Goal: Task Accomplishment & Management: Complete application form

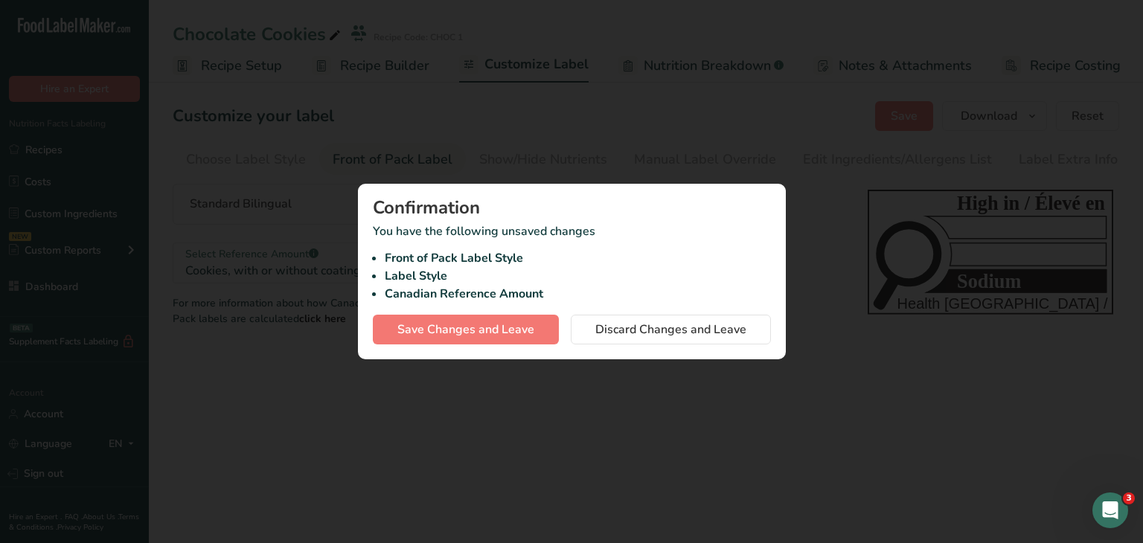
scroll to position [0, 1]
click at [818, 140] on div at bounding box center [571, 271] width 1143 height 543
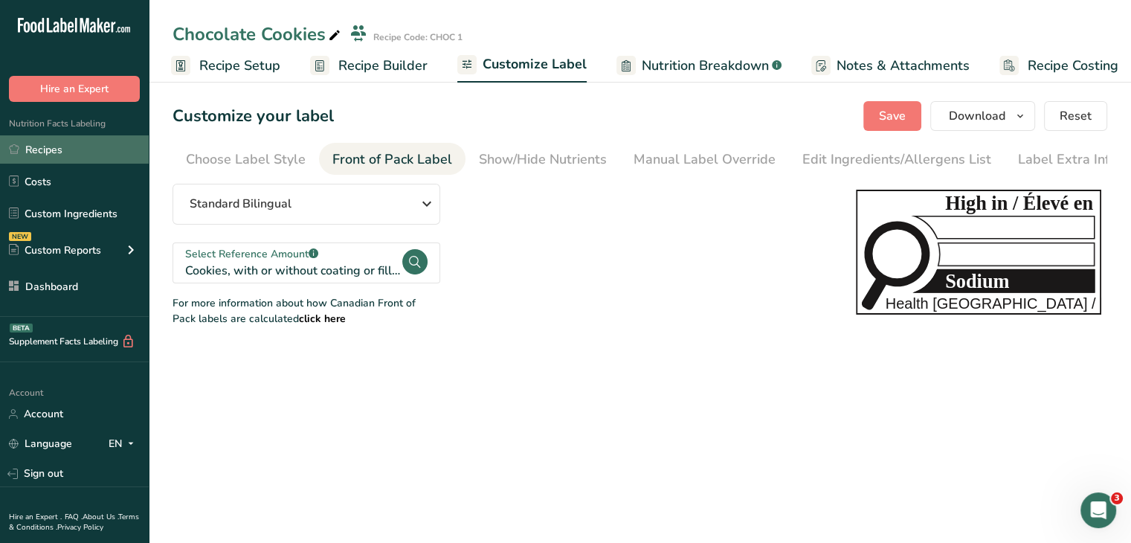
click at [134, 149] on link "Recipes" at bounding box center [74, 149] width 149 height 28
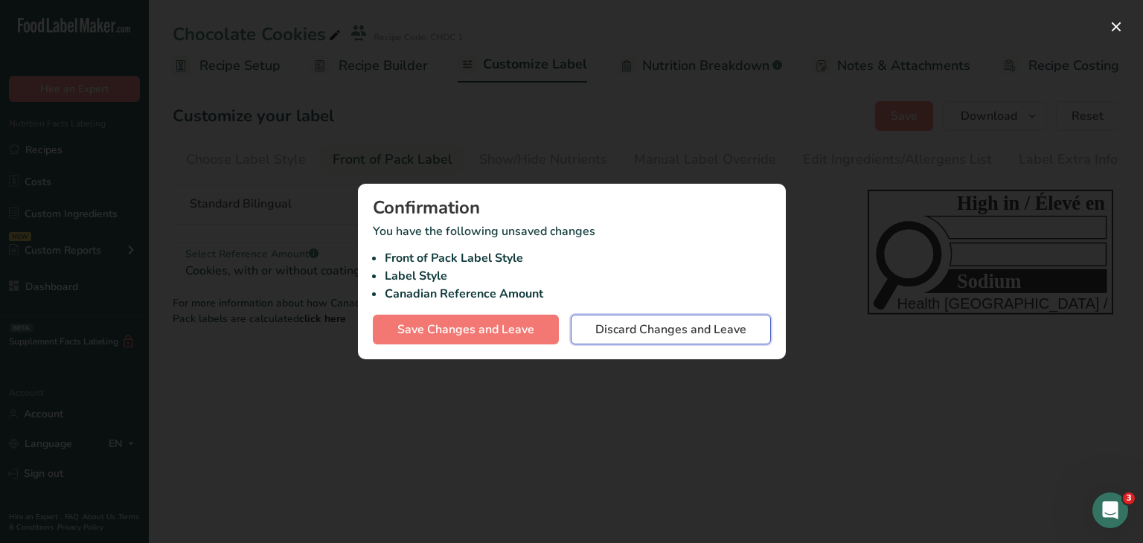
click at [728, 328] on span "Discard Changes and Leave" at bounding box center [670, 330] width 151 height 18
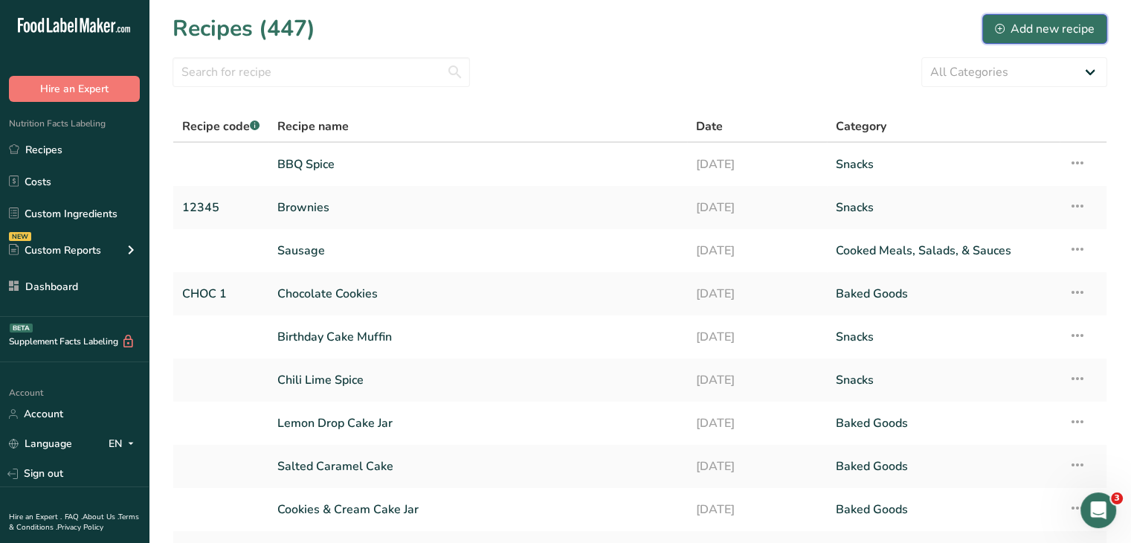
click at [1062, 28] on div "Add new recipe" at bounding box center [1045, 29] width 100 height 18
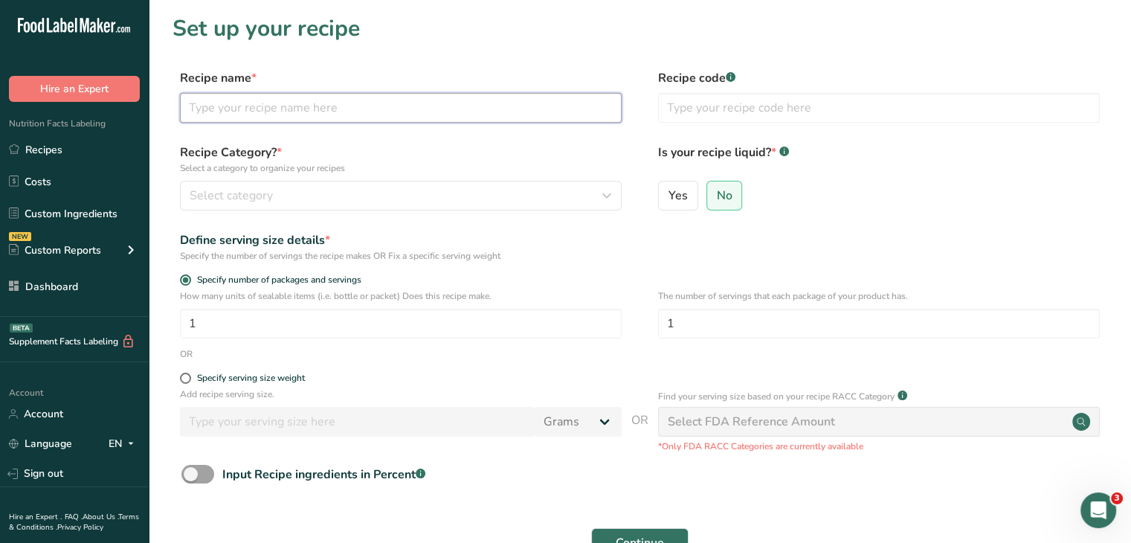
click at [228, 93] on input "text" at bounding box center [401, 108] width 442 height 30
type input "Peanut Butter Granola"
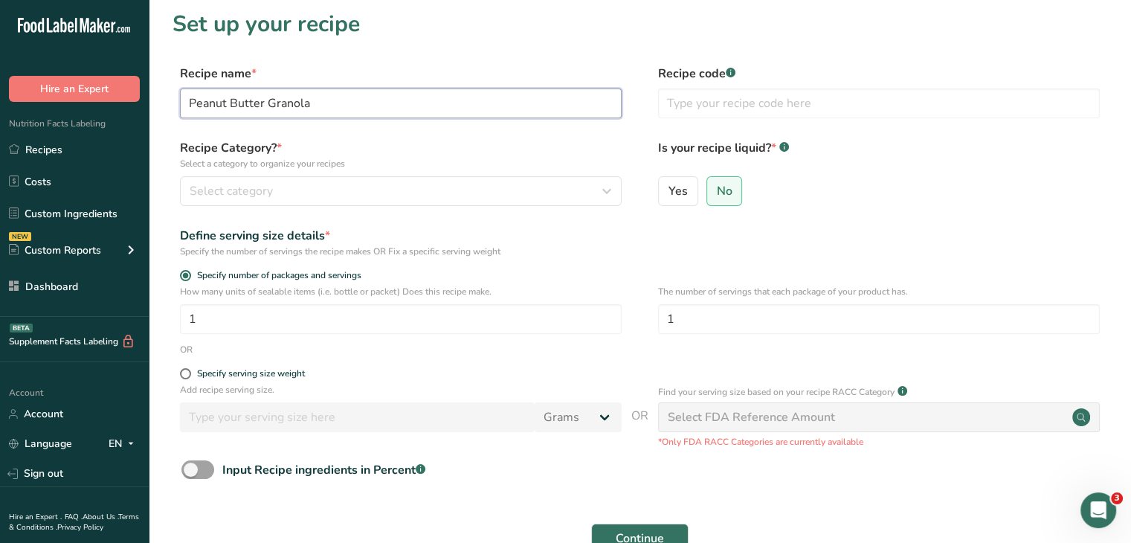
scroll to position [125, 0]
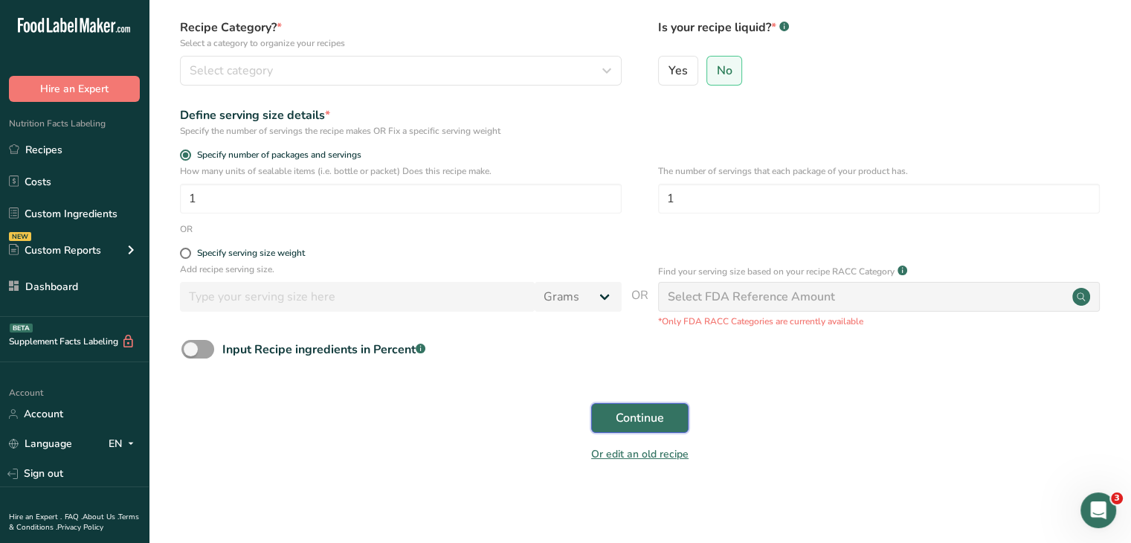
click at [636, 415] on span "Continue" at bounding box center [640, 418] width 48 height 18
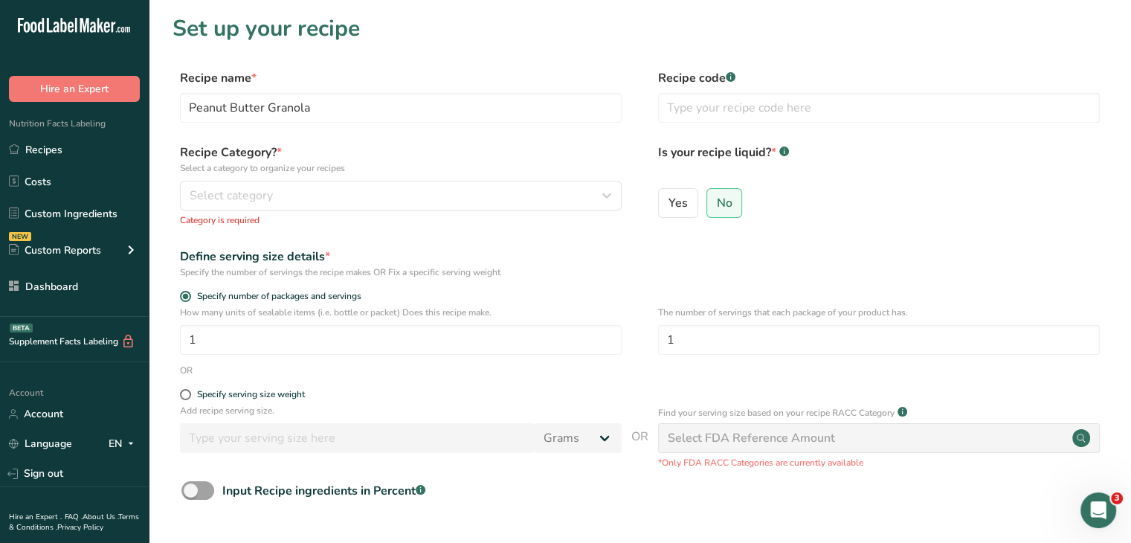
scroll to position [0, 0]
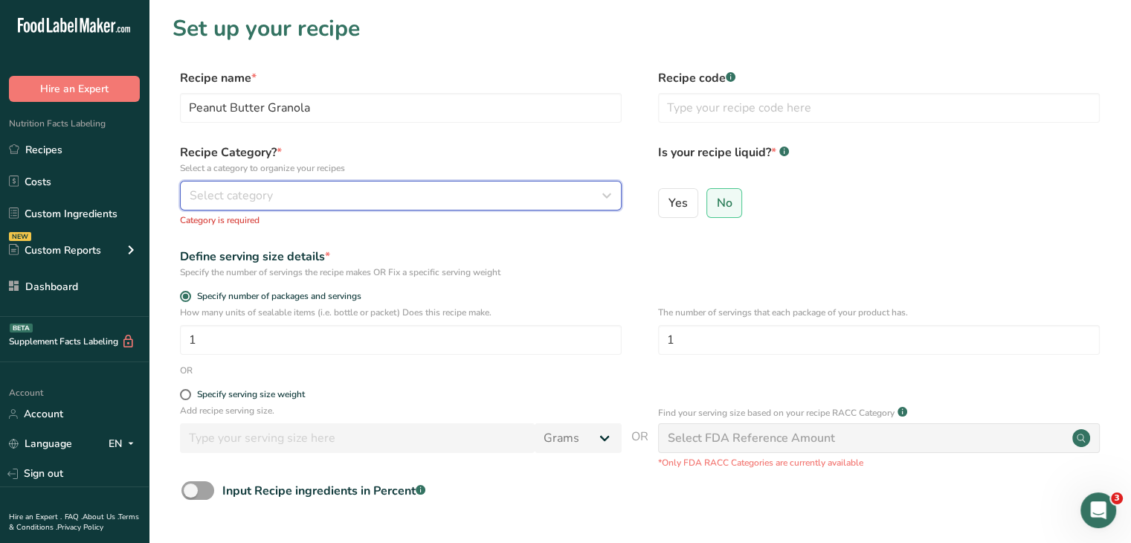
click at [388, 207] on button "Select category" at bounding box center [401, 196] width 442 height 30
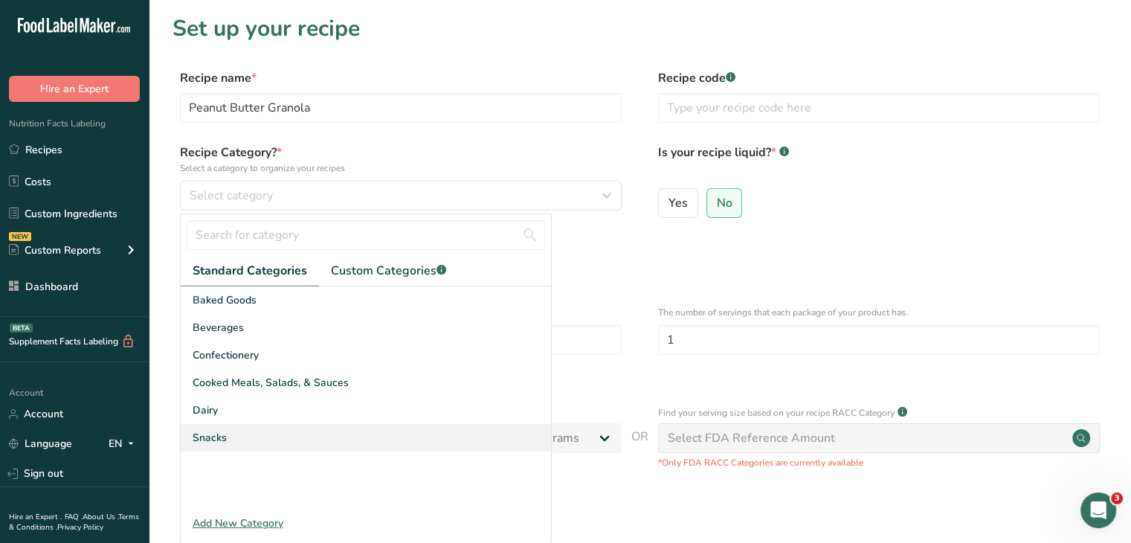
click at [337, 433] on div "Snacks" at bounding box center [366, 438] width 370 height 28
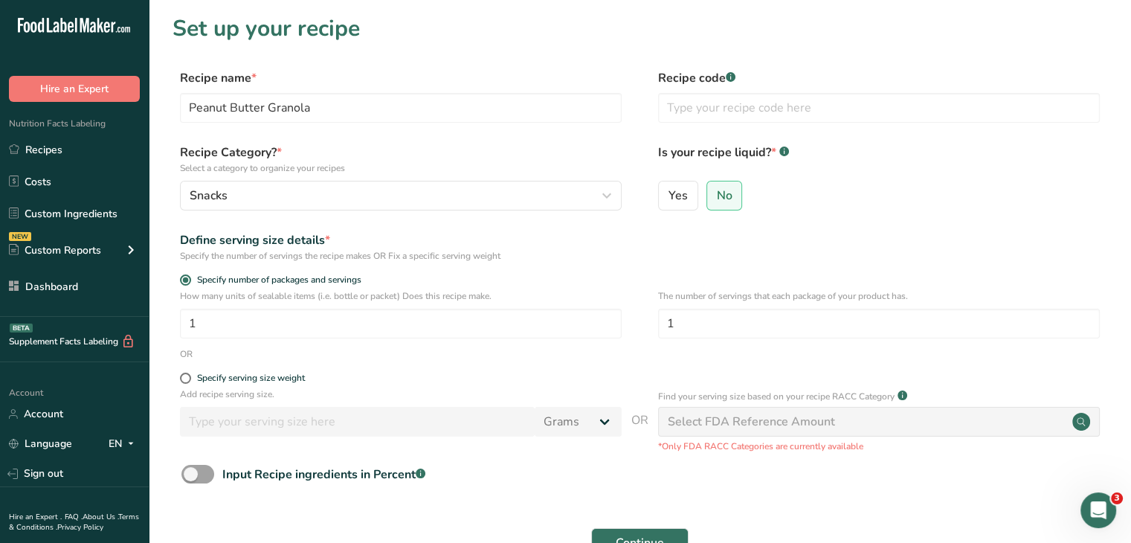
scroll to position [144, 0]
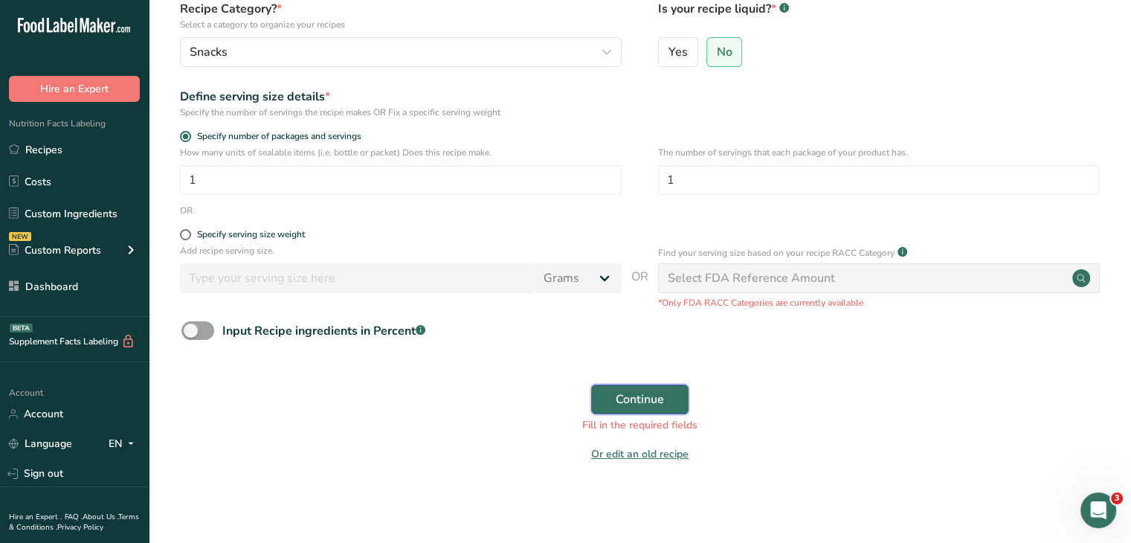
click at [629, 393] on span "Continue" at bounding box center [640, 400] width 48 height 18
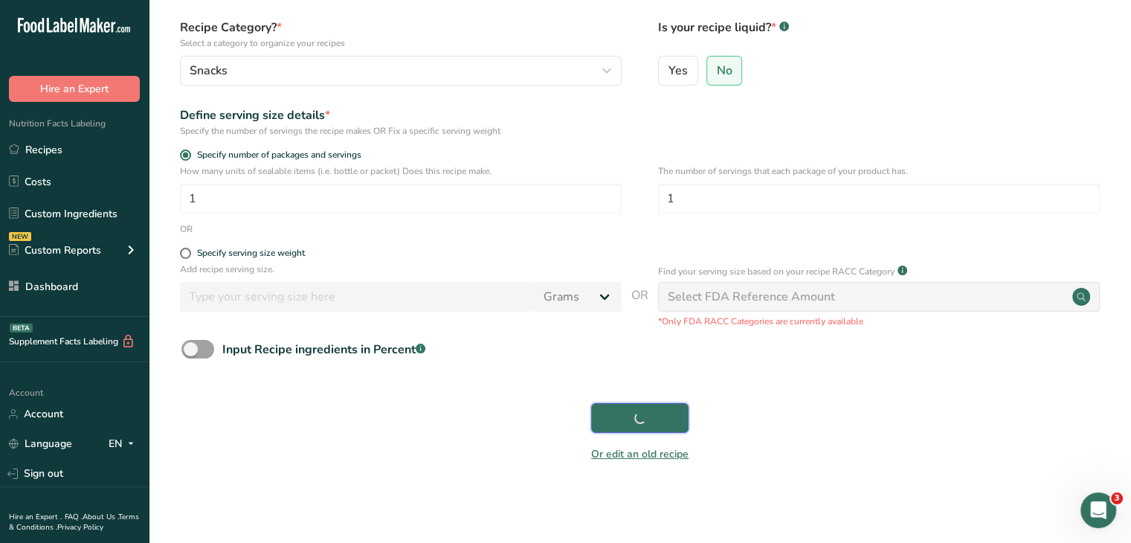
scroll to position [125, 0]
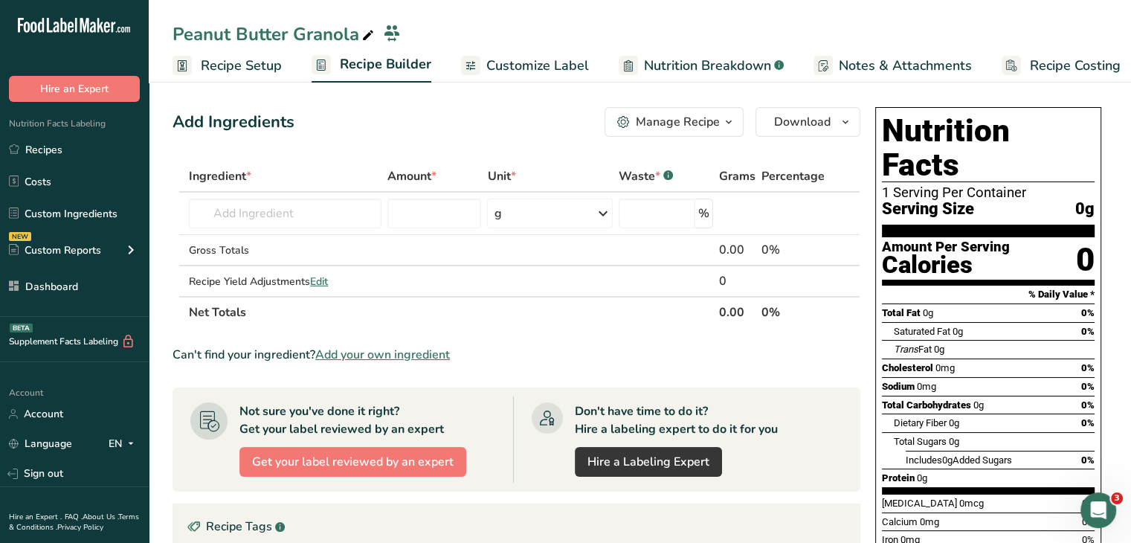
click at [556, 71] on span "Customize Label" at bounding box center [538, 66] width 103 height 20
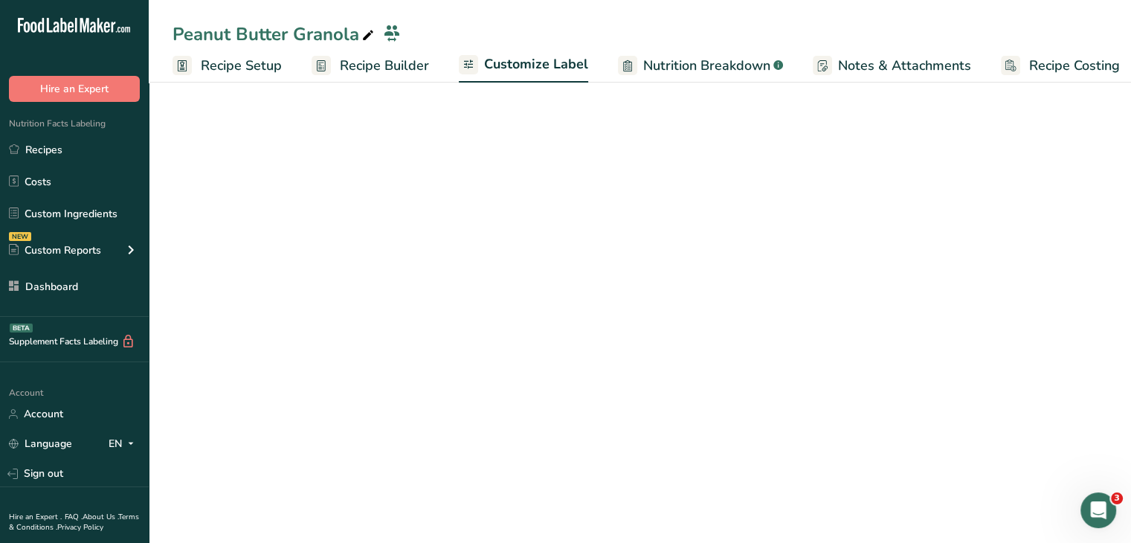
scroll to position [0, 13]
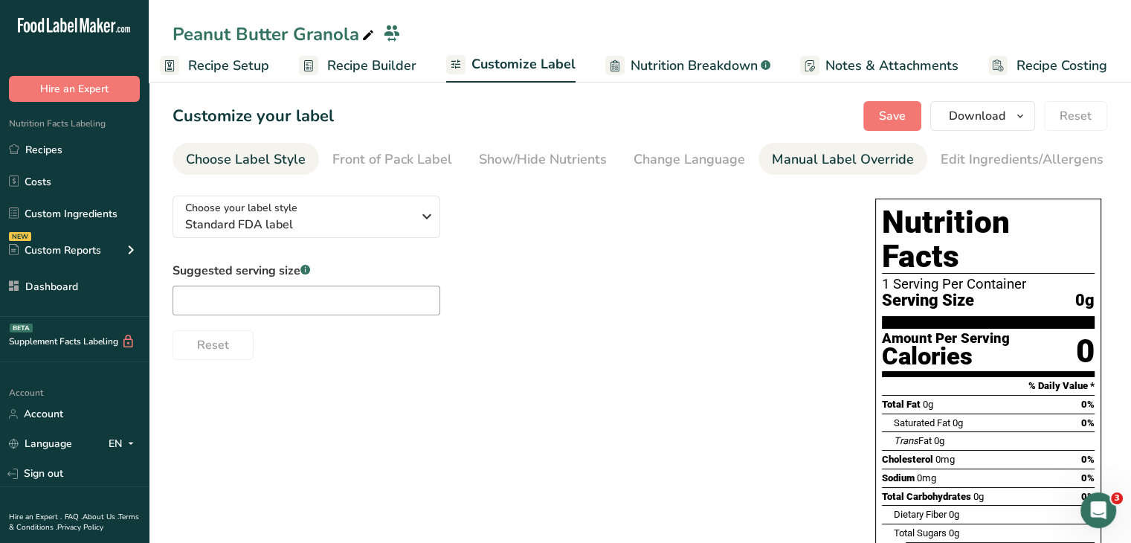
click at [858, 167] on div "Manual Label Override" at bounding box center [843, 160] width 142 height 20
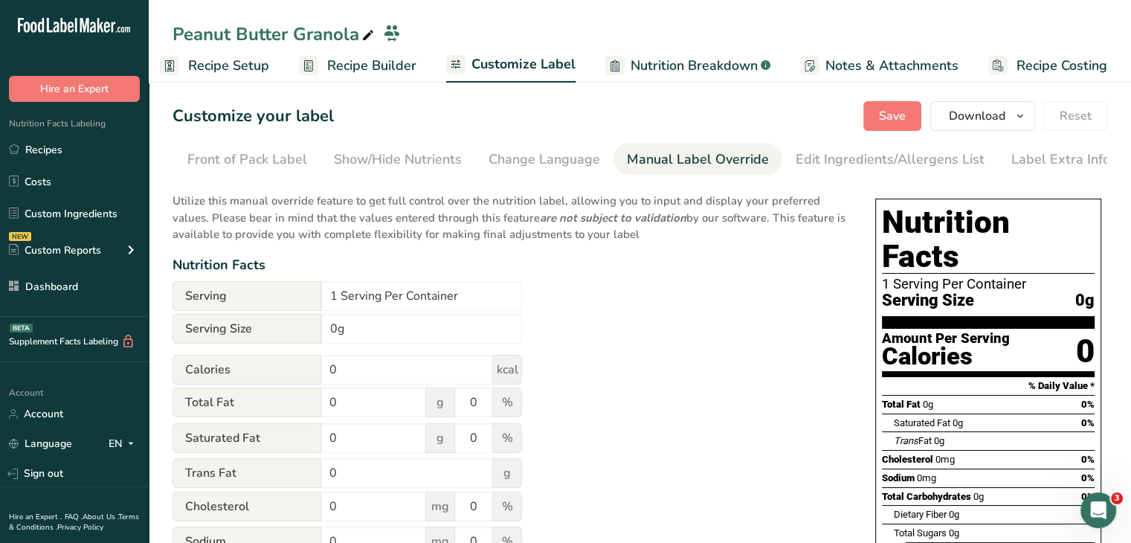
scroll to position [0, 146]
click at [337, 285] on input "1 Serving Per Container" at bounding box center [421, 296] width 201 height 30
click at [379, 292] on input "7 Serving Per Container" at bounding box center [421, 296] width 201 height 30
type input "7 Servings Per Container"
drag, startPoint x: 340, startPoint y: 328, endPoint x: 330, endPoint y: 327, distance: 10.4
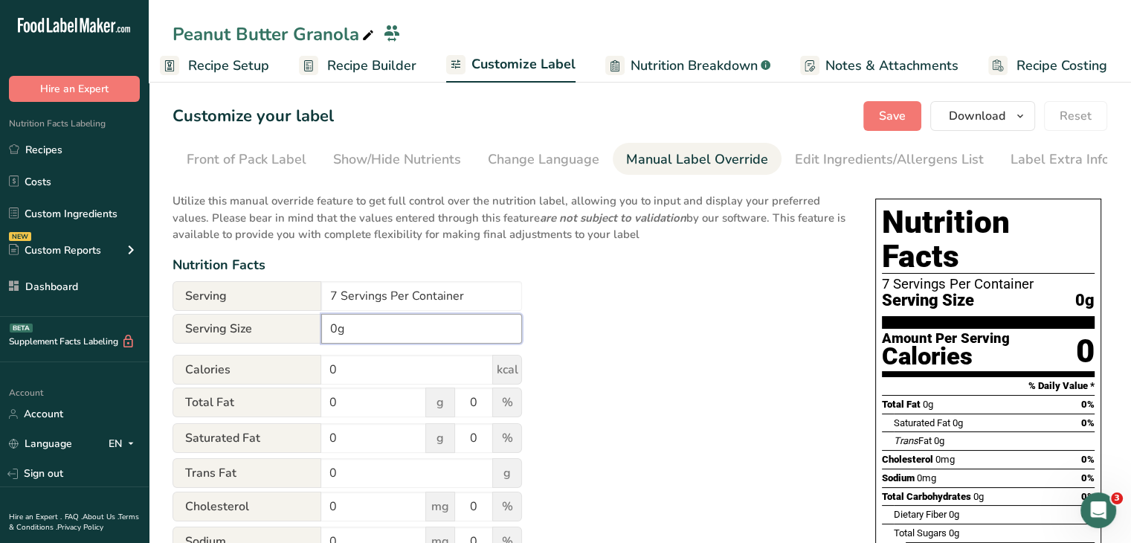
click at [330, 327] on input "0g" at bounding box center [421, 329] width 201 height 30
type input "40g"
drag, startPoint x: 411, startPoint y: 364, endPoint x: 298, endPoint y: 370, distance: 114.0
click at [298, 370] on div "Calories 0 kcal" at bounding box center [348, 370] width 350 height 30
type input "180"
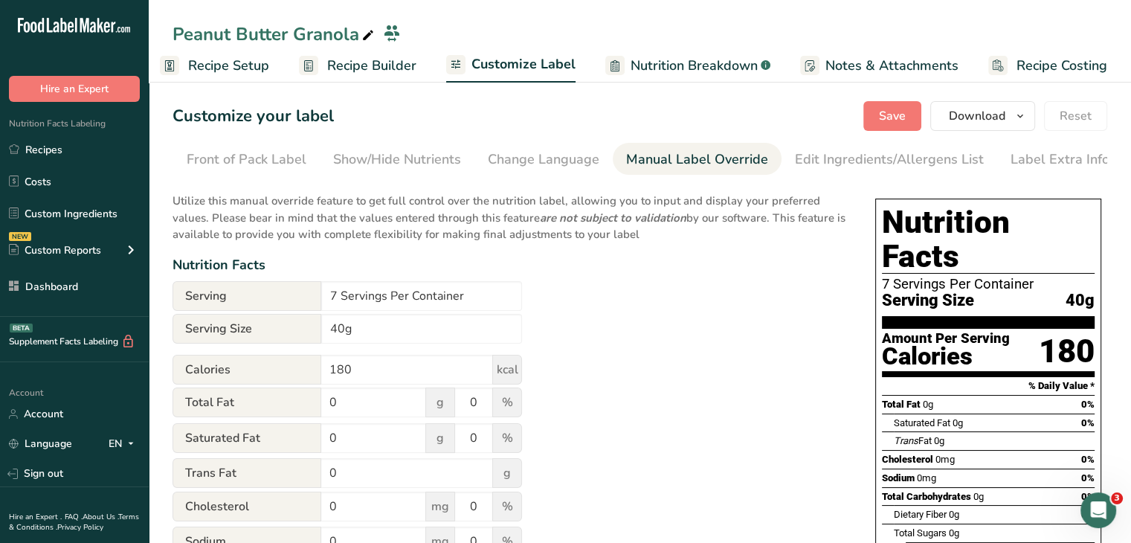
click at [608, 371] on div "Utilize this manual override feature to get full control over the nutrition lab…" at bounding box center [509, 548] width 673 height 729
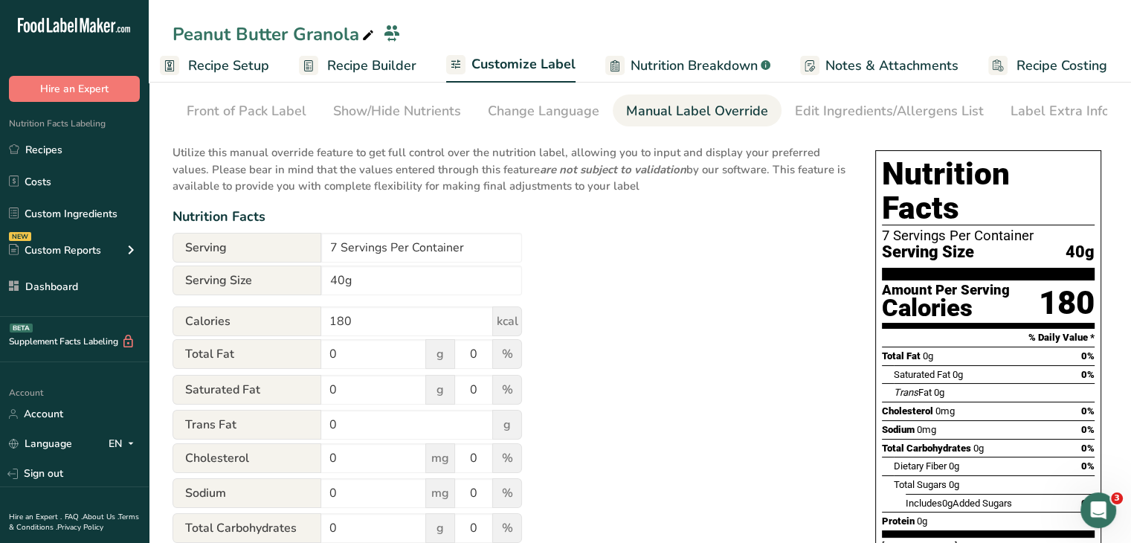
scroll to position [74, 0]
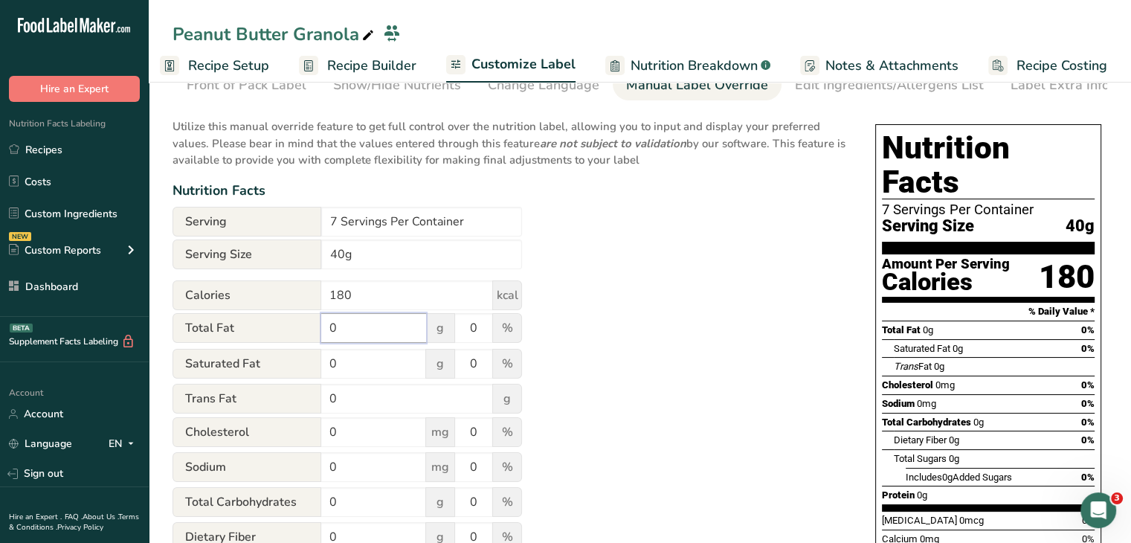
drag, startPoint x: 354, startPoint y: 330, endPoint x: 323, endPoint y: 330, distance: 31.2
click at [323, 330] on input "0" at bounding box center [373, 328] width 105 height 30
type input "8"
drag, startPoint x: 334, startPoint y: 362, endPoint x: 309, endPoint y: 362, distance: 24.5
click at [309, 362] on div "Saturated Fat 0 g 0 %" at bounding box center [348, 364] width 350 height 31
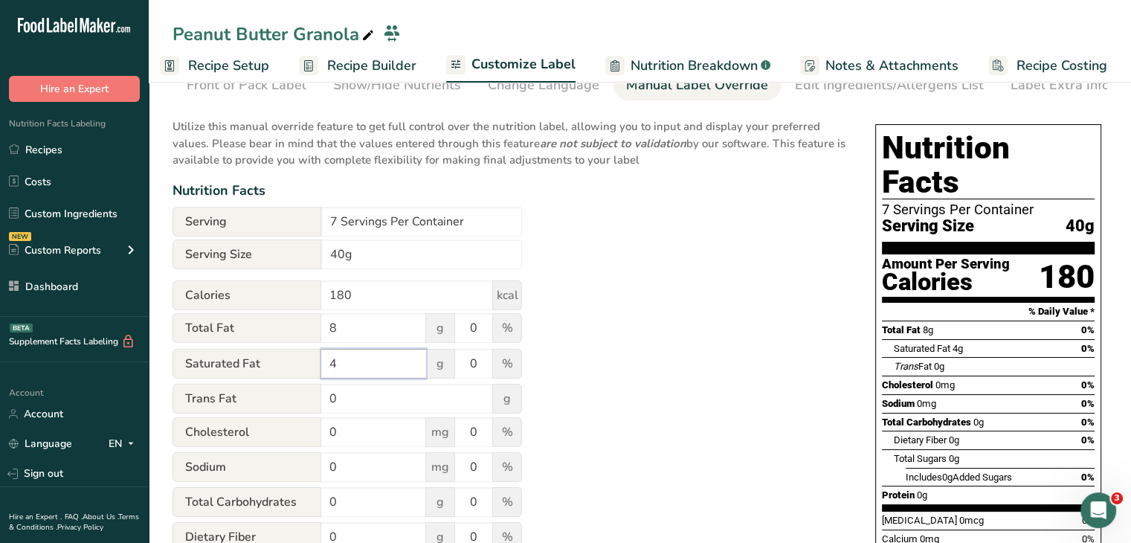
type input "4"
drag, startPoint x: 343, startPoint y: 408, endPoint x: 326, endPoint y: 402, distance: 18.1
click at [326, 402] on input "0" at bounding box center [407, 399] width 172 height 30
click at [634, 352] on div "Utilize this manual override feature to get full control over the nutrition lab…" at bounding box center [509, 473] width 673 height 729
click at [469, 322] on input "0" at bounding box center [473, 328] width 37 height 30
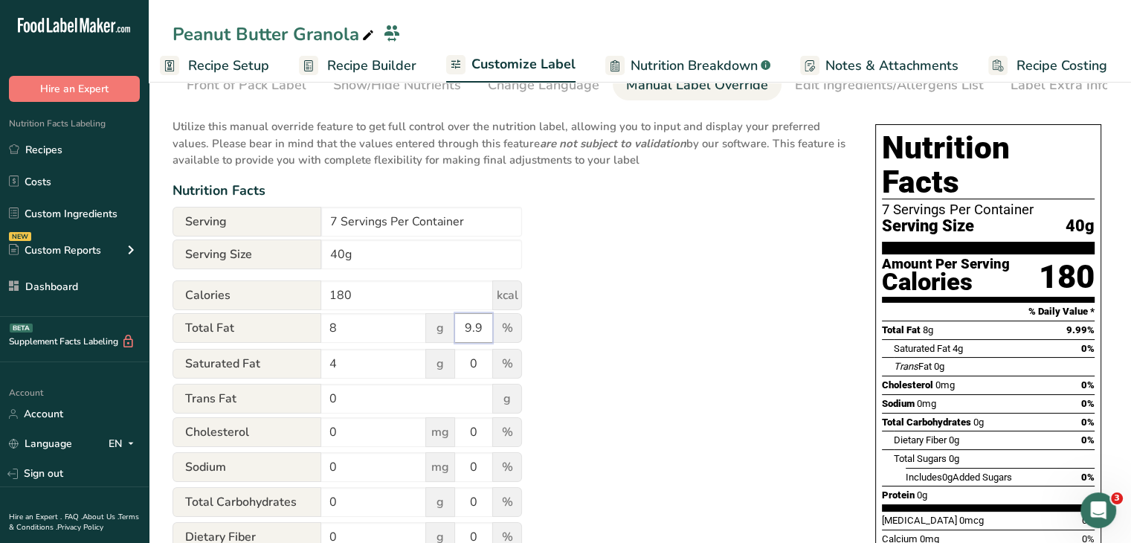
type input "9"
type input "10"
drag, startPoint x: 486, startPoint y: 362, endPoint x: 472, endPoint y: 362, distance: 14.2
click at [472, 362] on input "0" at bounding box center [473, 364] width 37 height 30
type input "19"
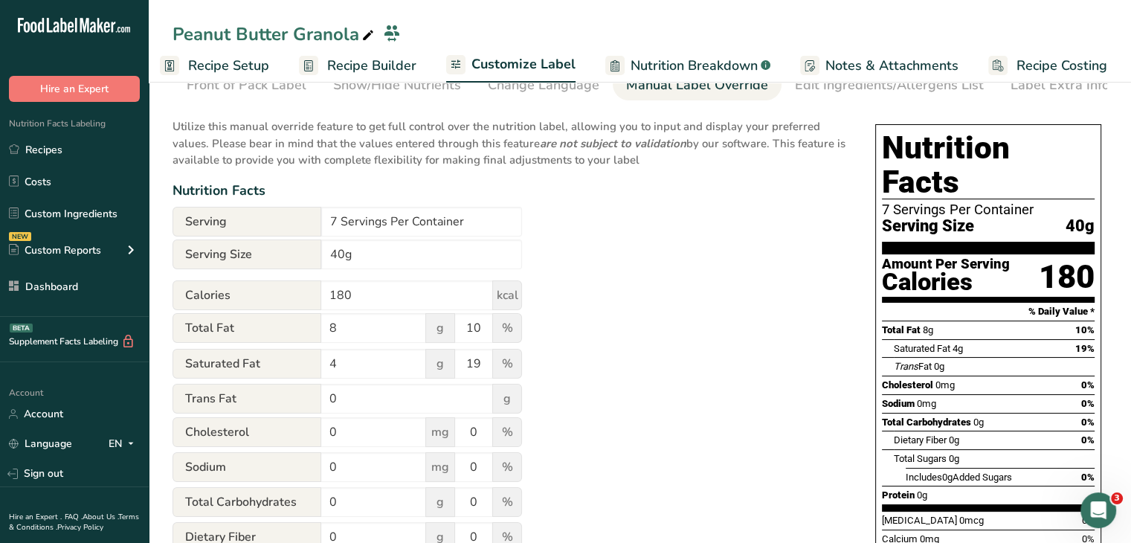
click at [770, 324] on div "Utilize this manual override feature to get full control over the nutrition lab…" at bounding box center [509, 473] width 673 height 729
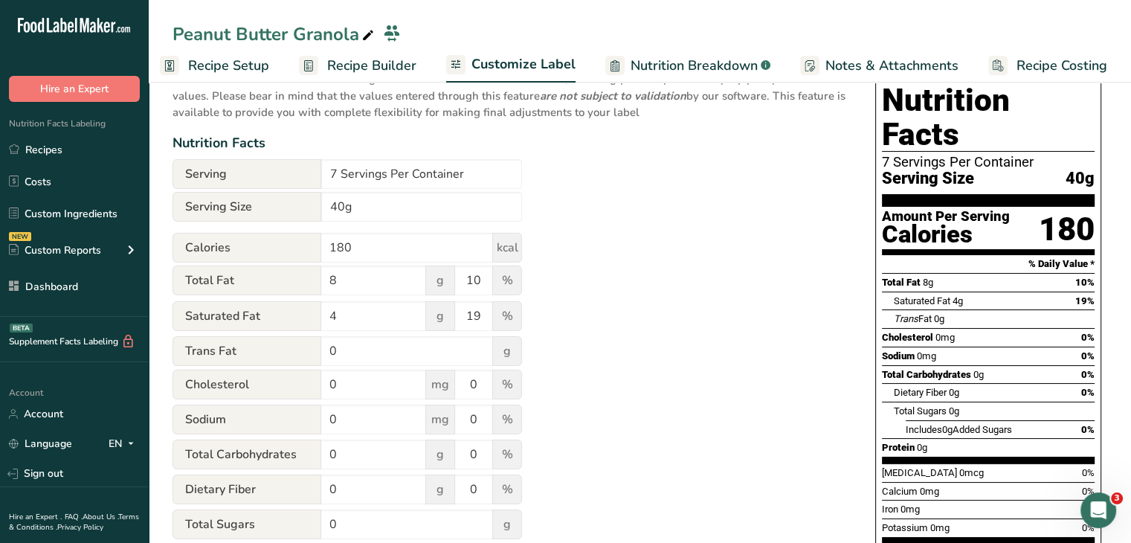
scroll to position [149, 0]
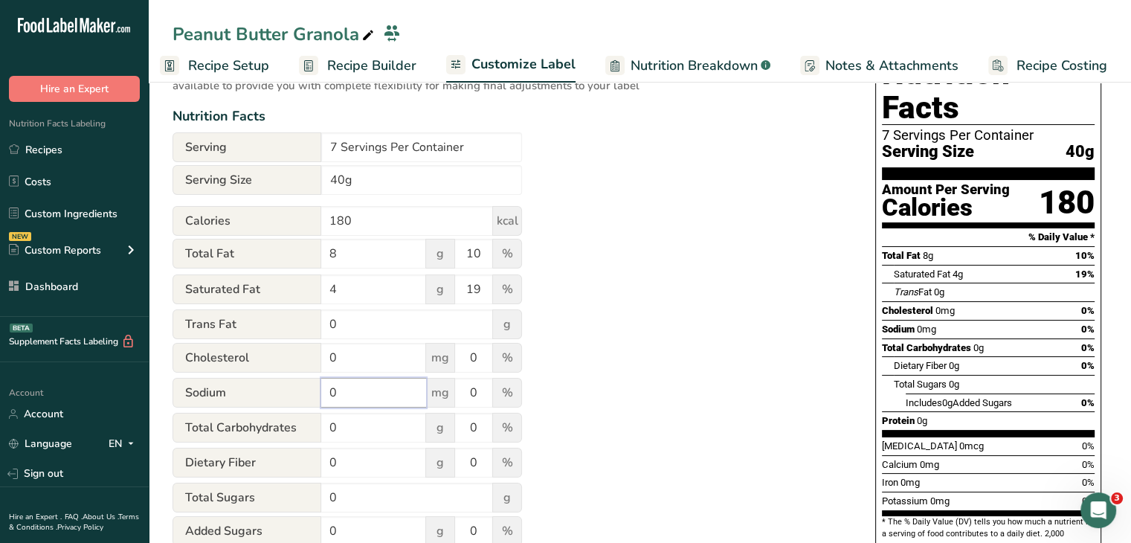
drag, startPoint x: 359, startPoint y: 390, endPoint x: 330, endPoint y: 390, distance: 29.0
click at [330, 390] on input "0" at bounding box center [373, 393] width 105 height 30
type input "10"
drag, startPoint x: 337, startPoint y: 433, endPoint x: 327, endPoint y: 433, distance: 9.7
click at [327, 433] on input "0" at bounding box center [373, 428] width 105 height 30
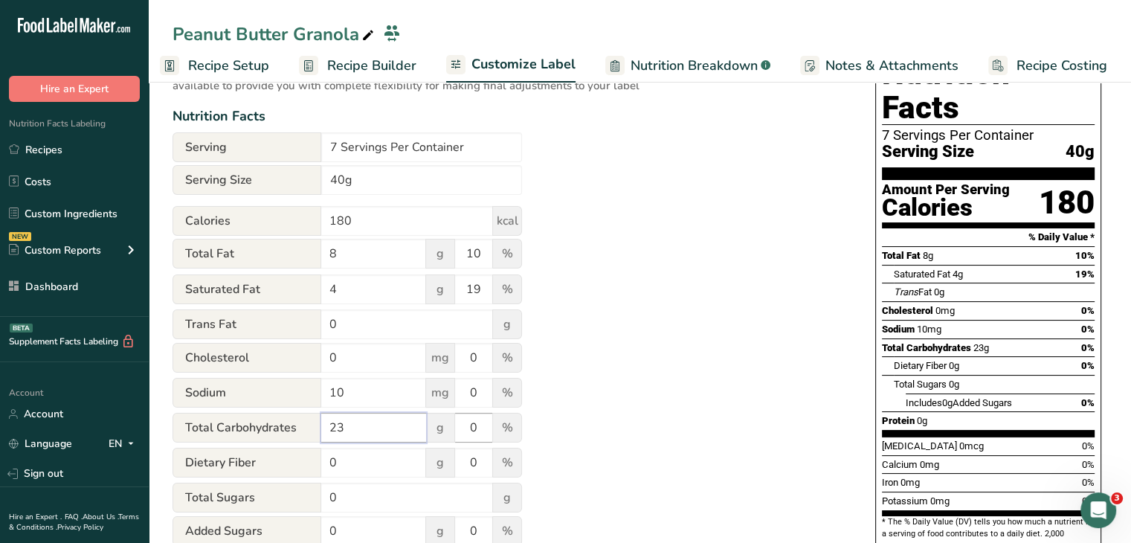
type input "23"
drag, startPoint x: 481, startPoint y: 429, endPoint x: 469, endPoint y: 431, distance: 12.0
click at [469, 431] on input "0" at bounding box center [473, 428] width 37 height 30
type input "8"
click at [675, 350] on div "Utilize this manual override feature to get full control over the nutrition lab…" at bounding box center [509, 399] width 673 height 729
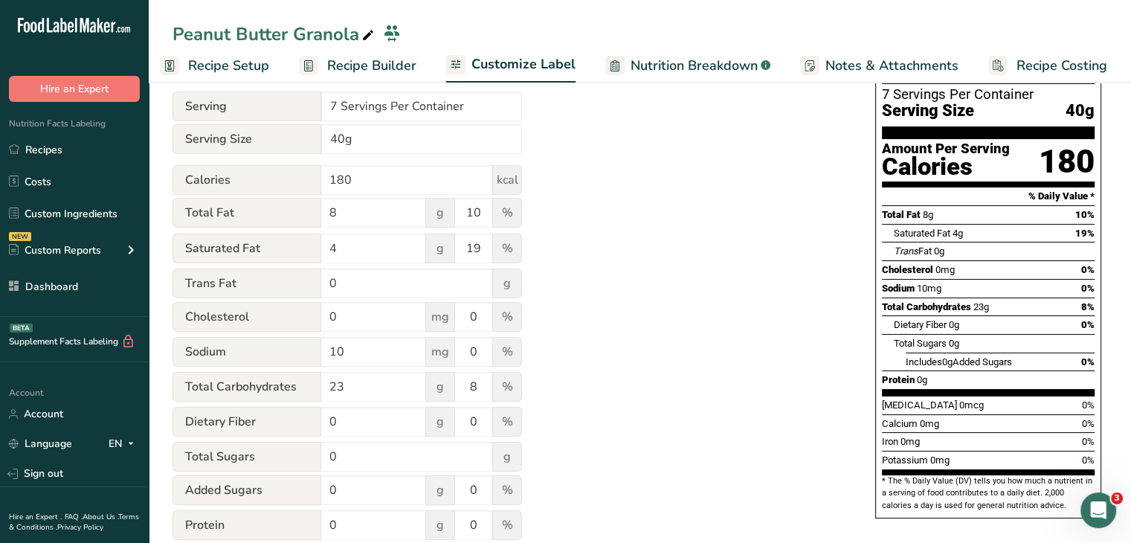
scroll to position [223, 0]
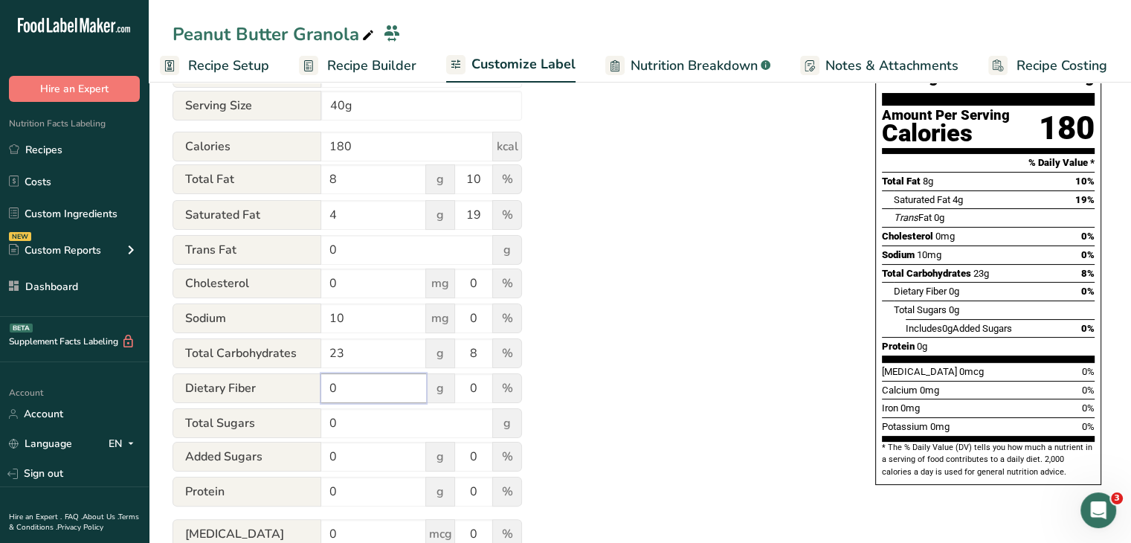
drag, startPoint x: 353, startPoint y: 391, endPoint x: 314, endPoint y: 391, distance: 38.7
click at [314, 391] on div "Dietary Fiber 0 g 0 %" at bounding box center [348, 388] width 350 height 31
type input "3"
click at [480, 389] on input "0" at bounding box center [473, 388] width 37 height 30
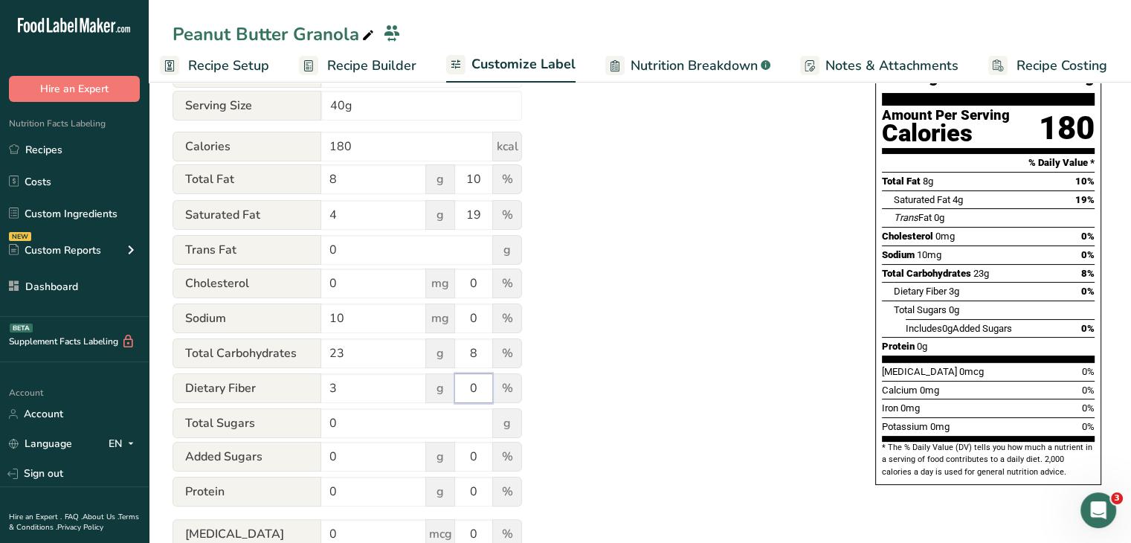
click at [480, 389] on input "0" at bounding box center [473, 388] width 37 height 30
type input "11"
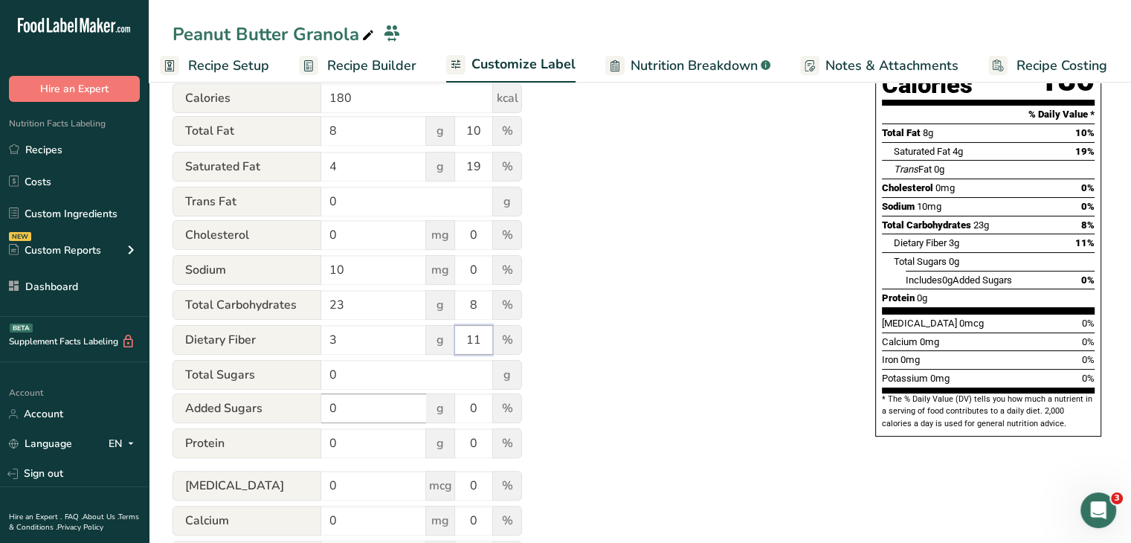
scroll to position [298, 0]
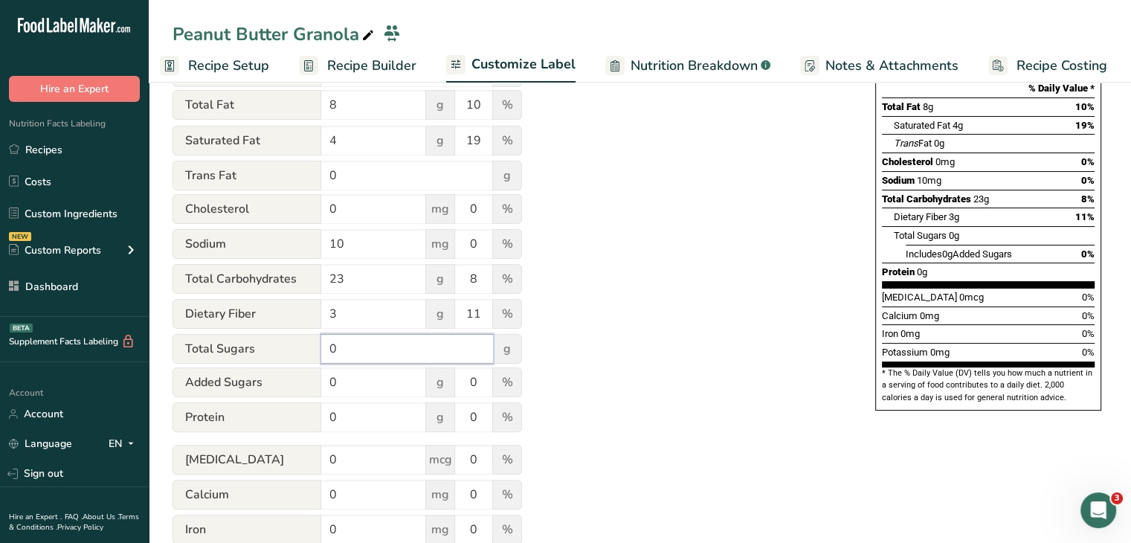
drag, startPoint x: 360, startPoint y: 353, endPoint x: 327, endPoint y: 349, distance: 32.9
click at [327, 349] on input "0" at bounding box center [407, 349] width 172 height 30
type input "4"
drag, startPoint x: 351, startPoint y: 388, endPoint x: 329, endPoint y: 385, distance: 22.6
click at [329, 385] on input "0" at bounding box center [373, 382] width 105 height 30
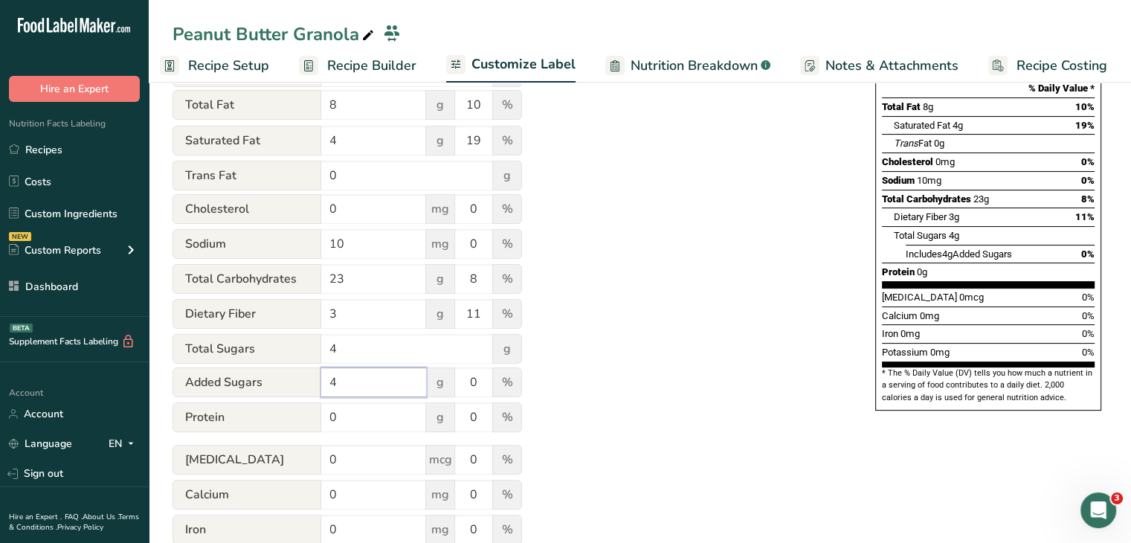
type input "4"
click at [633, 340] on div "Utilize this manual override feature to get full control over the nutrition lab…" at bounding box center [509, 250] width 673 height 729
drag, startPoint x: 483, startPoint y: 387, endPoint x: 470, endPoint y: 378, distance: 15.5
click at [470, 379] on input "0" at bounding box center [473, 382] width 37 height 30
type input "7"
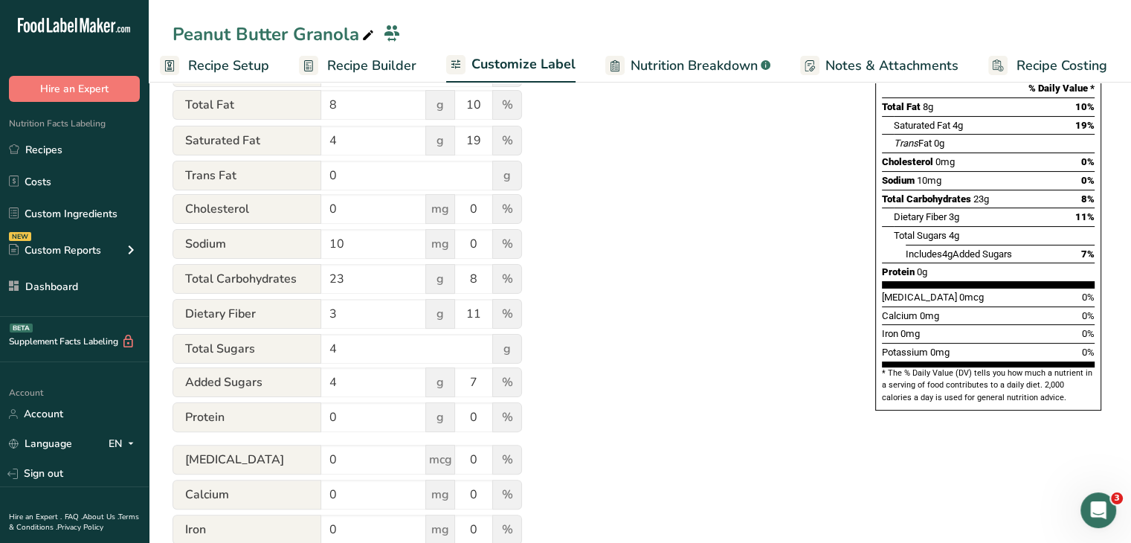
click at [626, 365] on div "Utilize this manual override feature to get full control over the nutrition lab…" at bounding box center [509, 250] width 673 height 729
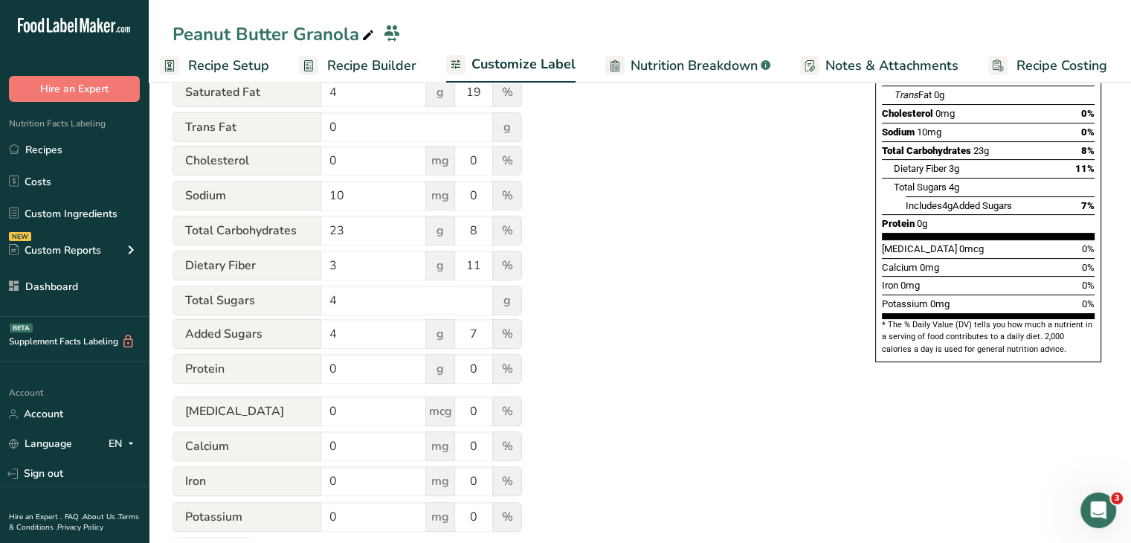
scroll to position [372, 0]
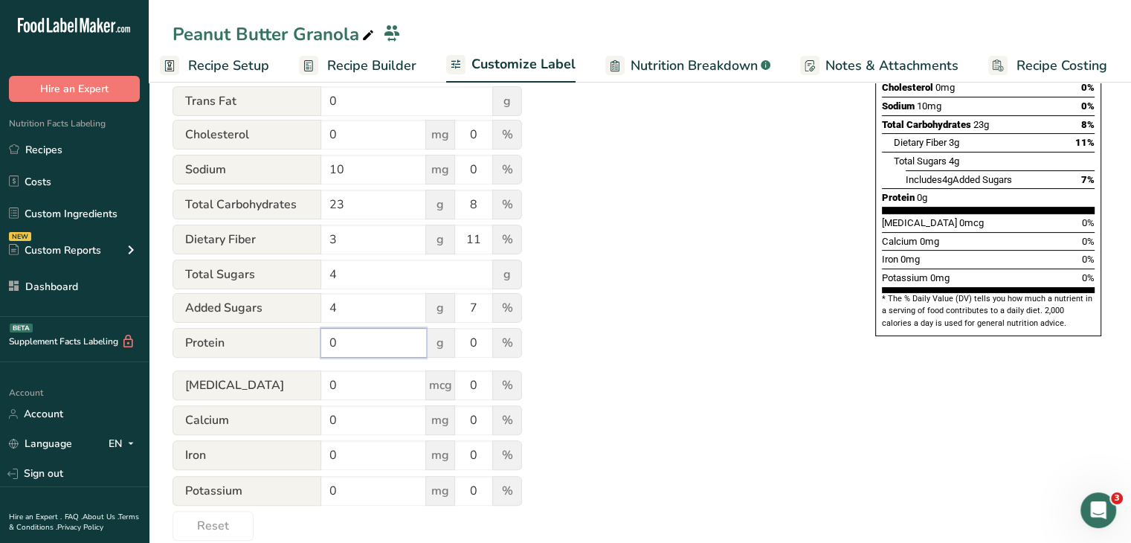
drag, startPoint x: 344, startPoint y: 350, endPoint x: 321, endPoint y: 346, distance: 22.8
click at [321, 346] on input "0" at bounding box center [373, 343] width 105 height 30
type input "4"
click at [680, 251] on div "Utilize this manual override feature to get full control over the nutrition lab…" at bounding box center [509, 176] width 673 height 729
drag, startPoint x: 354, startPoint y: 423, endPoint x: 324, endPoint y: 420, distance: 30.6
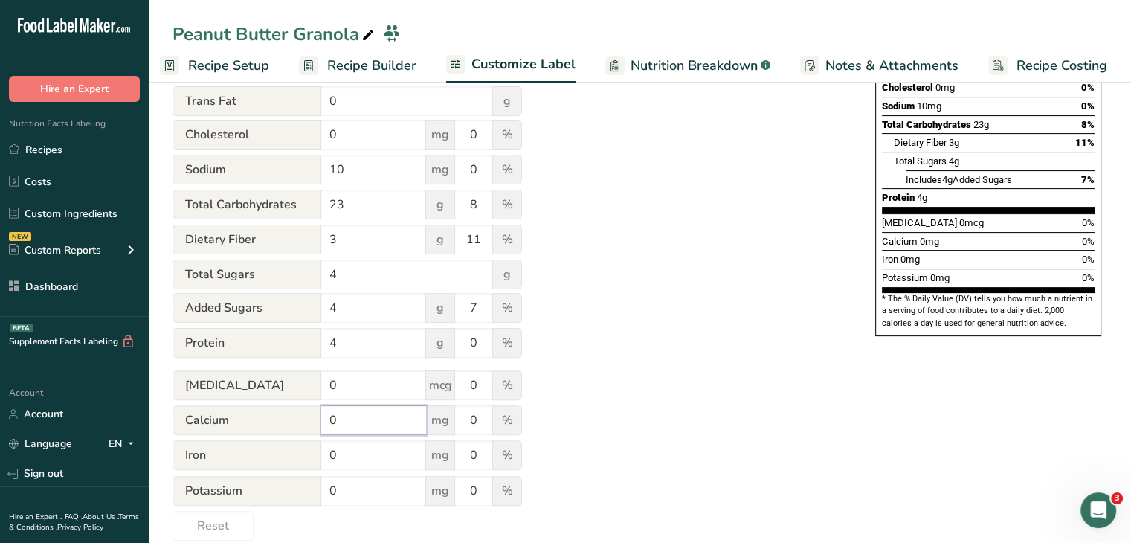
click at [324, 420] on input "0" at bounding box center [373, 420] width 105 height 30
type input "30"
click at [697, 367] on div "Utilize this manual override feature to get full control over the nutrition lab…" at bounding box center [509, 176] width 673 height 729
drag, startPoint x: 478, startPoint y: 418, endPoint x: 455, endPoint y: 422, distance: 22.6
click at [455, 422] on input "0" at bounding box center [473, 420] width 37 height 30
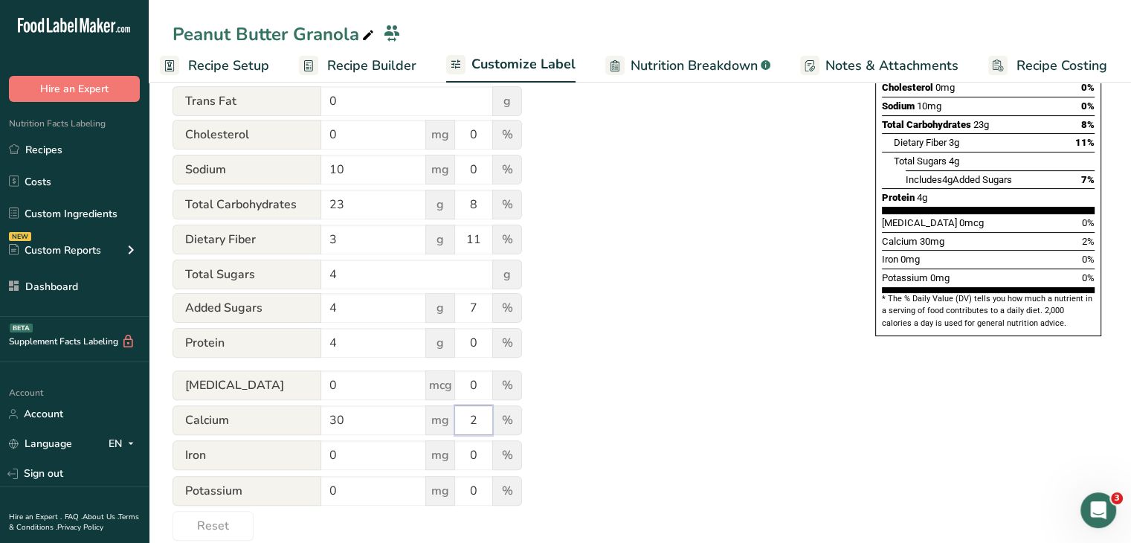
type input "2"
click at [640, 380] on div "Utilize this manual override feature to get full control over the nutrition lab…" at bounding box center [509, 176] width 673 height 729
drag, startPoint x: 369, startPoint y: 468, endPoint x: 327, endPoint y: 458, distance: 42.8
click at [327, 458] on input "0" at bounding box center [373, 455] width 105 height 30
type input "1.1"
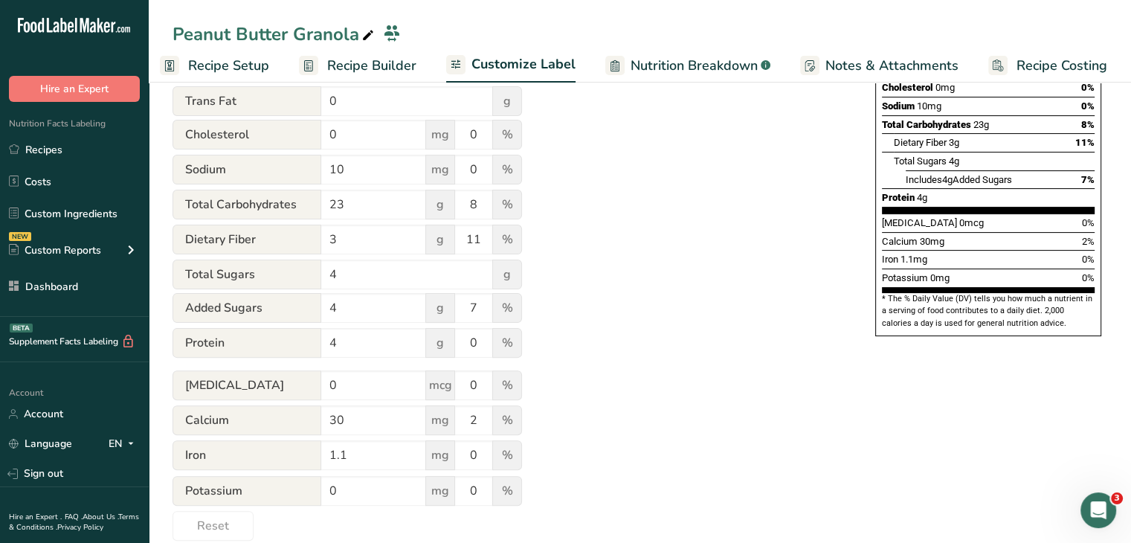
click at [618, 378] on div "Utilize this manual override feature to get full control over the nutrition lab…" at bounding box center [509, 176] width 673 height 729
drag, startPoint x: 478, startPoint y: 459, endPoint x: 470, endPoint y: 454, distance: 9.1
click at [470, 454] on input "0" at bounding box center [473, 455] width 37 height 30
type input "6"
click at [667, 420] on div "Utilize this manual override feature to get full control over the nutrition lab…" at bounding box center [509, 176] width 673 height 729
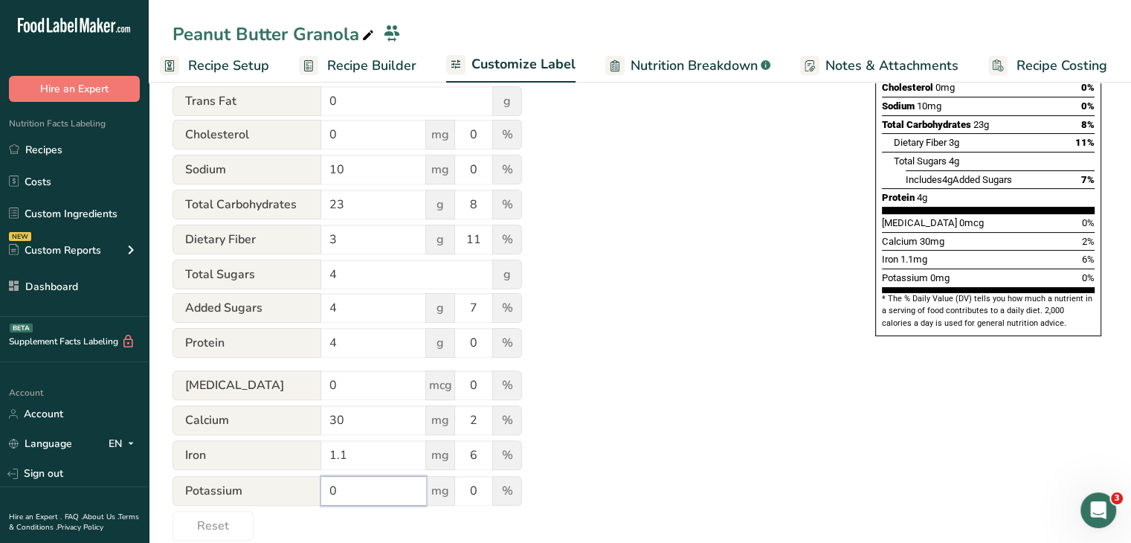
drag, startPoint x: 341, startPoint y: 500, endPoint x: 313, endPoint y: 494, distance: 28.9
click at [313, 494] on div "Potassium 0 mg 0 %" at bounding box center [348, 491] width 350 height 31
type input "160"
click at [760, 389] on div "Utilize this manual override feature to get full control over the nutrition lab…" at bounding box center [509, 176] width 673 height 729
drag, startPoint x: 477, startPoint y: 499, endPoint x: 467, endPoint y: 497, distance: 9.9
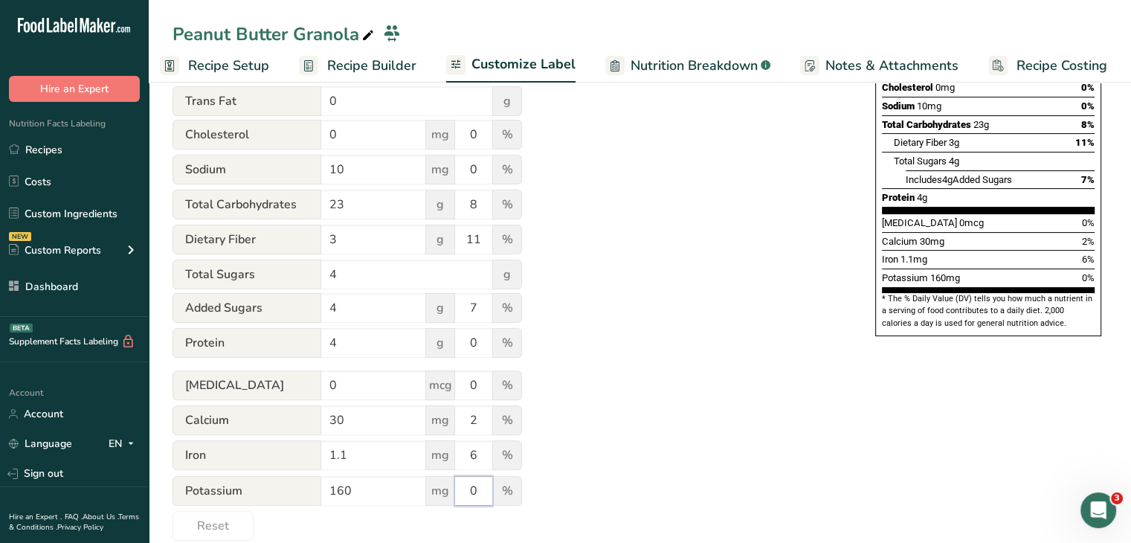
click at [467, 497] on input "0" at bounding box center [473, 491] width 37 height 30
type input "4"
click at [704, 385] on div "Utilize this manual override feature to get full control over the nutrition lab…" at bounding box center [509, 176] width 673 height 729
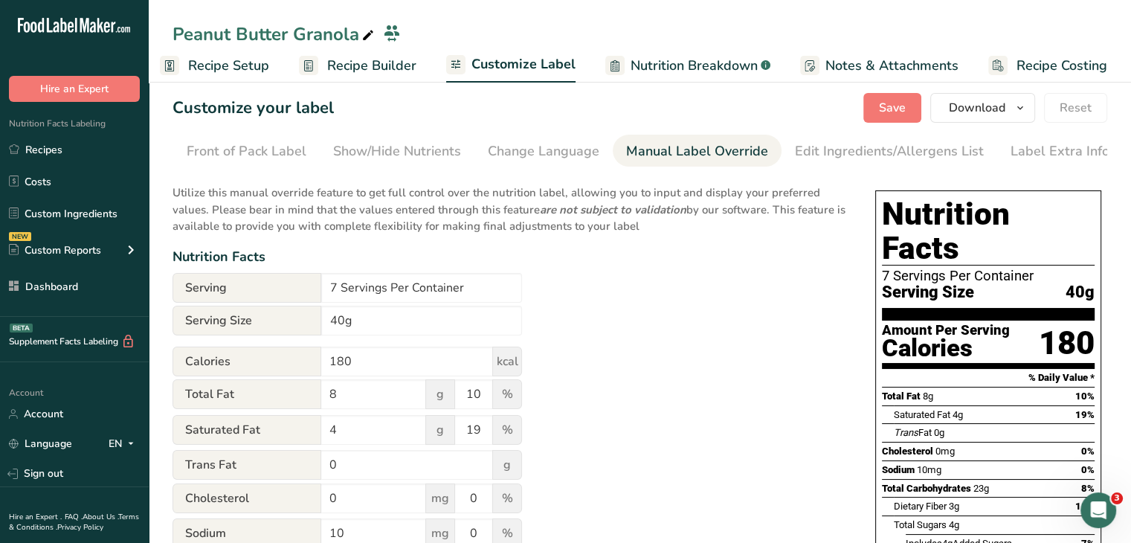
scroll to position [0, 0]
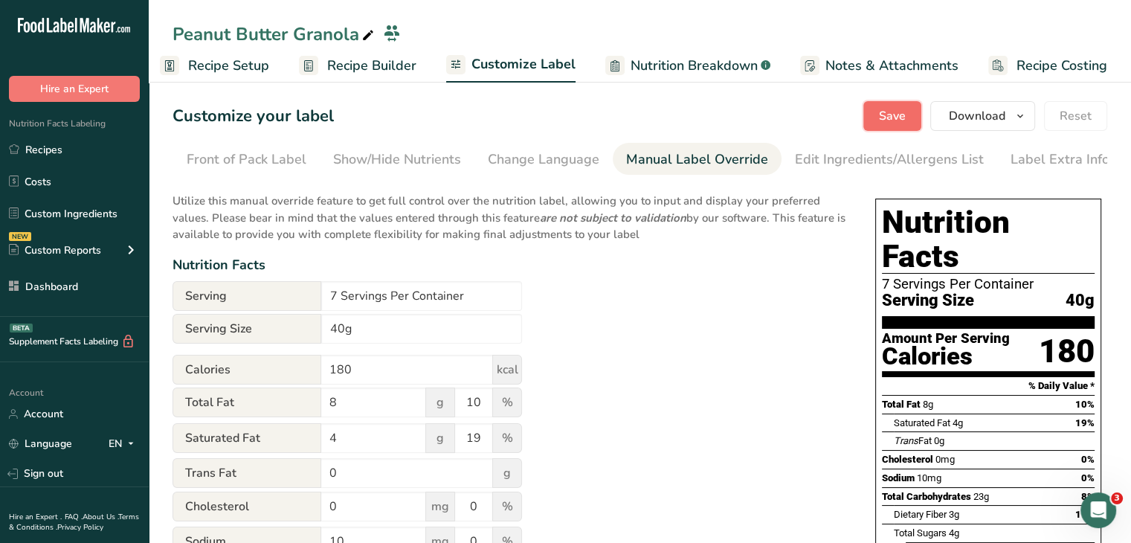
click at [887, 111] on span "Save" at bounding box center [892, 116] width 27 height 18
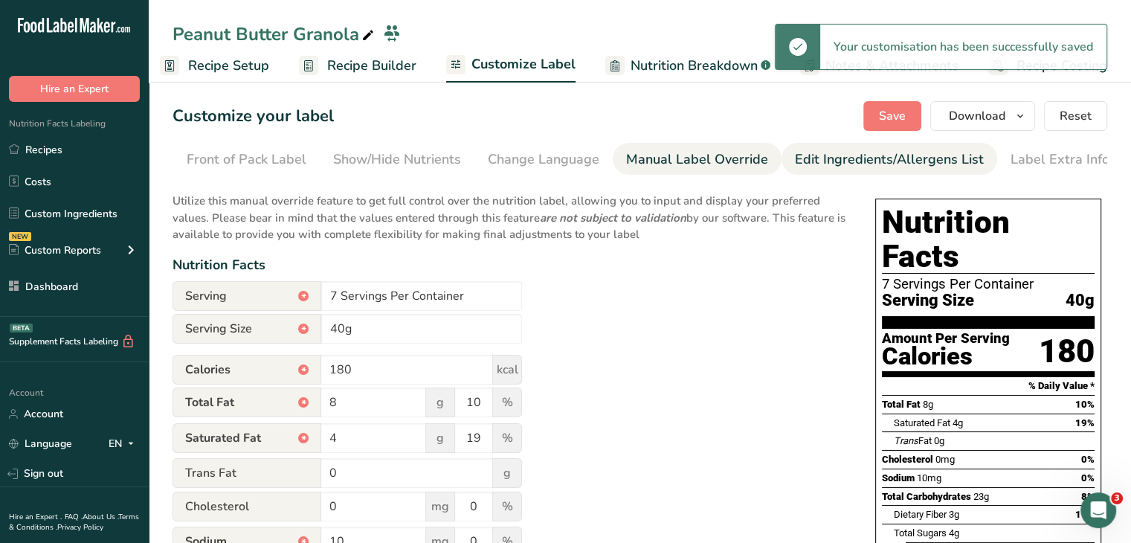
click at [937, 146] on link "Edit Ingredients/Allergens List" at bounding box center [889, 159] width 189 height 33
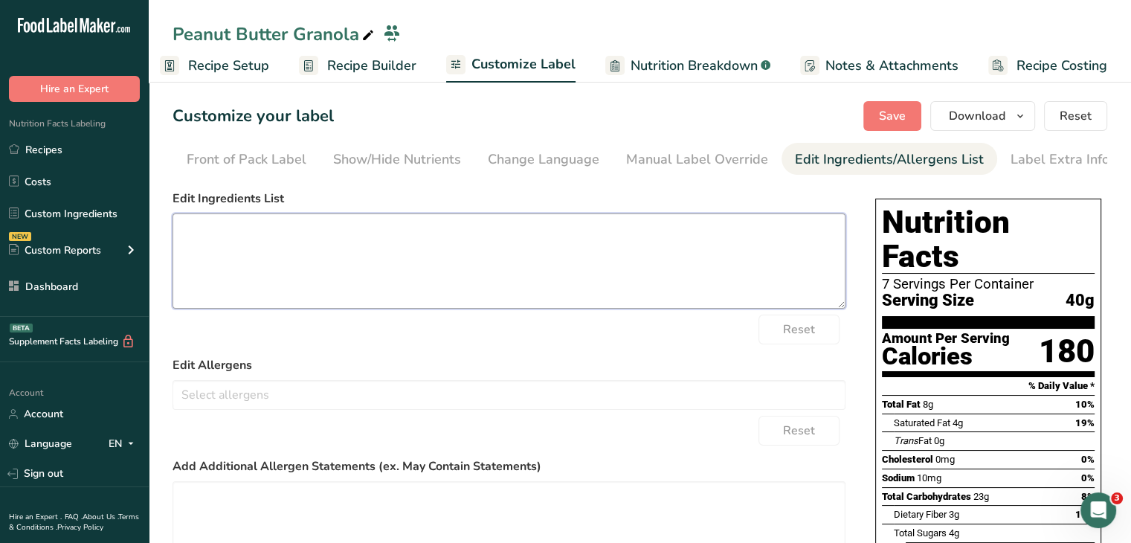
click at [386, 263] on textarea at bounding box center [509, 260] width 673 height 95
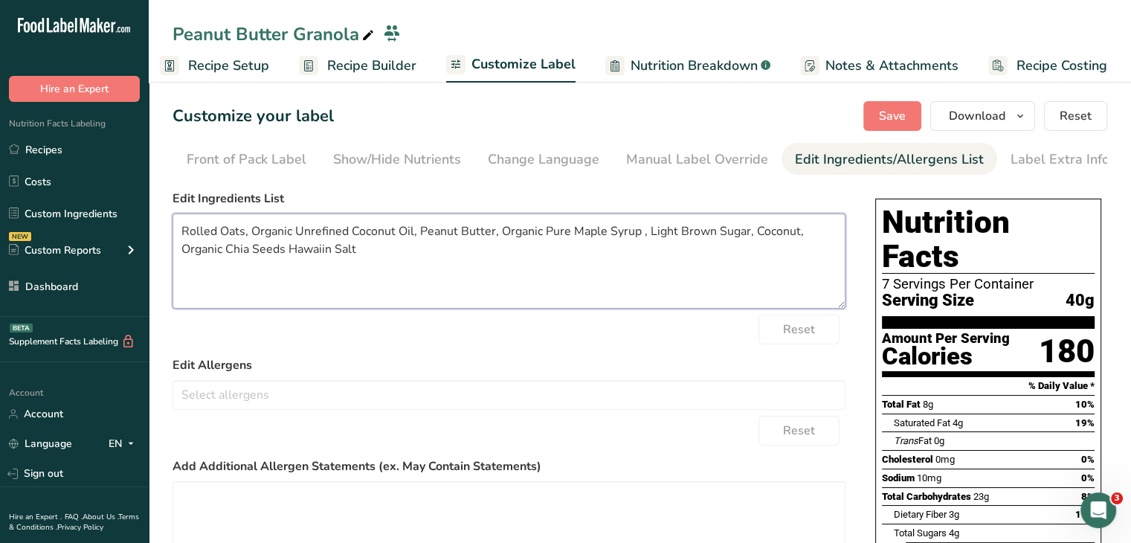
click at [324, 254] on textarea "Rolled Oats, Organic Unrefined Coconut Oil, Peanut Butter, Organic Pure Maple S…" at bounding box center [509, 260] width 673 height 95
click at [378, 249] on textarea "Rolled Oats, Organic Unrefined Coconut Oil, Peanut Butter, Organic Pure Maple S…" at bounding box center [509, 260] width 673 height 95
click at [283, 251] on textarea "Rolled Oats, Organic Unrefined Coconut Oil, Peanut Butter, Organic Pure Maple S…" at bounding box center [509, 260] width 673 height 95
type textarea "Rolled Oats, Organic Unrefined Coconut Oil, Peanut Butter, Organic Pure Maple S…"
click at [349, 395] on input "text" at bounding box center [509, 394] width 672 height 23
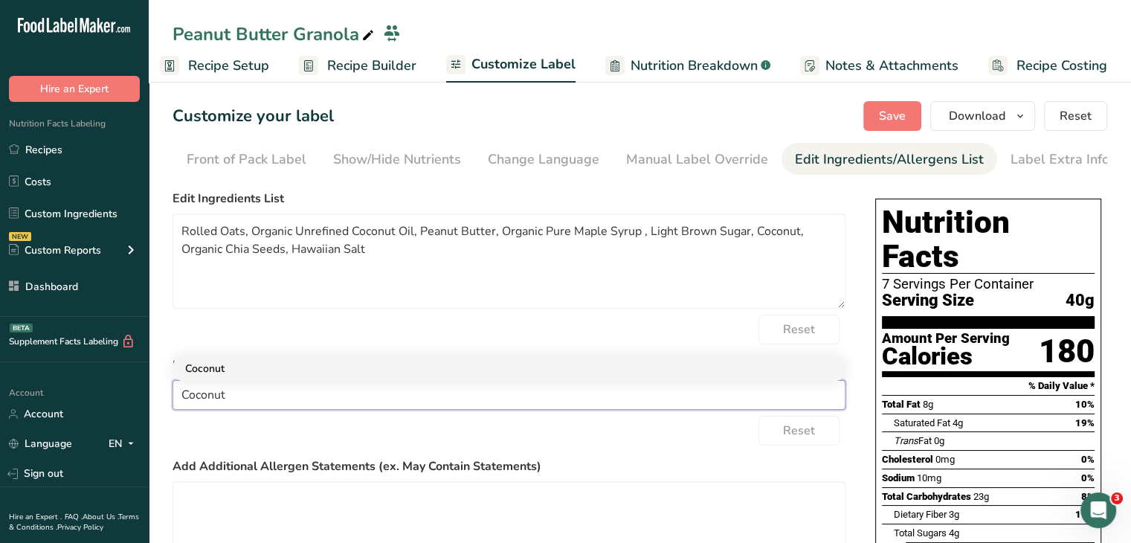
type input "Coconut"
click at [418, 372] on link "Coconut" at bounding box center [509, 368] width 672 height 25
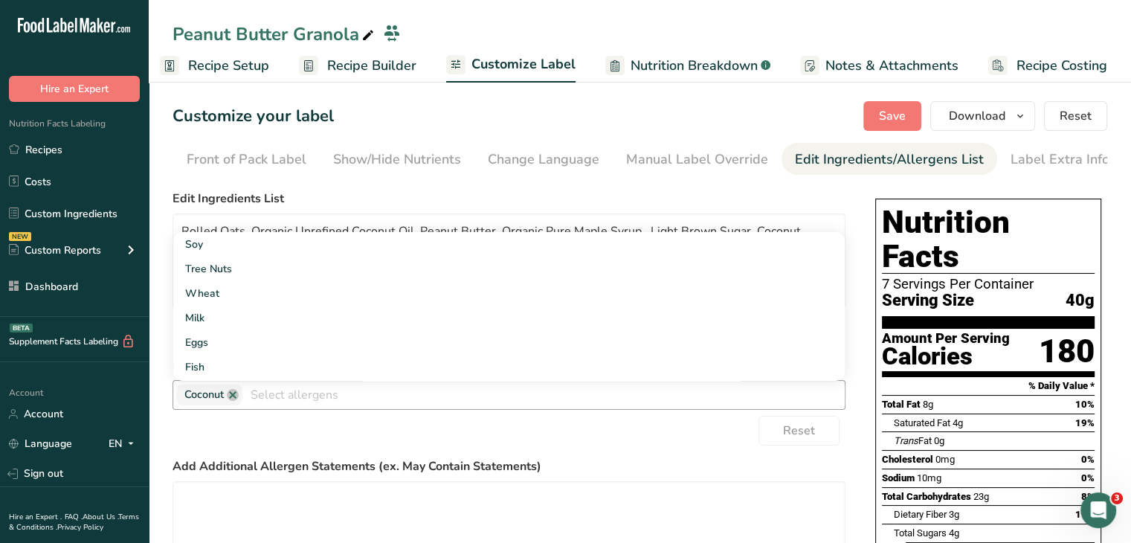
click at [341, 400] on input "text" at bounding box center [544, 394] width 603 height 23
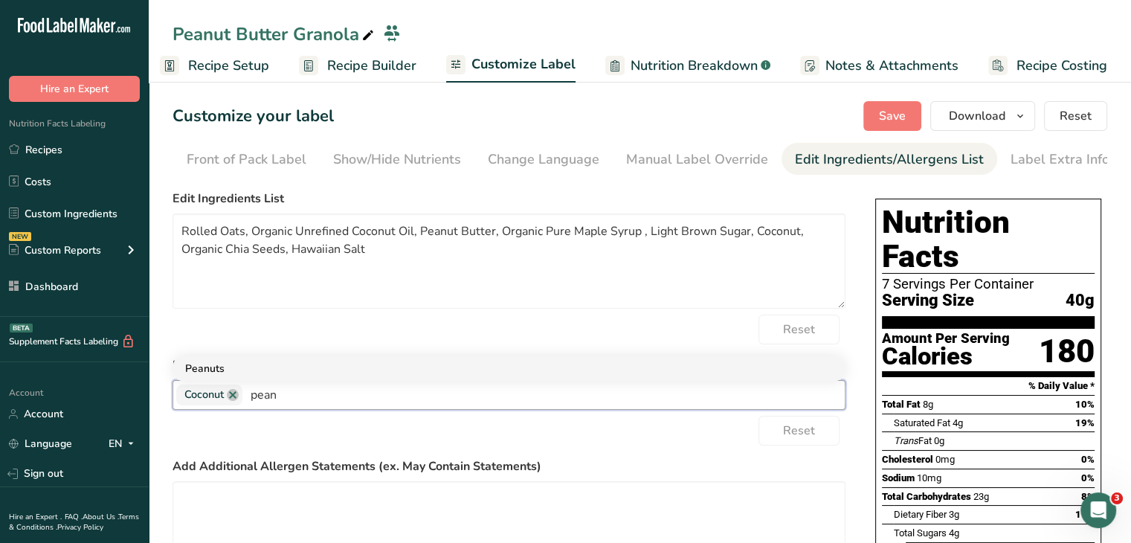
type input "pean"
click at [326, 370] on link "Peanuts" at bounding box center [509, 368] width 672 height 25
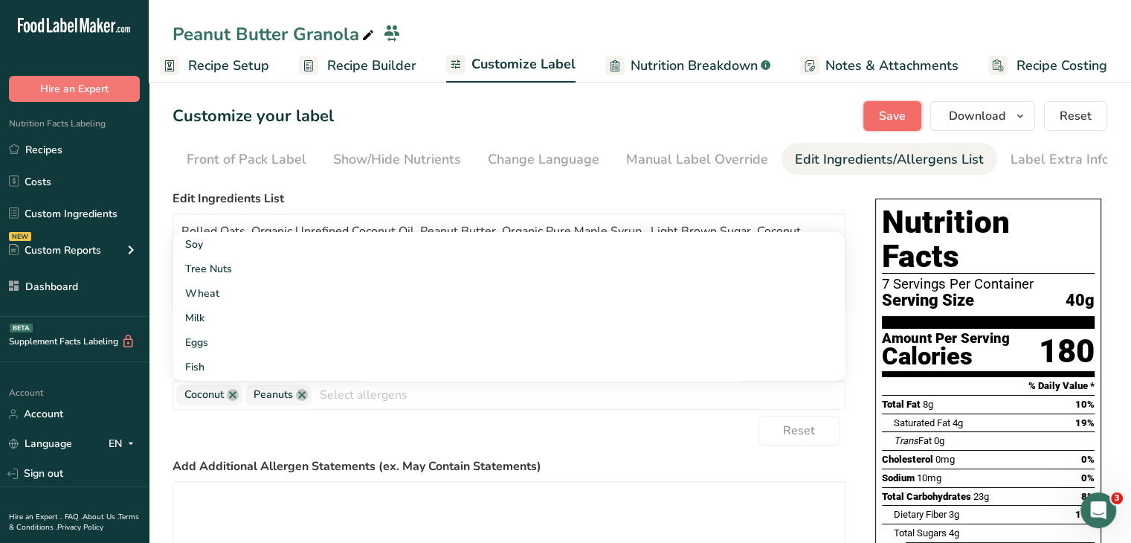
click at [882, 106] on button "Save" at bounding box center [893, 116] width 58 height 30
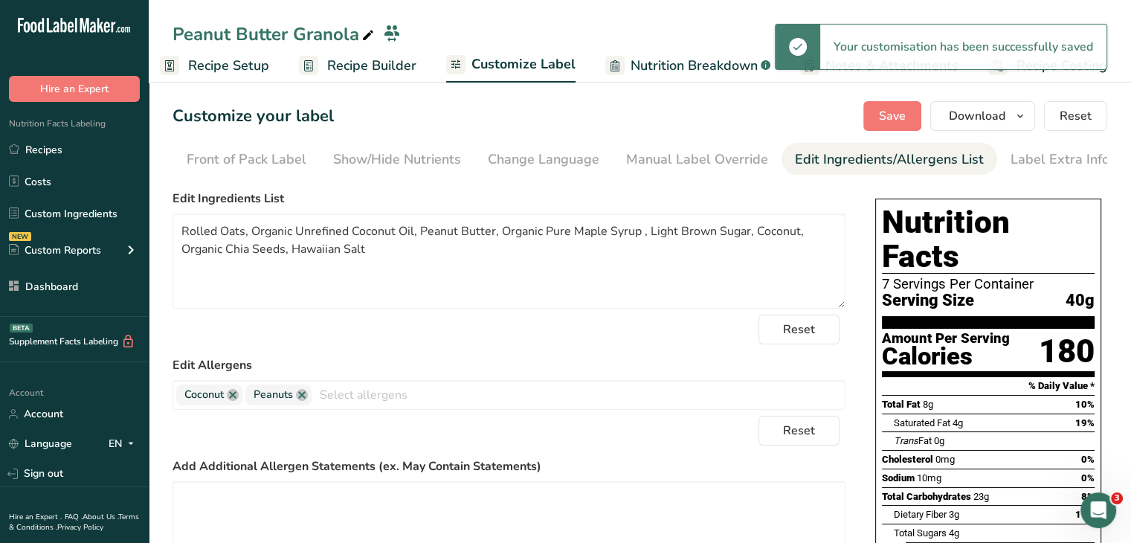
drag, startPoint x: 361, startPoint y: 173, endPoint x: 188, endPoint y: 187, distance: 173.2
click at [188, 187] on section "Customize your label Save Download Choose what to show on your downloaded label…" at bounding box center [640, 448] width 983 height 742
drag, startPoint x: 324, startPoint y: 179, endPoint x: 266, endPoint y: 187, distance: 58.5
click at [266, 187] on section "Customize your label Save Download Choose what to show on your downloaded label…" at bounding box center [640, 448] width 983 height 742
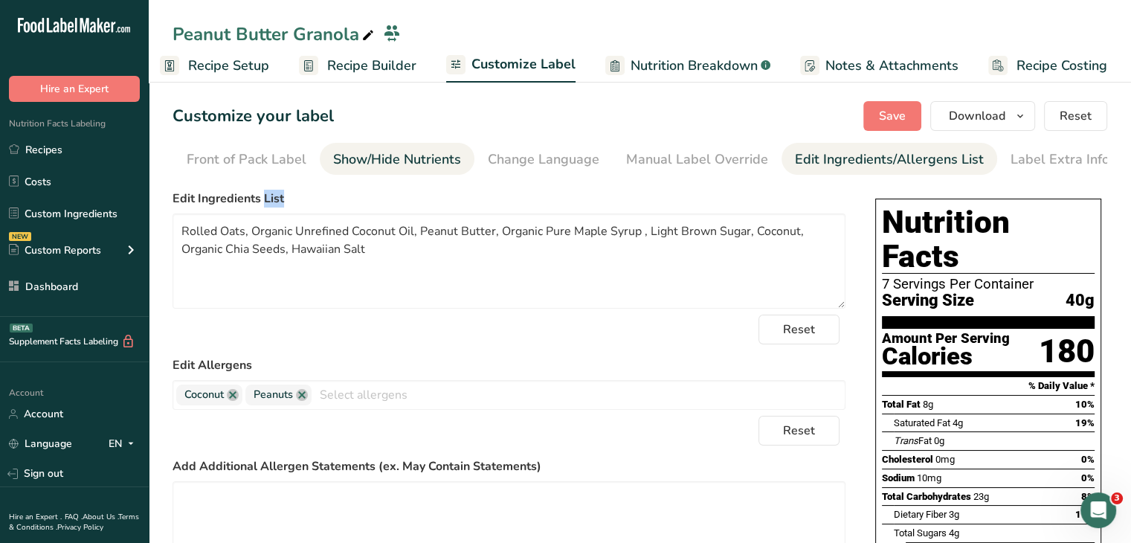
click at [341, 173] on link "Show/Hide Nutrients" at bounding box center [397, 159] width 128 height 33
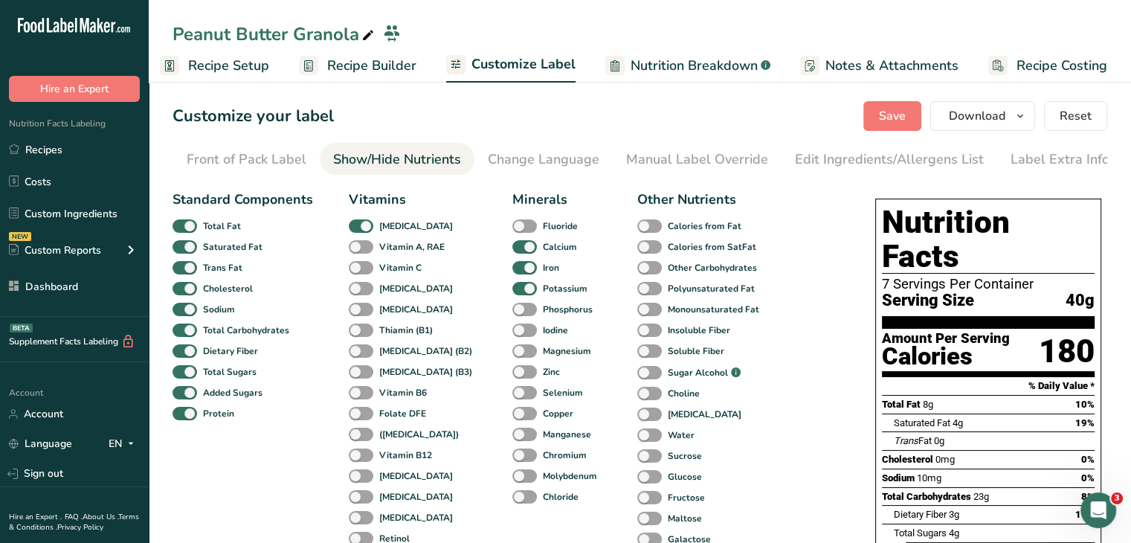
click at [341, 173] on link "Show/Hide Nutrients" at bounding box center [397, 159] width 128 height 33
drag, startPoint x: 341, startPoint y: 173, endPoint x: 266, endPoint y: 184, distance: 75.2
click at [266, 184] on section "Customize your label Save Download Choose what to show on your downloaded label…" at bounding box center [640, 448] width 983 height 742
click at [289, 161] on div "Front of Pack Label" at bounding box center [247, 160] width 120 height 20
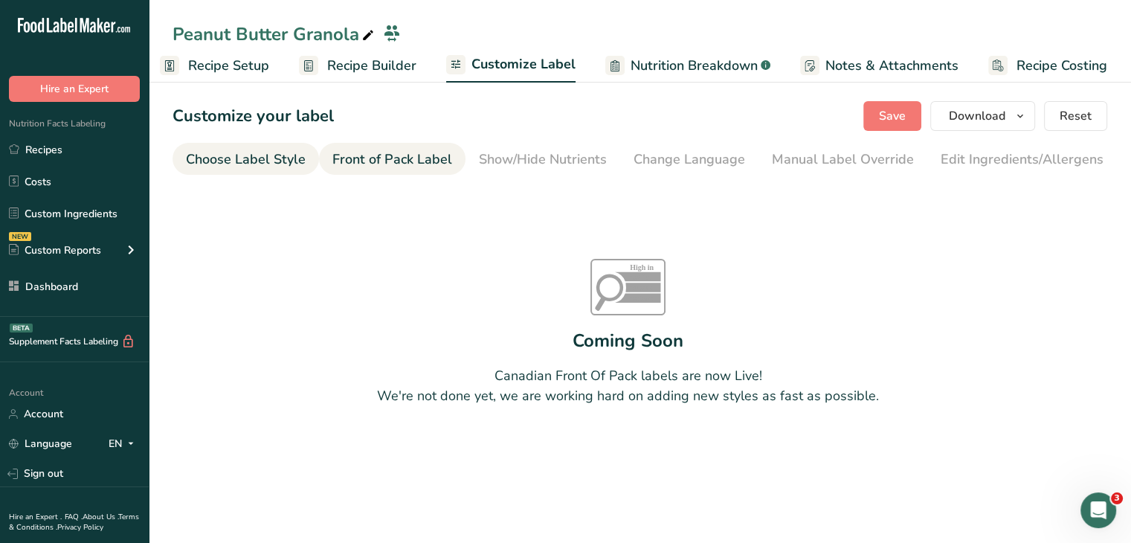
click at [239, 165] on div "Choose Label Style" at bounding box center [246, 160] width 120 height 20
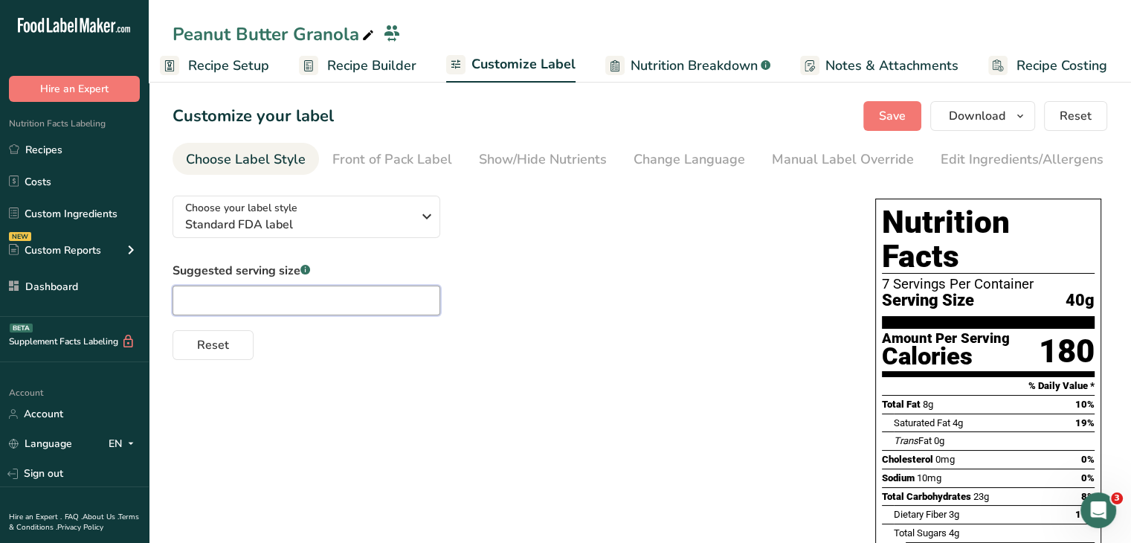
click at [291, 314] on input "text" at bounding box center [307, 301] width 268 height 30
type input "1/2 cup"
click at [905, 123] on span "Save" at bounding box center [892, 116] width 27 height 18
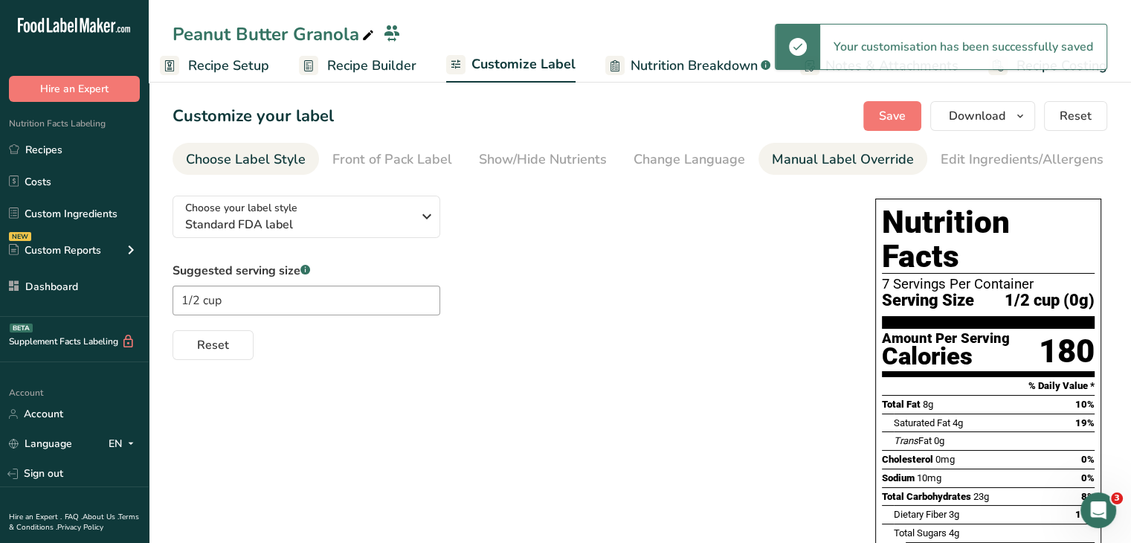
click at [895, 155] on div "Manual Label Override" at bounding box center [843, 160] width 142 height 20
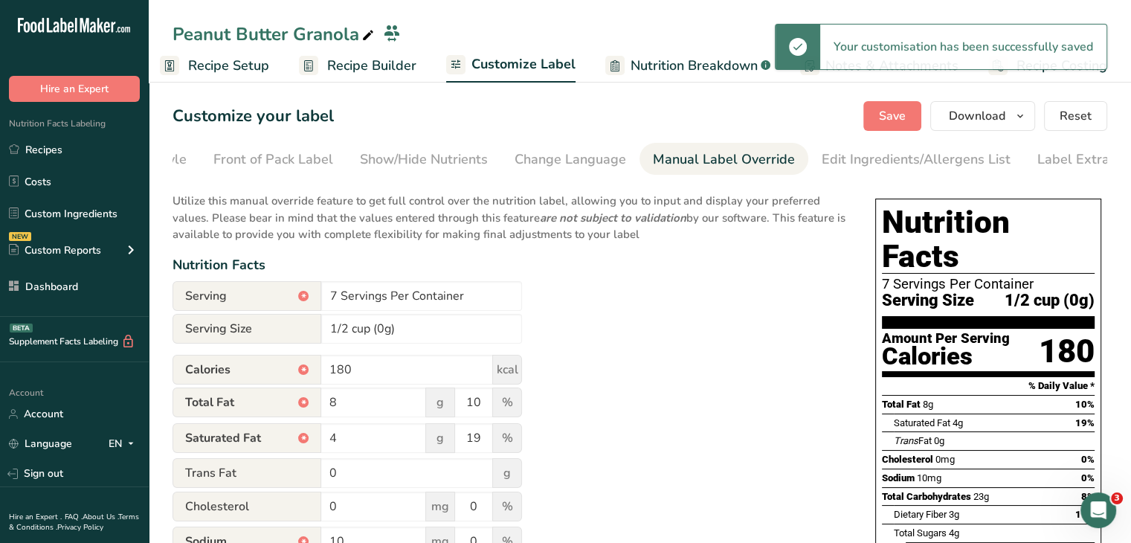
scroll to position [0, 146]
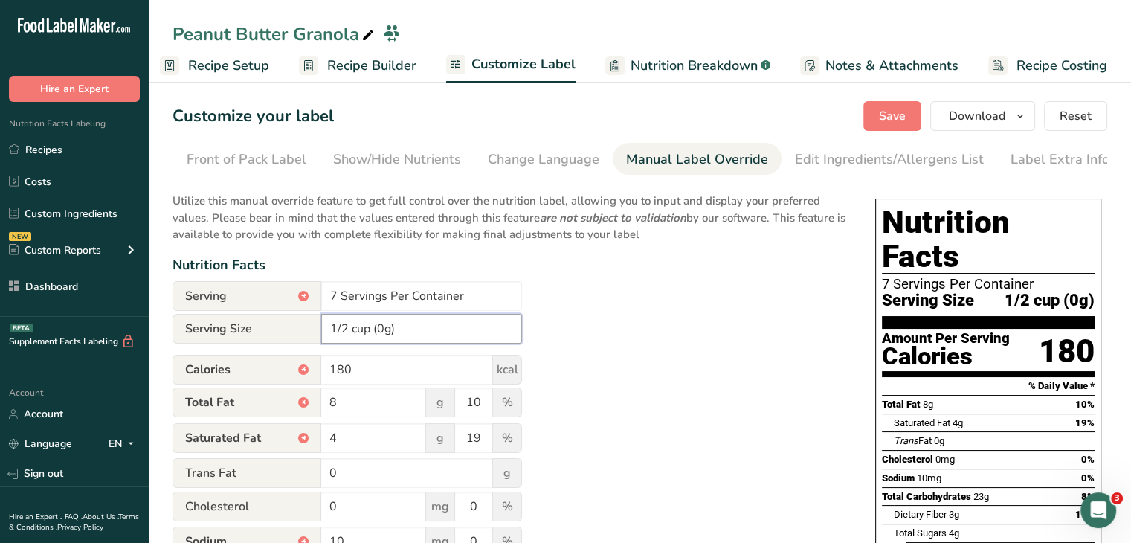
click at [379, 333] on input "1/2 cup (0g)" at bounding box center [421, 329] width 201 height 30
type input "1/2 cup (40g)"
click at [912, 116] on button "Save" at bounding box center [893, 116] width 58 height 30
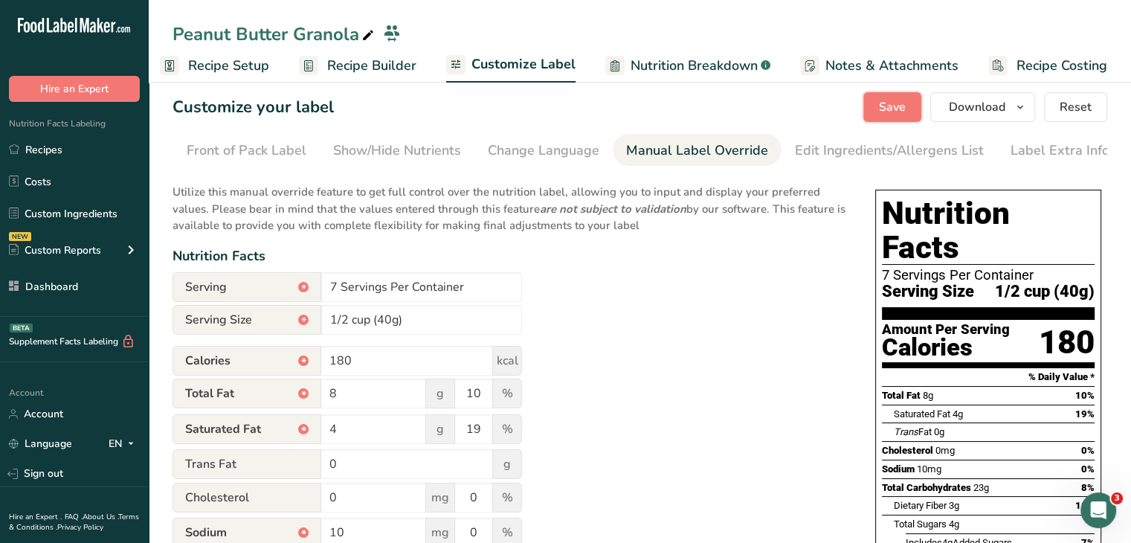
scroll to position [0, 0]
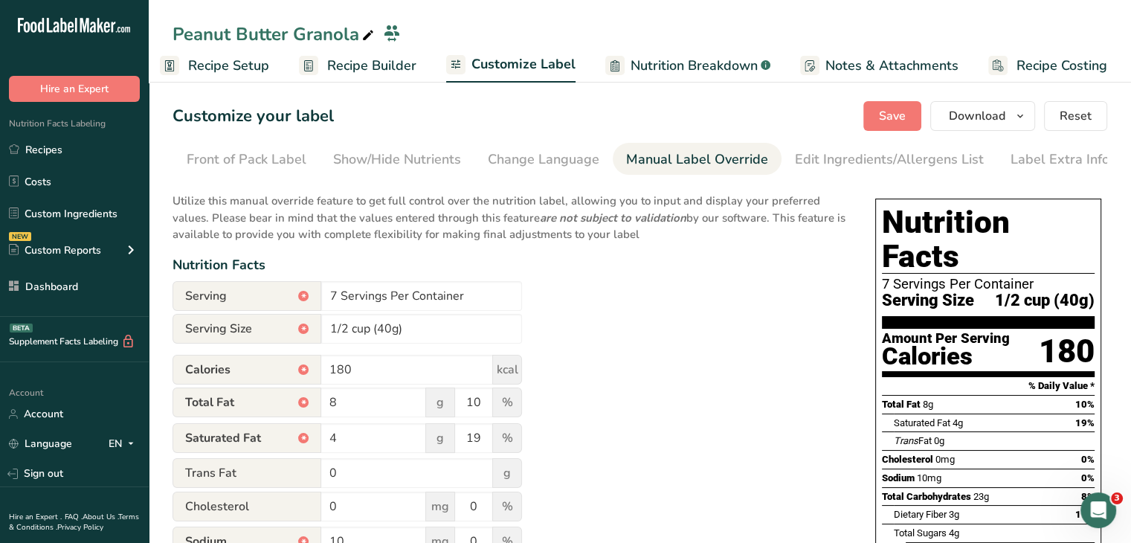
click at [357, 33] on div "Peanut Butter Granola" at bounding box center [275, 34] width 205 height 27
type input "Peanut Butter Granola 5.3 Oz."
click at [751, 344] on div "Utilize this manual override feature to get full control over the nutrition lab…" at bounding box center [509, 548] width 673 height 729
click at [399, 28] on div "Peanut Butter Granola 5.3 Oz." at bounding box center [306, 34] width 267 height 27
drag, startPoint x: 385, startPoint y: 34, endPoint x: 366, endPoint y: 34, distance: 18.6
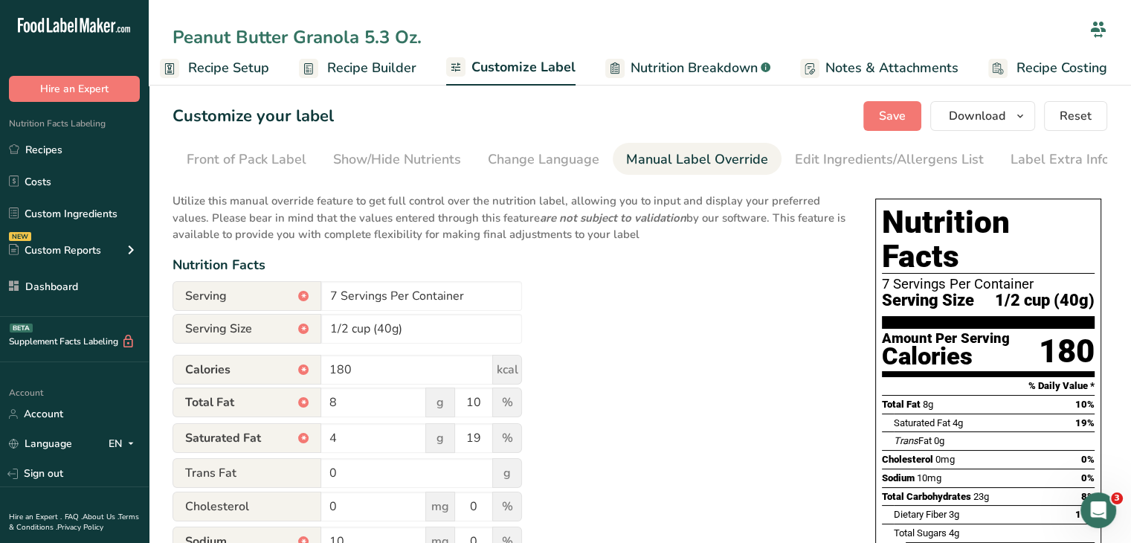
click at [366, 34] on input "Peanut Butter Granola 5.3 Oz." at bounding box center [628, 37] width 911 height 27
type input "Peanut Butter Granola 10.5 Oz."
click at [727, 293] on div "Utilize this manual override feature to get full control over the nutrition lab…" at bounding box center [509, 548] width 673 height 729
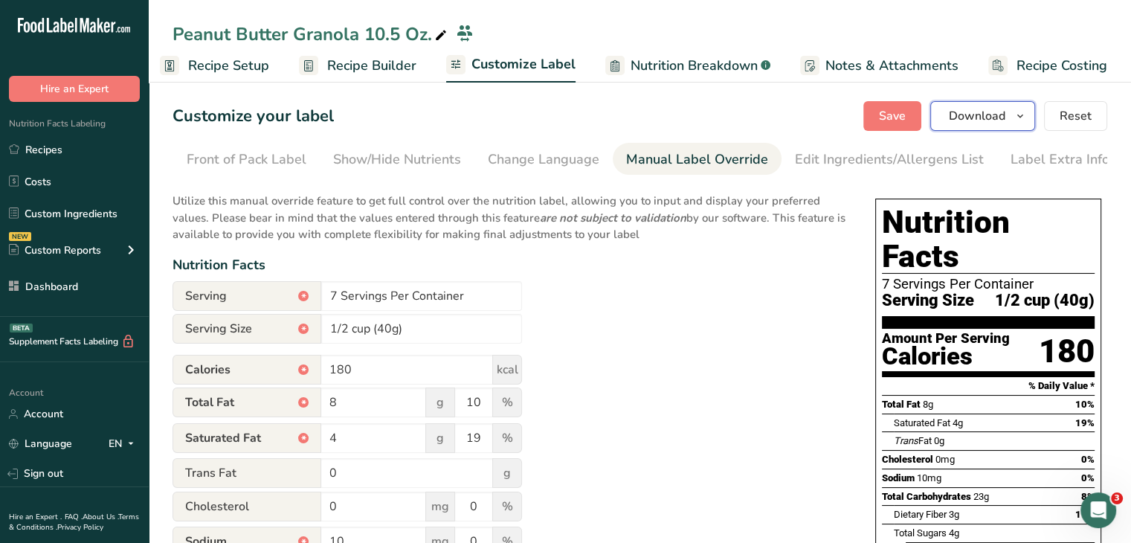
click at [1012, 128] on button "Download" at bounding box center [983, 116] width 105 height 30
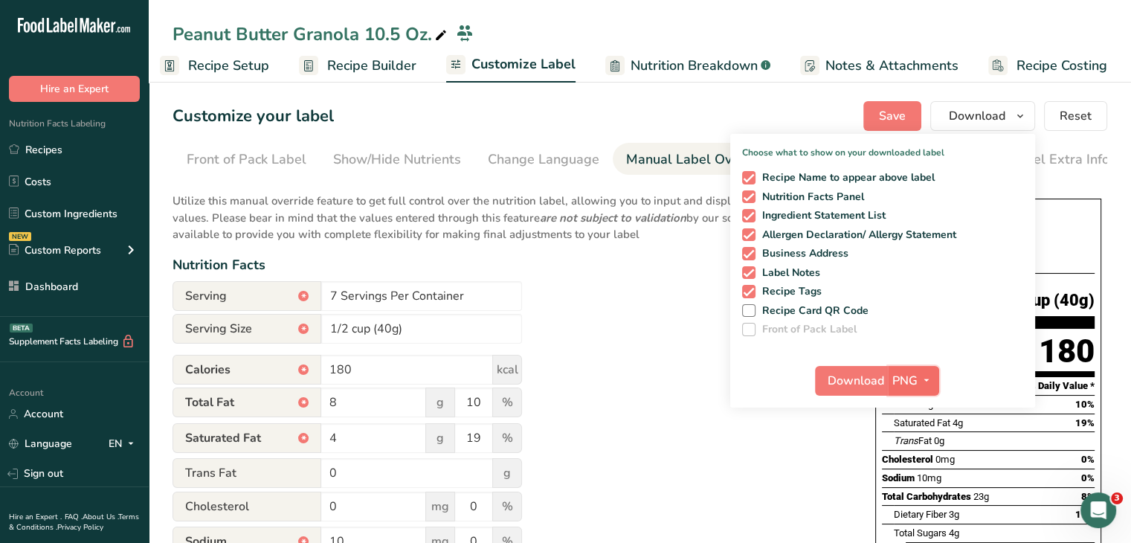
click at [934, 378] on span "button" at bounding box center [927, 381] width 18 height 18
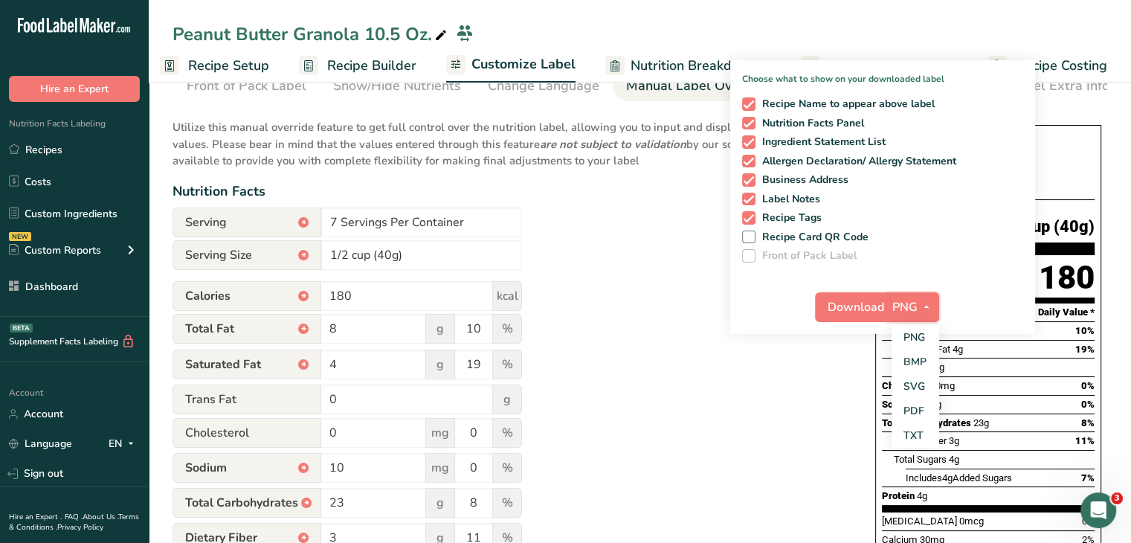
scroll to position [74, 0]
click at [928, 417] on link "PDF" at bounding box center [916, 410] width 48 height 25
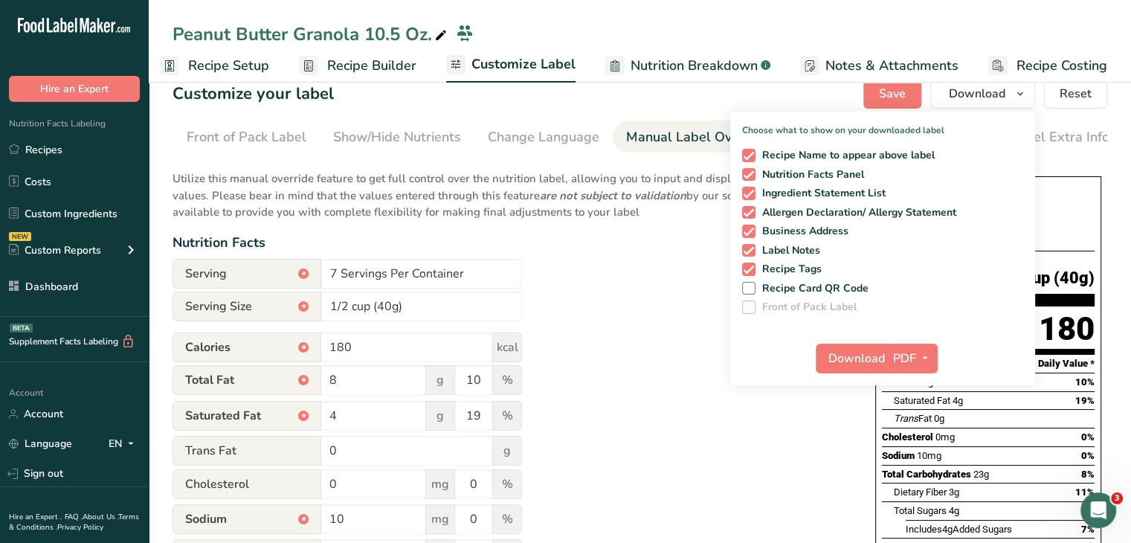
scroll to position [0, 0]
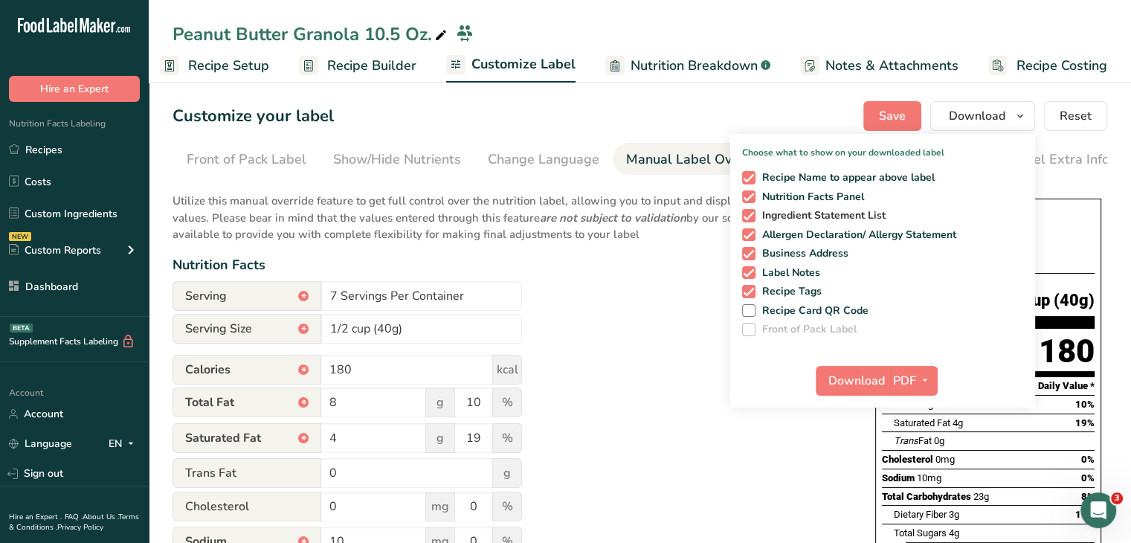
click at [755, 209] on span at bounding box center [748, 215] width 13 height 13
click at [752, 211] on input "Ingredient Statement List" at bounding box center [747, 216] width 10 height 10
checkbox input "false"
click at [757, 289] on span "Recipe Tags" at bounding box center [789, 291] width 67 height 13
click at [752, 289] on input "Recipe Tags" at bounding box center [747, 291] width 10 height 10
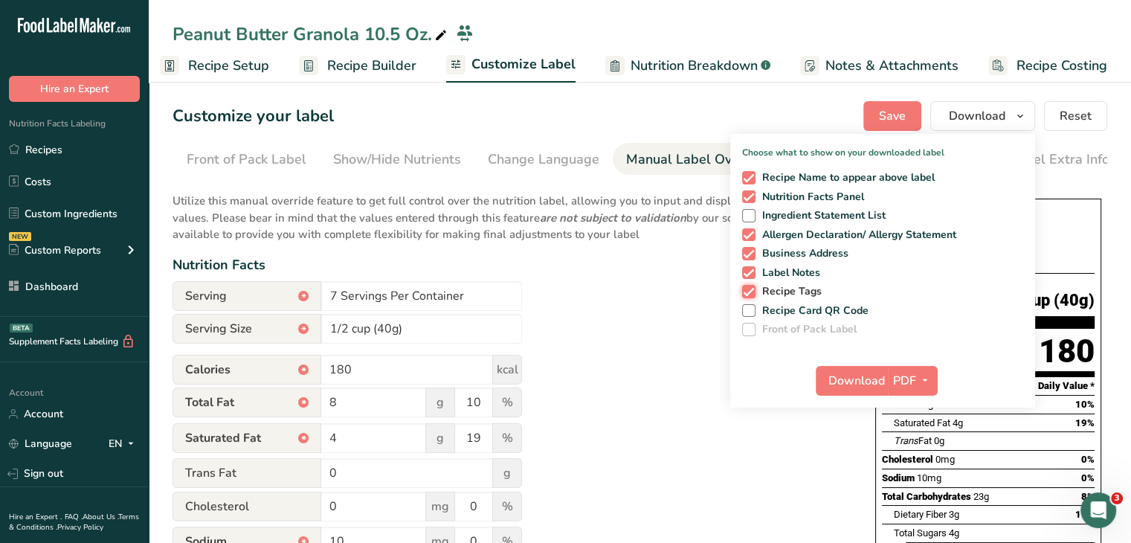
checkbox input "false"
click at [864, 373] on span "Download" at bounding box center [857, 381] width 57 height 18
click at [928, 380] on icon "button" at bounding box center [925, 380] width 12 height 19
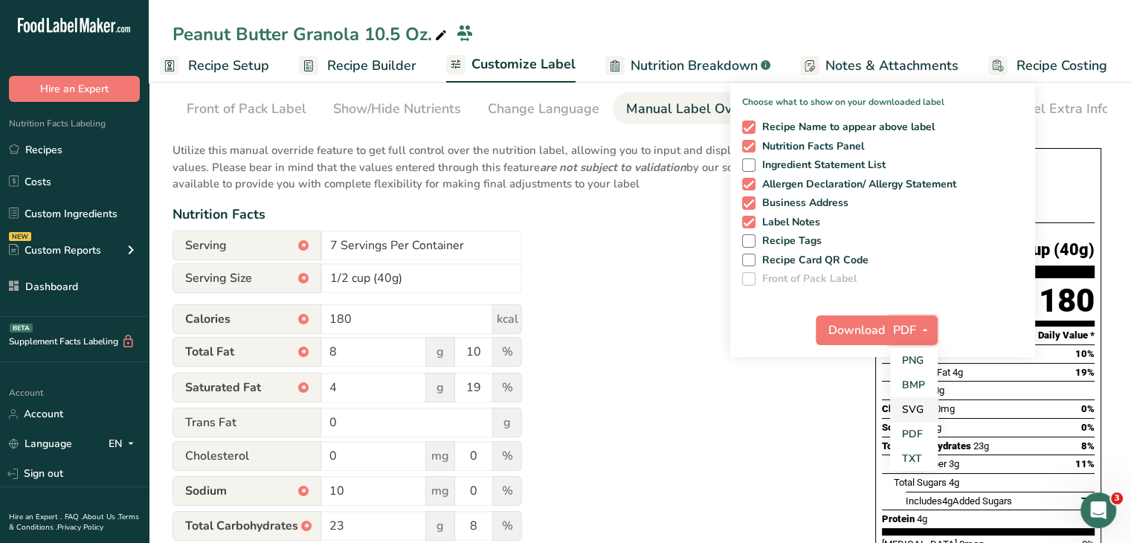
scroll to position [74, 0]
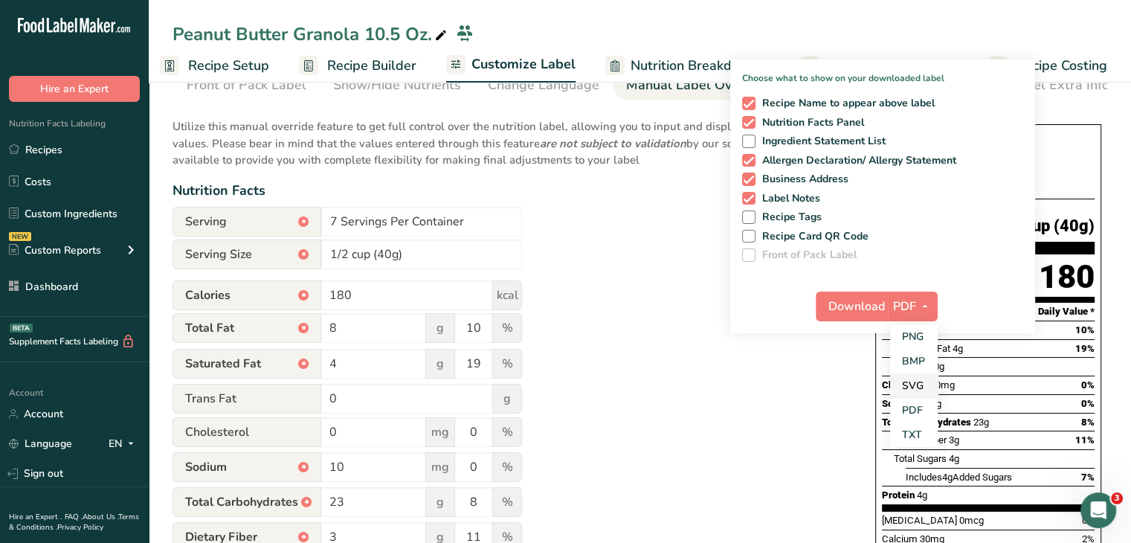
click at [915, 385] on link "SVG" at bounding box center [914, 385] width 48 height 25
click at [864, 307] on span "Download" at bounding box center [856, 307] width 57 height 18
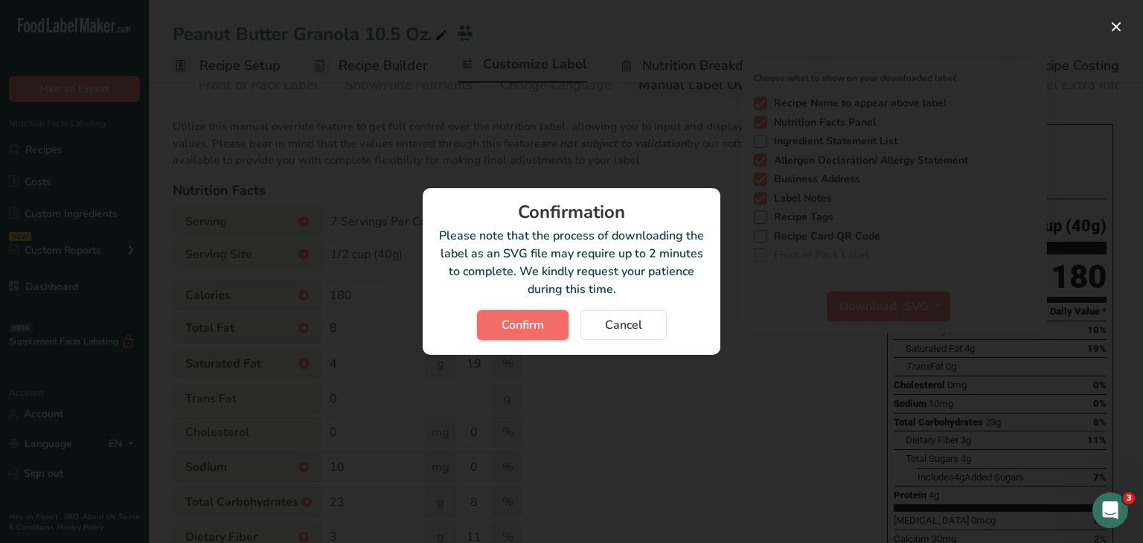
click at [527, 314] on button "Confirm" at bounding box center [522, 325] width 91 height 30
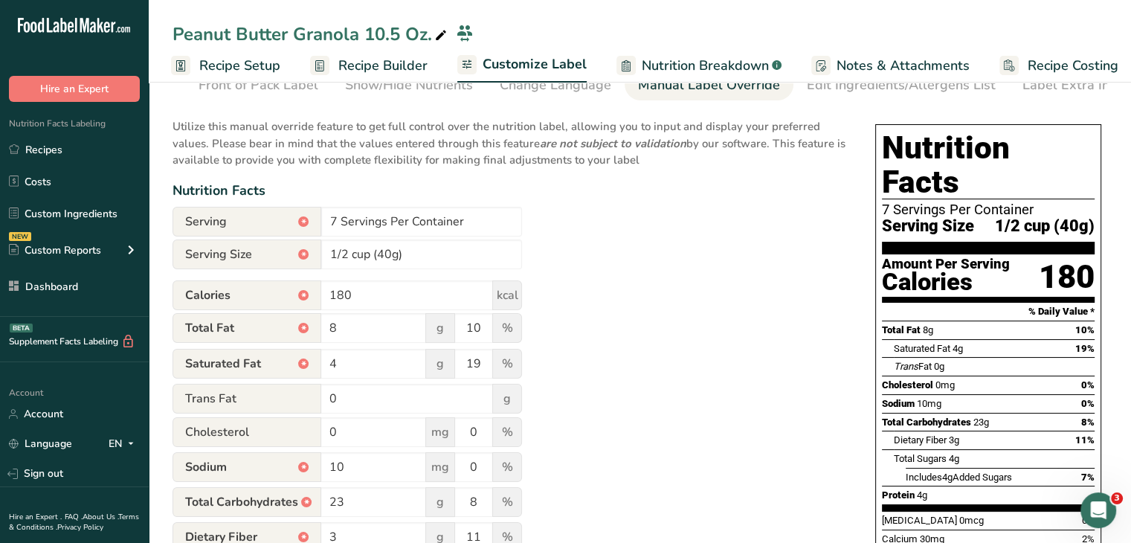
scroll to position [0, 0]
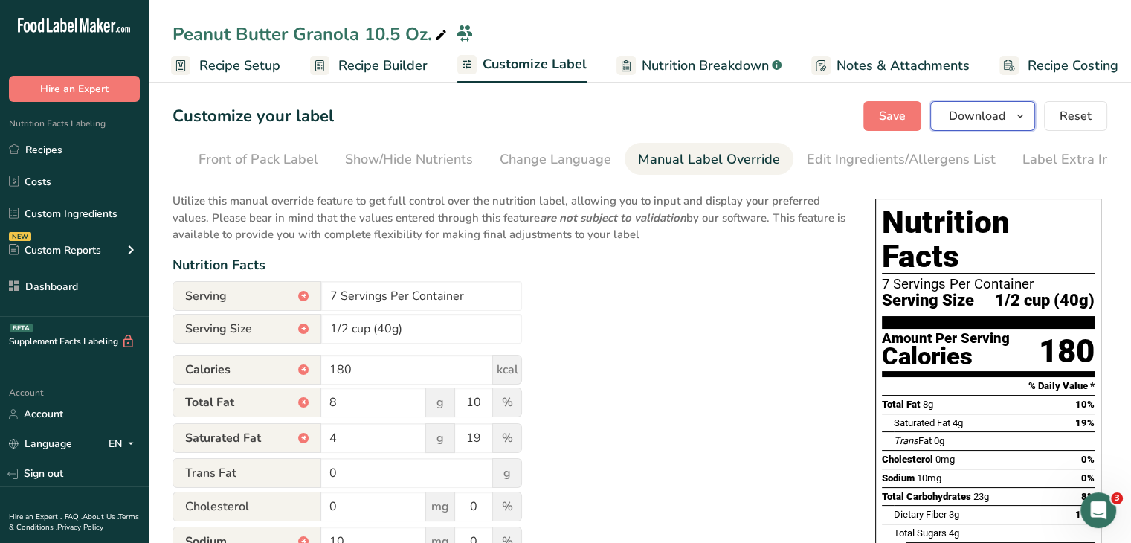
click at [1001, 123] on span "Download" at bounding box center [977, 116] width 57 height 18
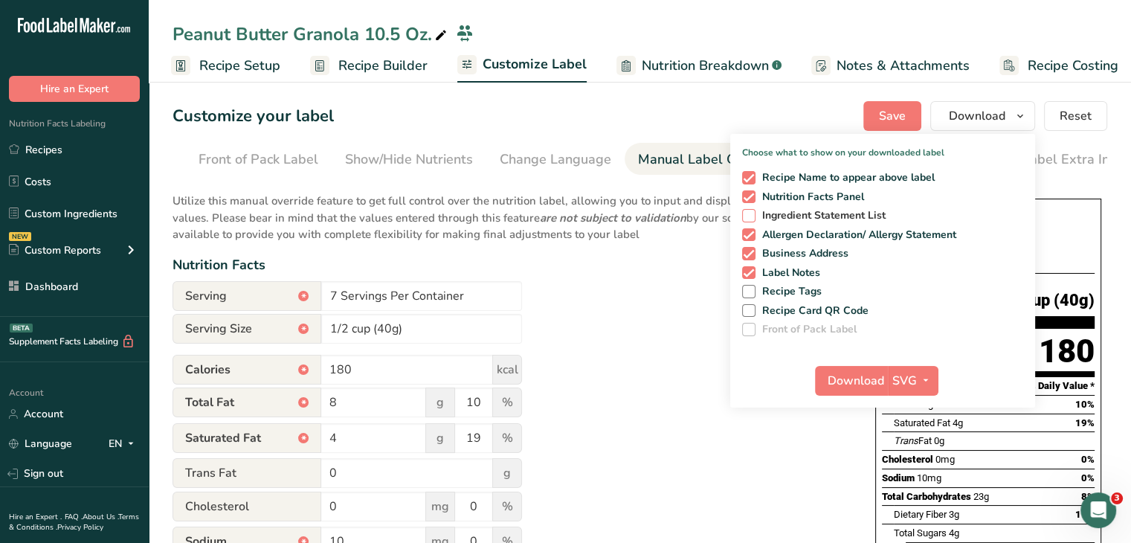
click at [754, 219] on span at bounding box center [748, 215] width 13 height 13
click at [752, 219] on input "Ingredient Statement List" at bounding box center [747, 216] width 10 height 10
checkbox input "true"
click at [748, 229] on span at bounding box center [748, 234] width 13 height 13
click at [748, 230] on input "Allergen Declaration/ Allergy Statement" at bounding box center [747, 235] width 10 height 10
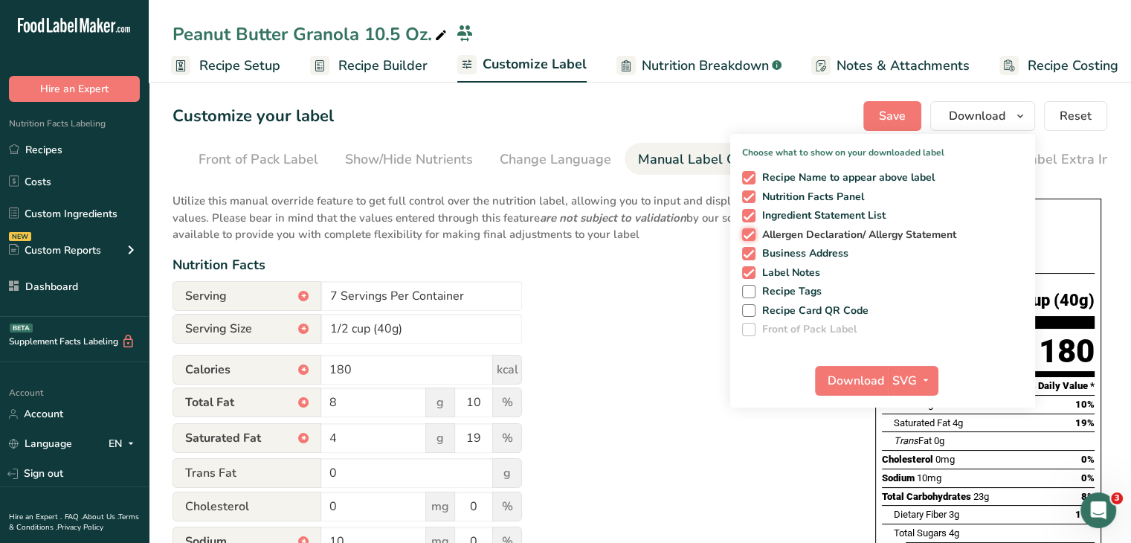
checkbox input "false"
click at [749, 250] on span at bounding box center [748, 253] width 13 height 13
click at [749, 250] on input "Business Address" at bounding box center [747, 253] width 10 height 10
checkbox input "false"
click at [749, 266] on span at bounding box center [748, 272] width 13 height 13
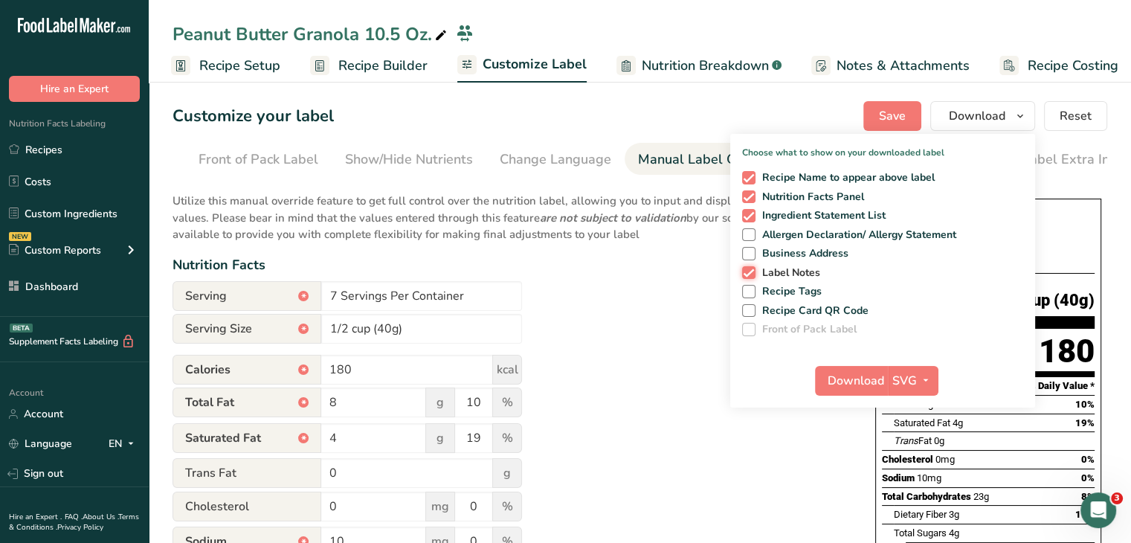
click at [749, 268] on input "Label Notes" at bounding box center [747, 273] width 10 height 10
checkbox input "false"
click at [749, 189] on div "Recipe Name to appear above label Nutrition Facts Panel Ingredient Statement Li…" at bounding box center [883, 250] width 305 height 171
click at [752, 196] on span at bounding box center [748, 196] width 13 height 13
click at [752, 196] on input "Nutrition Facts Panel" at bounding box center [747, 197] width 10 height 10
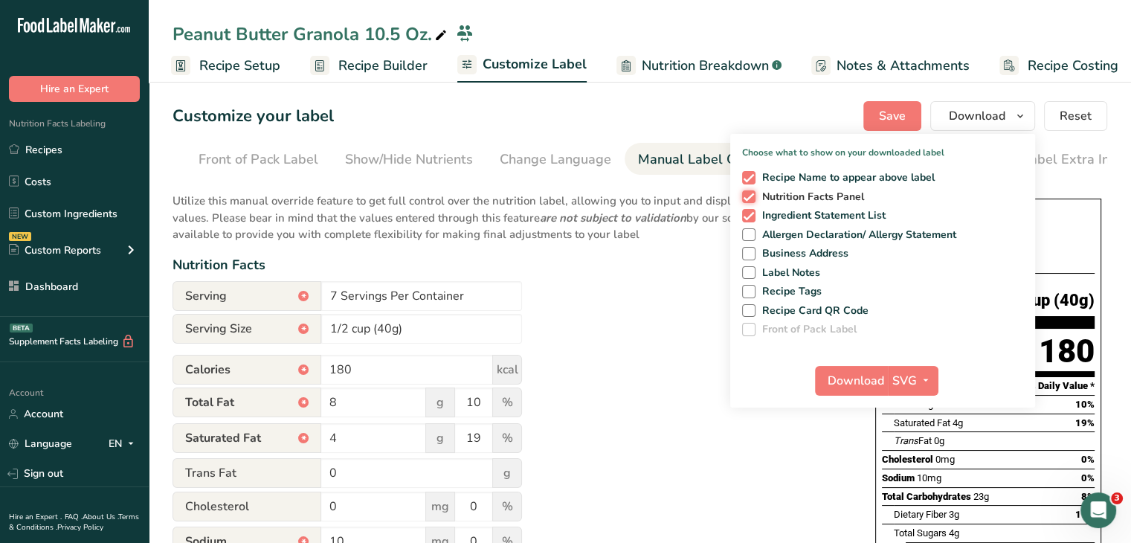
checkbox input "false"
click at [751, 173] on span at bounding box center [748, 177] width 13 height 13
click at [751, 173] on input "Recipe Name to appear above label" at bounding box center [747, 178] width 10 height 10
checkbox input "false"
click at [861, 378] on span "Download" at bounding box center [856, 381] width 57 height 18
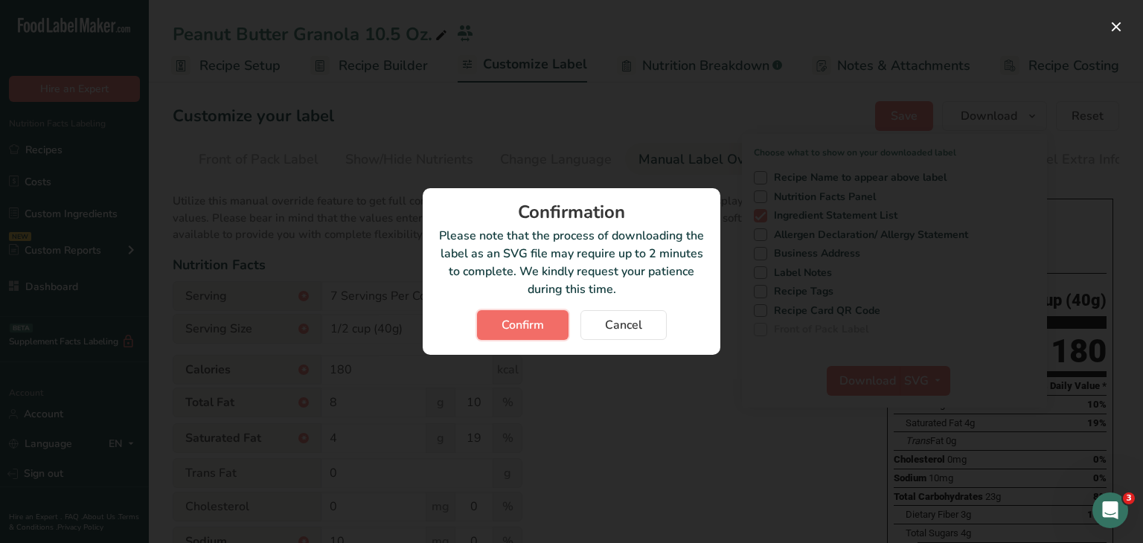
click at [542, 326] on span "Confirm" at bounding box center [522, 325] width 42 height 18
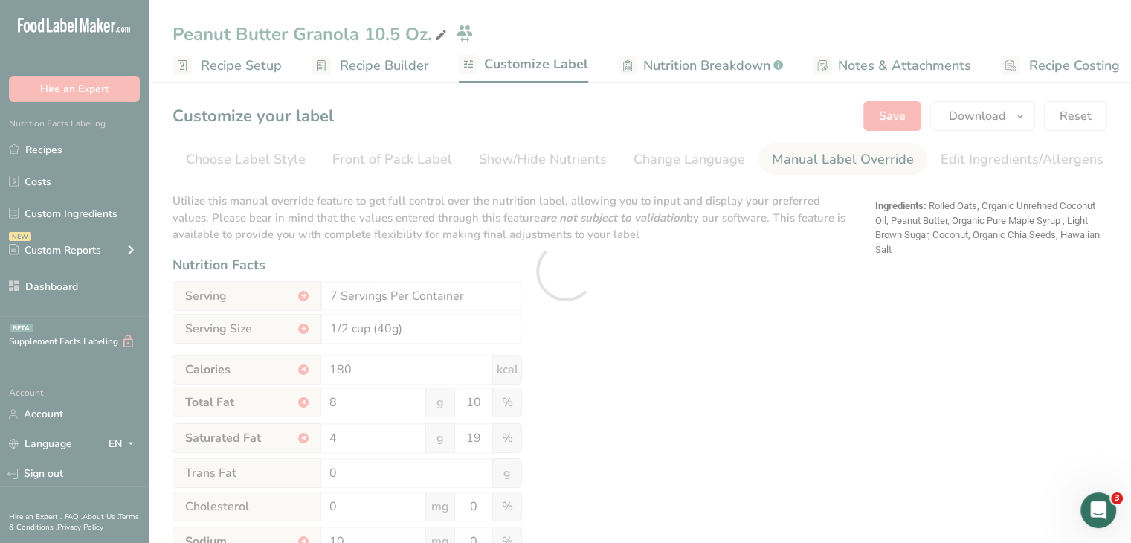
scroll to position [0, 134]
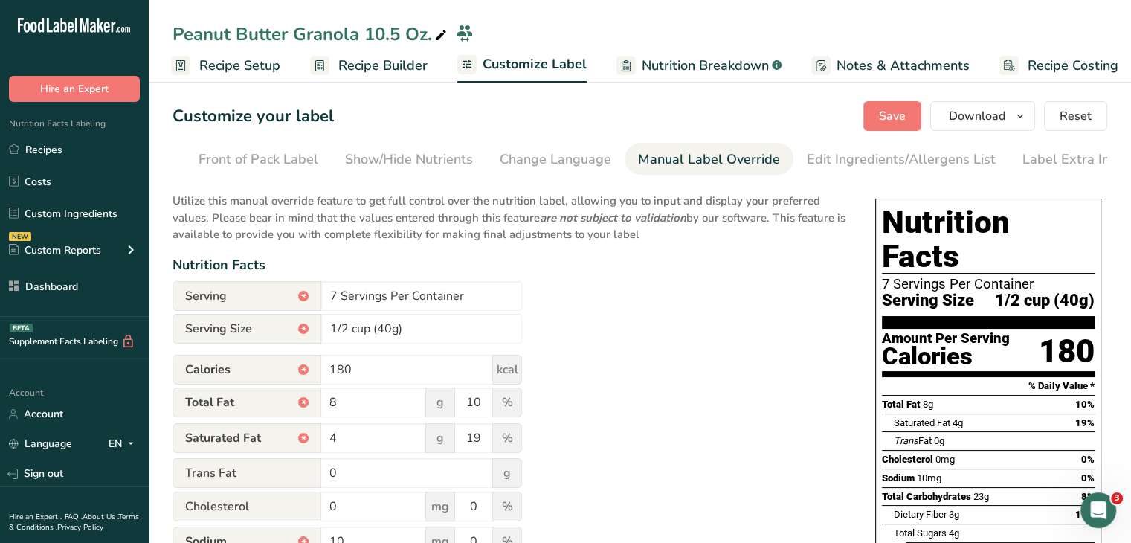
click at [800, 285] on div "Utilize this manual override feature to get full control over the nutrition lab…" at bounding box center [509, 548] width 673 height 729
click at [1006, 120] on span "Download" at bounding box center [977, 116] width 57 height 18
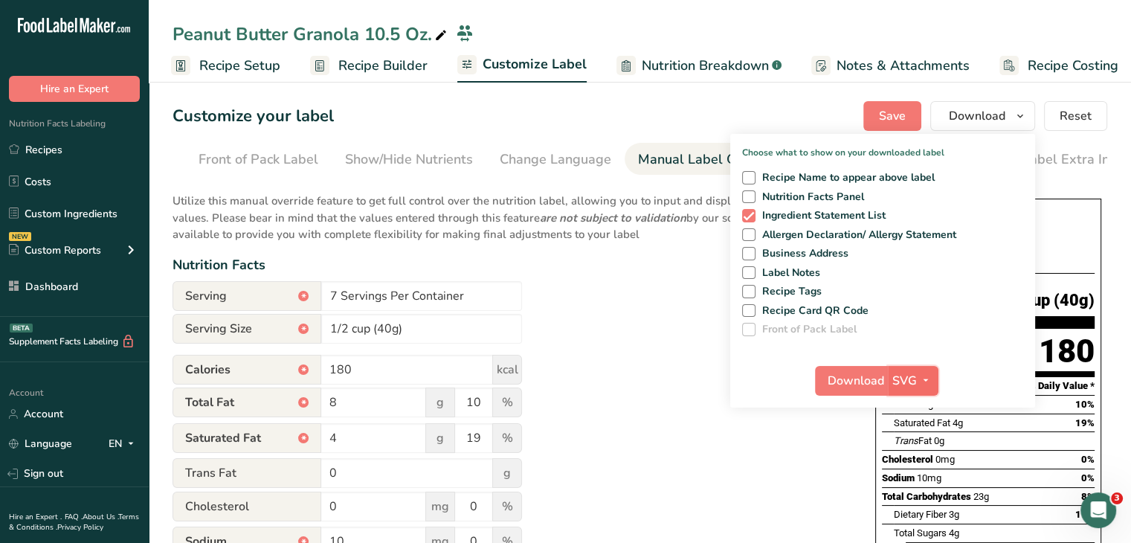
click at [928, 382] on icon "button" at bounding box center [926, 380] width 12 height 19
click at [922, 480] on link "PDF" at bounding box center [915, 484] width 48 height 25
click at [869, 374] on span "Download" at bounding box center [857, 381] width 57 height 18
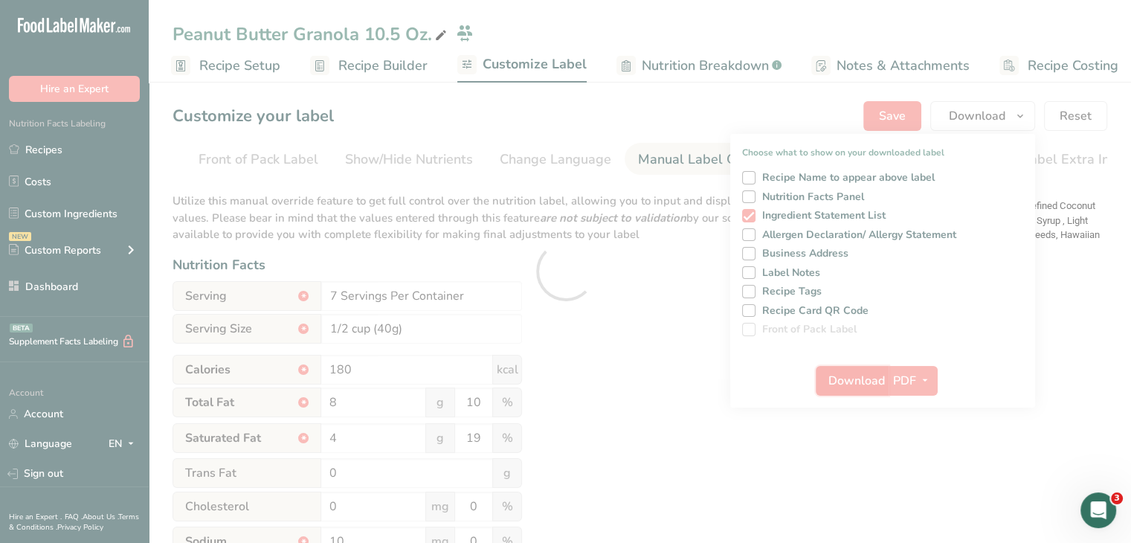
scroll to position [0, 0]
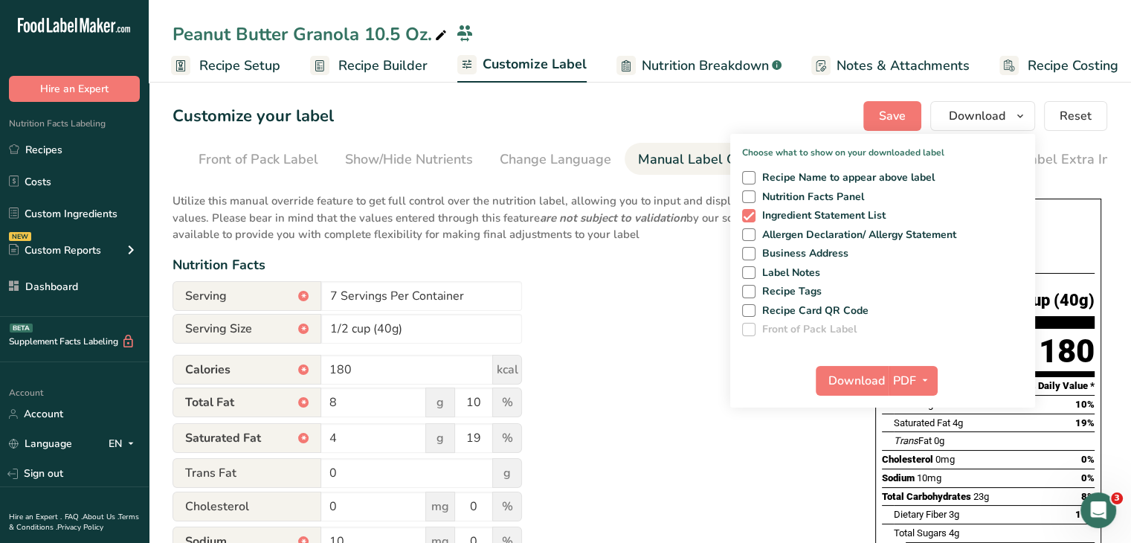
click at [394, 39] on div "Peanut Butter Granola 10.5 Oz." at bounding box center [311, 34] width 277 height 27
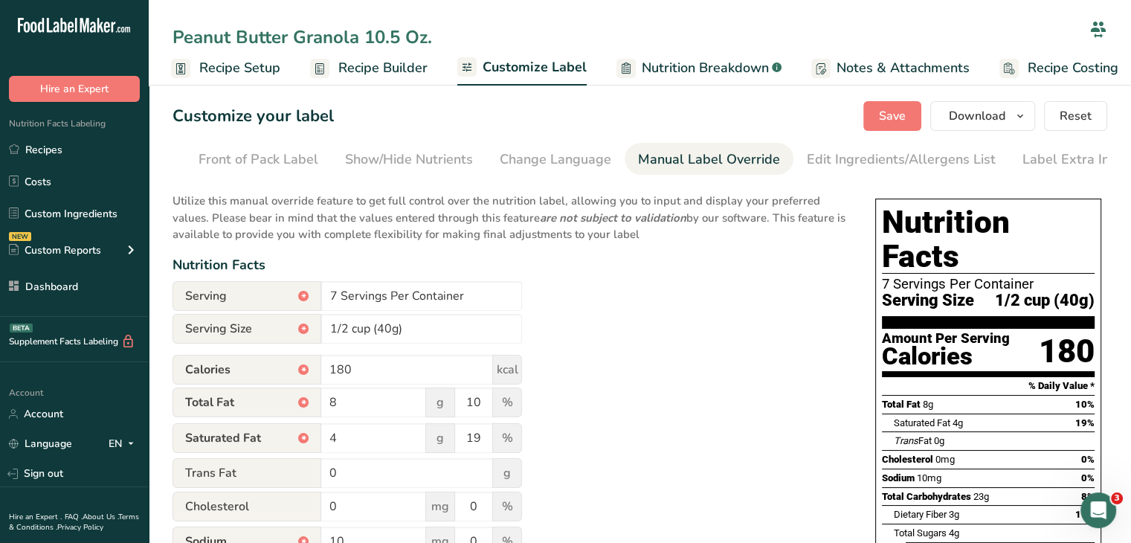
drag, startPoint x: 399, startPoint y: 36, endPoint x: 364, endPoint y: 36, distance: 35.7
click at [364, 36] on input "Peanut Butter Granola 10.5 Oz." at bounding box center [628, 37] width 911 height 27
type input "Peanut Butter Granola 5.3 Oz."
click at [734, 287] on div "Utilize this manual override feature to get full control over the nutrition lab…" at bounding box center [509, 548] width 673 height 729
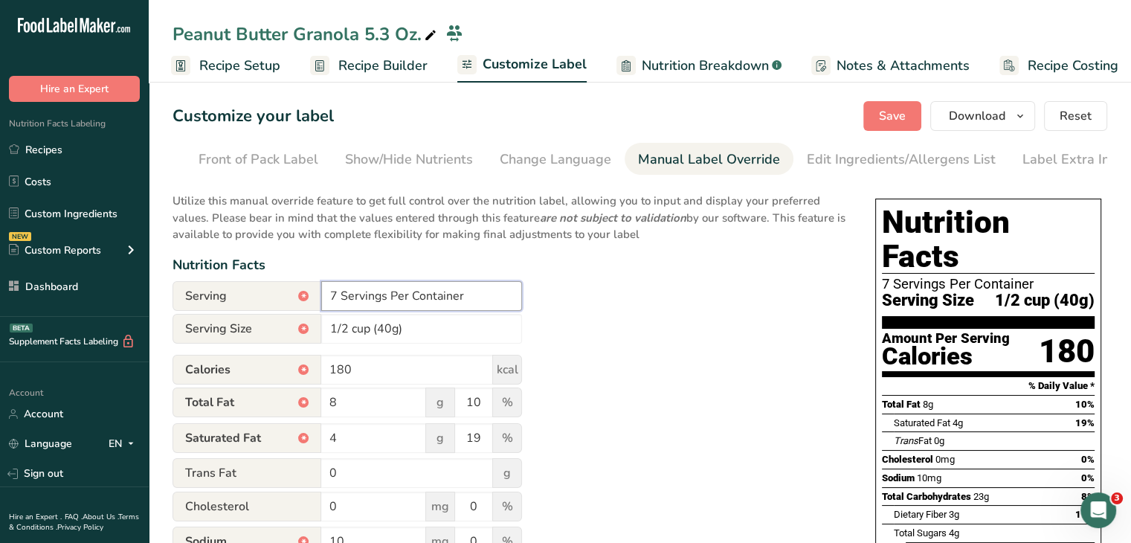
click at [330, 291] on input "7 Servings Per Container" at bounding box center [421, 296] width 201 height 30
type input "About 4 Servings Per Container"
click at [611, 319] on div "Utilize this manual override feature to get full control over the nutrition lab…" at bounding box center [509, 548] width 673 height 729
click at [654, 315] on div "Utilize this manual override feature to get full control over the nutrition lab…" at bounding box center [509, 548] width 673 height 729
click at [998, 110] on span "Download" at bounding box center [977, 116] width 57 height 18
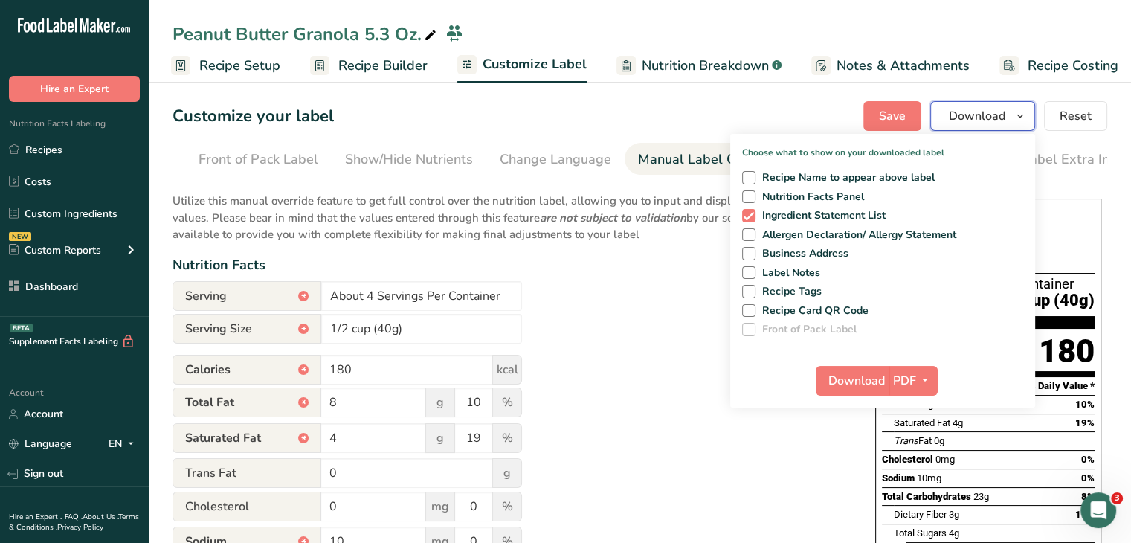
scroll to position [74, 0]
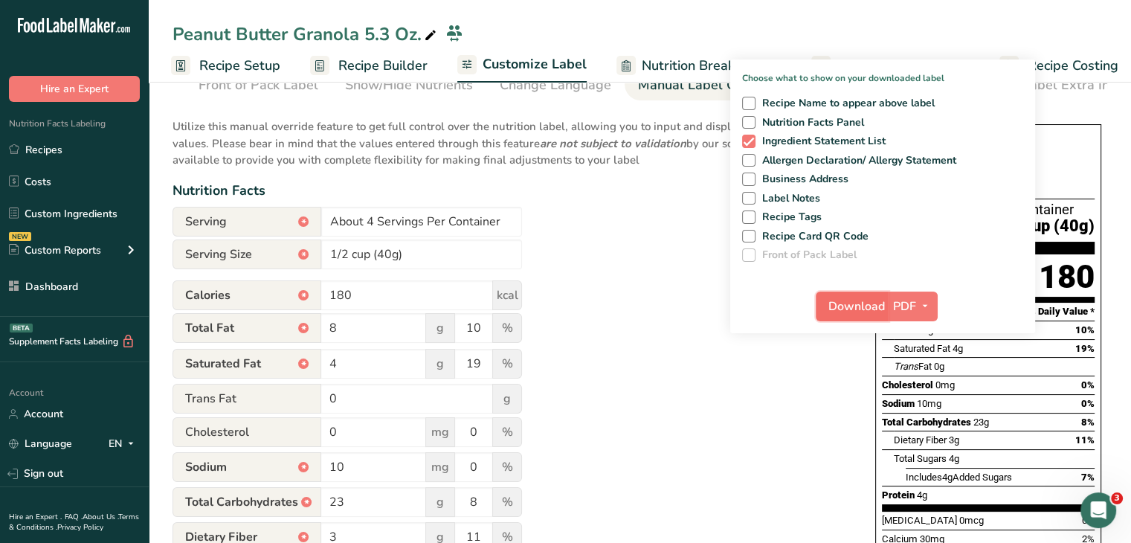
click at [855, 307] on span "Download" at bounding box center [857, 307] width 57 height 18
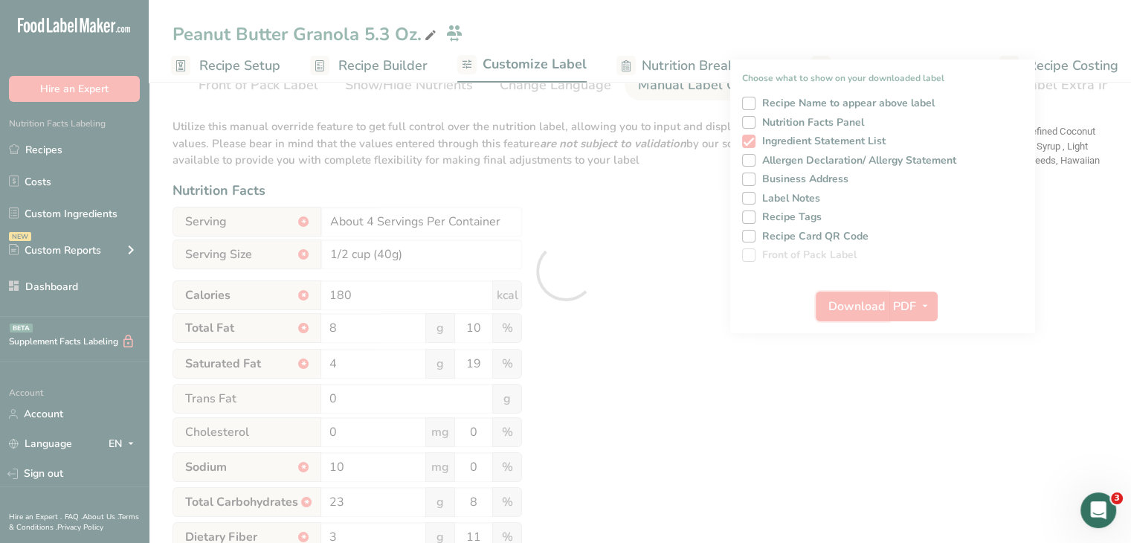
scroll to position [0, 0]
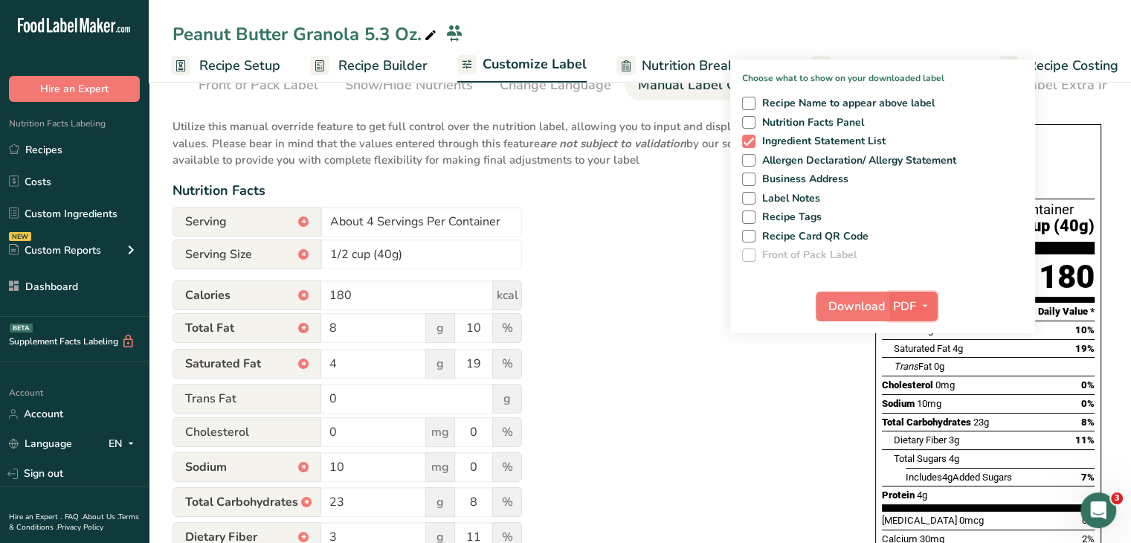
click at [916, 307] on span "PDF" at bounding box center [904, 307] width 23 height 18
click at [927, 392] on link "SVG" at bounding box center [914, 385] width 48 height 25
click at [878, 315] on button "Download" at bounding box center [851, 307] width 73 height 30
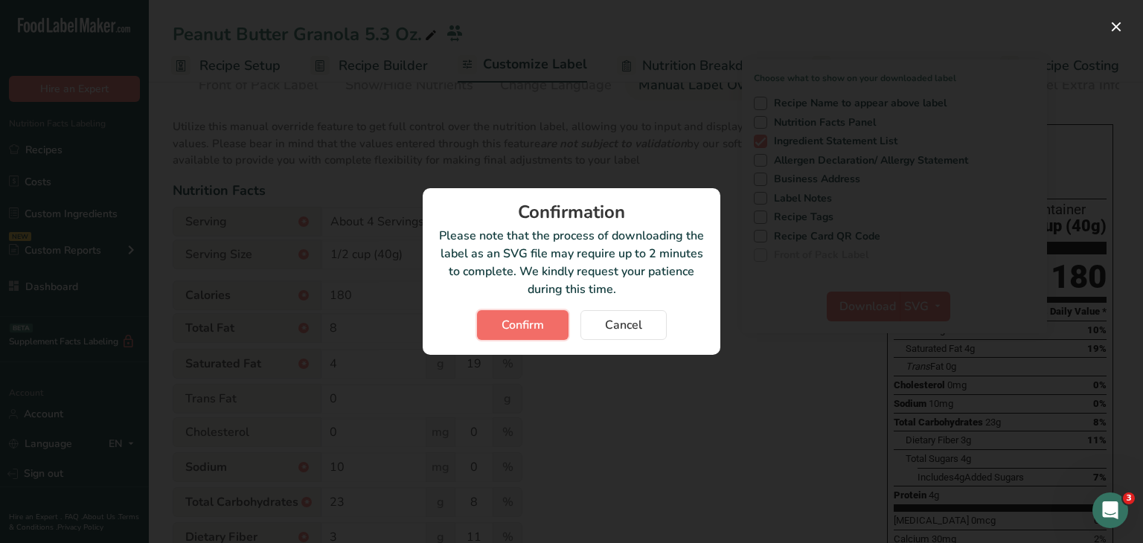
click at [536, 327] on span "Confirm" at bounding box center [522, 325] width 42 height 18
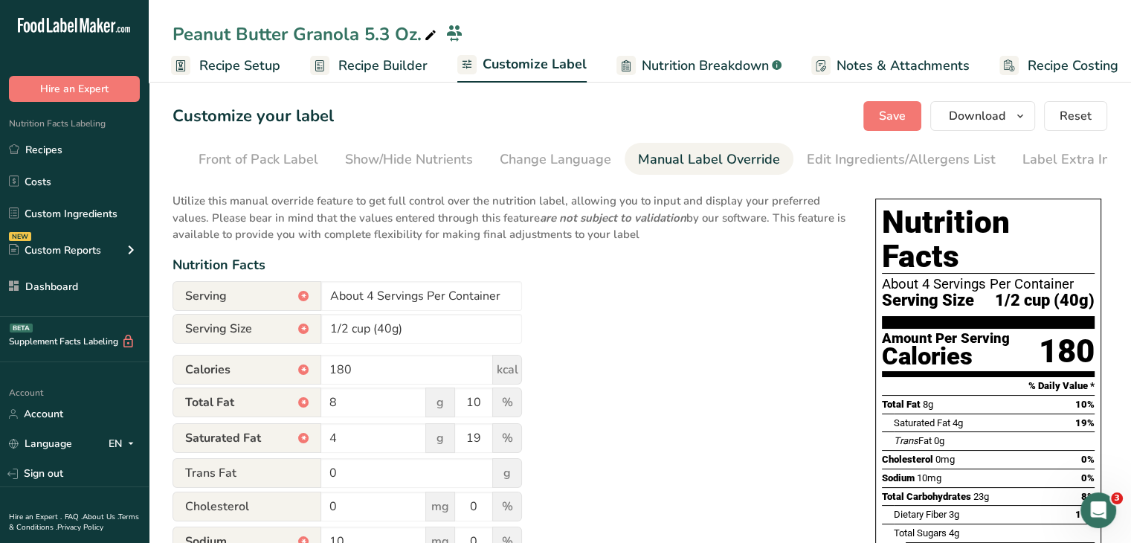
click at [1116, 194] on section "Customize your label Save Download Choose what to show on your downloaded label…" at bounding box center [640, 506] width 983 height 859
click at [1015, 118] on icon "button" at bounding box center [1021, 116] width 12 height 19
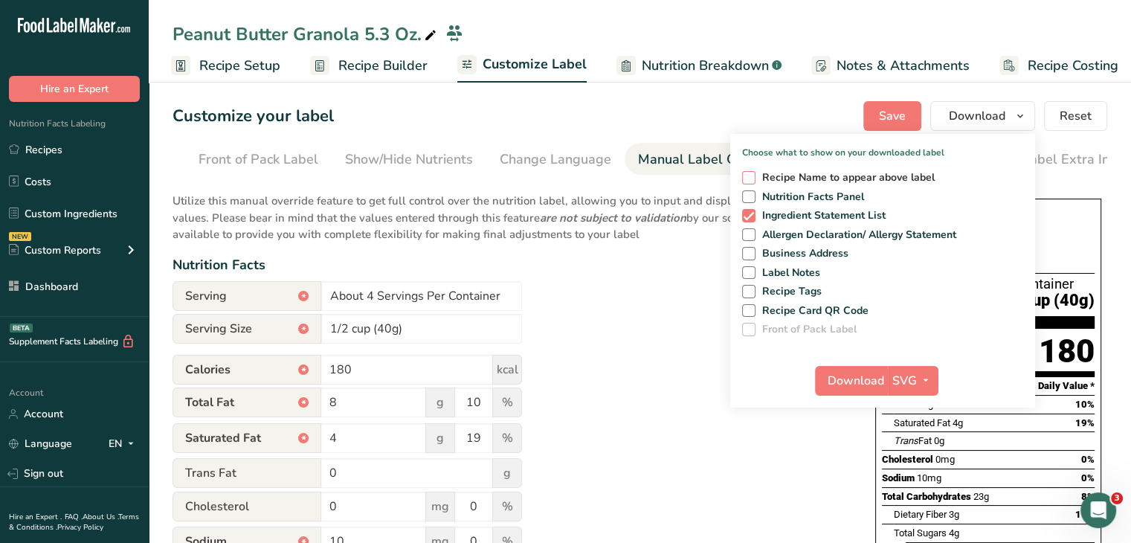
click at [754, 173] on span at bounding box center [748, 177] width 13 height 13
click at [752, 173] on input "Recipe Name to appear above label" at bounding box center [747, 178] width 10 height 10
checkbox input "true"
click at [750, 191] on span at bounding box center [748, 196] width 13 height 13
click at [750, 192] on input "Nutrition Facts Panel" at bounding box center [747, 197] width 10 height 10
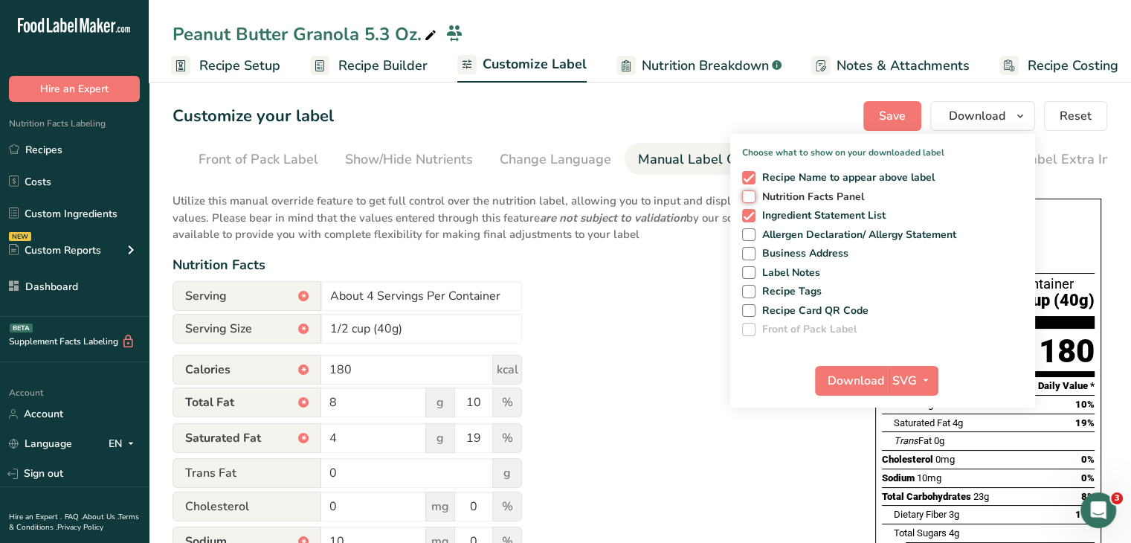
checkbox input "true"
click at [750, 216] on span at bounding box center [748, 215] width 13 height 13
click at [750, 216] on input "Ingredient Statement List" at bounding box center [747, 216] width 10 height 10
checkbox input "false"
click at [752, 230] on span at bounding box center [748, 234] width 13 height 13
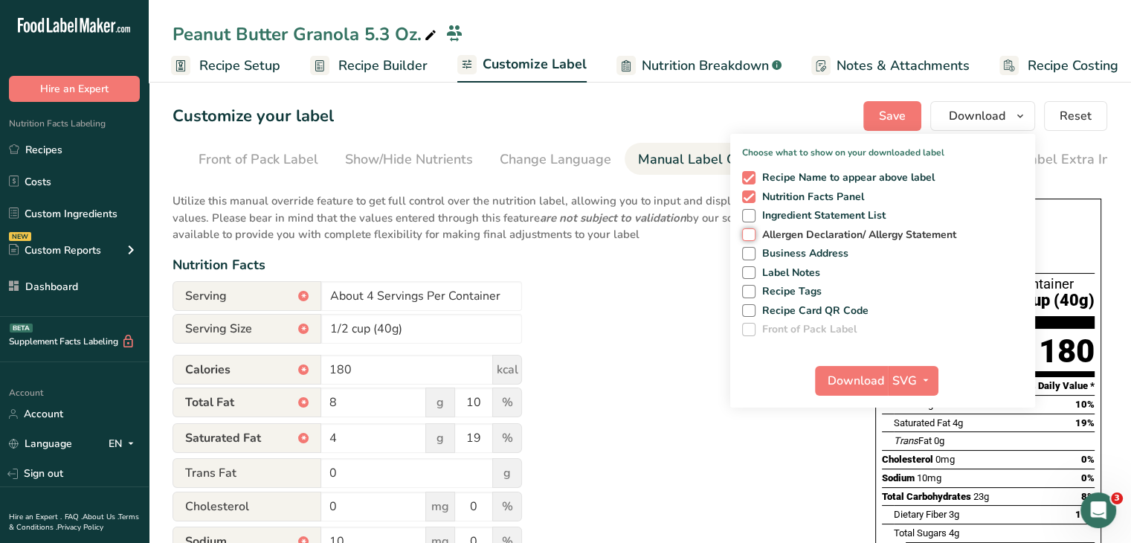
click at [752, 230] on input "Allergen Declaration/ Allergy Statement" at bounding box center [747, 235] width 10 height 10
checkbox input "true"
click at [750, 252] on span at bounding box center [748, 253] width 13 height 13
click at [750, 252] on input "Business Address" at bounding box center [747, 253] width 10 height 10
checkbox input "true"
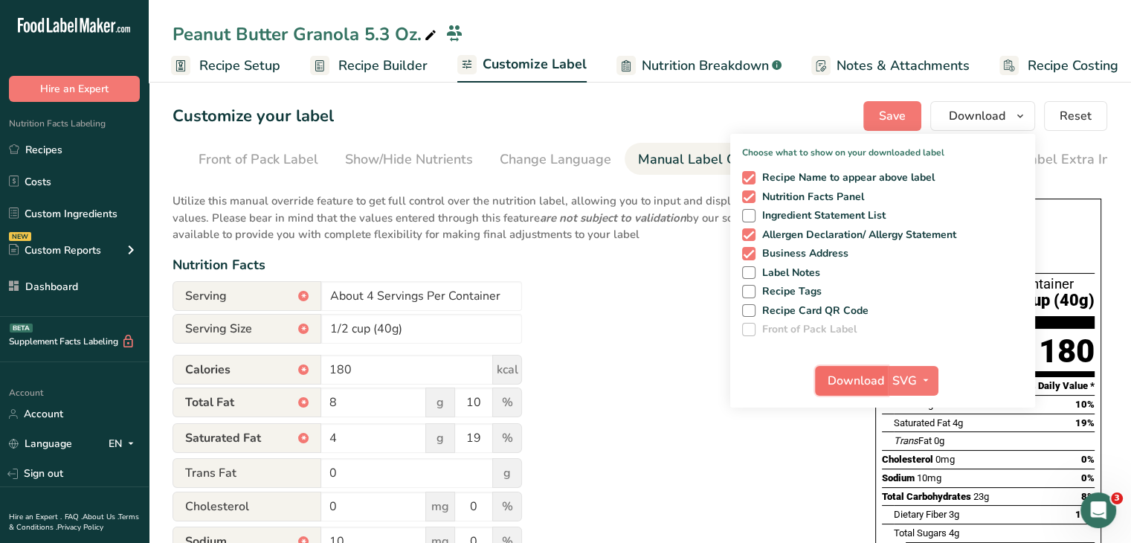
click at [864, 382] on span "Download" at bounding box center [856, 381] width 57 height 18
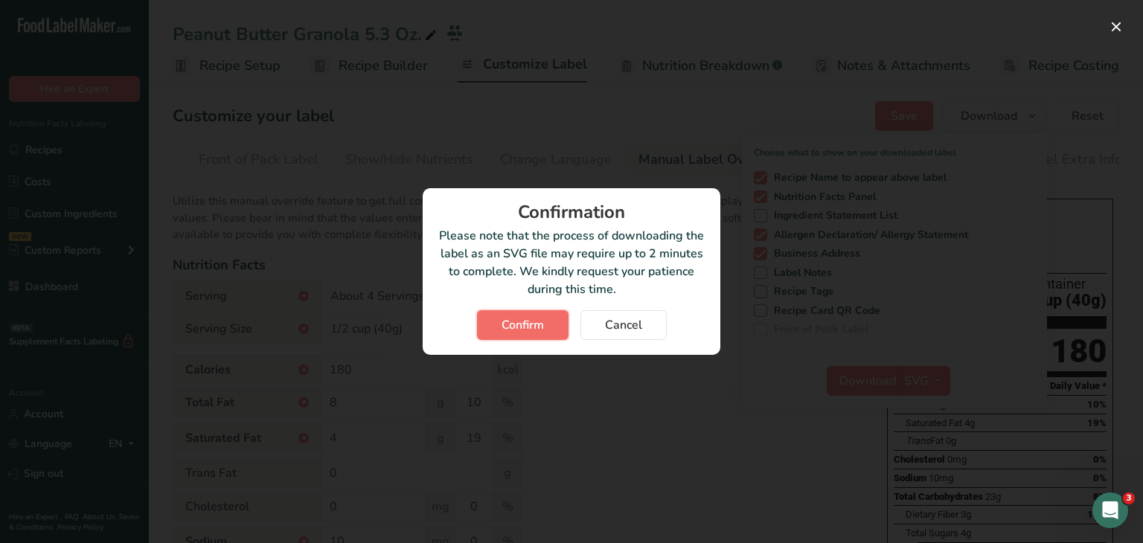
click at [546, 319] on button "Confirm" at bounding box center [522, 325] width 91 height 30
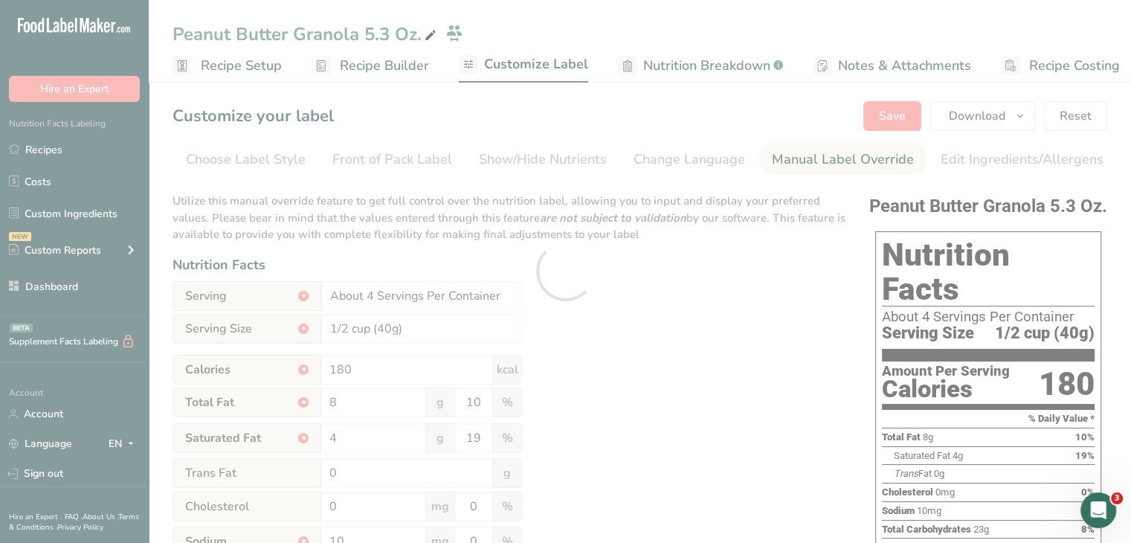
scroll to position [0, 134]
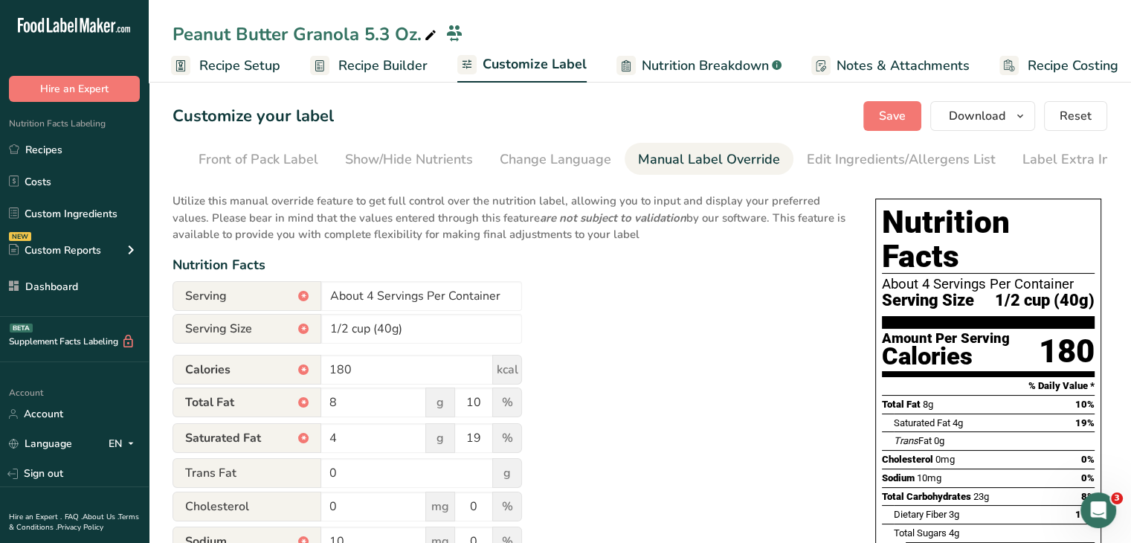
click at [1122, 197] on section "Customize your label Save Download Choose what to show on your downloaded label…" at bounding box center [640, 506] width 983 height 859
click at [1021, 119] on icon "button" at bounding box center [1021, 116] width 12 height 19
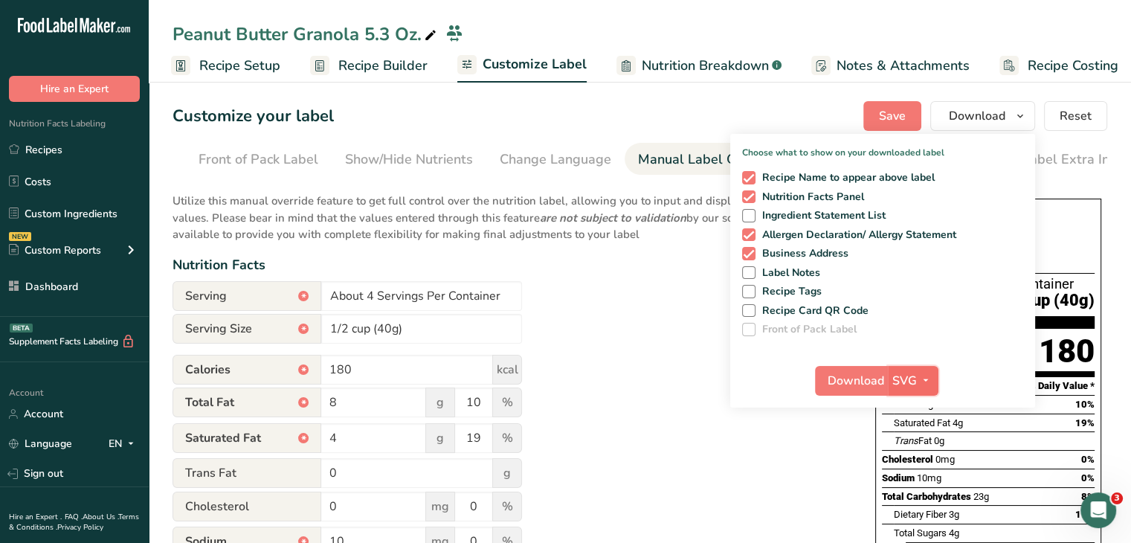
click at [928, 373] on icon "button" at bounding box center [926, 380] width 12 height 19
click at [916, 481] on link "PDF" at bounding box center [915, 484] width 48 height 25
click at [866, 384] on span "Download" at bounding box center [857, 381] width 57 height 18
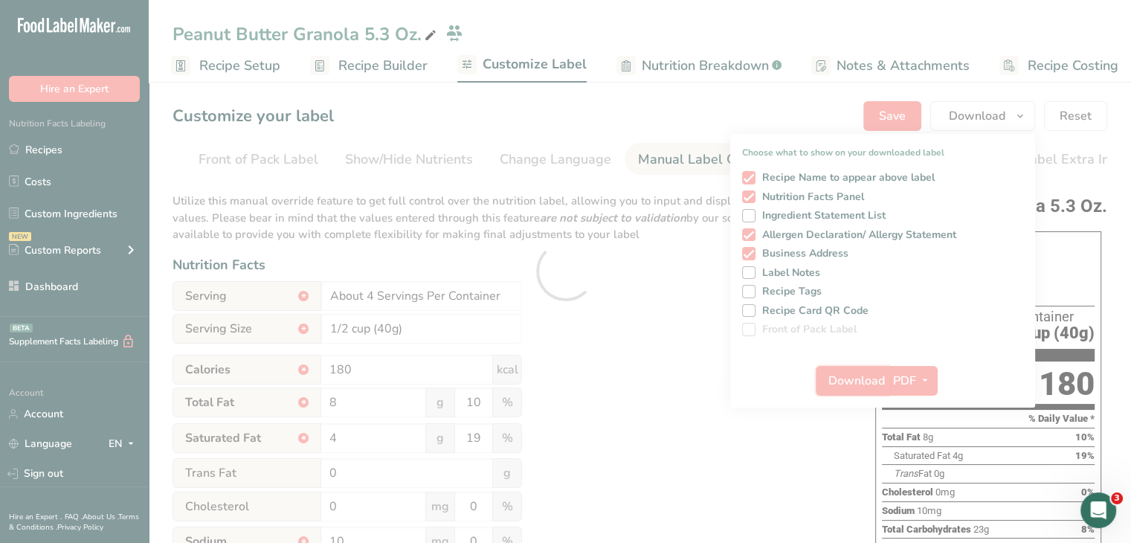
scroll to position [0, 0]
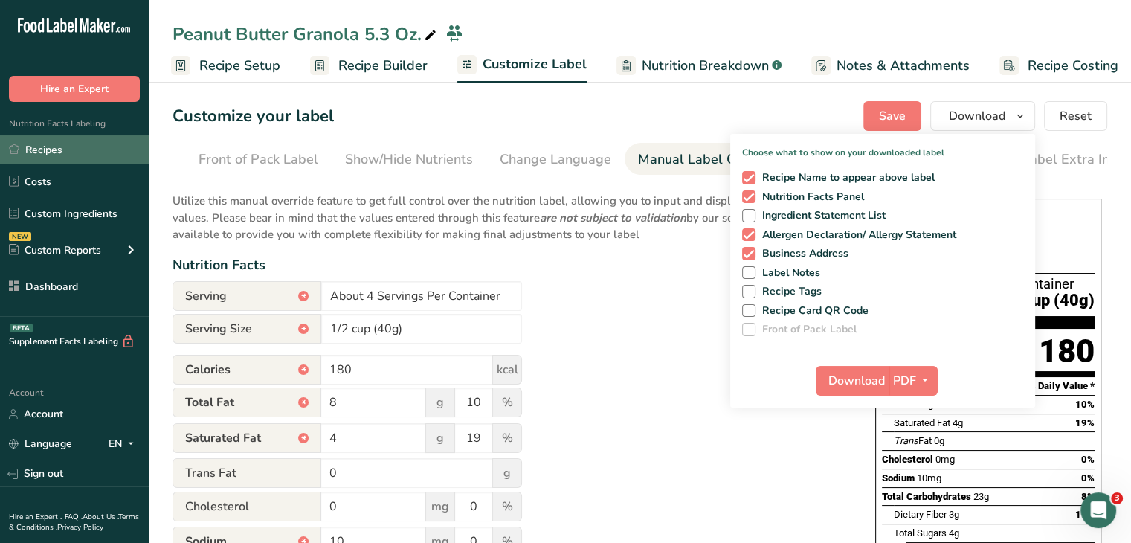
click at [57, 144] on link "Recipes" at bounding box center [74, 149] width 149 height 28
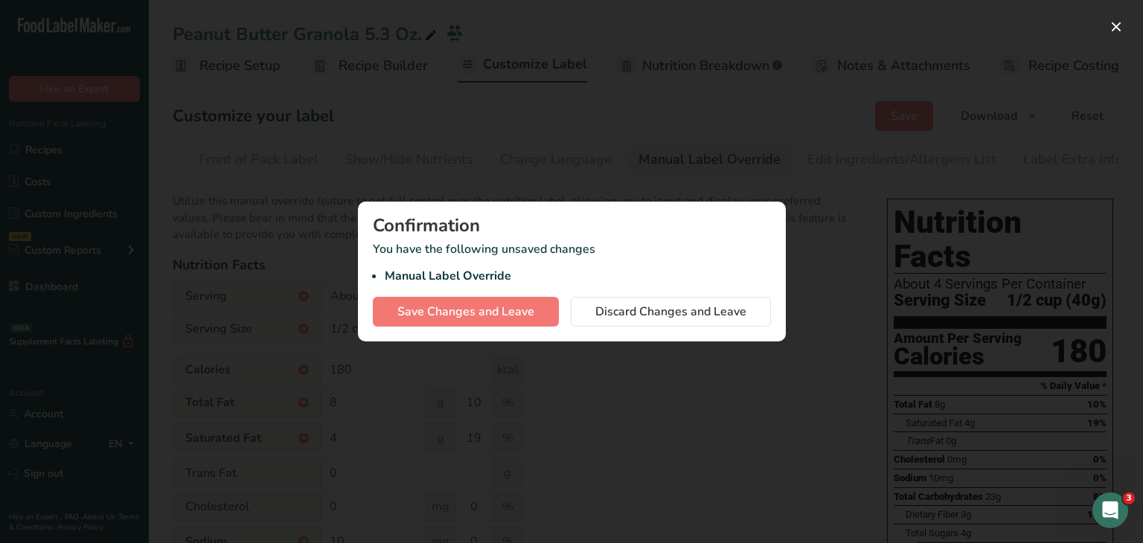
click at [726, 378] on div at bounding box center [571, 271] width 1143 height 543
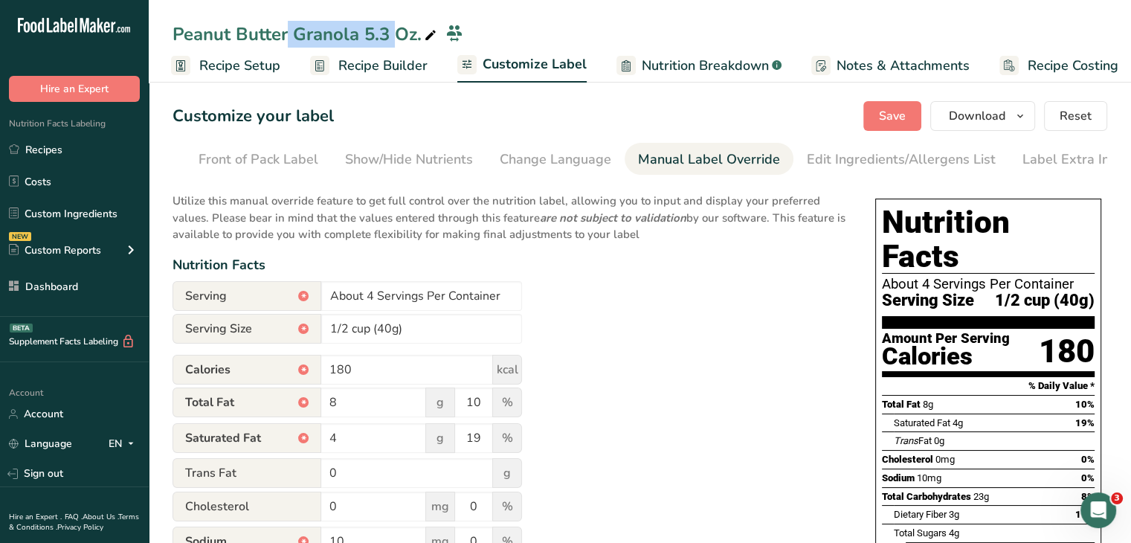
drag, startPoint x: 289, startPoint y: 36, endPoint x: 164, endPoint y: 40, distance: 124.3
click at [164, 40] on div "Peanut Butter Granola 5.3 Oz." at bounding box center [640, 34] width 983 height 27
click at [210, 35] on div "Peanut Butter Granola 5.3 Oz." at bounding box center [306, 34] width 267 height 27
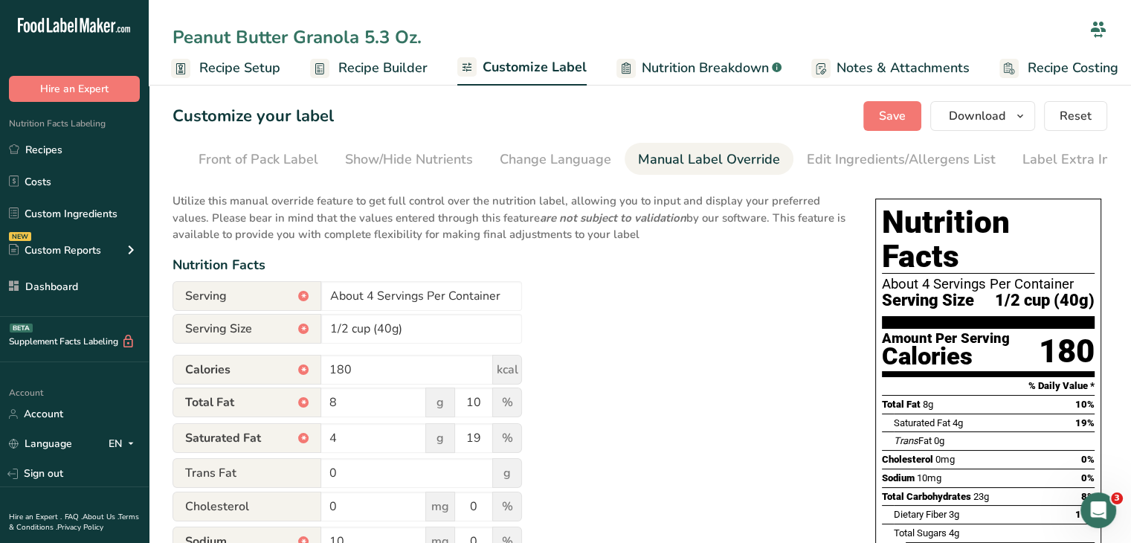
drag, startPoint x: 284, startPoint y: 37, endPoint x: 144, endPoint y: 36, distance: 139.9
click at [144, 36] on div ".a-20{fill:#fff;} Hire an Expert Nutrition Facts Labeling Recipes Costs Custom …" at bounding box center [565, 468] width 1131 height 937
type input "Cacao Granola 5.3 Oz."
click at [683, 324] on div "Utilize this manual override feature to get full control over the nutrition lab…" at bounding box center [509, 548] width 673 height 729
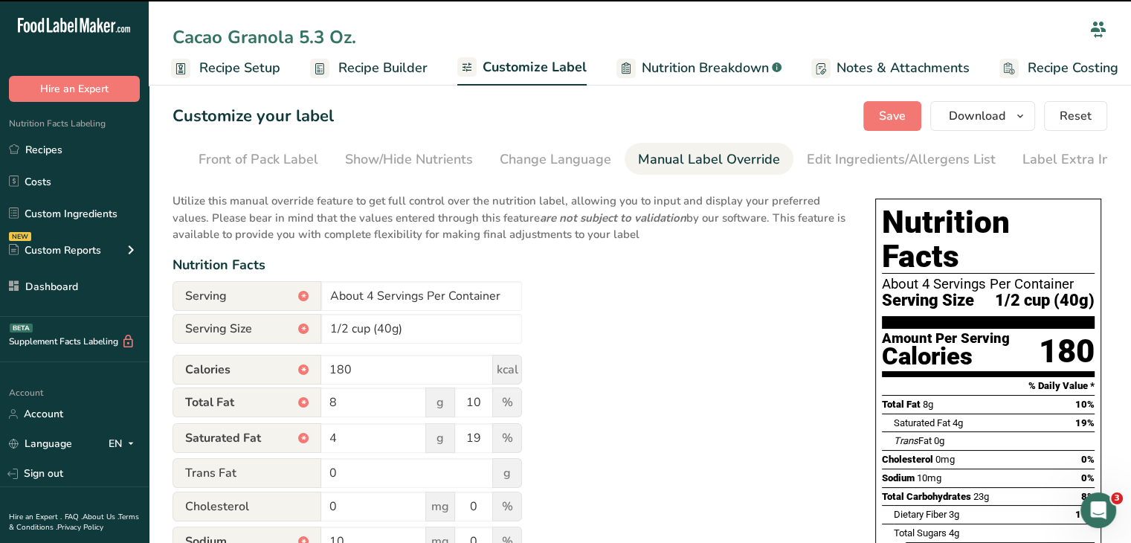
type input "7 Servings Per Container"
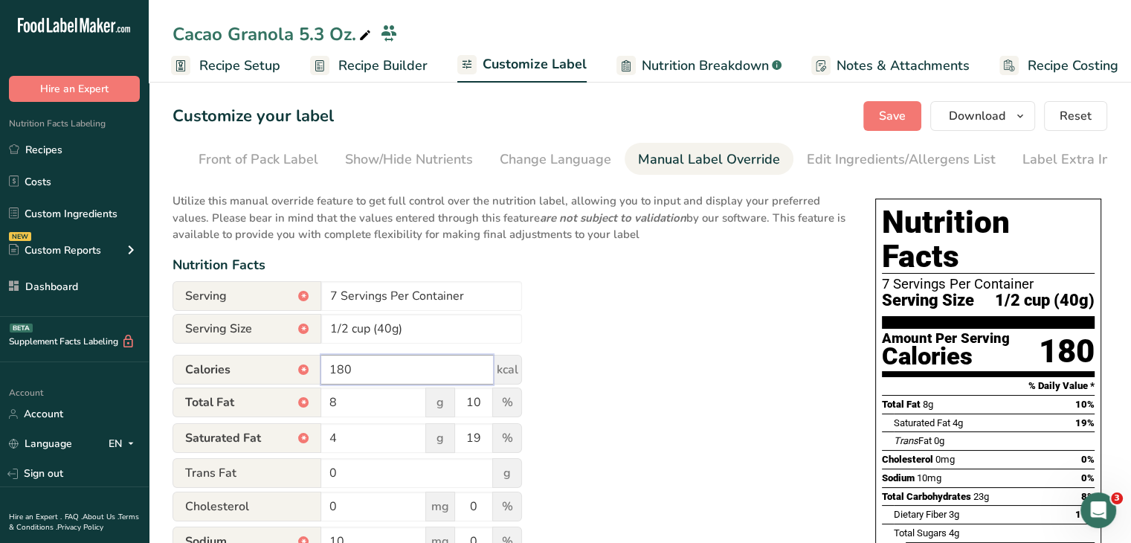
click at [349, 373] on input "180" at bounding box center [407, 370] width 172 height 30
type input "170"
click at [633, 350] on div "Utilize this manual override feature to get full control over the nutrition lab…" at bounding box center [509, 548] width 673 height 729
click at [331, 295] on input "7 Servings Per Container" at bounding box center [421, 296] width 201 height 30
type input "About 4 Servings Per Container"
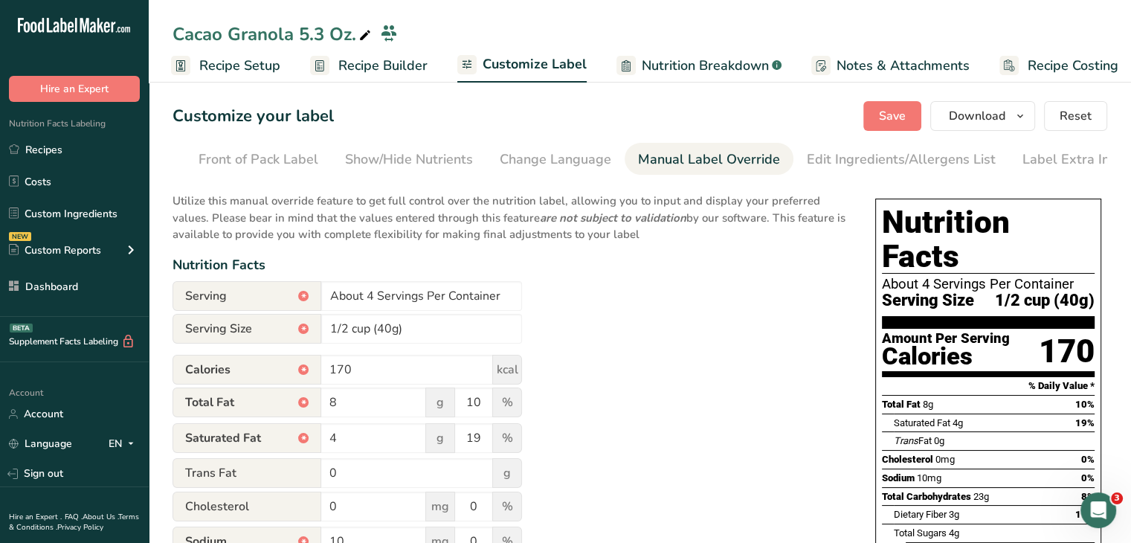
click at [719, 358] on div "Utilize this manual override feature to get full control over the nutrition lab…" at bounding box center [509, 548] width 673 height 729
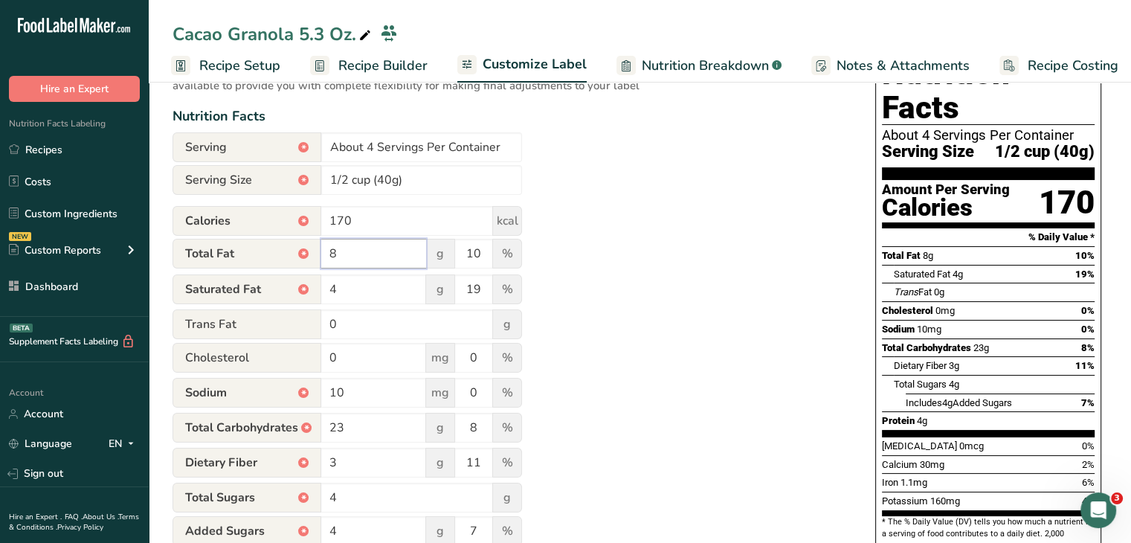
click at [327, 254] on input "8" at bounding box center [373, 254] width 105 height 30
type input "7"
drag, startPoint x: 457, startPoint y: 254, endPoint x: 481, endPoint y: 254, distance: 23.8
click at [481, 254] on input "10" at bounding box center [473, 254] width 37 height 30
type input "9"
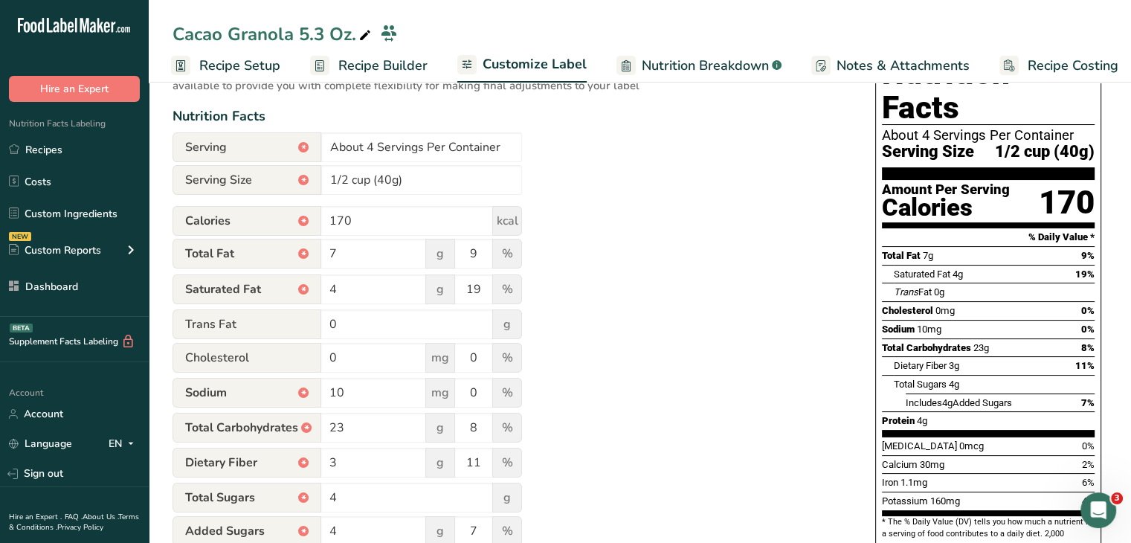
click at [702, 228] on div "Utilize this manual override feature to get full control over the nutrition lab…" at bounding box center [509, 399] width 673 height 729
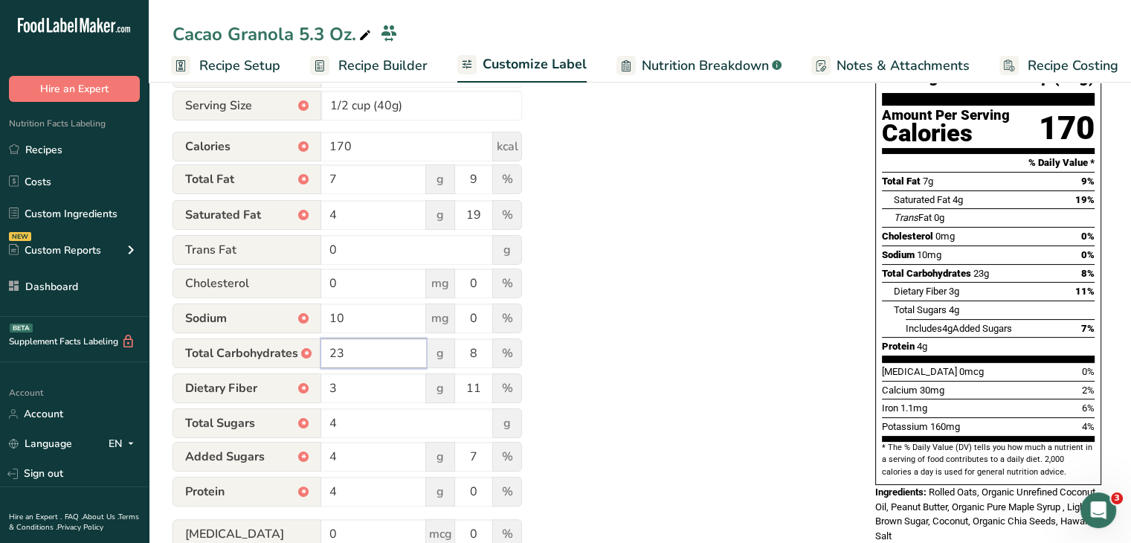
click at [353, 345] on input "23" at bounding box center [373, 353] width 105 height 30
type input "24"
click at [729, 350] on div "Utilize this manual override feature to get full control over the nutrition lab…" at bounding box center [509, 325] width 673 height 729
drag, startPoint x: 487, startPoint y: 358, endPoint x: 469, endPoint y: 354, distance: 19.0
click at [469, 354] on input "8" at bounding box center [473, 353] width 37 height 30
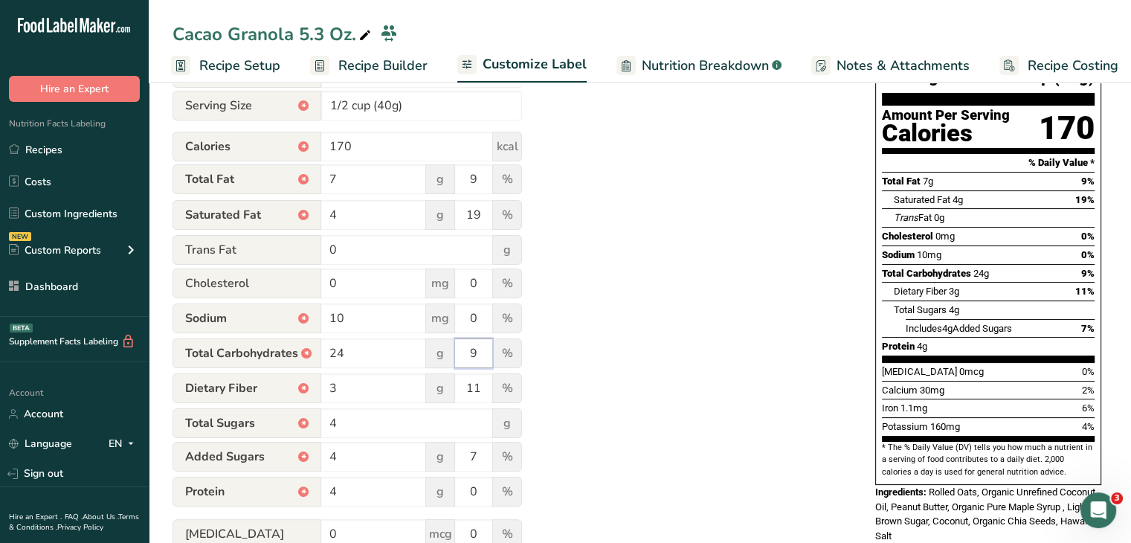
type input "9"
click at [614, 352] on div "Utilize this manual override feature to get full control over the nutrition lab…" at bounding box center [509, 325] width 673 height 729
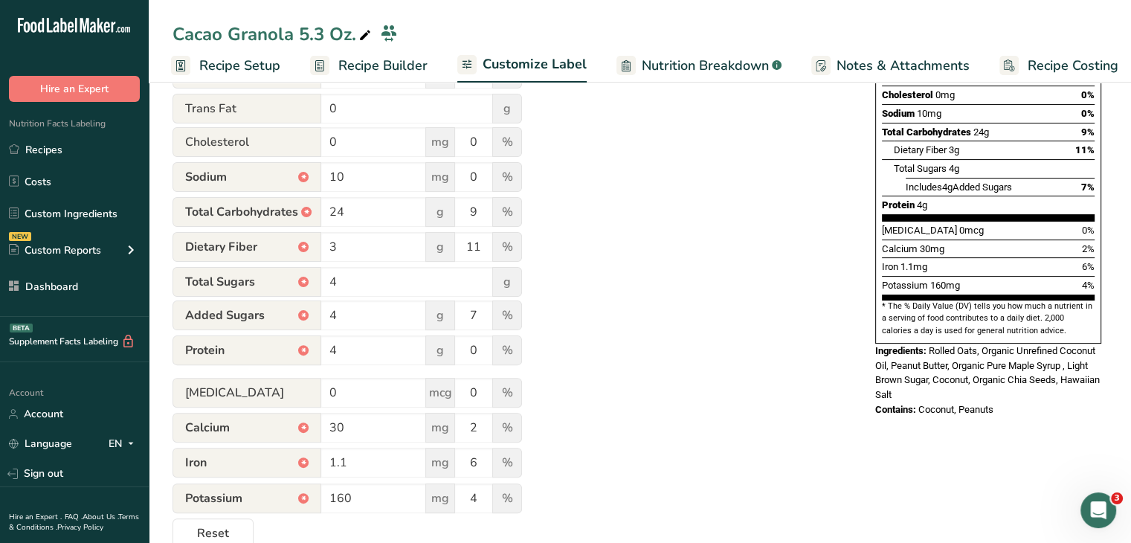
scroll to position [372, 0]
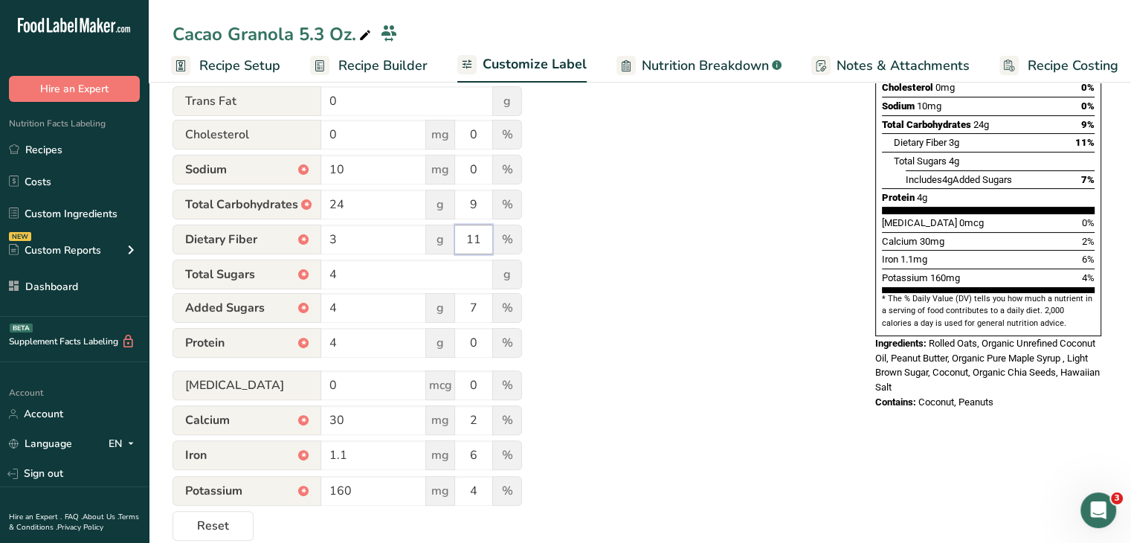
click at [474, 239] on input "11" at bounding box center [473, 240] width 37 height 30
type input "12"
click at [622, 266] on div "Utilize this manual override feature to get full control over the nutrition lab…" at bounding box center [509, 176] width 673 height 729
drag, startPoint x: 366, startPoint y: 282, endPoint x: 327, endPoint y: 272, distance: 39.9
click at [327, 272] on input "4" at bounding box center [407, 275] width 172 height 30
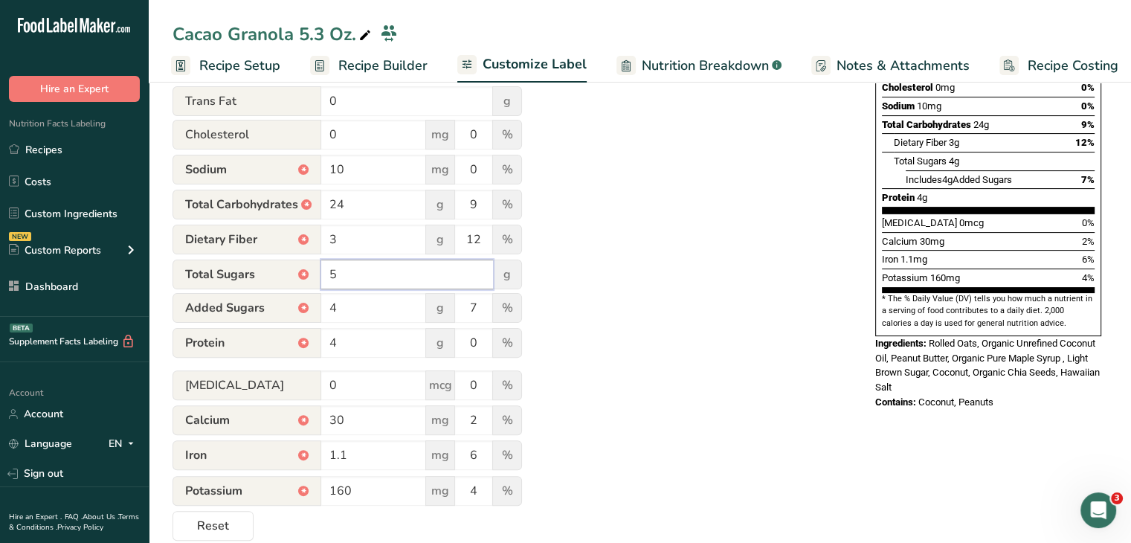
type input "5"
click at [728, 260] on div "Utilize this manual override feature to get full control over the nutrition lab…" at bounding box center [509, 176] width 673 height 729
drag, startPoint x: 380, startPoint y: 314, endPoint x: 338, endPoint y: 183, distance: 137.4
click at [319, 309] on div "Added Sugars * 4 g 7 %" at bounding box center [348, 308] width 350 height 31
type input "5"
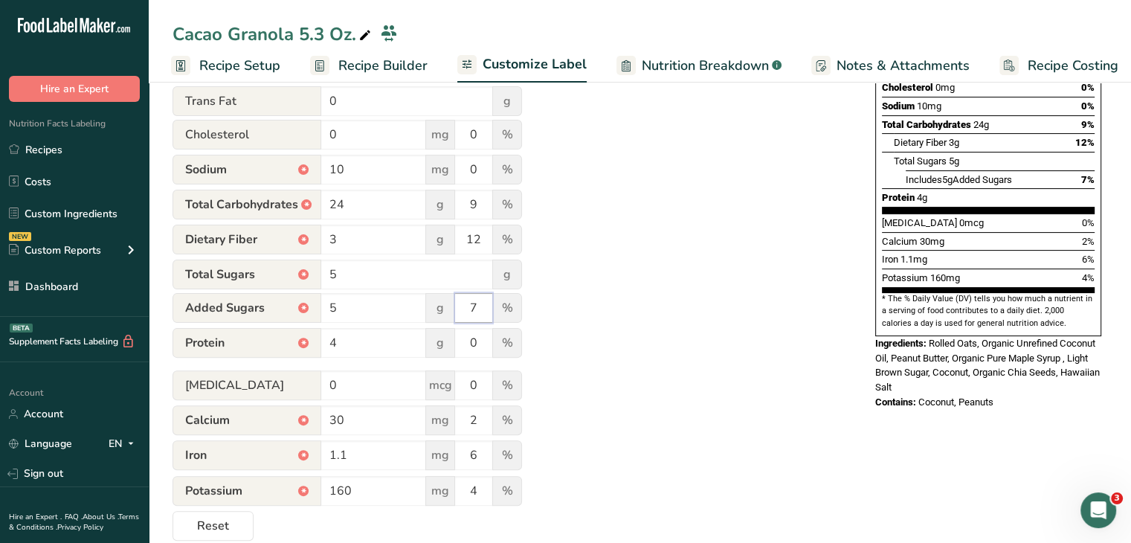
drag, startPoint x: 465, startPoint y: 304, endPoint x: 483, endPoint y: 301, distance: 18.1
click at [483, 301] on input "7" at bounding box center [473, 308] width 37 height 30
type input "9"
click at [631, 226] on div "Utilize this manual override feature to get full control over the nutrition lab…" at bounding box center [509, 176] width 673 height 729
click at [331, 424] on input "30" at bounding box center [373, 420] width 105 height 30
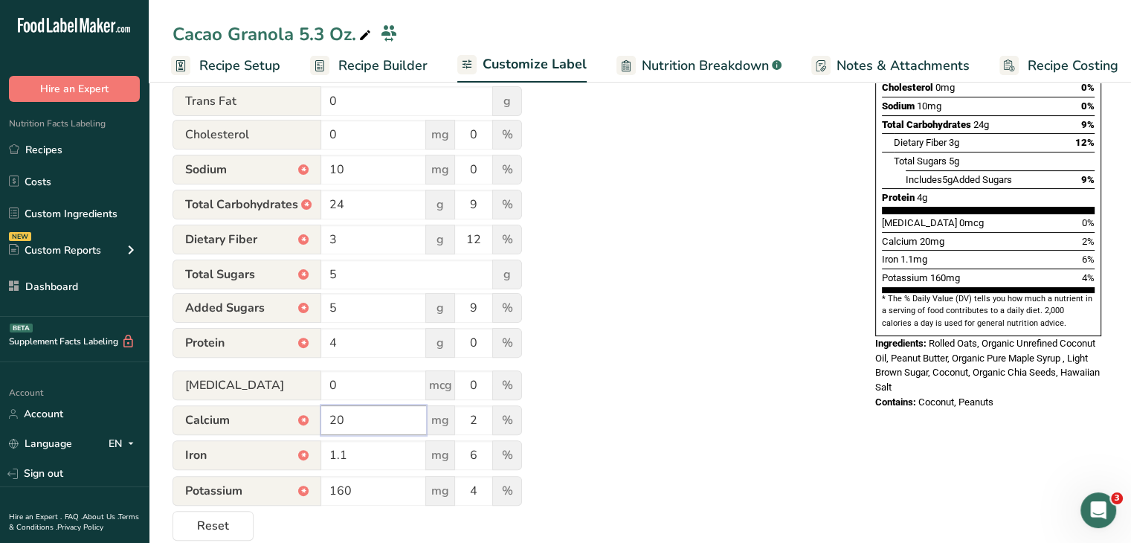
type input "20"
click at [604, 365] on div "Utilize this manual override feature to get full control over the nutrition lab…" at bounding box center [509, 176] width 673 height 729
click at [348, 460] on input "1.1" at bounding box center [373, 455] width 105 height 30
type input "1.2"
click at [580, 364] on div "Utilize this manual override feature to get full control over the nutrition lab…" at bounding box center [509, 176] width 673 height 729
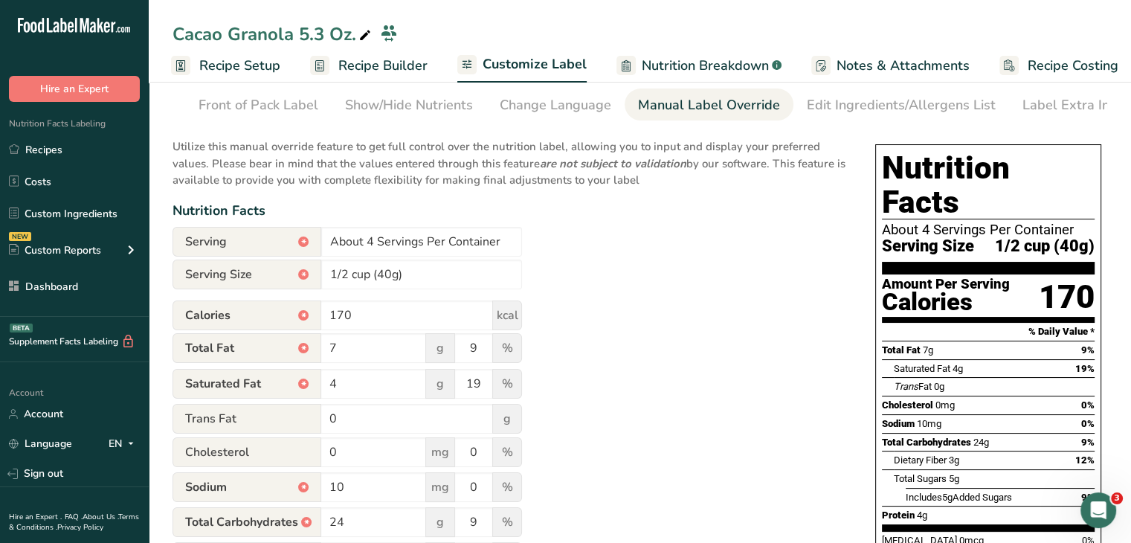
scroll to position [0, 0]
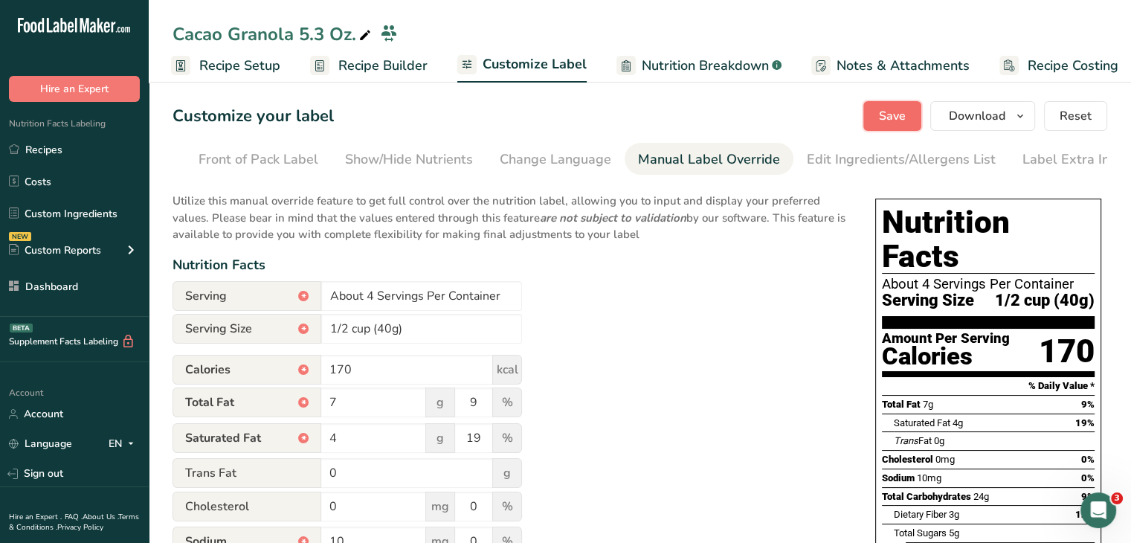
click at [872, 112] on button "Save" at bounding box center [893, 116] width 58 height 30
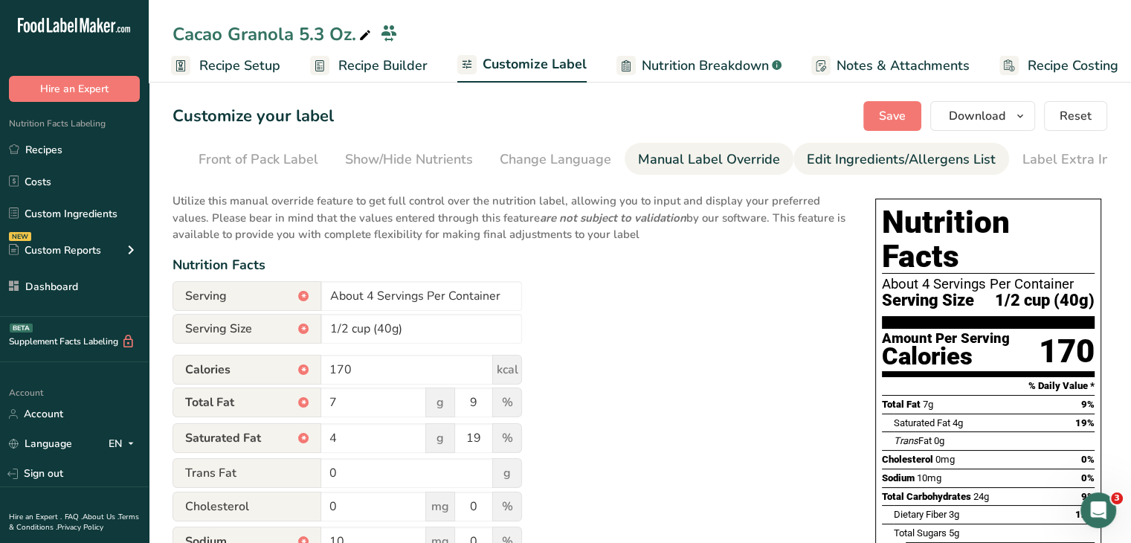
click at [835, 170] on link "Edit Ingredients/Allergens List" at bounding box center [901, 159] width 189 height 33
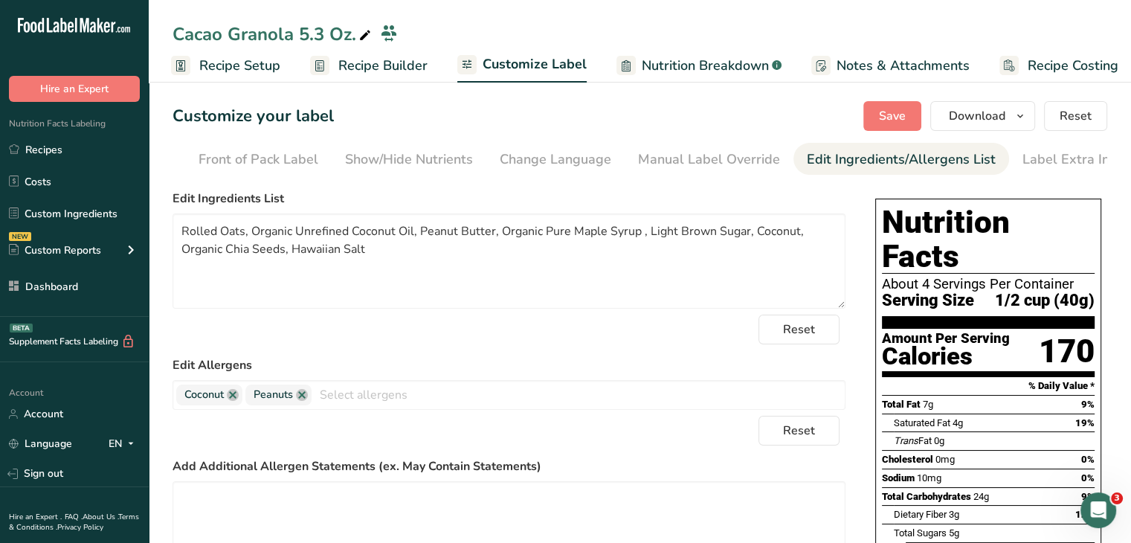
scroll to position [0, 146]
drag, startPoint x: 448, startPoint y: 263, endPoint x: 420, endPoint y: 230, distance: 42.8
click at [420, 230] on textarea "Rolled Oats, Organic Unrefined Coconut Oil, Peanut Butter, Organic Pure Maple S…" at bounding box center [509, 260] width 673 height 95
type textarea "Rolled Oats, Organic Unrefined Coconut Oil, Raw Honey, Light Brown Sugar, Almon…"
click at [301, 398] on link at bounding box center [302, 395] width 12 height 12
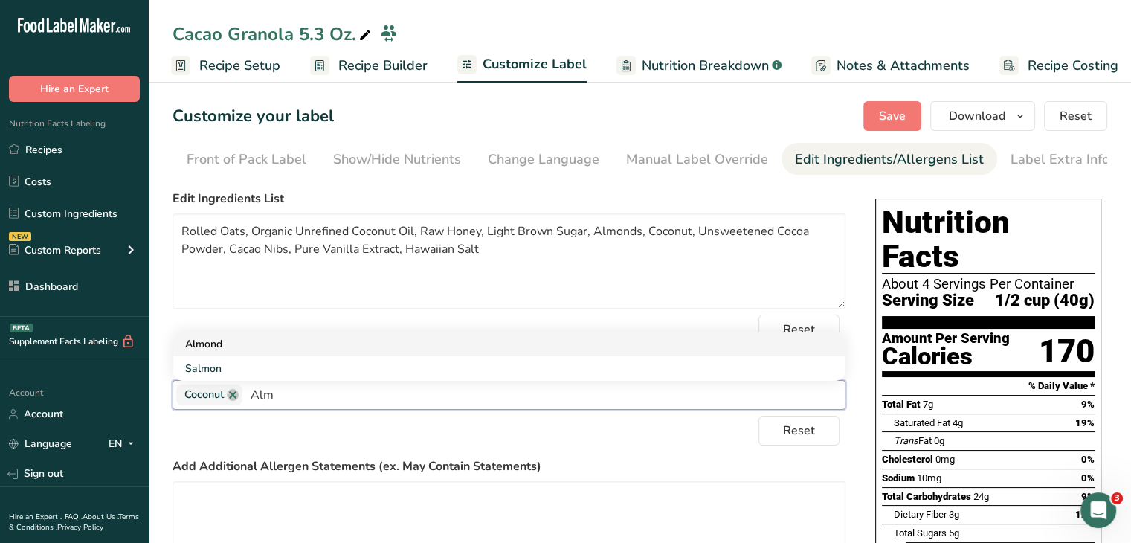
type input "Alm"
click at [309, 341] on link "Almond" at bounding box center [509, 344] width 672 height 25
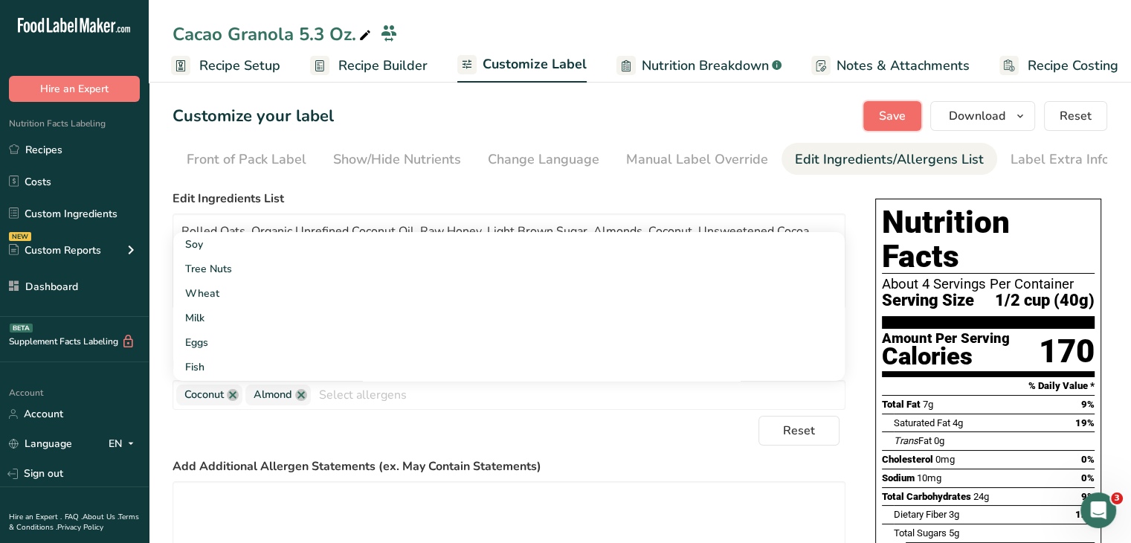
click at [900, 123] on span "Save" at bounding box center [892, 116] width 27 height 18
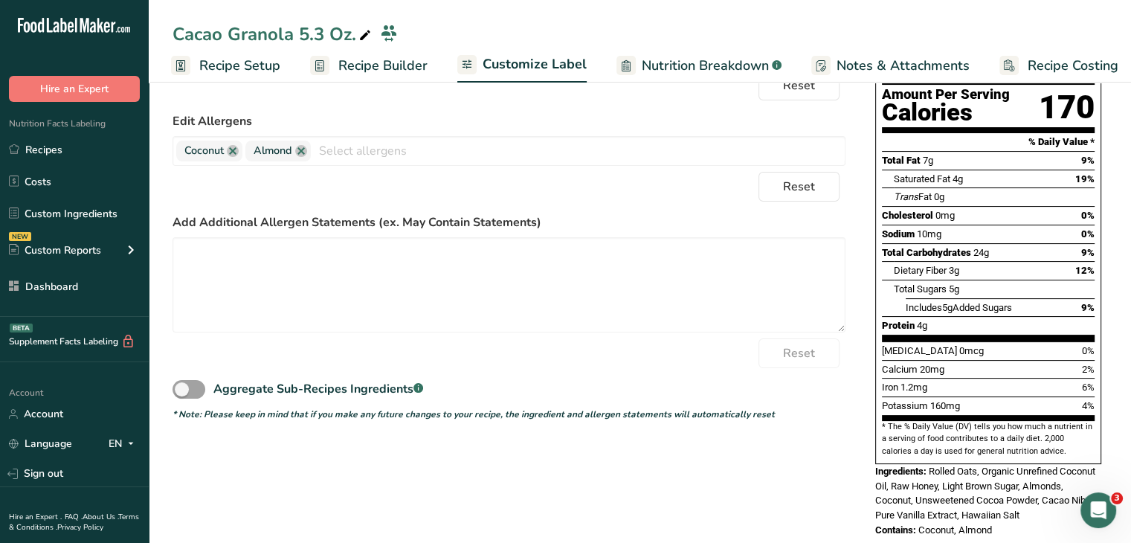
scroll to position [0, 0]
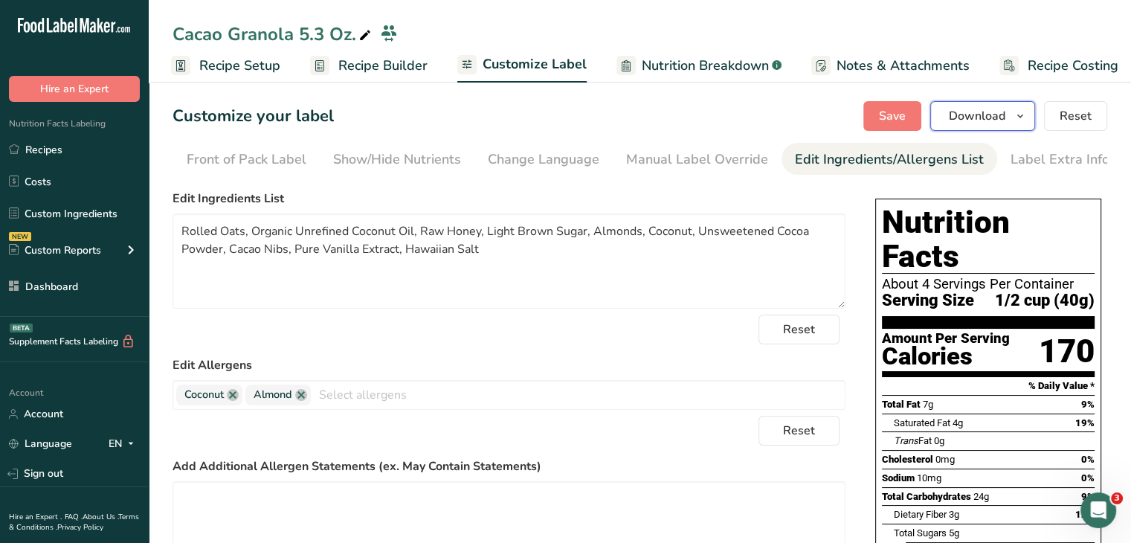
click at [1020, 105] on button "Download" at bounding box center [983, 116] width 105 height 30
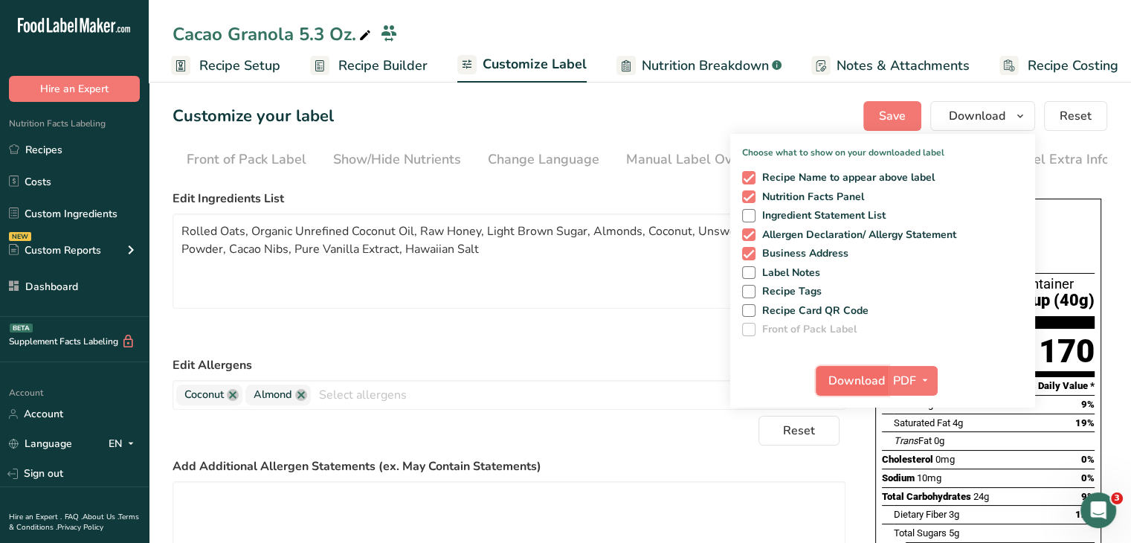
click at [865, 378] on span "Download" at bounding box center [857, 381] width 57 height 18
click at [1123, 202] on section "Customize your label Save Download Choose what to show on your downloaded label…" at bounding box center [640, 448] width 983 height 742
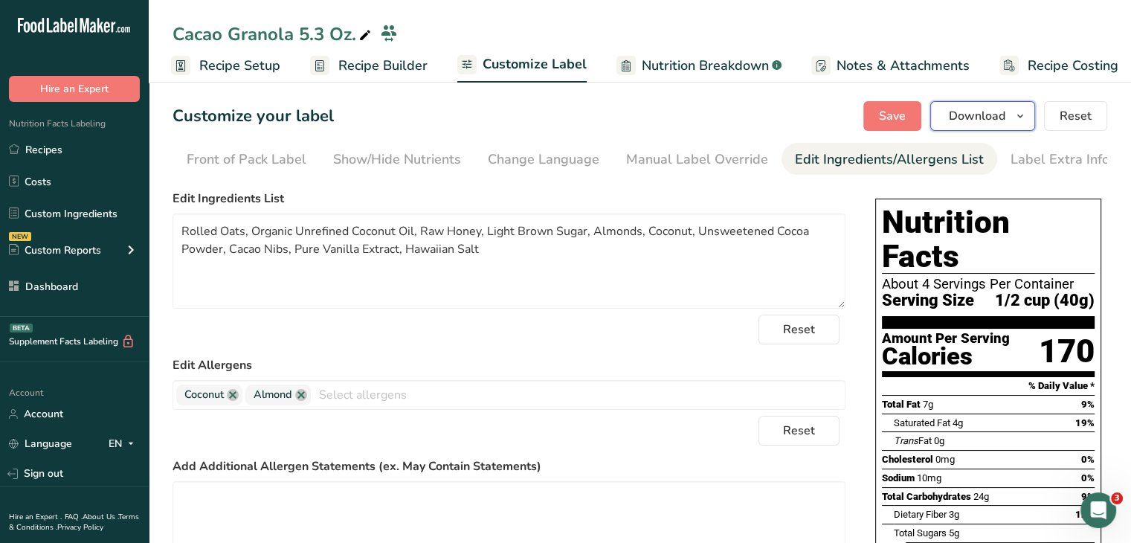
click at [1018, 118] on icon "button" at bounding box center [1021, 116] width 12 height 19
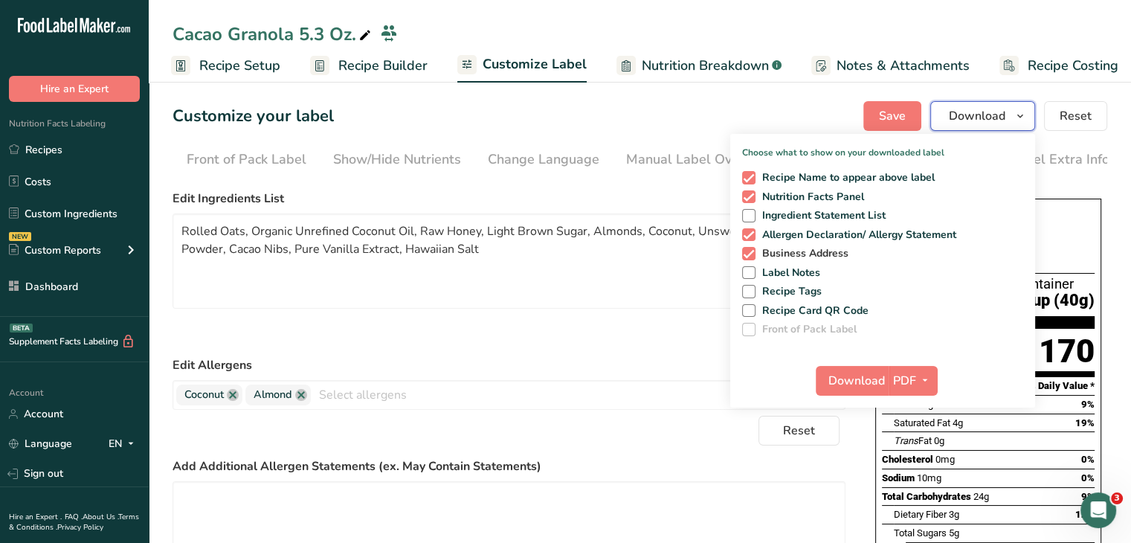
scroll to position [74, 0]
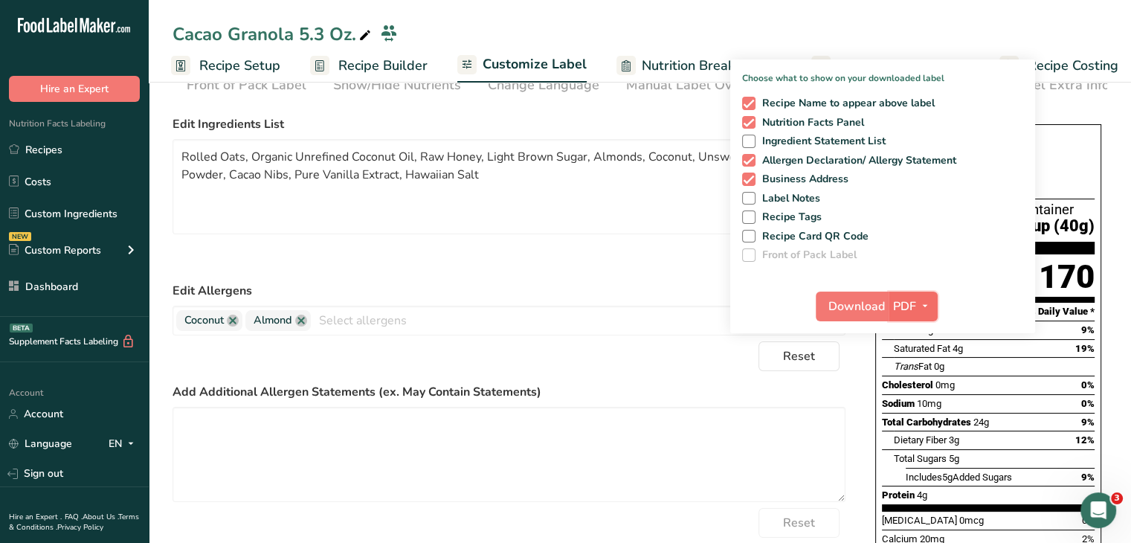
click at [920, 298] on icon "button" at bounding box center [925, 306] width 12 height 19
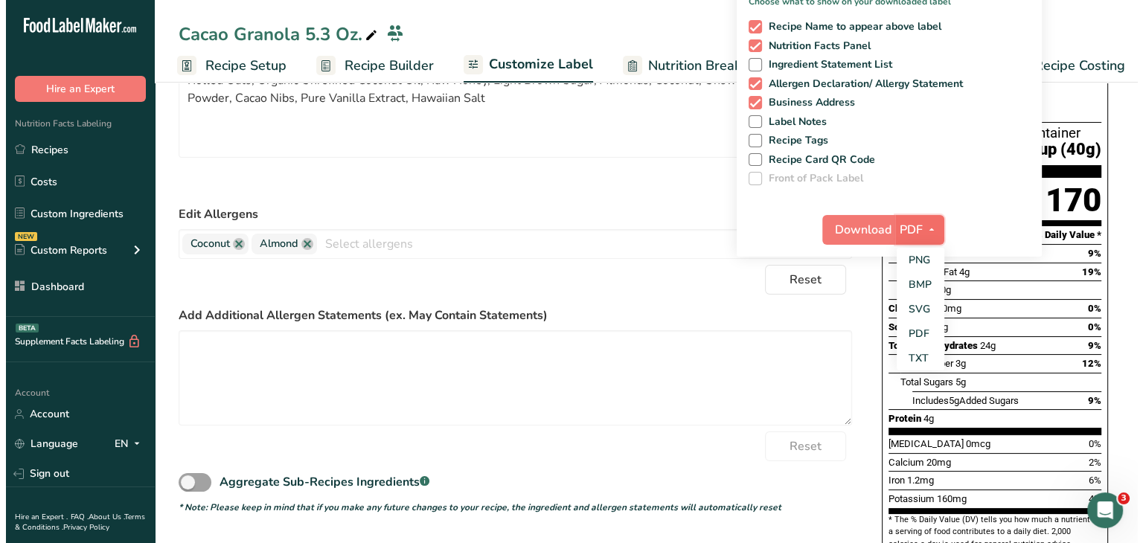
scroll to position [223, 0]
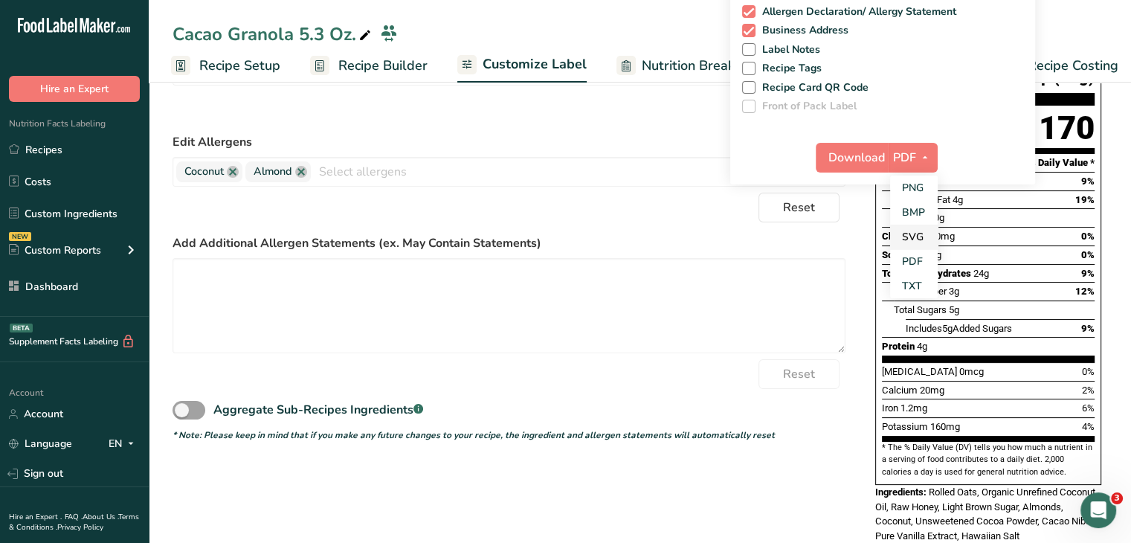
click at [921, 235] on link "SVG" at bounding box center [914, 237] width 48 height 25
click at [860, 152] on span "Download" at bounding box center [856, 158] width 57 height 18
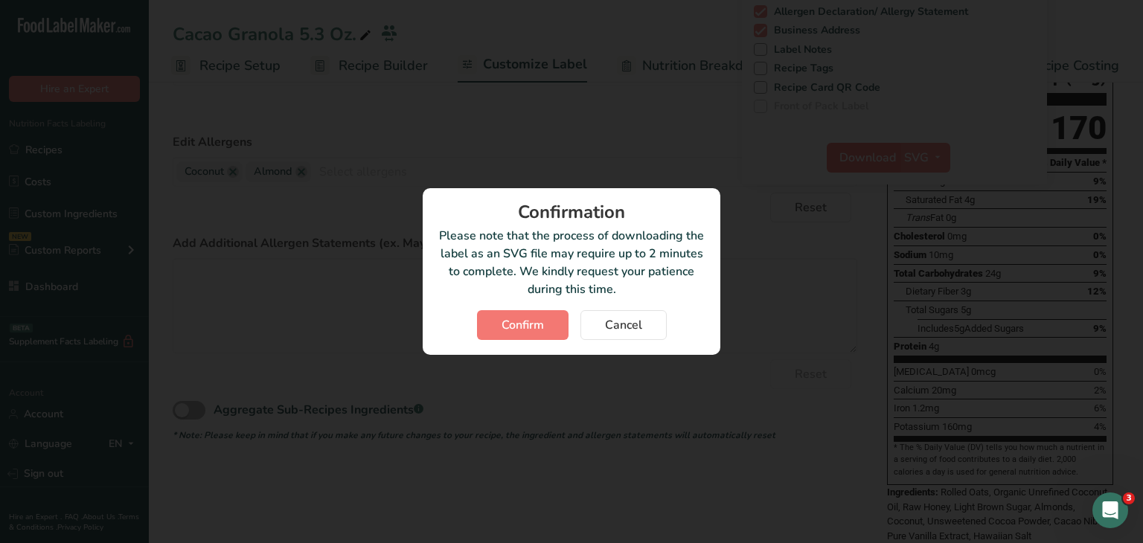
scroll to position [0, 134]
click at [539, 318] on span "Confirm" at bounding box center [522, 325] width 42 height 18
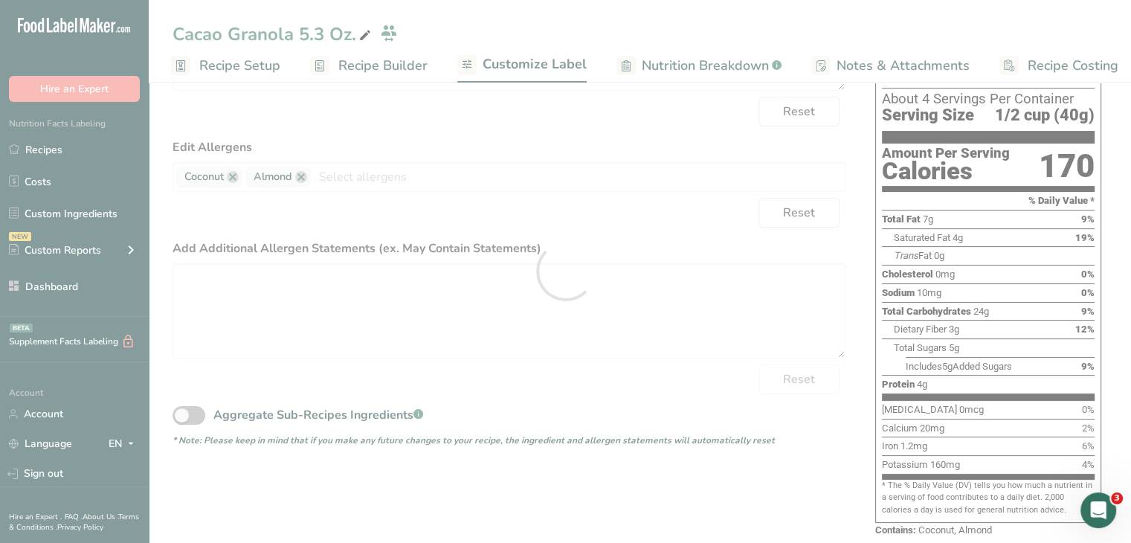
scroll to position [0, 0]
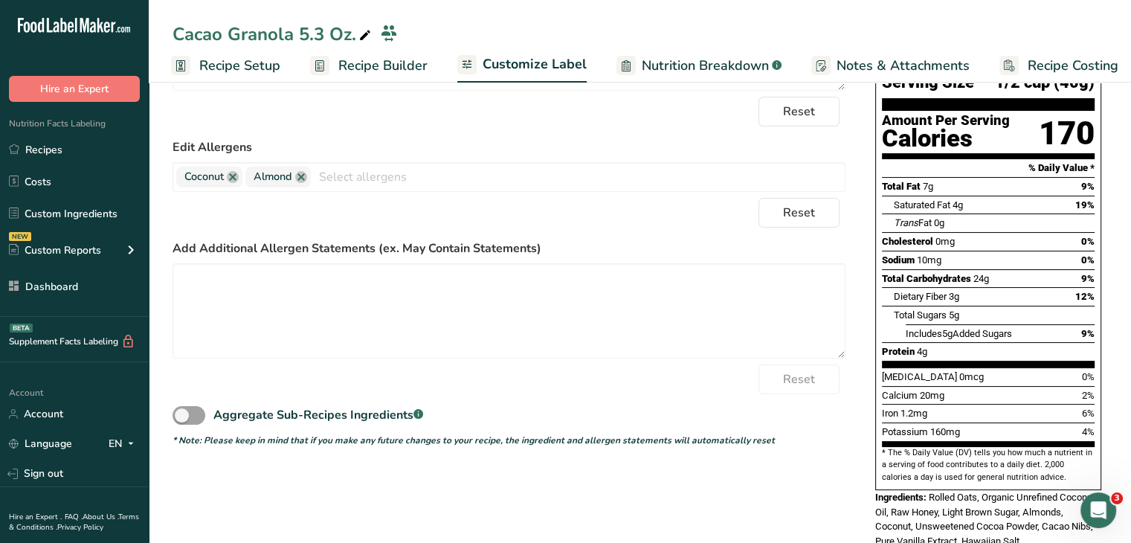
click at [1109, 253] on section "Customize your label Save Download Choose what to show on your downloaded label…" at bounding box center [640, 230] width 983 height 742
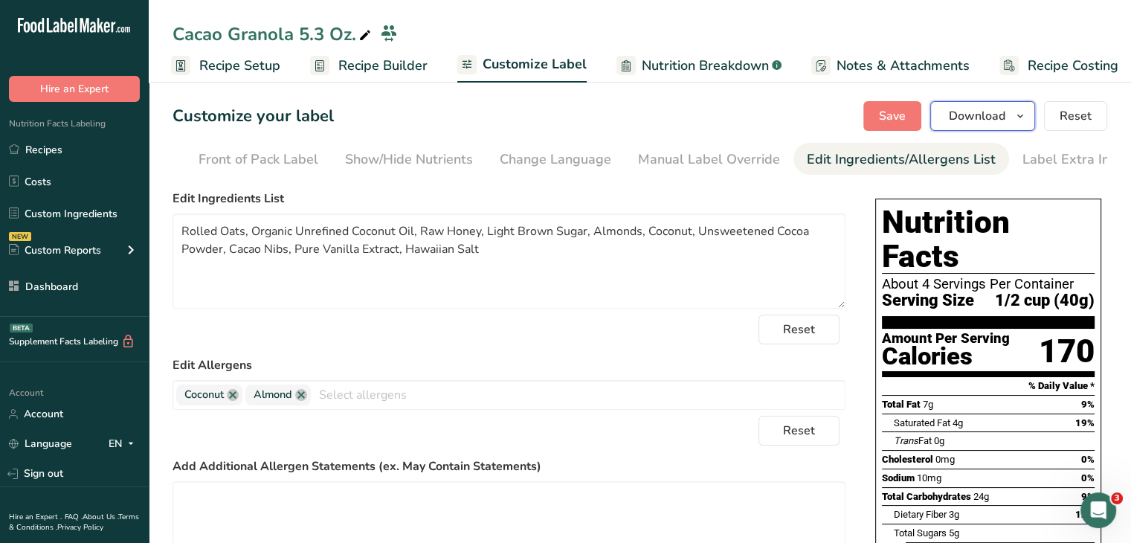
click at [994, 118] on span "Download" at bounding box center [977, 116] width 57 height 18
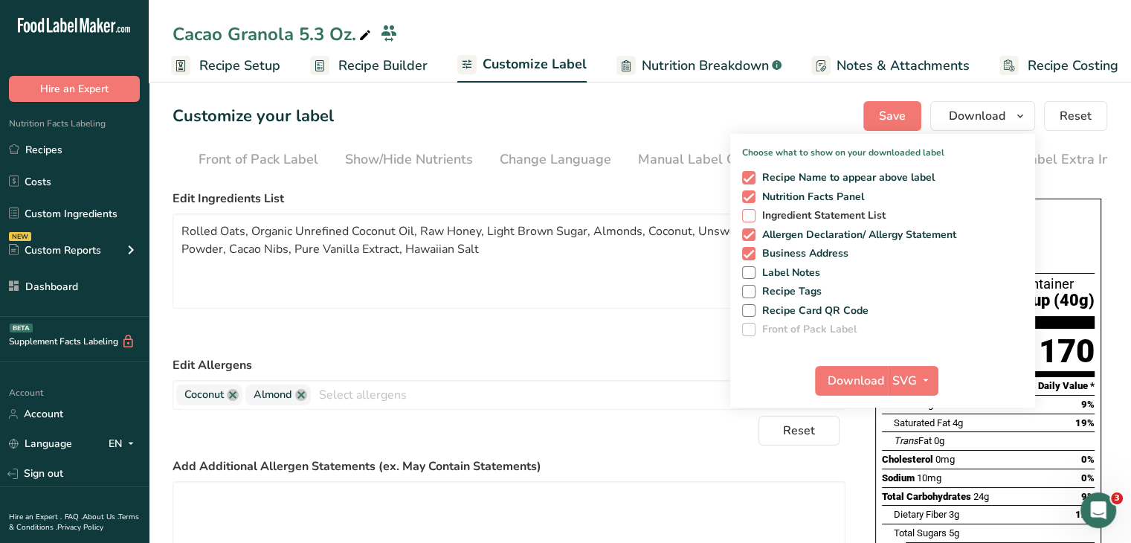
click at [754, 219] on span at bounding box center [748, 215] width 13 height 13
click at [752, 219] on input "Ingredient Statement List" at bounding box center [747, 216] width 10 height 10
checkbox input "true"
click at [744, 234] on span at bounding box center [748, 234] width 13 height 13
click at [744, 234] on input "Allergen Declaration/ Allergy Statement" at bounding box center [747, 235] width 10 height 10
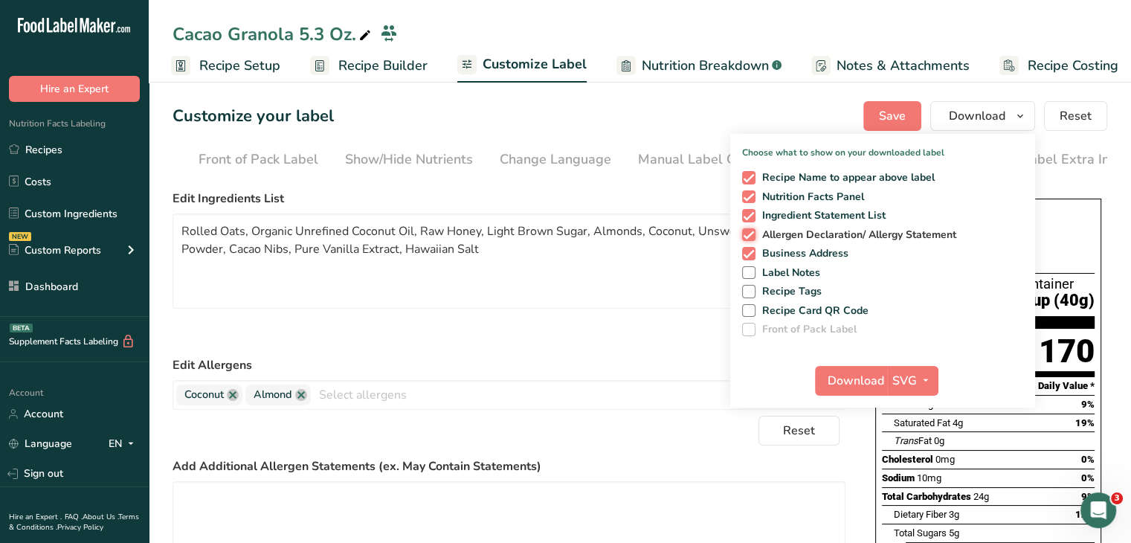
checkbox input "false"
click at [753, 257] on span at bounding box center [748, 253] width 13 height 13
click at [752, 257] on input "Business Address" at bounding box center [747, 253] width 10 height 10
checkbox input "false"
click at [756, 197] on span "Nutrition Facts Panel" at bounding box center [810, 196] width 109 height 13
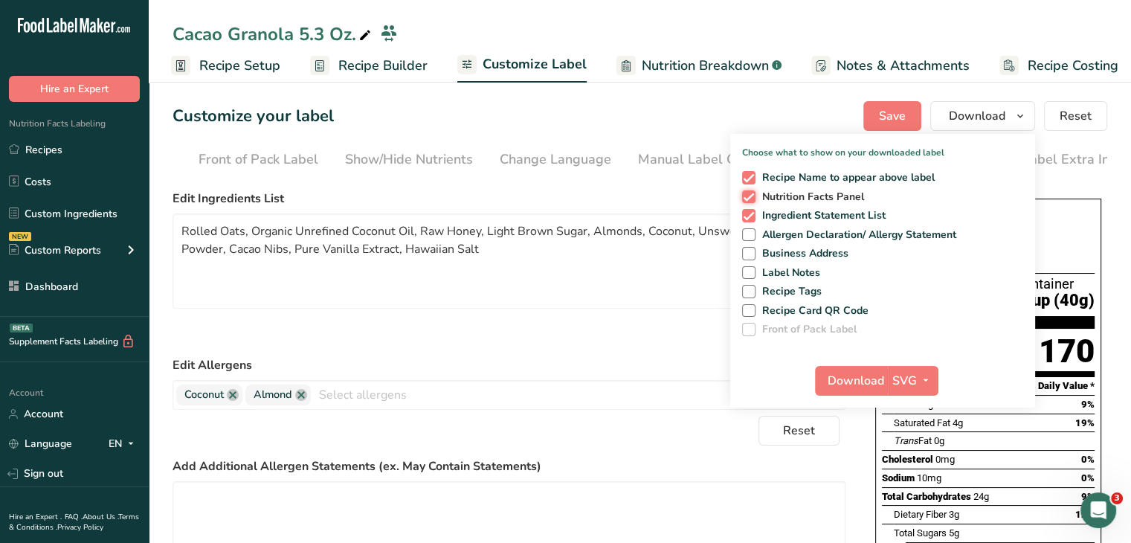
click at [752, 197] on input "Nutrition Facts Panel" at bounding box center [747, 197] width 10 height 10
checkbox input "false"
click at [754, 171] on span at bounding box center [748, 177] width 13 height 13
click at [752, 173] on input "Recipe Name to appear above label" at bounding box center [747, 178] width 10 height 10
checkbox input "false"
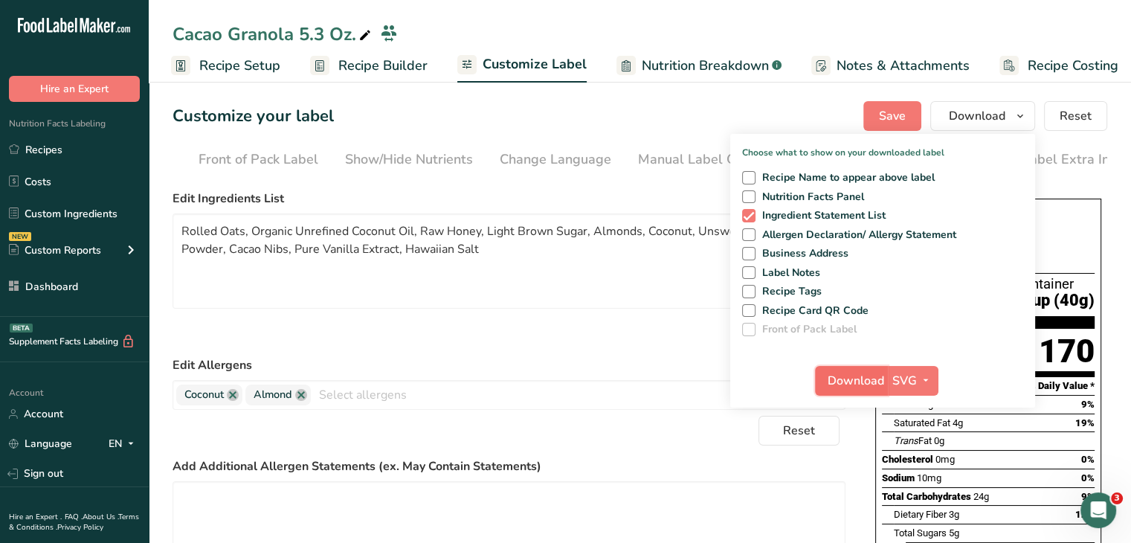
click at [841, 384] on span "Download" at bounding box center [856, 381] width 57 height 18
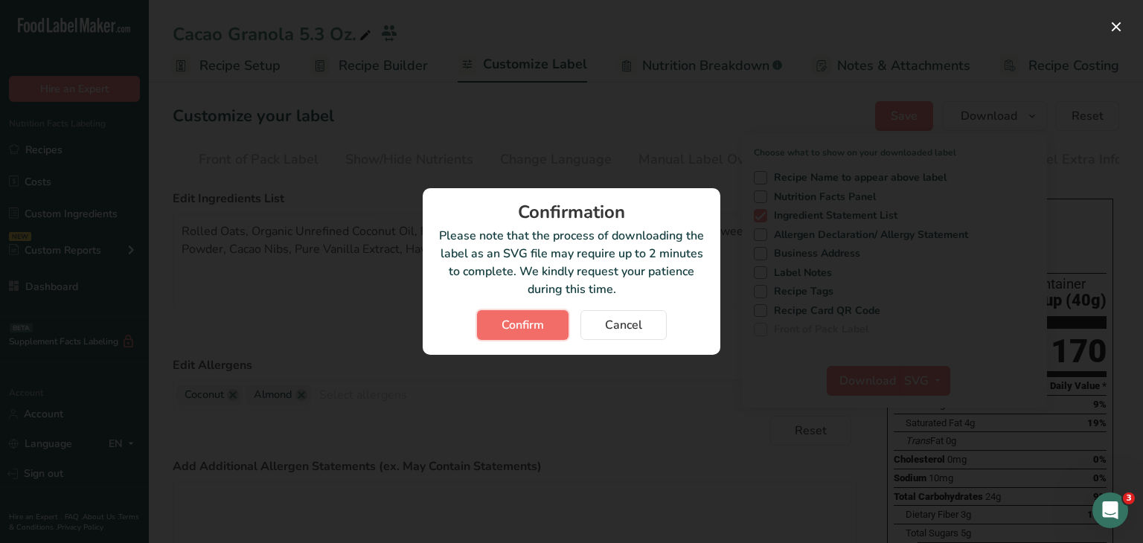
click at [548, 331] on button "Confirm" at bounding box center [522, 325] width 91 height 30
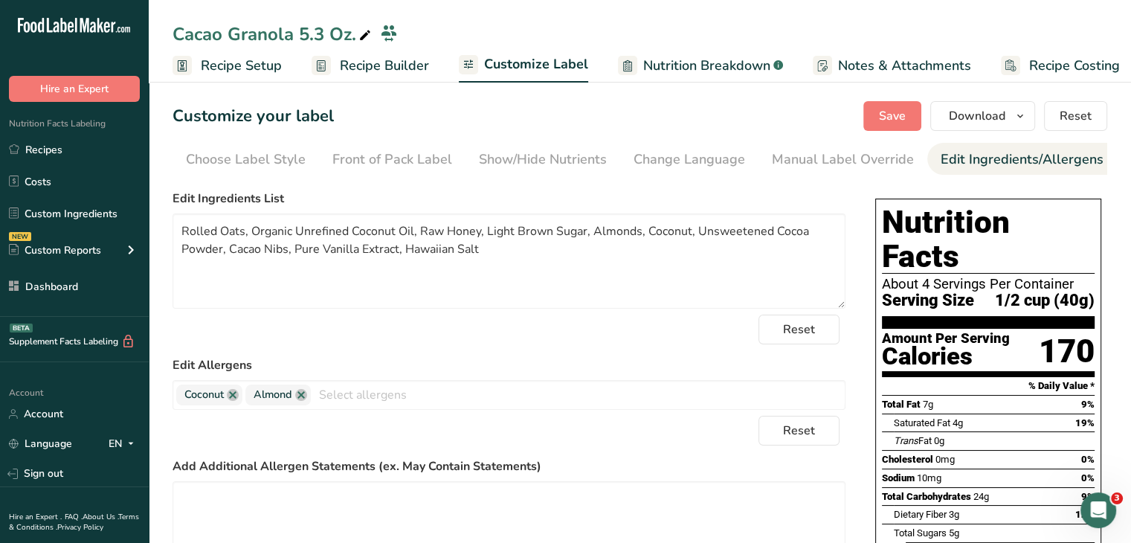
scroll to position [0, 134]
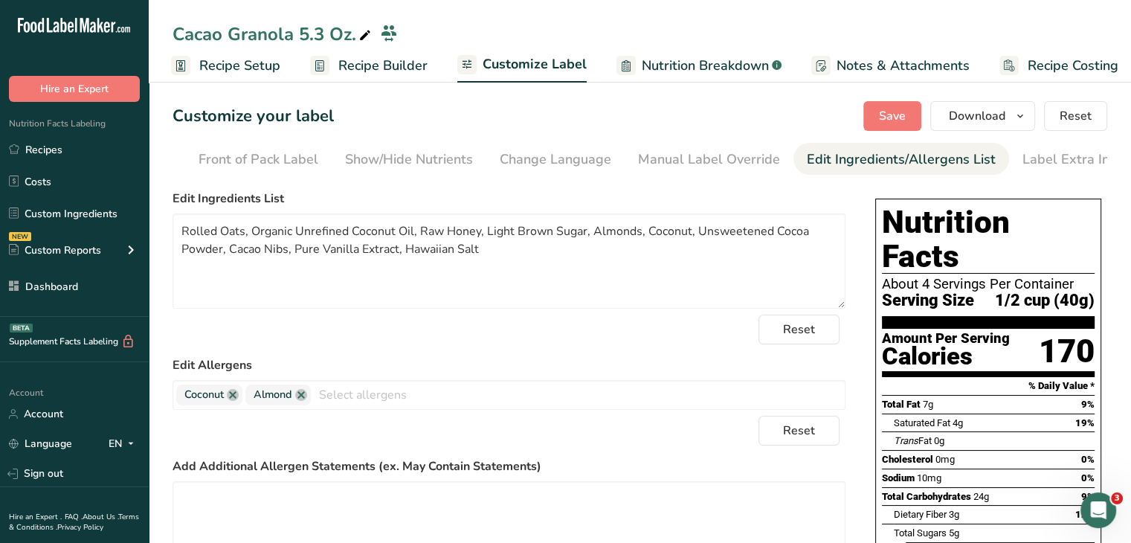
click at [1123, 196] on section "Customize your label Save Download Choose what to show on your downloaded label…" at bounding box center [640, 448] width 983 height 742
click at [1006, 128] on button "Download" at bounding box center [983, 116] width 105 height 30
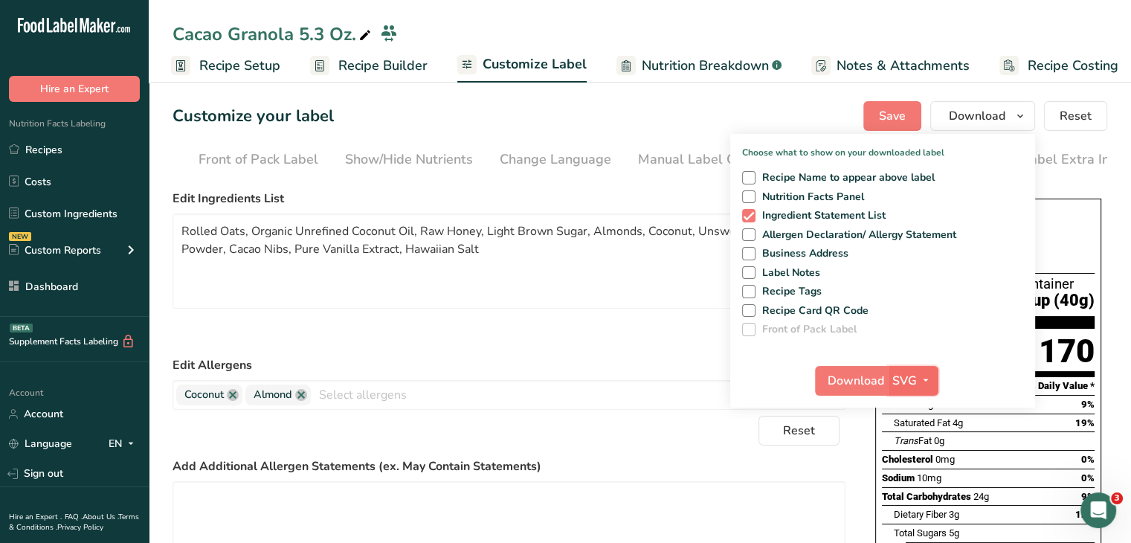
click at [911, 377] on span "SVG" at bounding box center [905, 381] width 25 height 18
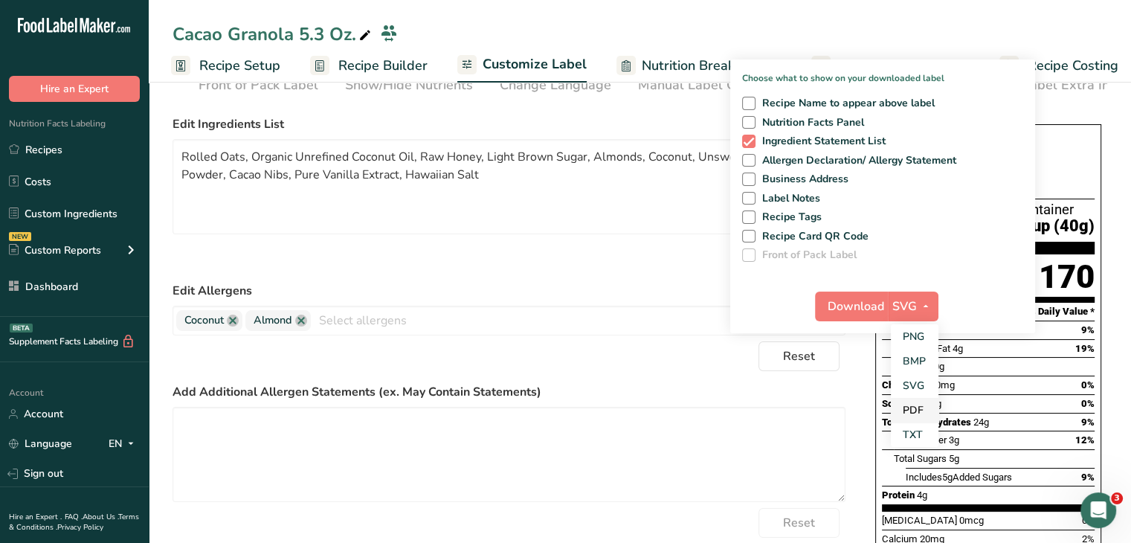
click at [914, 408] on link "PDF" at bounding box center [915, 410] width 48 height 25
click at [849, 313] on span "Download" at bounding box center [857, 307] width 57 height 18
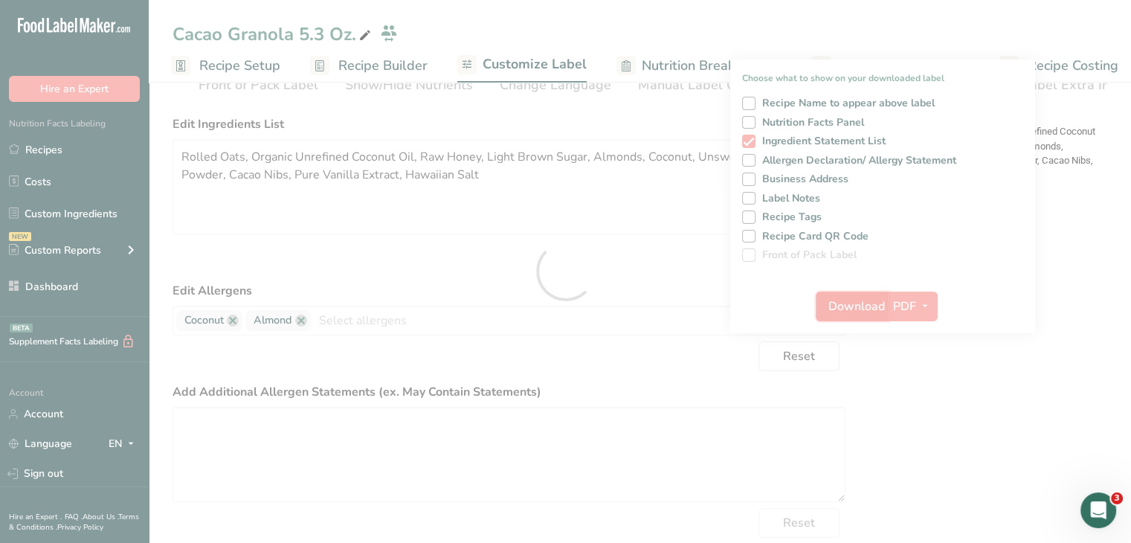
scroll to position [0, 0]
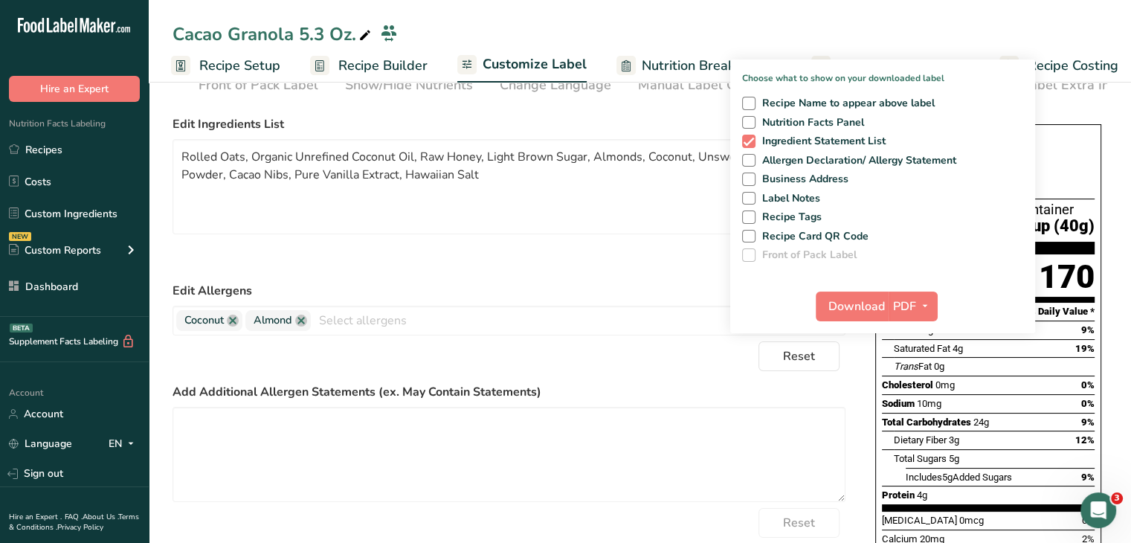
click at [632, 365] on div "Reset" at bounding box center [509, 356] width 673 height 30
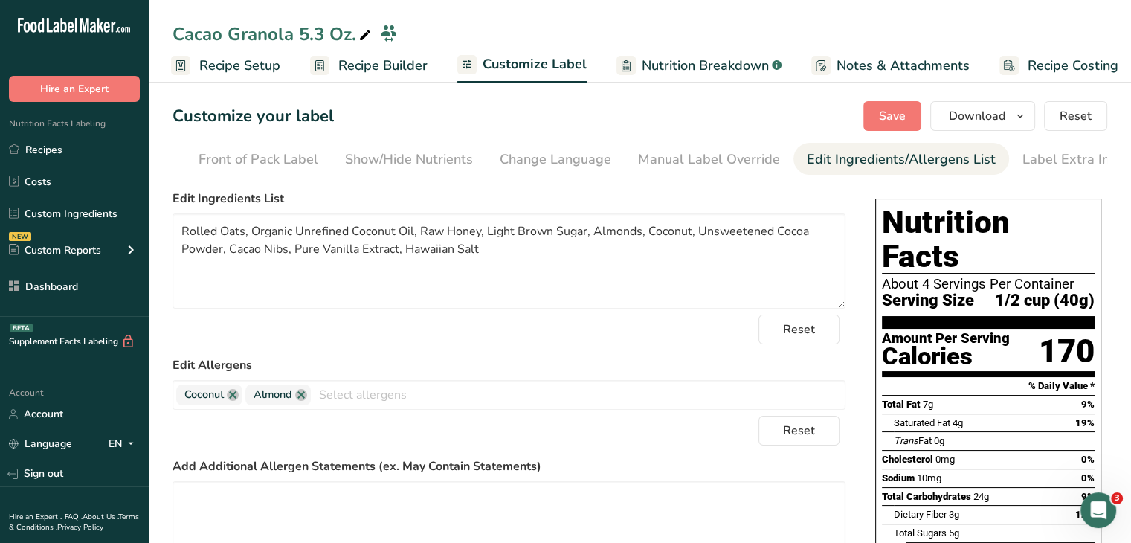
click at [309, 30] on div "Cacao Granola 5.3 Oz." at bounding box center [274, 34] width 202 height 27
drag, startPoint x: 322, startPoint y: 39, endPoint x: 301, endPoint y: 42, distance: 21.0
click at [301, 42] on input "Cacao Granola 5.3 Oz." at bounding box center [628, 37] width 911 height 27
type input "Cacao Granola 10.5 Oz."
click at [1110, 209] on section "Customize your label Save Download Choose what to show on your downloaded label…" at bounding box center [640, 448] width 983 height 742
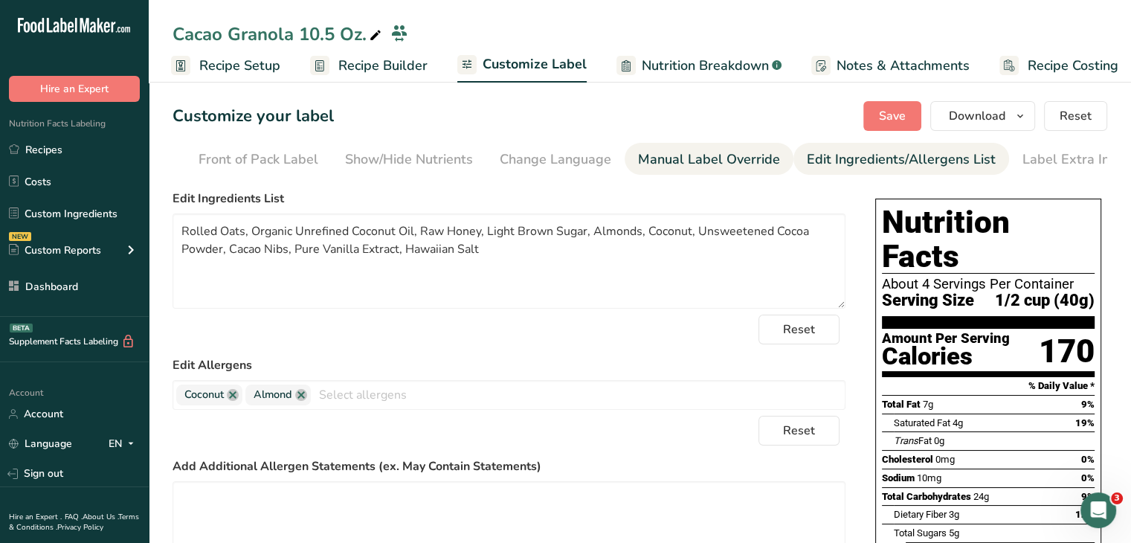
click at [664, 158] on div "Manual Label Override" at bounding box center [709, 160] width 142 height 20
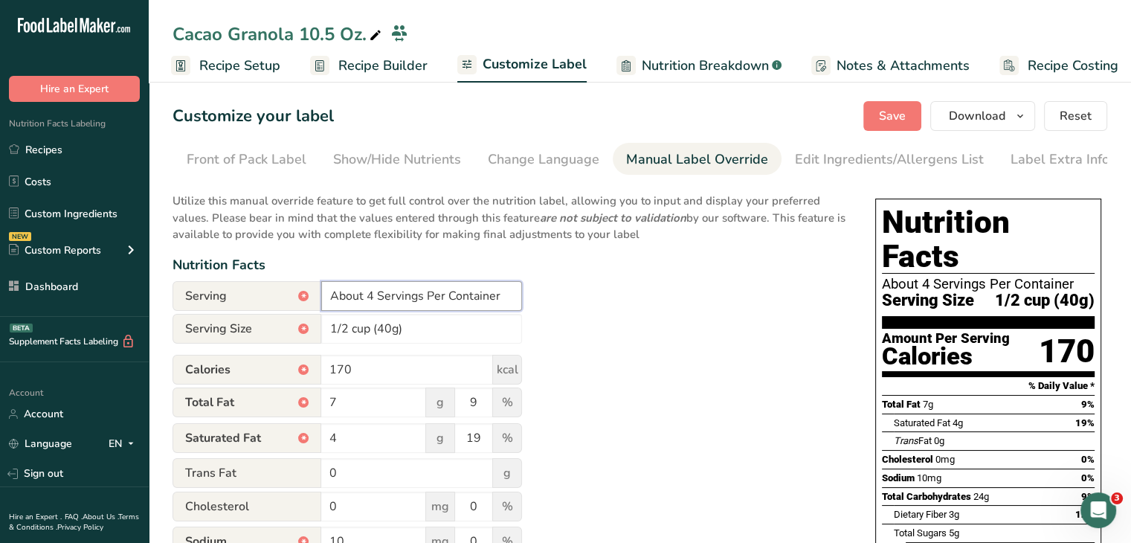
drag, startPoint x: 373, startPoint y: 299, endPoint x: 321, endPoint y: 304, distance: 53.1
click at [321, 304] on div "Serving * About 4 Servings Per Container" at bounding box center [348, 296] width 350 height 30
type input "7 Servings Per Container"
click at [729, 307] on div "Utilize this manual override feature to get full control over the nutrition lab…" at bounding box center [509, 548] width 673 height 729
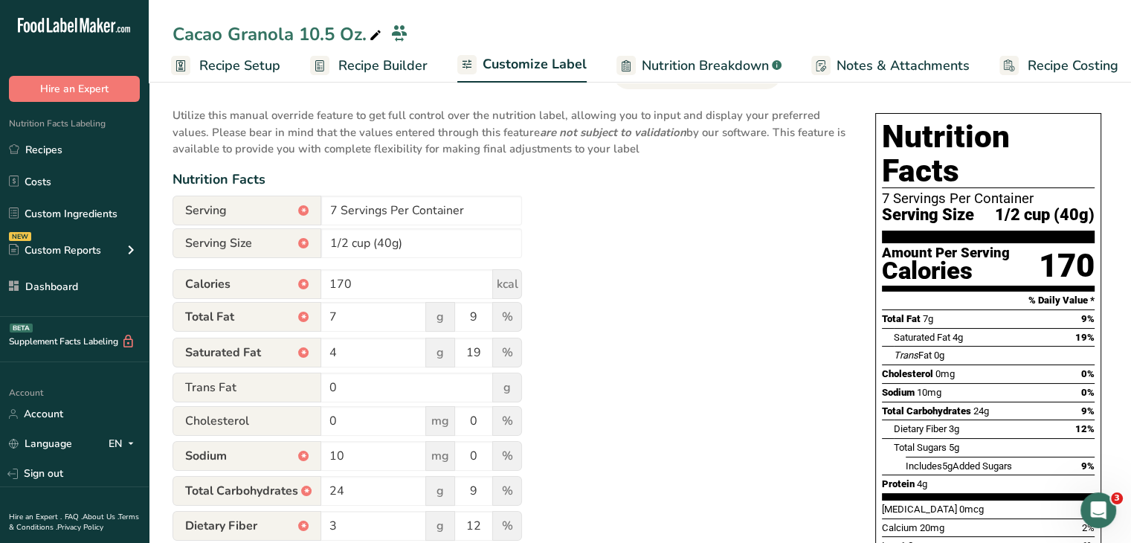
scroll to position [0, 0]
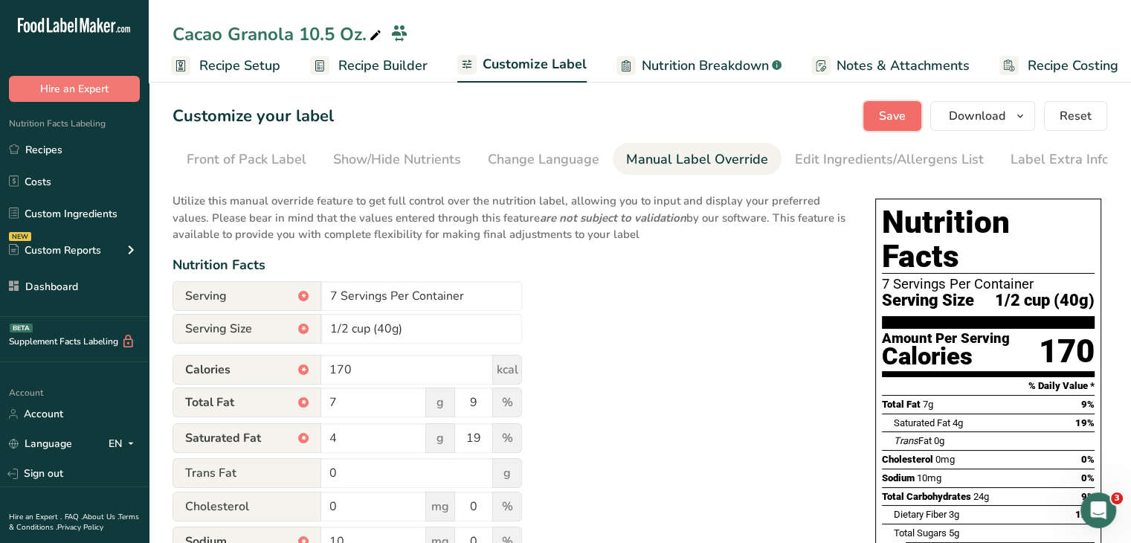
click at [890, 114] on span "Save" at bounding box center [892, 116] width 27 height 18
click at [1009, 108] on button "Download" at bounding box center [983, 116] width 105 height 30
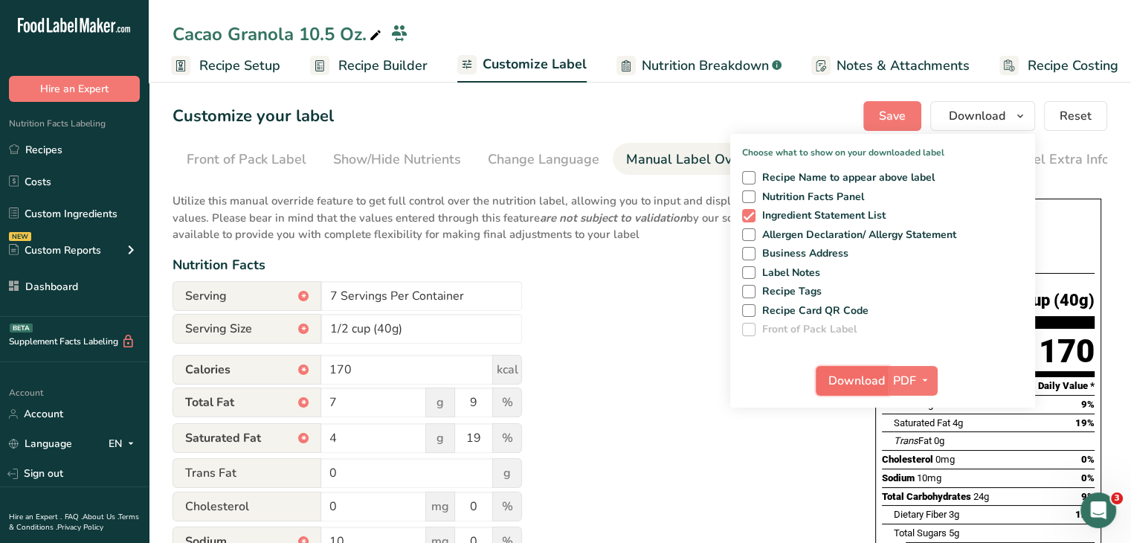
click at [849, 375] on span "Download" at bounding box center [857, 381] width 57 height 18
click at [909, 378] on span "PDF" at bounding box center [904, 381] width 23 height 18
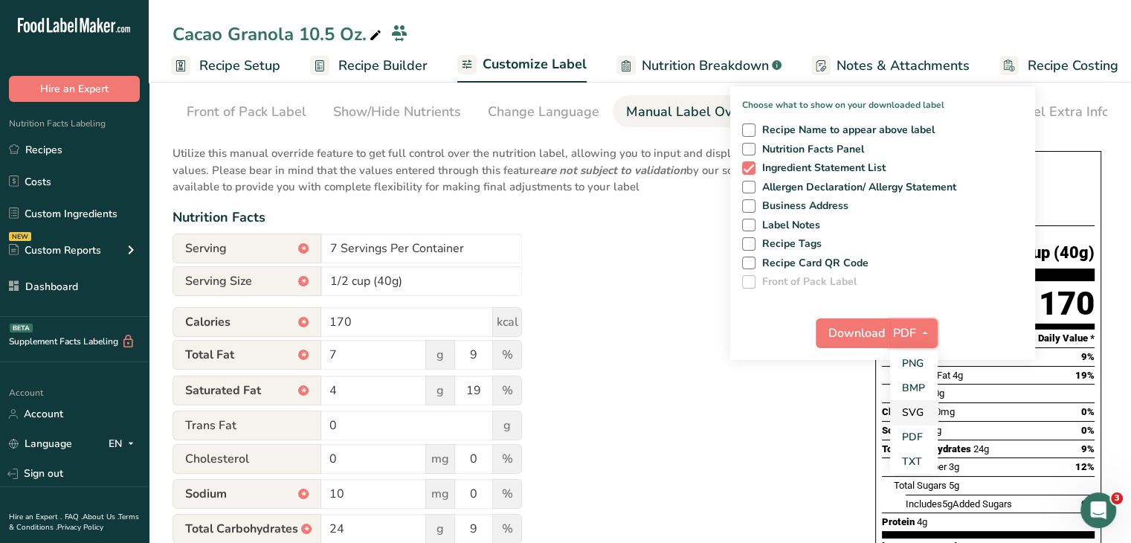
scroll to position [74, 0]
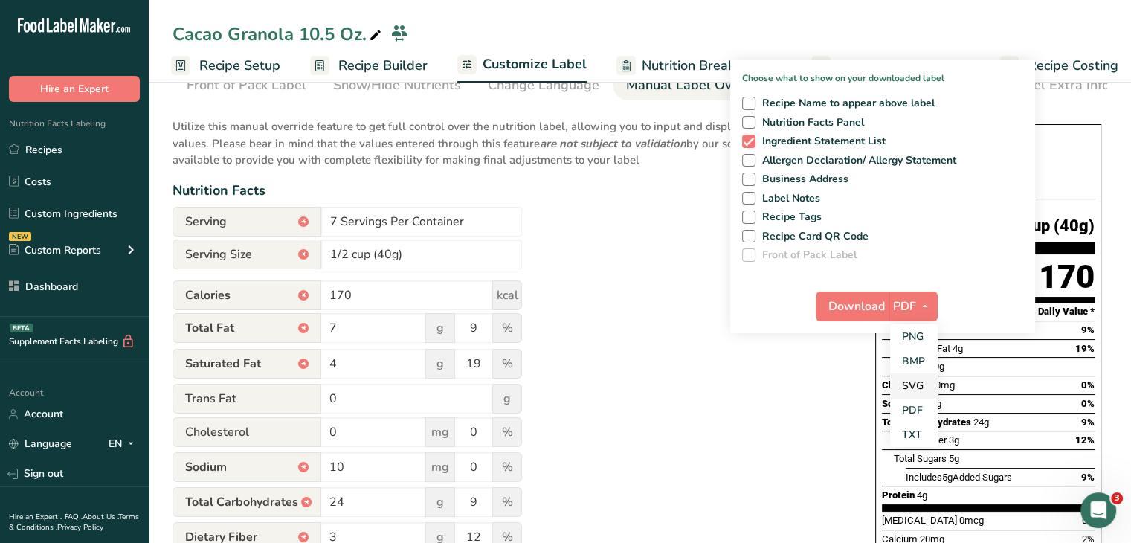
click at [918, 389] on link "SVG" at bounding box center [914, 385] width 48 height 25
click at [860, 310] on span "Download" at bounding box center [856, 307] width 57 height 18
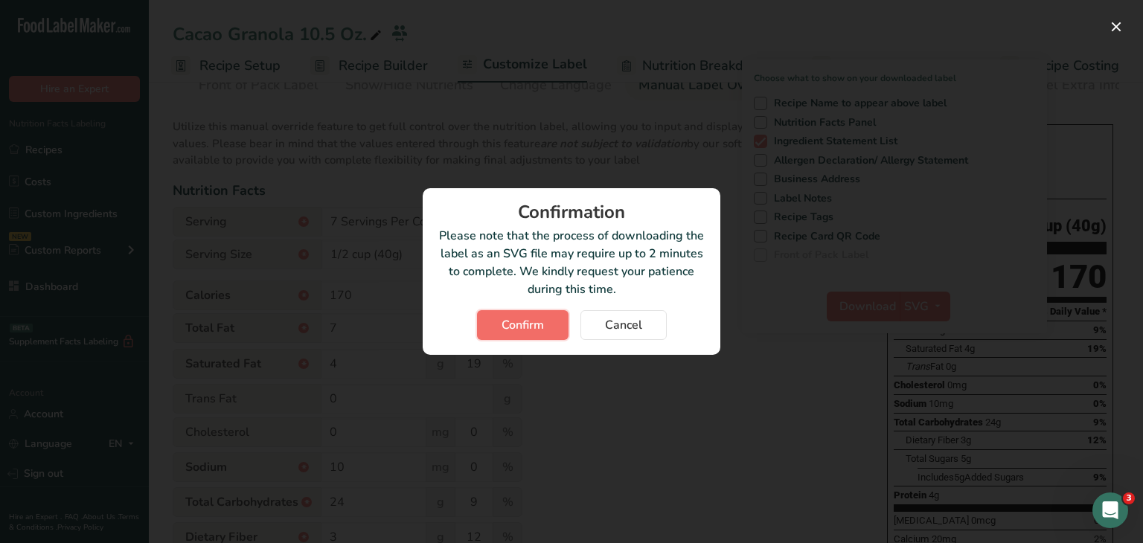
click at [545, 319] on button "Confirm" at bounding box center [522, 325] width 91 height 30
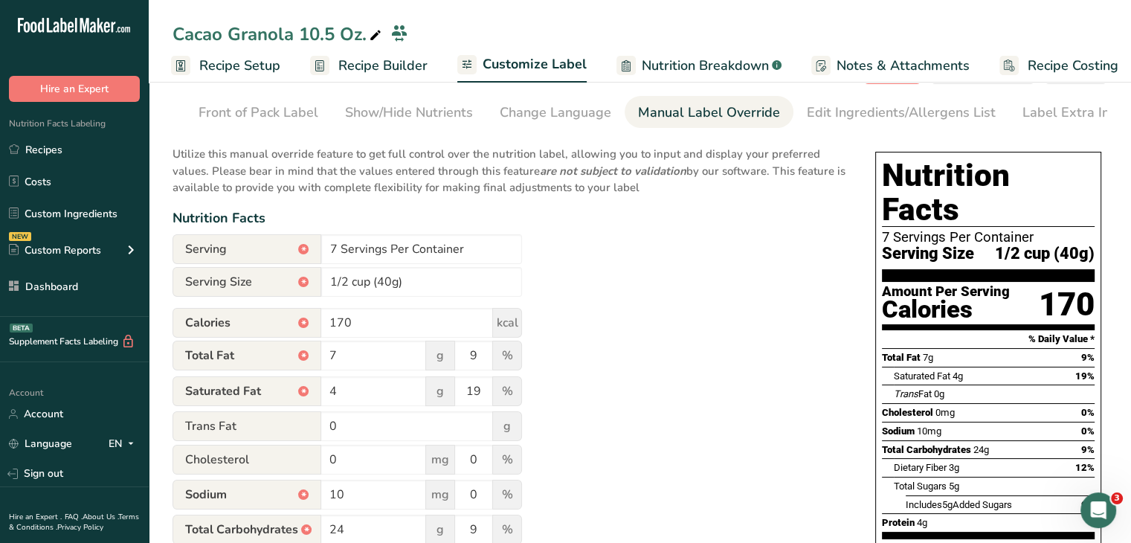
scroll to position [0, 0]
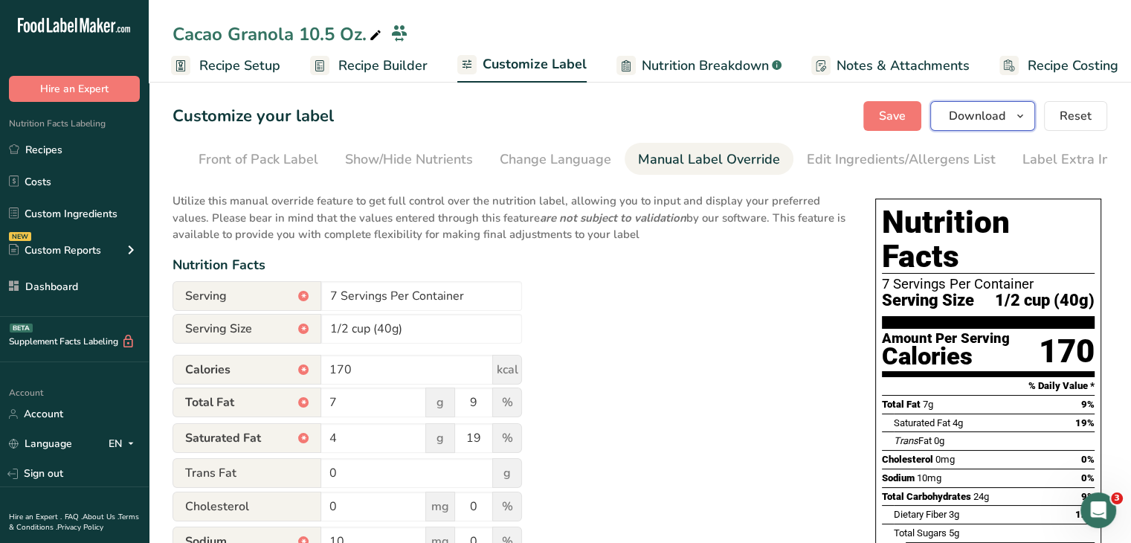
click at [980, 119] on span "Download" at bounding box center [977, 116] width 57 height 18
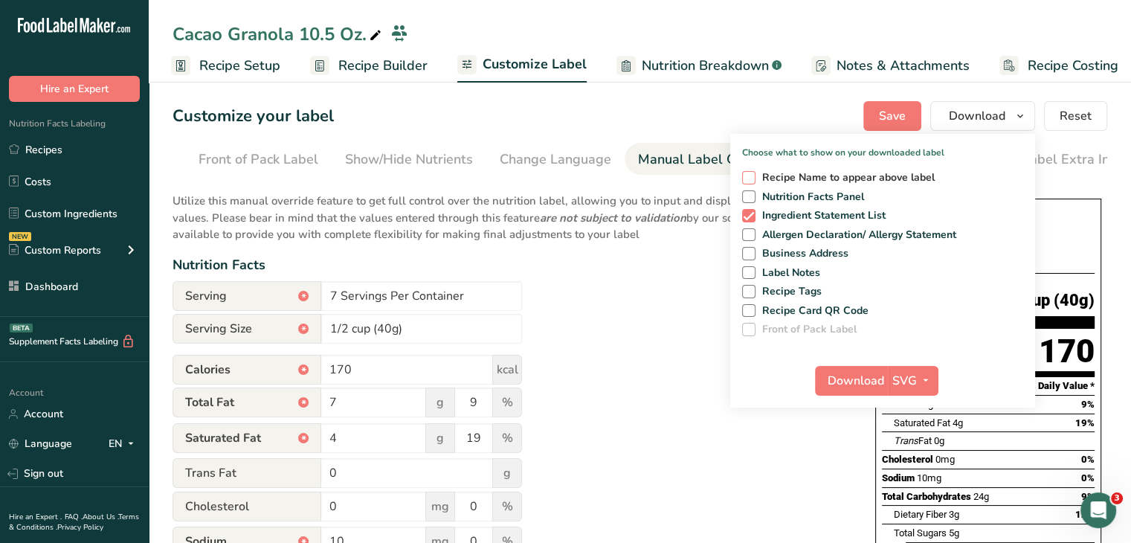
click at [747, 173] on span at bounding box center [748, 177] width 13 height 13
click at [747, 173] on input "Recipe Name to appear above label" at bounding box center [747, 178] width 10 height 10
checkbox input "true"
click at [751, 193] on span at bounding box center [748, 196] width 13 height 13
click at [751, 193] on input "Nutrition Facts Panel" at bounding box center [747, 197] width 10 height 10
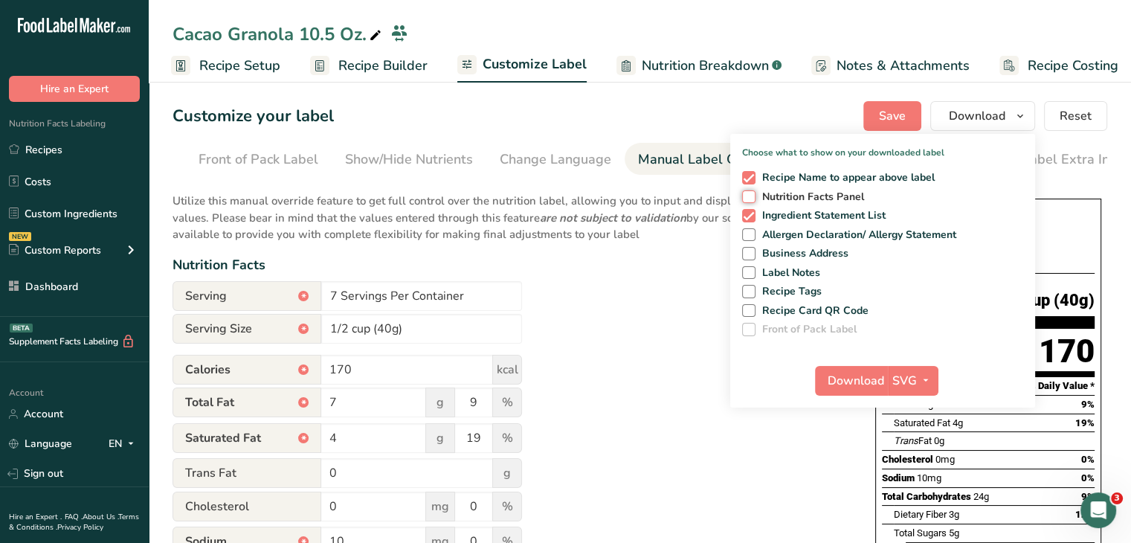
checkbox input "true"
click at [755, 218] on span at bounding box center [748, 215] width 13 height 13
click at [752, 218] on input "Ingredient Statement List" at bounding box center [747, 216] width 10 height 10
checkbox input "false"
click at [754, 231] on span at bounding box center [748, 234] width 13 height 13
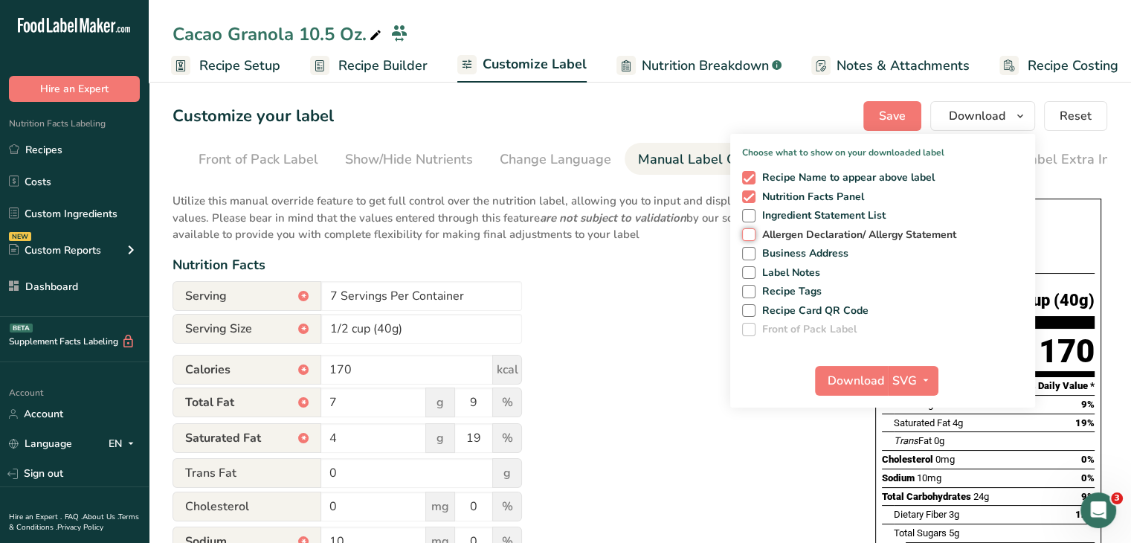
click at [752, 231] on input "Allergen Declaration/ Allergy Statement" at bounding box center [747, 235] width 10 height 10
checkbox input "true"
click at [755, 251] on span at bounding box center [748, 253] width 13 height 13
click at [752, 251] on input "Business Address" at bounding box center [747, 253] width 10 height 10
checkbox input "true"
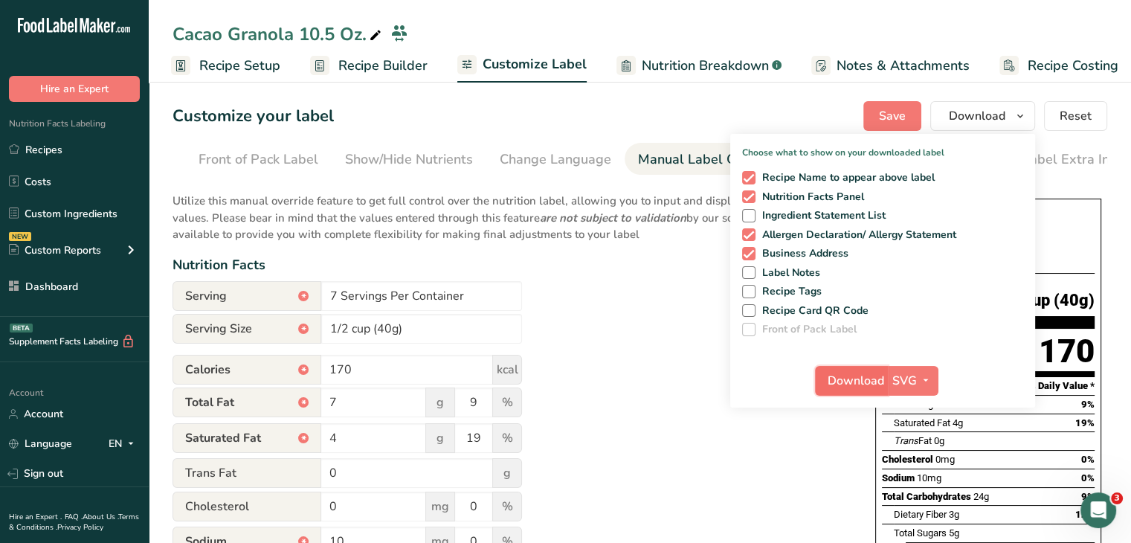
click at [872, 382] on span "Download" at bounding box center [856, 381] width 57 height 18
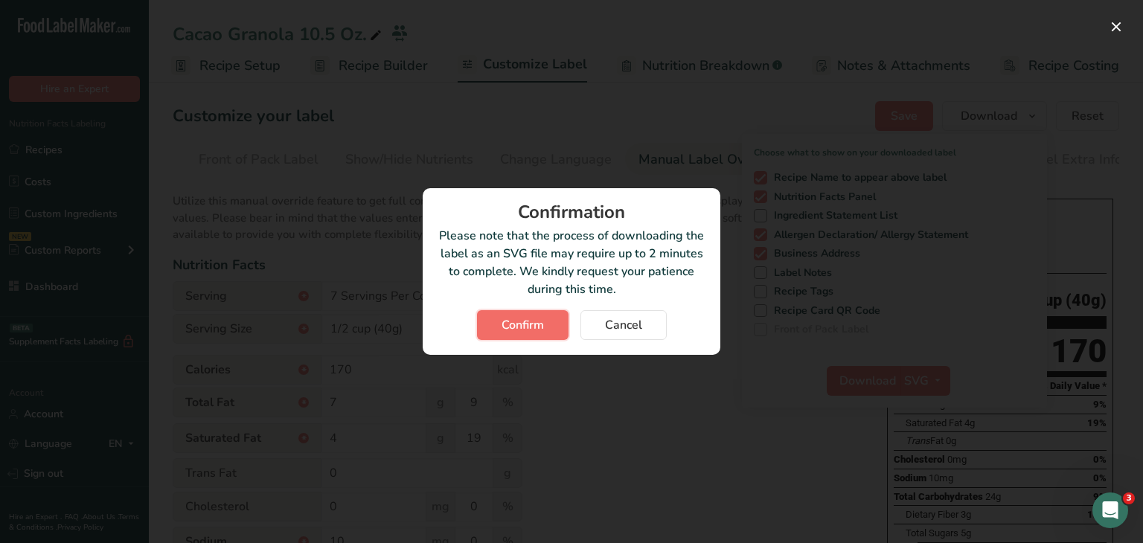
click at [519, 319] on span "Confirm" at bounding box center [522, 325] width 42 height 18
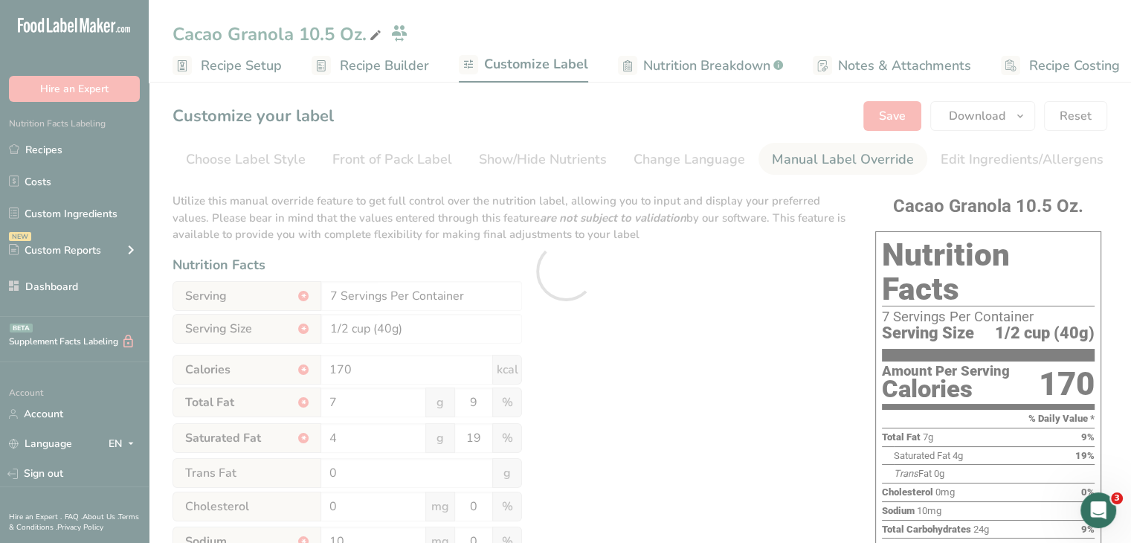
scroll to position [0, 134]
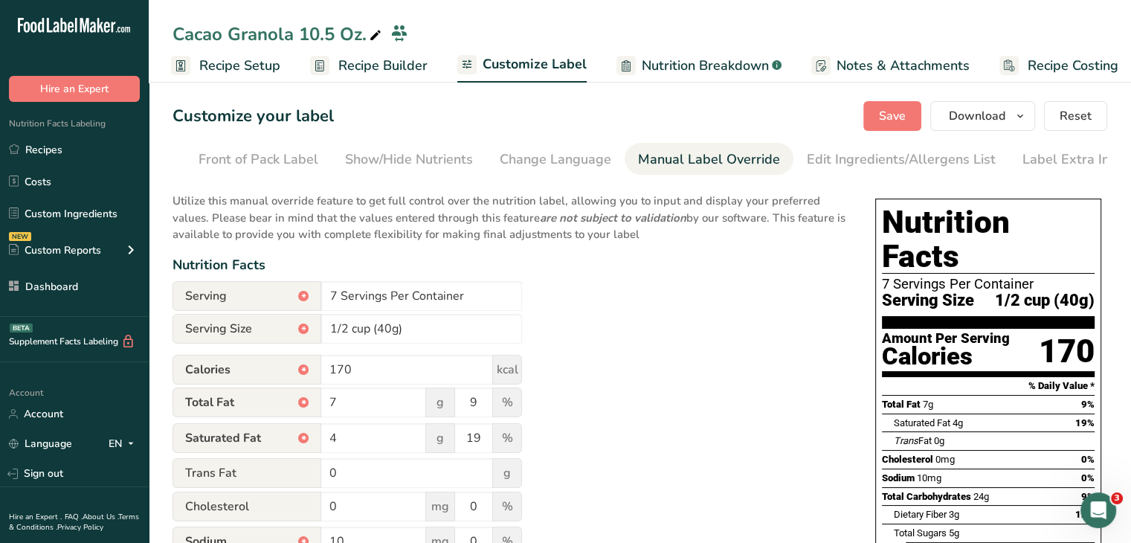
click at [1122, 187] on section "Customize your label Save Download Choose what to show on your downloaded label…" at bounding box center [640, 506] width 983 height 859
click at [1016, 107] on icon "button" at bounding box center [1021, 116] width 12 height 19
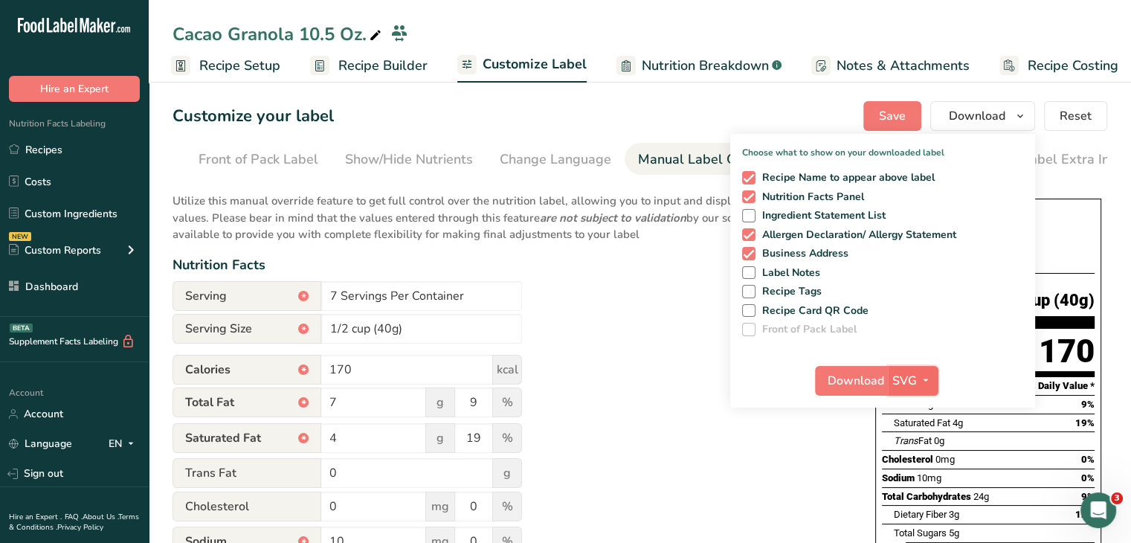
click at [931, 370] on button "SVG" at bounding box center [913, 381] width 51 height 30
click at [919, 479] on link "PDF" at bounding box center [915, 484] width 48 height 25
click at [854, 379] on span "Download" at bounding box center [857, 381] width 57 height 18
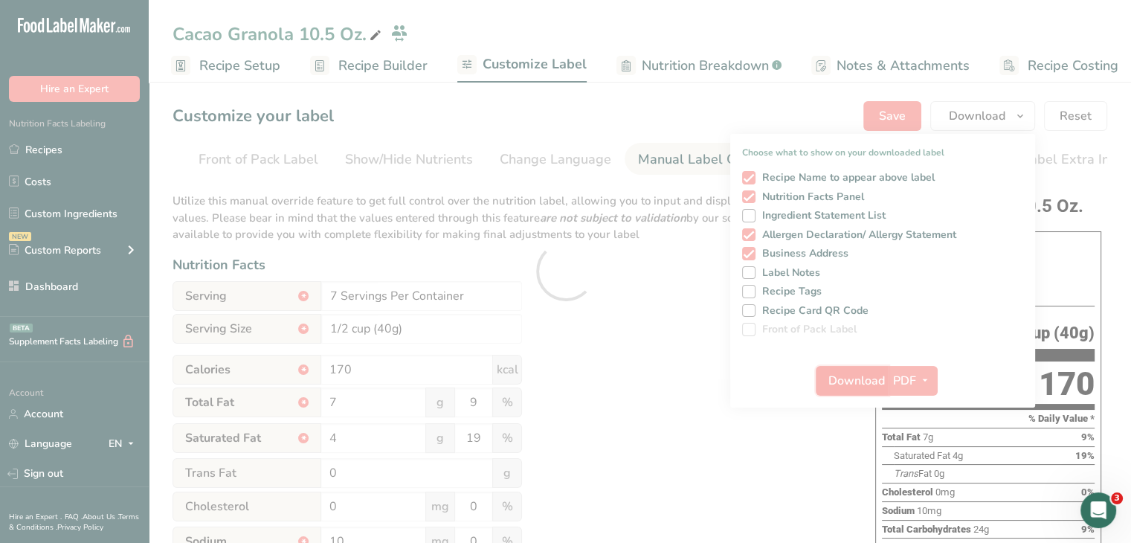
scroll to position [0, 0]
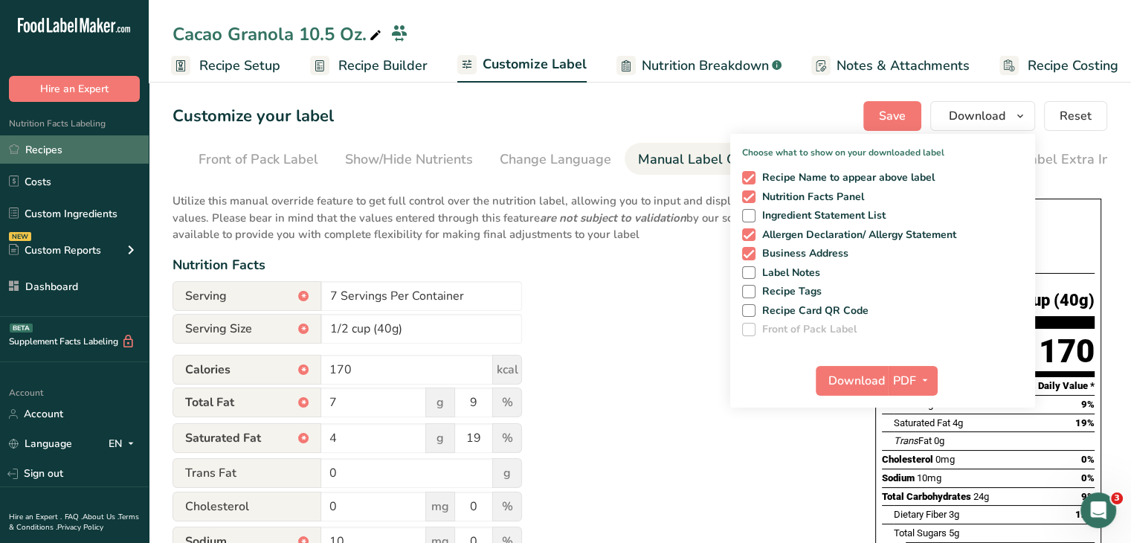
click at [62, 144] on link "Recipes" at bounding box center [74, 149] width 149 height 28
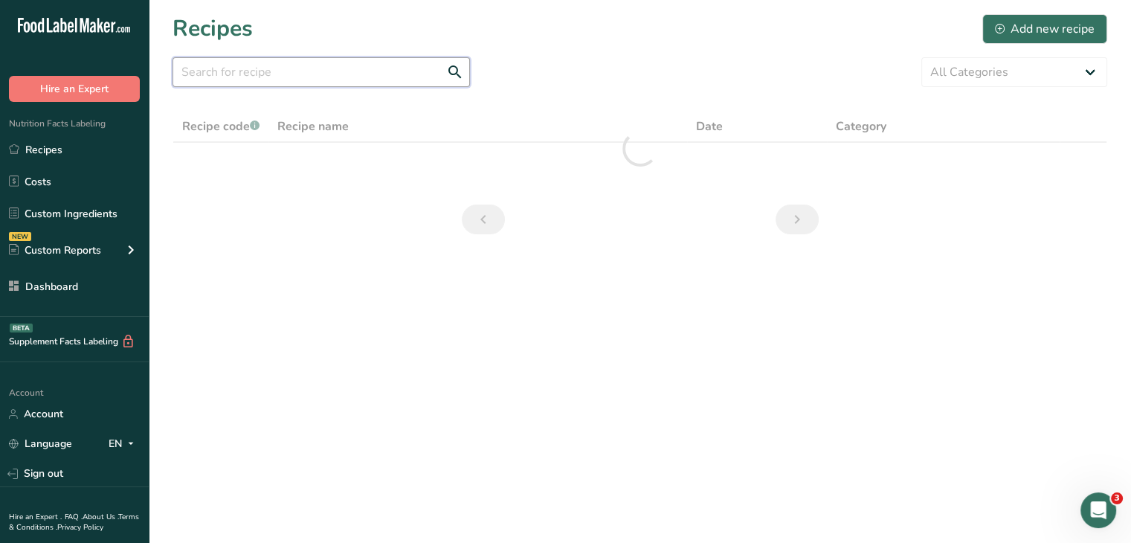
click at [222, 65] on input "text" at bounding box center [322, 72] width 298 height 30
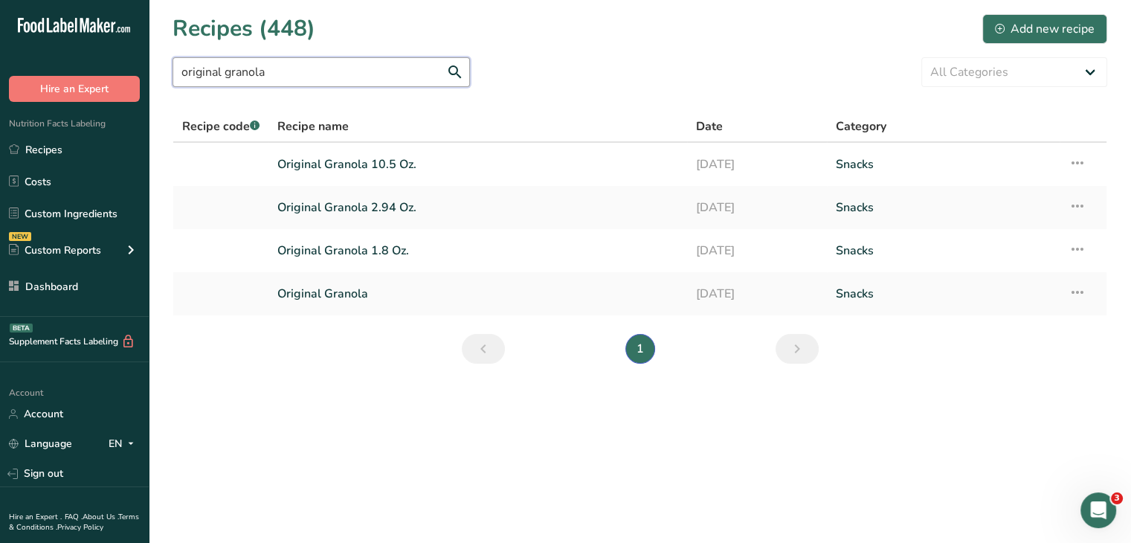
type input "original granola"
click at [457, 196] on link "Original Granola 2.94 Oz." at bounding box center [477, 207] width 401 height 31
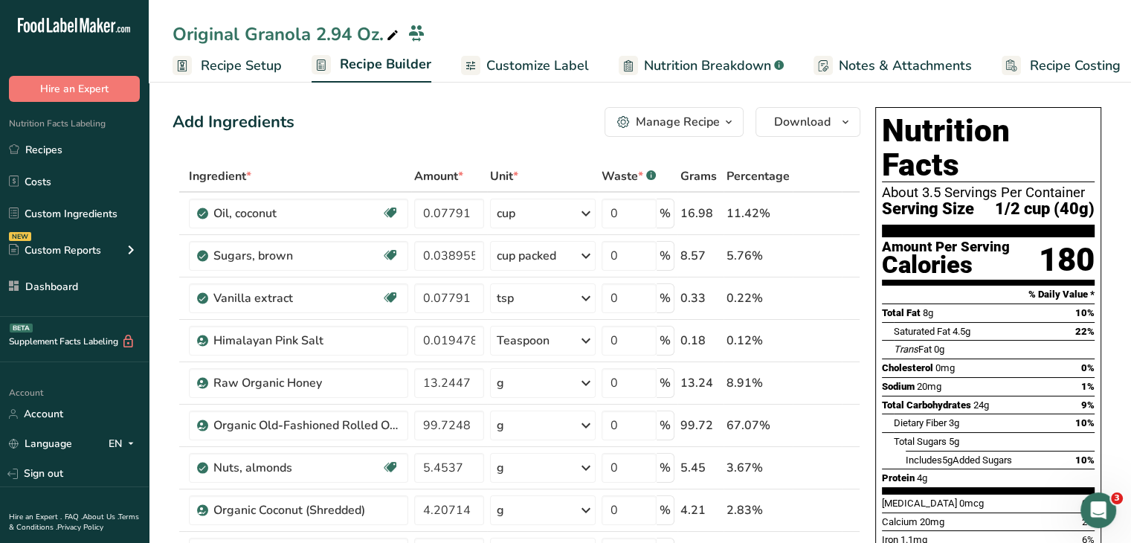
drag, startPoint x: 353, startPoint y: 33, endPoint x: 315, endPoint y: 33, distance: 37.9
click at [315, 33] on div "Original Granola 2.94 Oz." at bounding box center [287, 34] width 229 height 27
drag, startPoint x: 384, startPoint y: 39, endPoint x: 317, endPoint y: 44, distance: 67.2
click at [317, 44] on input "Original Granola 2.94 Oz.5.3" at bounding box center [628, 37] width 911 height 27
type input "Original Granola 5.3 Oz."
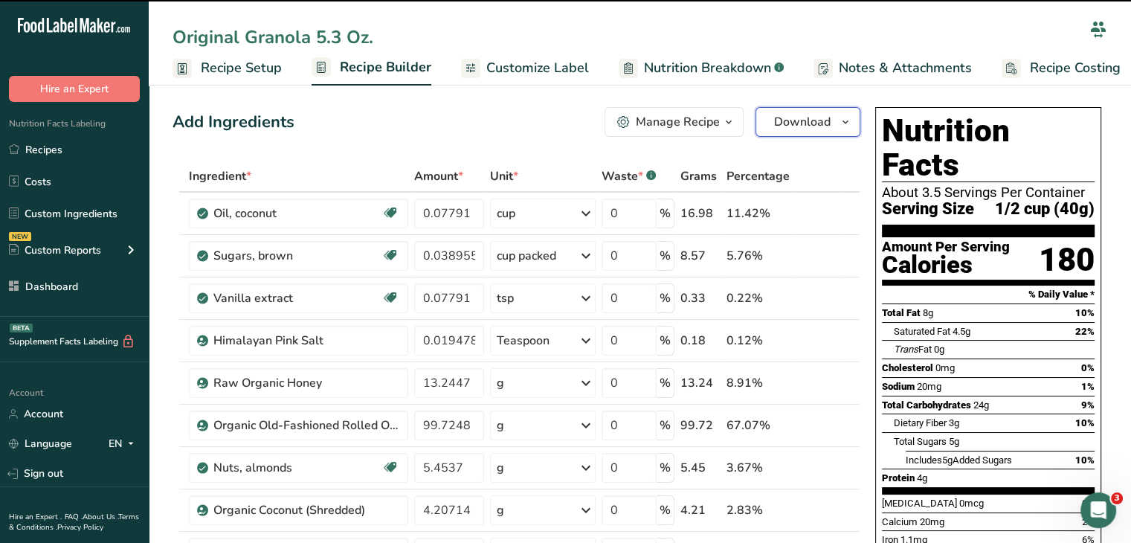
click at [827, 130] on span "Download" at bounding box center [802, 122] width 57 height 18
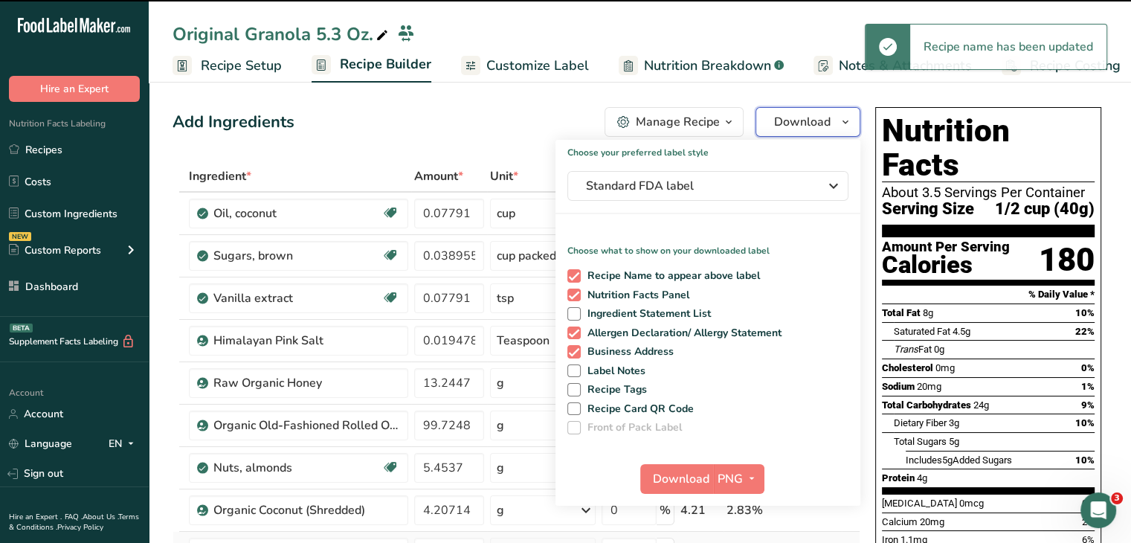
scroll to position [149, 0]
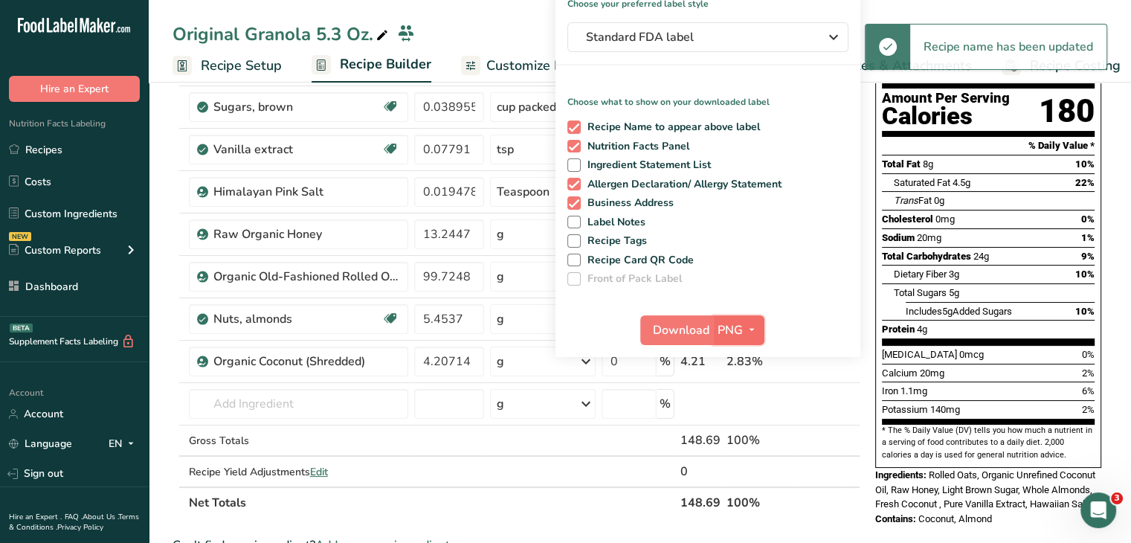
click at [726, 326] on span "PNG" at bounding box center [730, 330] width 25 height 18
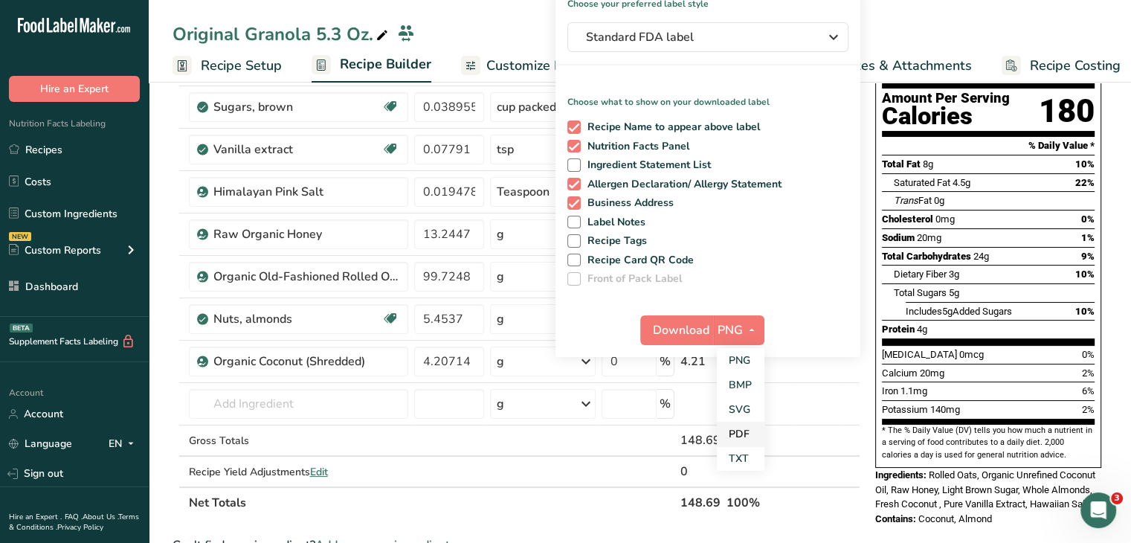
click at [748, 433] on link "PDF" at bounding box center [741, 434] width 48 height 25
click at [684, 331] on span "Download" at bounding box center [682, 330] width 57 height 18
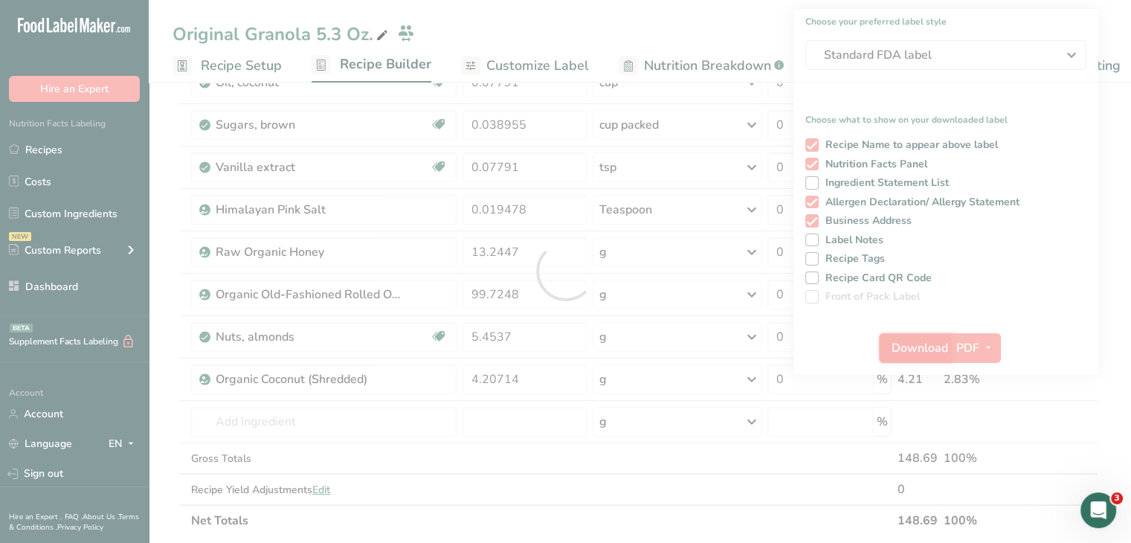
scroll to position [0, 0]
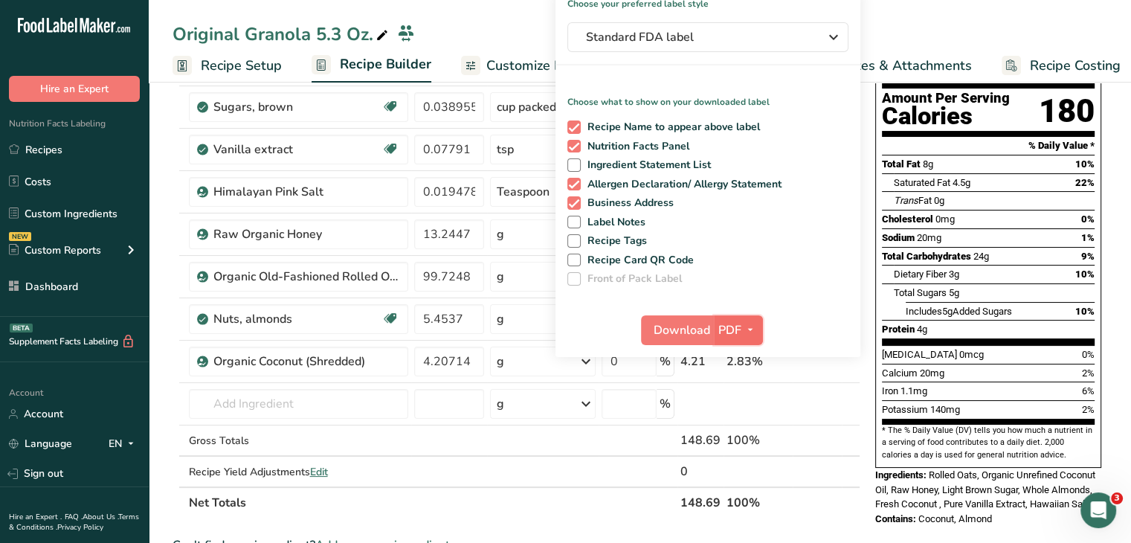
click at [738, 325] on span "PDF" at bounding box center [730, 330] width 23 height 18
click at [750, 413] on link "SVG" at bounding box center [740, 409] width 48 height 25
click at [693, 328] on span "Download" at bounding box center [681, 330] width 57 height 18
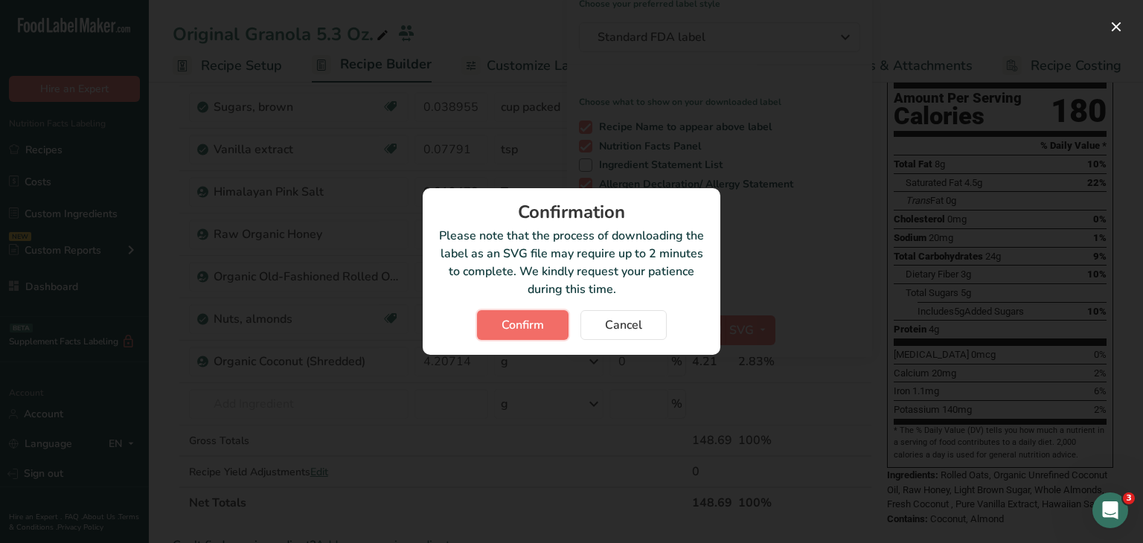
click at [553, 321] on button "Confirm" at bounding box center [522, 325] width 91 height 30
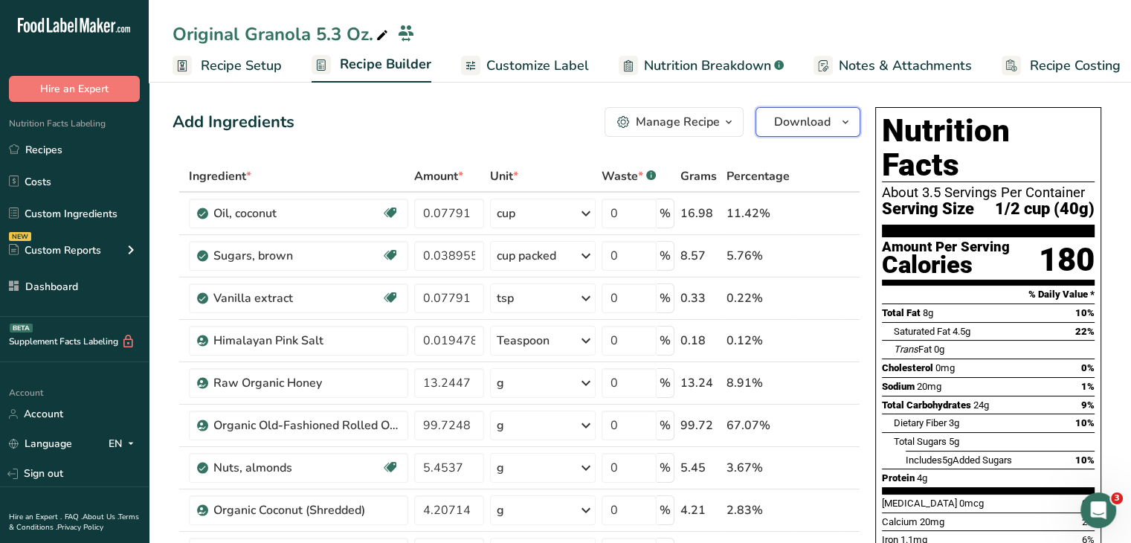
click at [771, 123] on button "Download" at bounding box center [808, 122] width 105 height 30
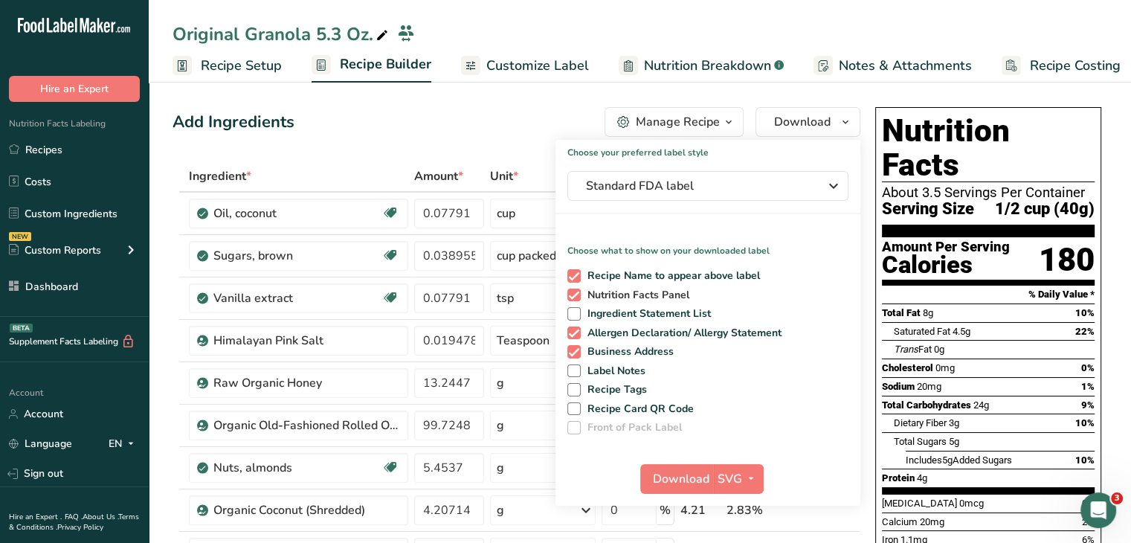
click at [578, 295] on span at bounding box center [574, 295] width 13 height 13
click at [577, 295] on input "Nutrition Facts Panel" at bounding box center [573, 295] width 10 height 10
checkbox input "false"
click at [574, 277] on span at bounding box center [574, 275] width 13 height 13
click at [574, 277] on input "Recipe Name to appear above label" at bounding box center [573, 276] width 10 height 10
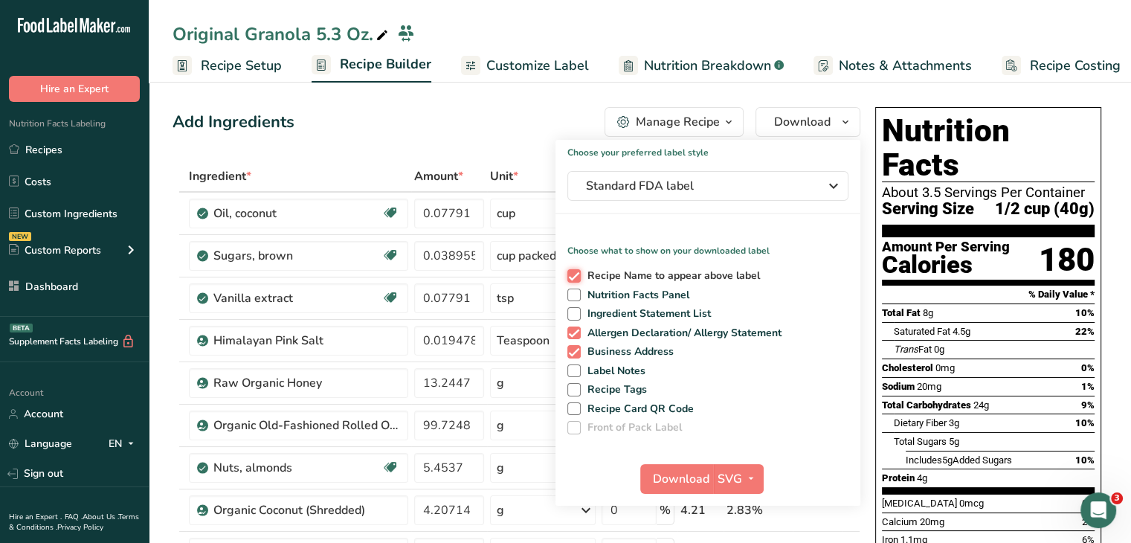
checkbox input "false"
click at [575, 310] on span at bounding box center [574, 313] width 13 height 13
click at [575, 310] on input "Ingredient Statement List" at bounding box center [573, 314] width 10 height 10
checkbox input "true"
click at [571, 333] on span at bounding box center [574, 333] width 13 height 13
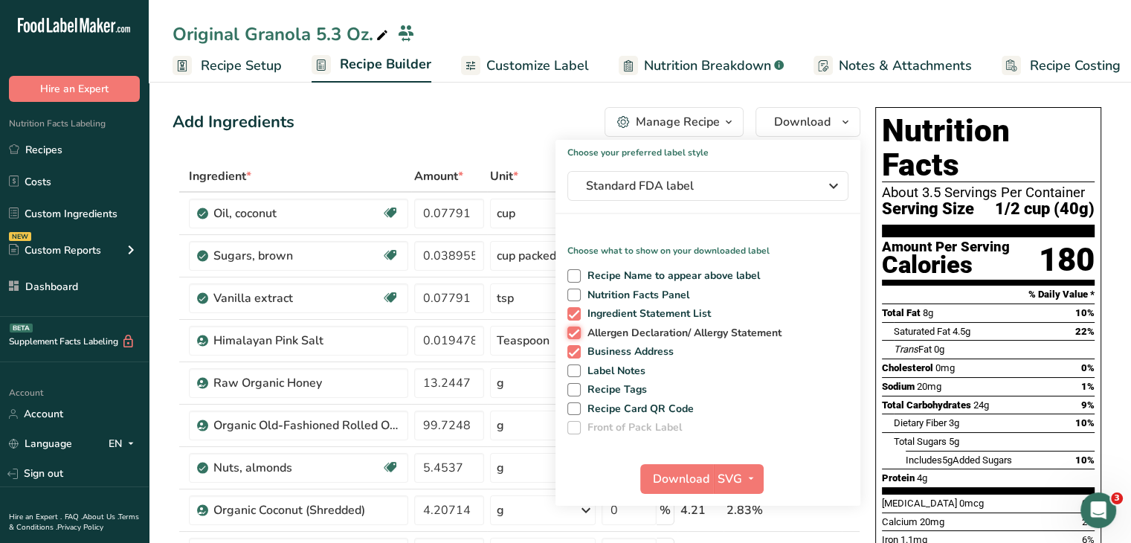
click at [571, 333] on input "Allergen Declaration/ Allergy Statement" at bounding box center [573, 333] width 10 height 10
checkbox input "false"
click at [571, 349] on span at bounding box center [574, 351] width 13 height 13
click at [571, 349] on input "Business Address" at bounding box center [573, 352] width 10 height 10
checkbox input "false"
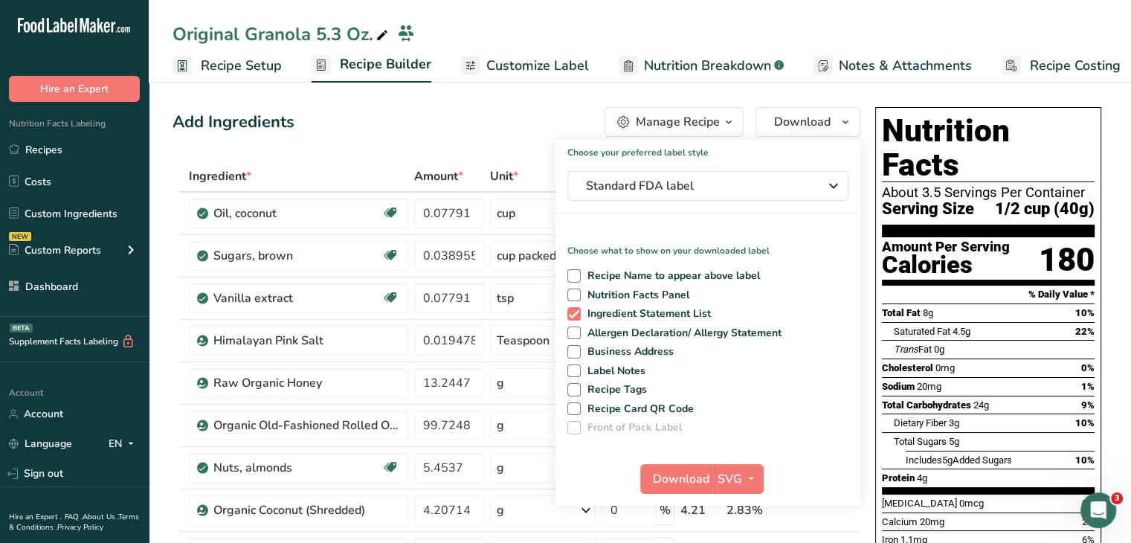
click at [652, 461] on div "Download SVG PNG BMP SVG PDF TXT" at bounding box center [708, 482] width 305 height 48
click at [661, 469] on button "Download" at bounding box center [676, 479] width 73 height 30
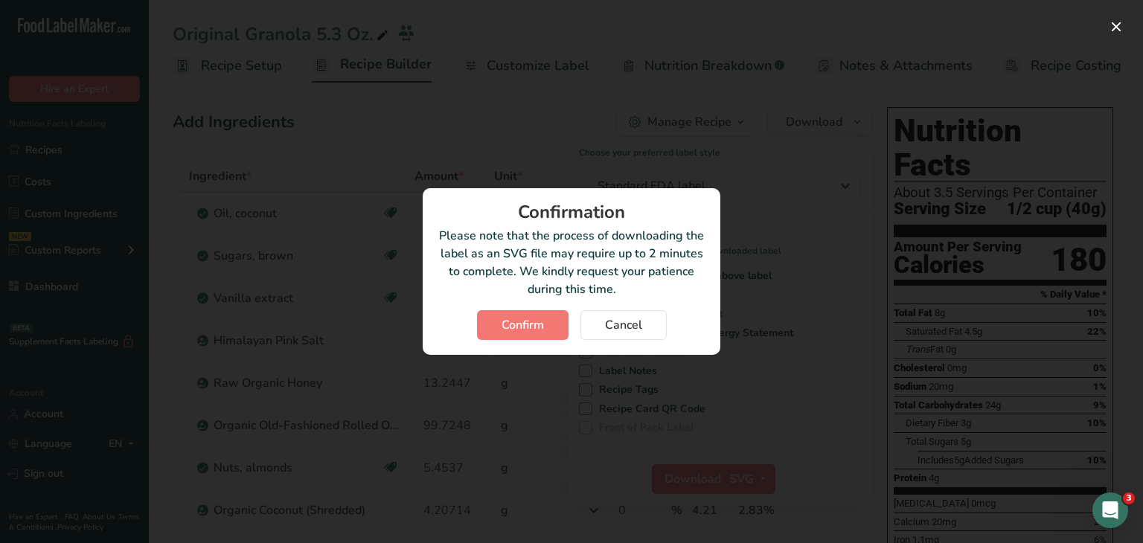
click at [548, 340] on div "Confirmation Please note that the process of downloading the label as an SVG fi…" at bounding box center [572, 271] width 298 height 167
click at [544, 330] on span "Confirm" at bounding box center [522, 325] width 42 height 18
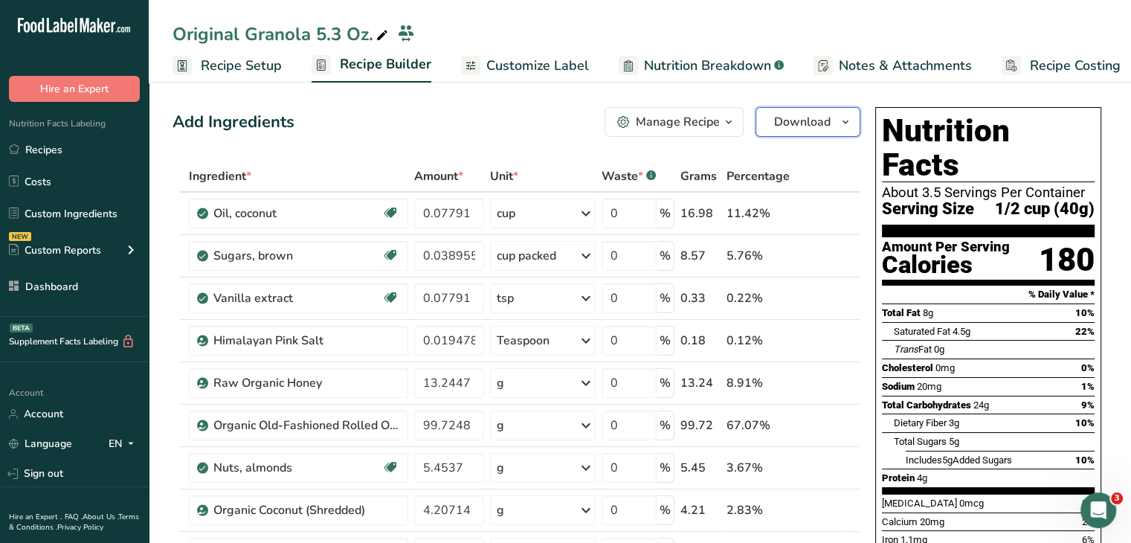
click at [773, 126] on button "Download" at bounding box center [808, 122] width 105 height 30
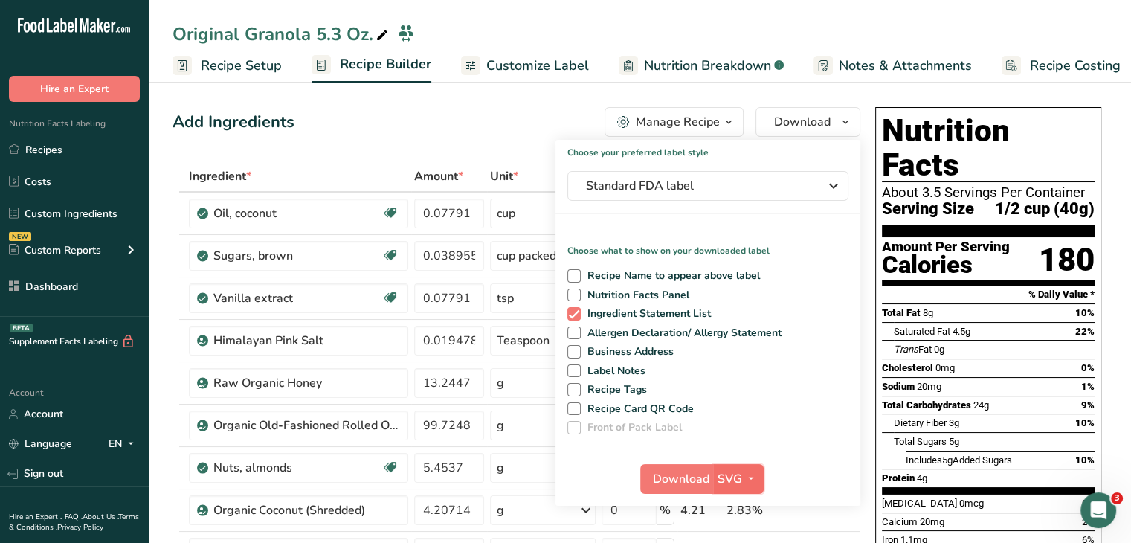
click at [753, 479] on icon "button" at bounding box center [751, 478] width 12 height 19
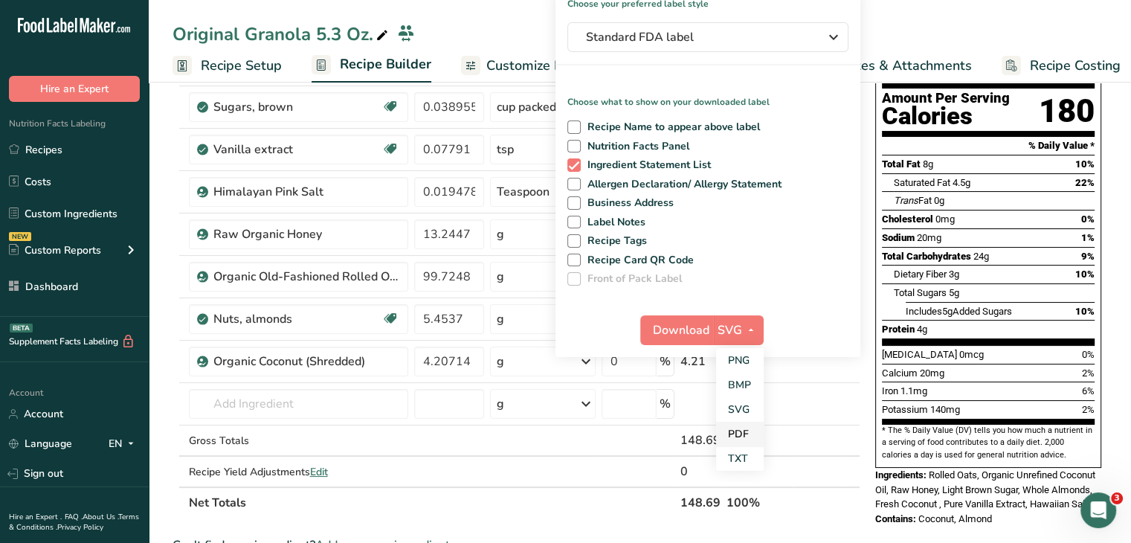
click at [742, 435] on link "PDF" at bounding box center [740, 434] width 48 height 25
click at [695, 335] on span "Download" at bounding box center [682, 330] width 57 height 18
click at [1117, 215] on section "Add Ingredients Manage Recipe Delete Recipe Duplicate Recipe Scale Recipe Save …" at bounding box center [640, 507] width 983 height 1156
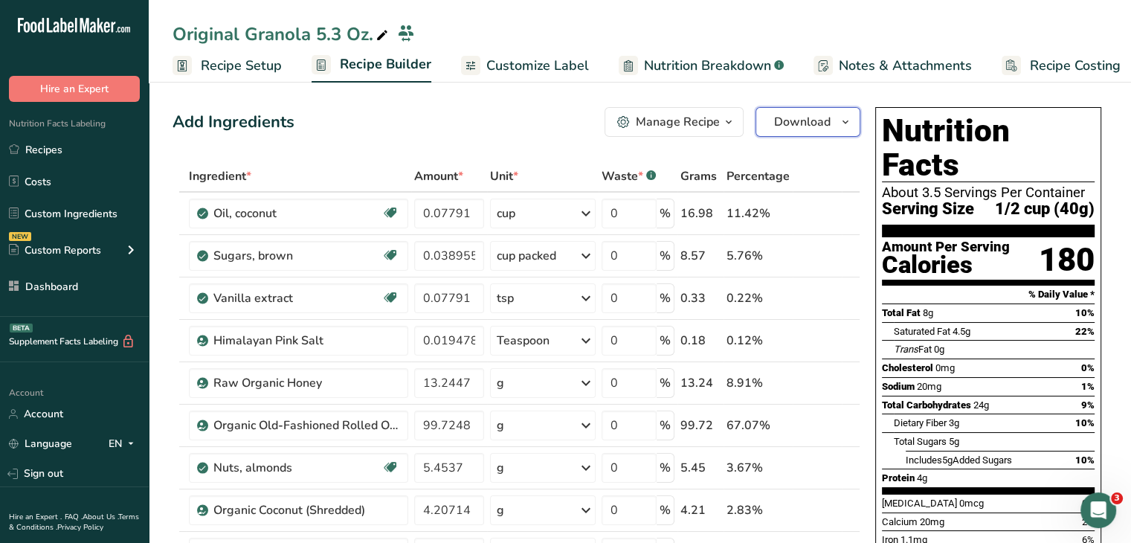
click at [823, 121] on span "Download" at bounding box center [802, 122] width 57 height 18
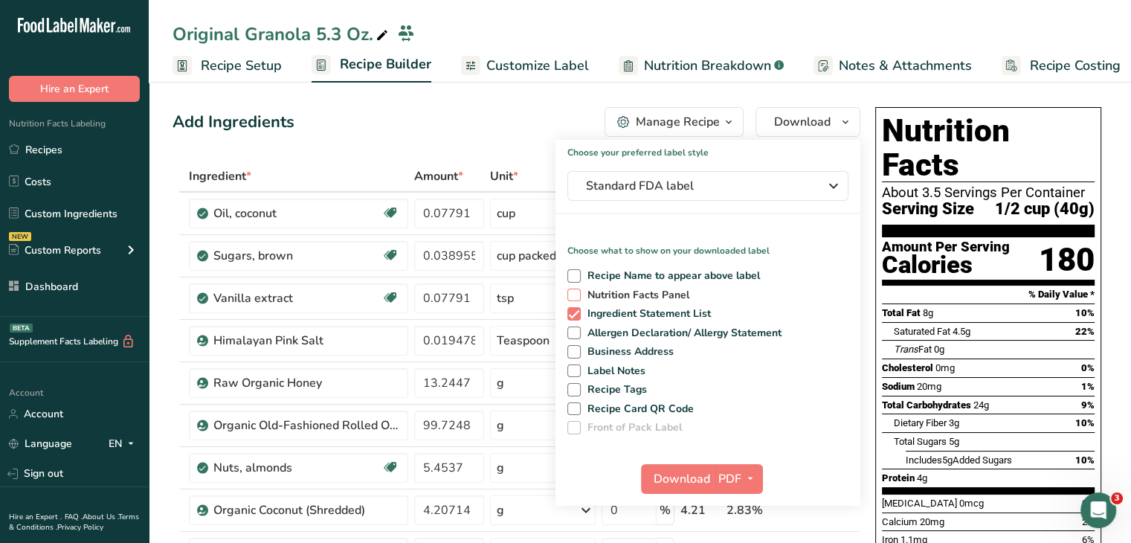
click at [579, 295] on span at bounding box center [574, 295] width 13 height 13
click at [577, 295] on input "Nutrition Facts Panel" at bounding box center [573, 295] width 10 height 10
checkbox input "true"
click at [577, 274] on span at bounding box center [574, 275] width 13 height 13
click at [577, 274] on input "Recipe Name to appear above label" at bounding box center [573, 276] width 10 height 10
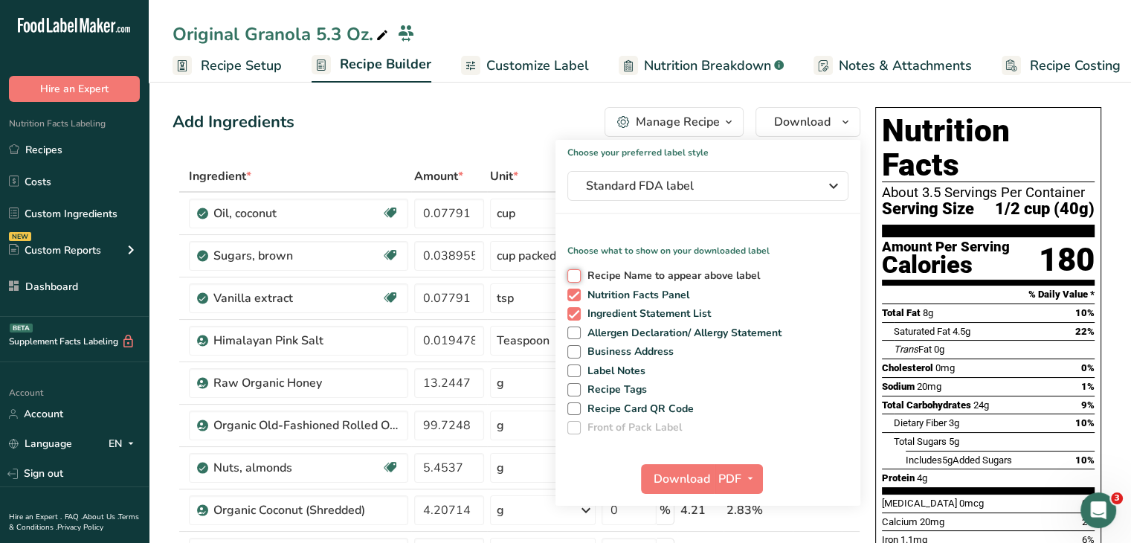
checkbox input "true"
click at [573, 332] on span at bounding box center [574, 333] width 13 height 13
click at [573, 332] on input "Allergen Declaration/ Allergy Statement" at bounding box center [573, 333] width 10 height 10
checkbox input "true"
click at [576, 356] on span at bounding box center [574, 351] width 13 height 13
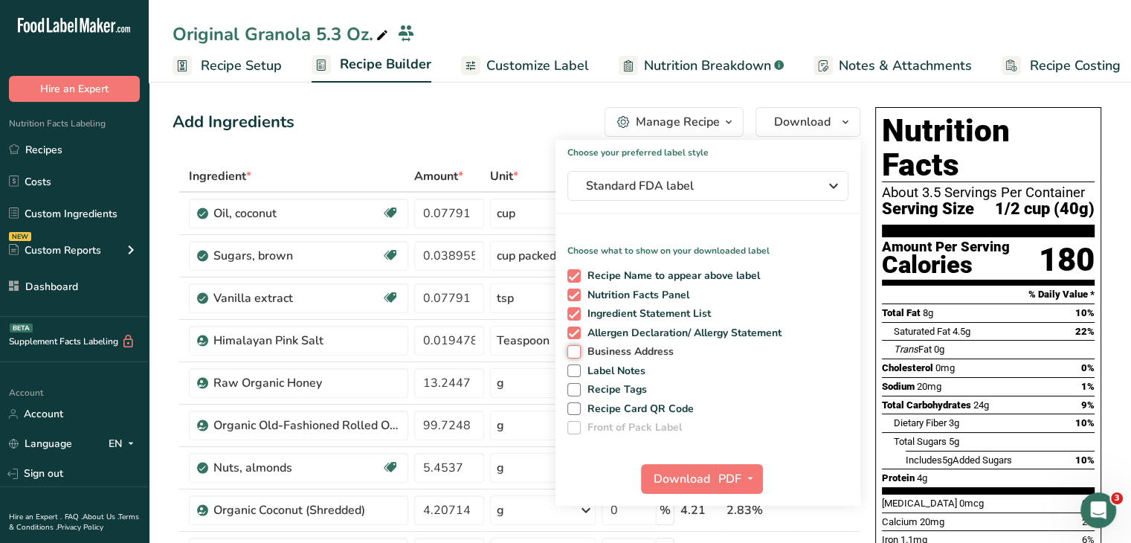
click at [576, 356] on input "Business Address" at bounding box center [573, 352] width 10 height 10
checkbox input "true"
click at [1011, 414] on div "Dietary Fiber 3g 10%" at bounding box center [994, 423] width 201 height 19
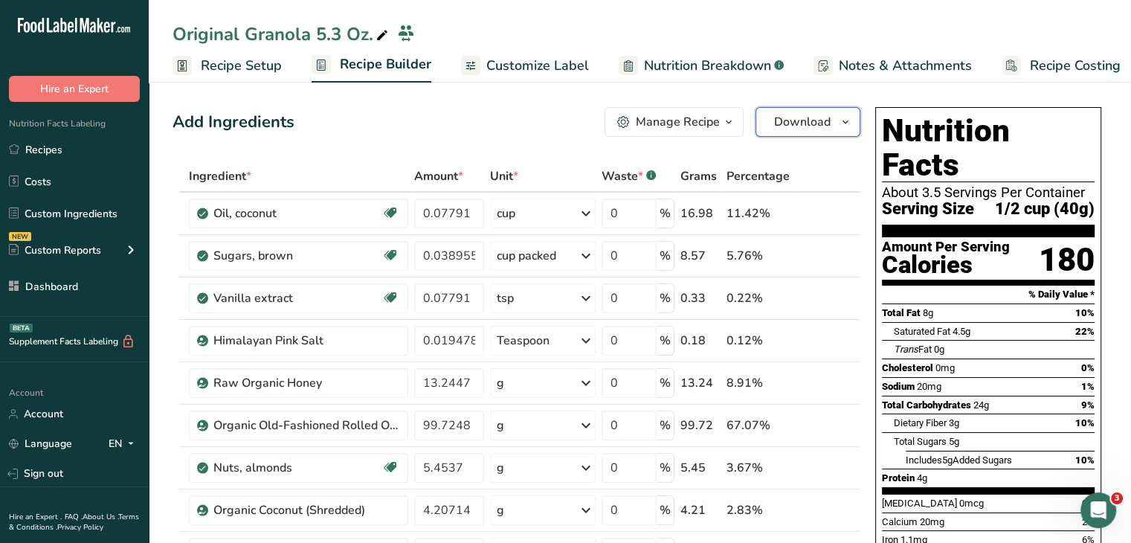
click at [823, 121] on span "Download" at bounding box center [802, 122] width 57 height 18
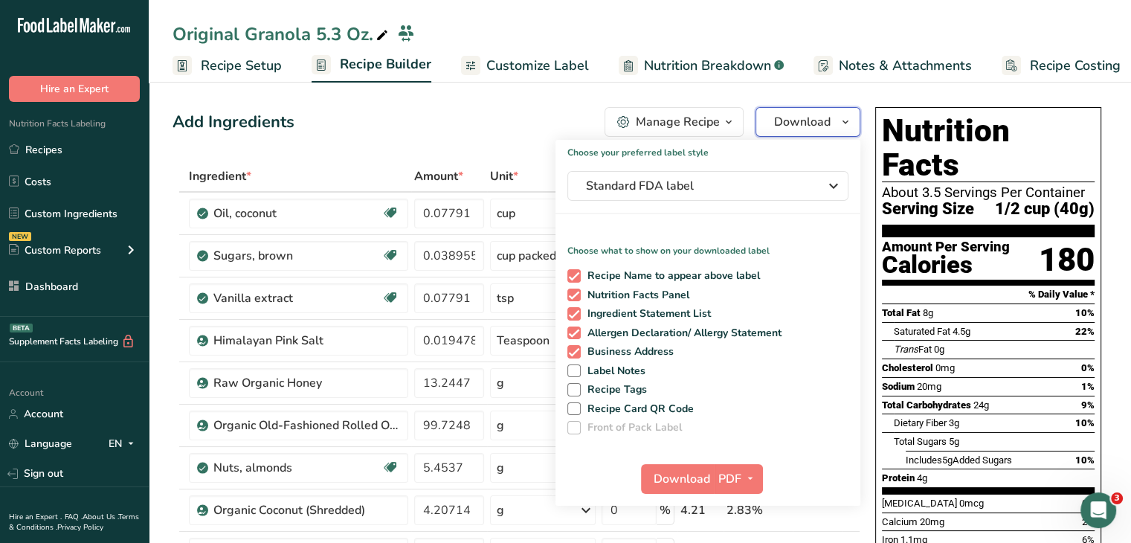
scroll to position [74, 0]
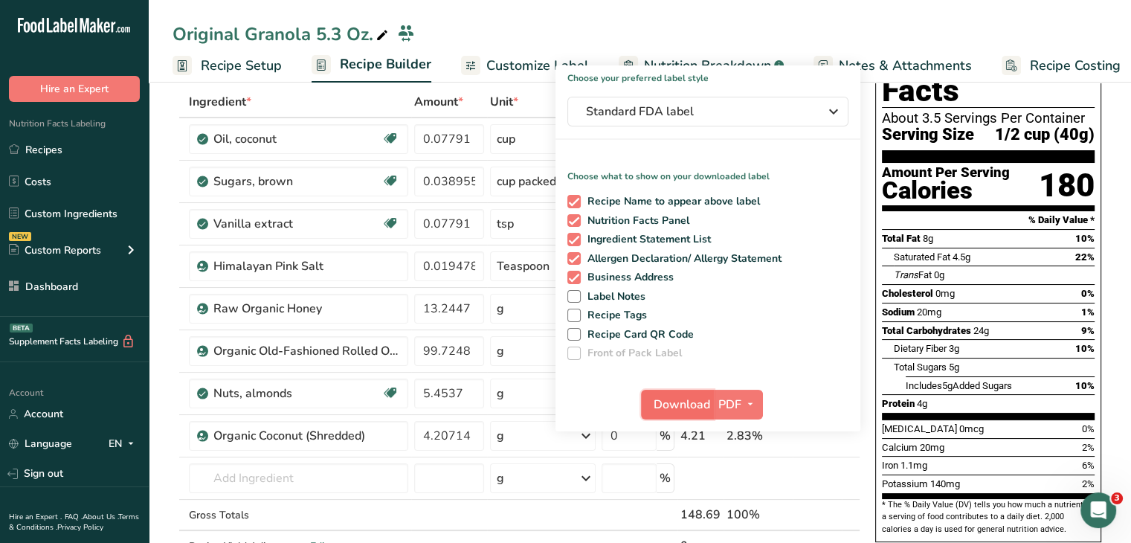
click at [661, 401] on span "Download" at bounding box center [682, 405] width 57 height 18
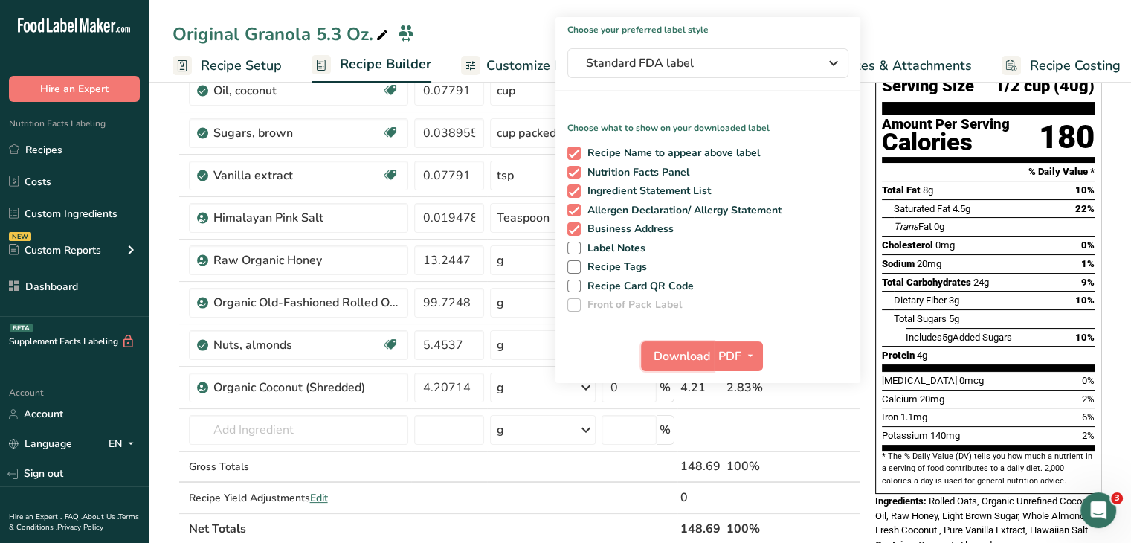
scroll to position [149, 0]
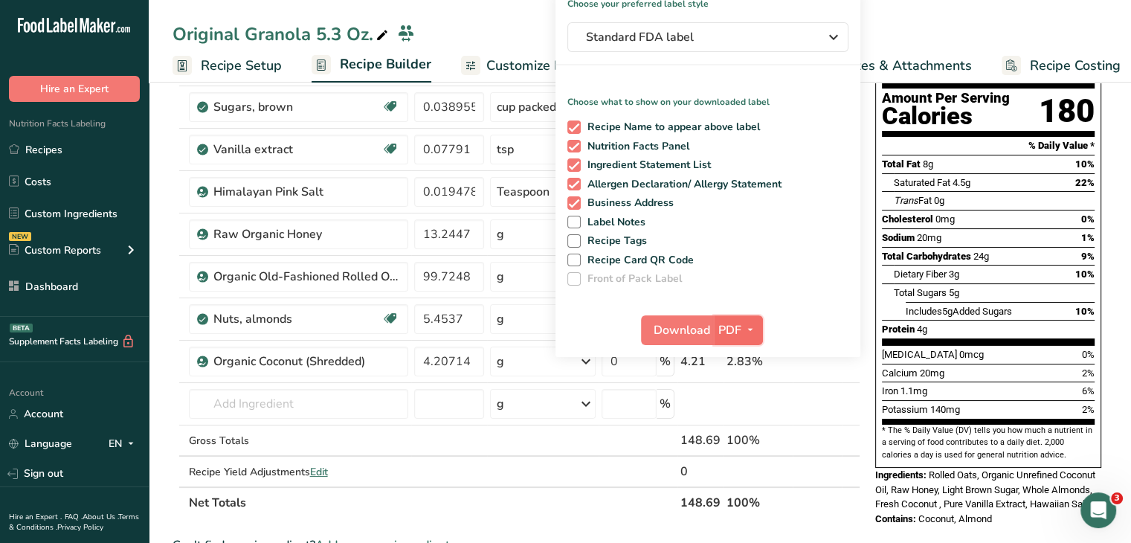
click at [747, 330] on icon "button" at bounding box center [751, 330] width 12 height 19
click at [797, 335] on div "Download PDF PNG BMP SVG PDF TXT" at bounding box center [708, 333] width 305 height 48
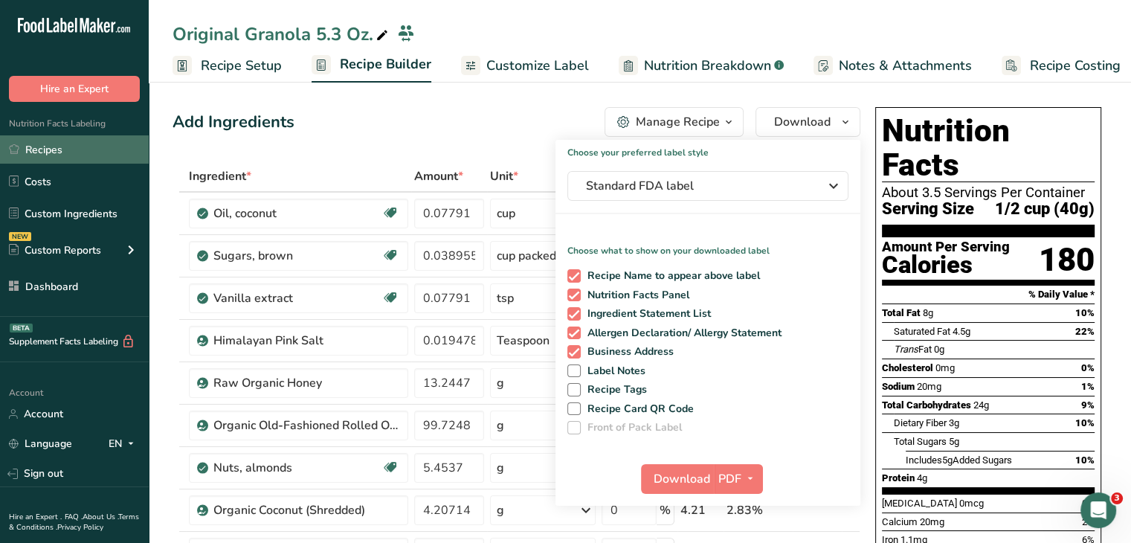
click at [69, 144] on link "Recipes" at bounding box center [74, 149] width 149 height 28
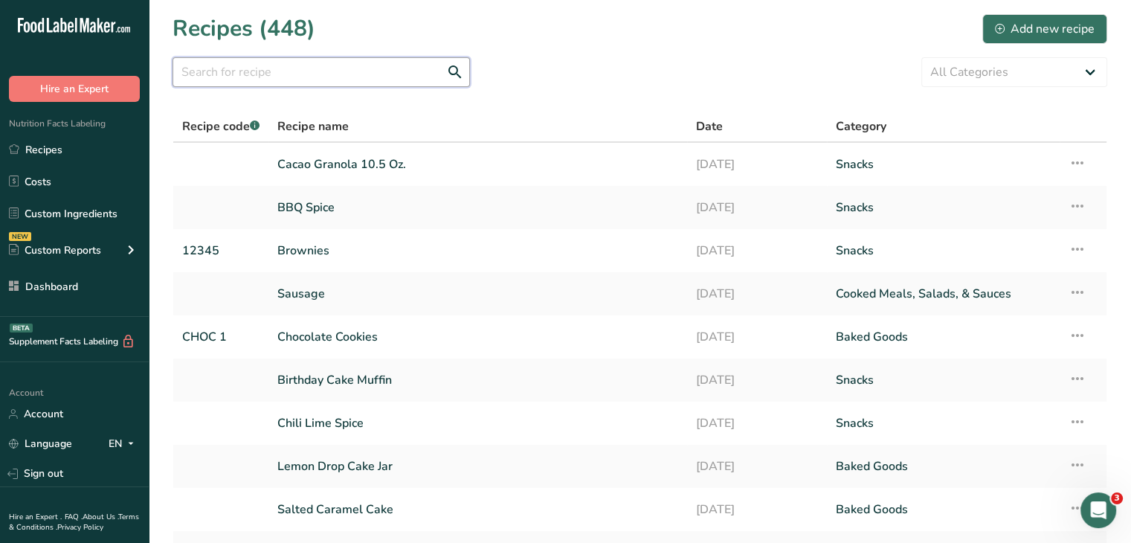
click at [335, 59] on input "text" at bounding box center [322, 72] width 298 height 30
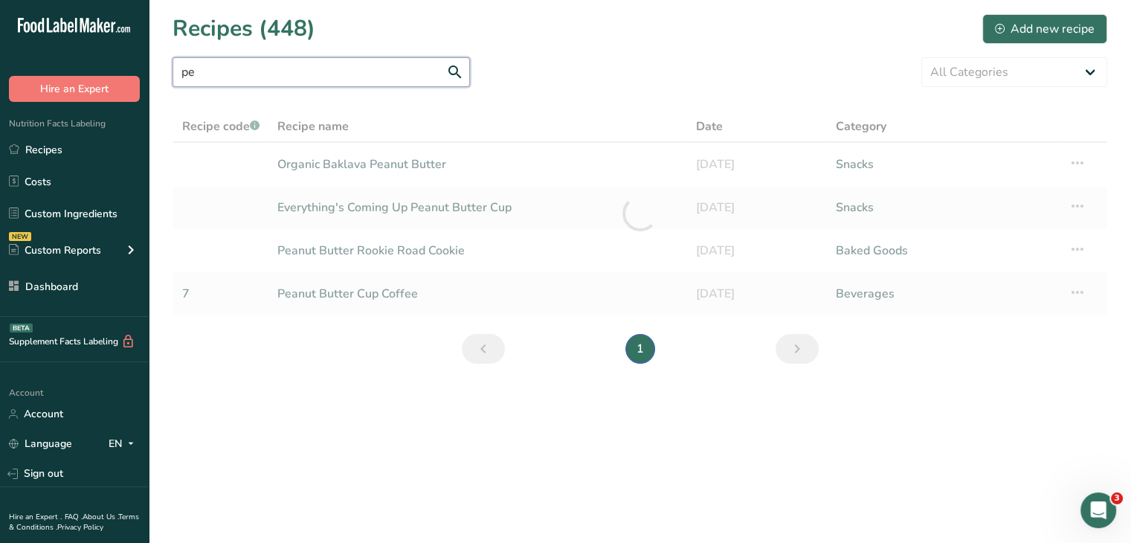
type input "p"
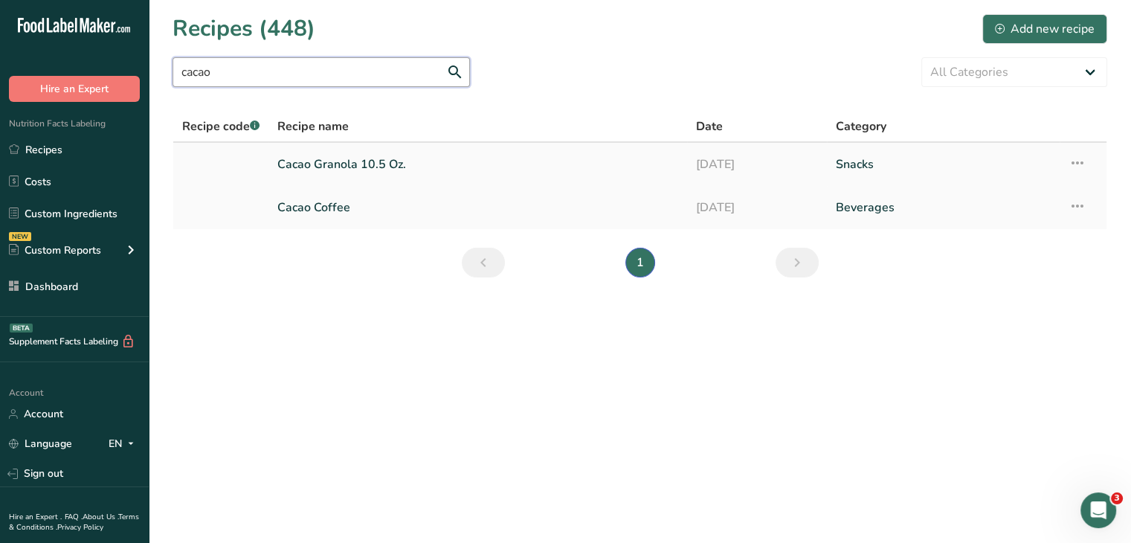
type input "cacao"
click at [406, 167] on link "Cacao Granola 10.5 Oz." at bounding box center [477, 164] width 401 height 31
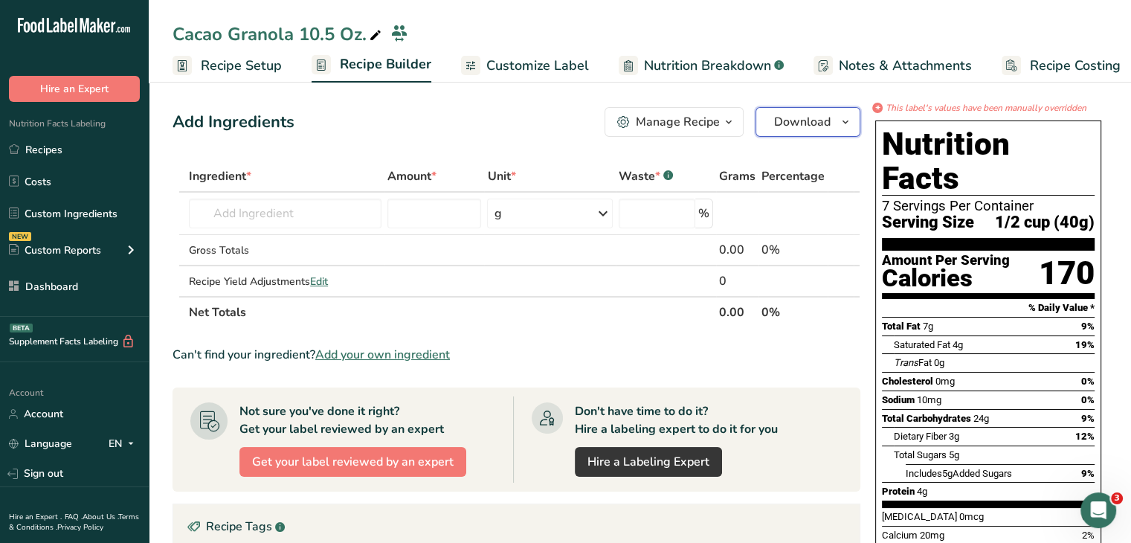
click at [815, 121] on span "Download" at bounding box center [802, 122] width 57 height 18
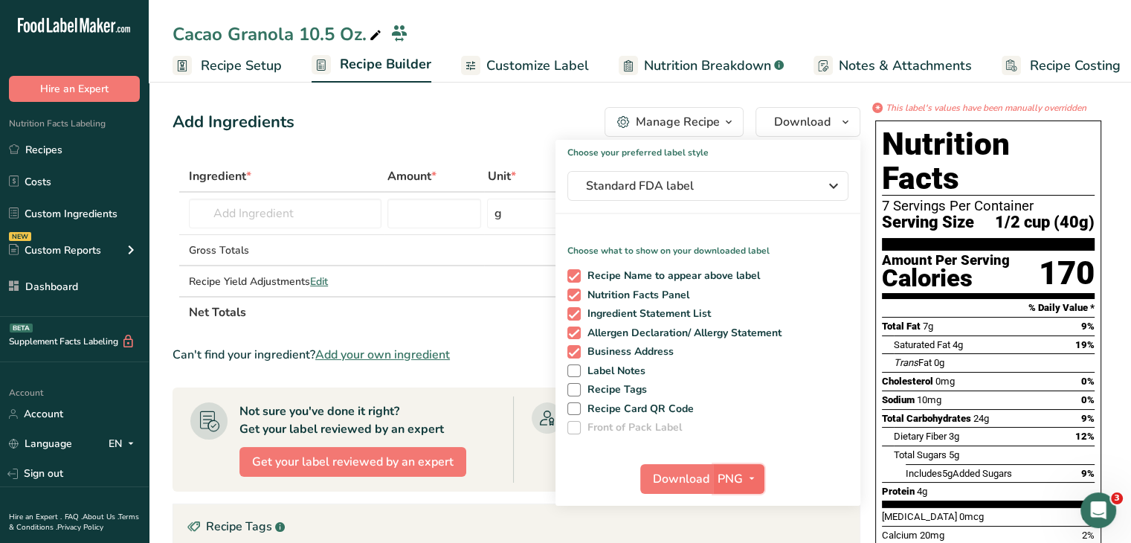
click at [746, 480] on icon "button" at bounding box center [752, 478] width 12 height 19
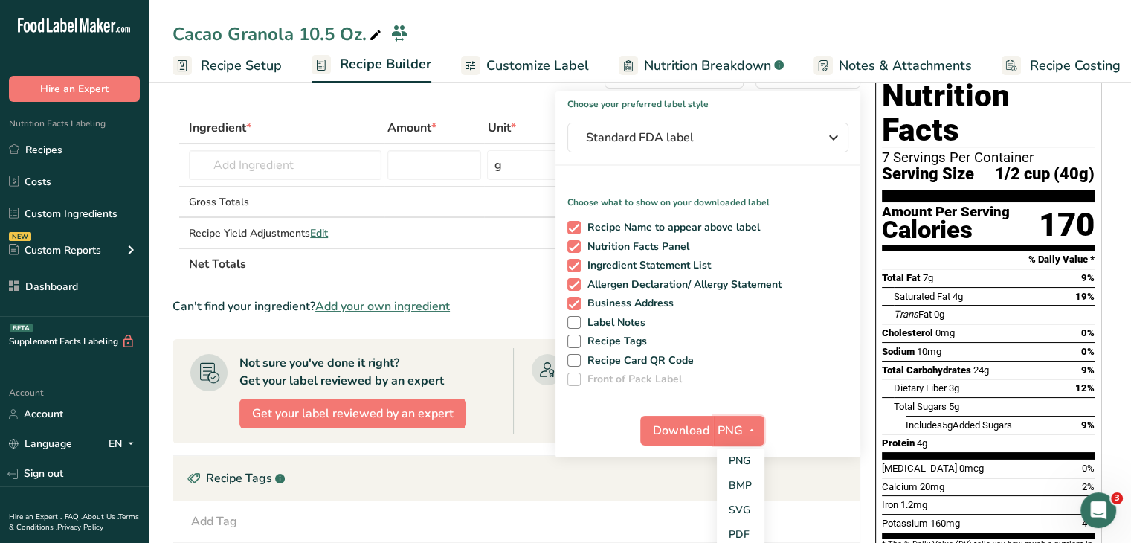
scroll to position [74, 0]
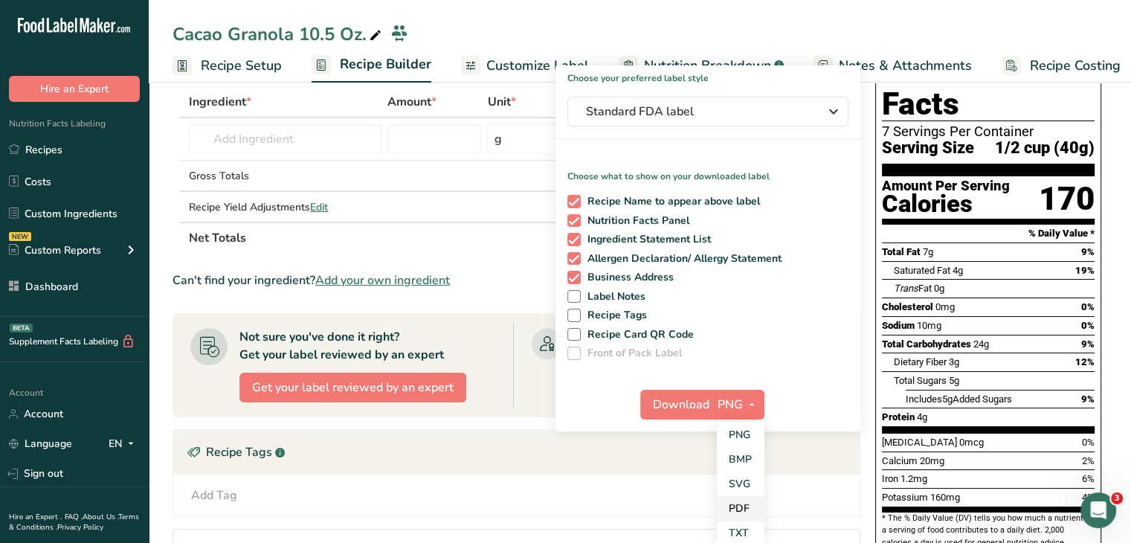
click at [745, 507] on link "PDF" at bounding box center [741, 508] width 48 height 25
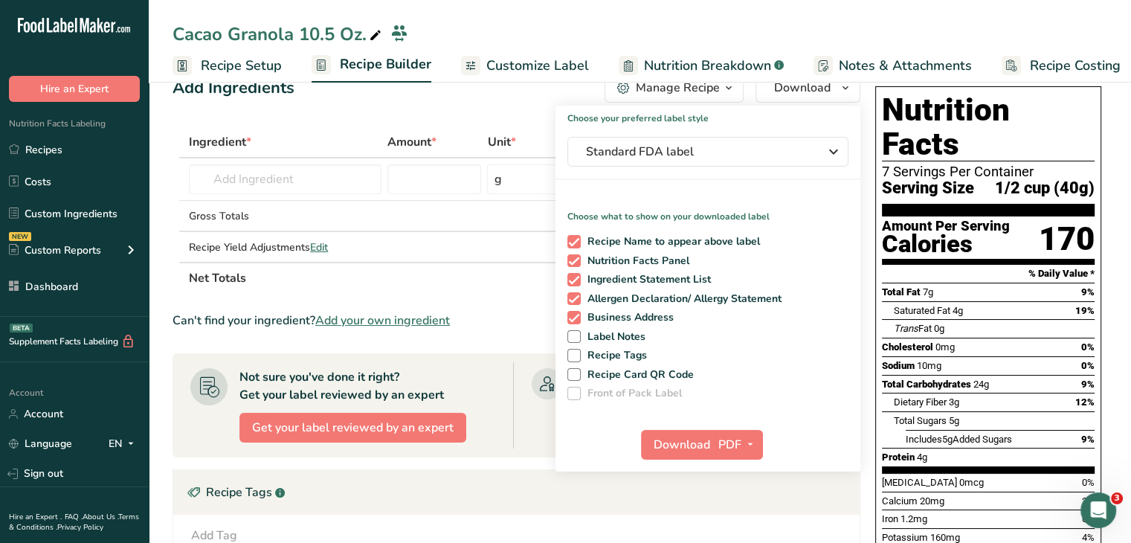
scroll to position [0, 0]
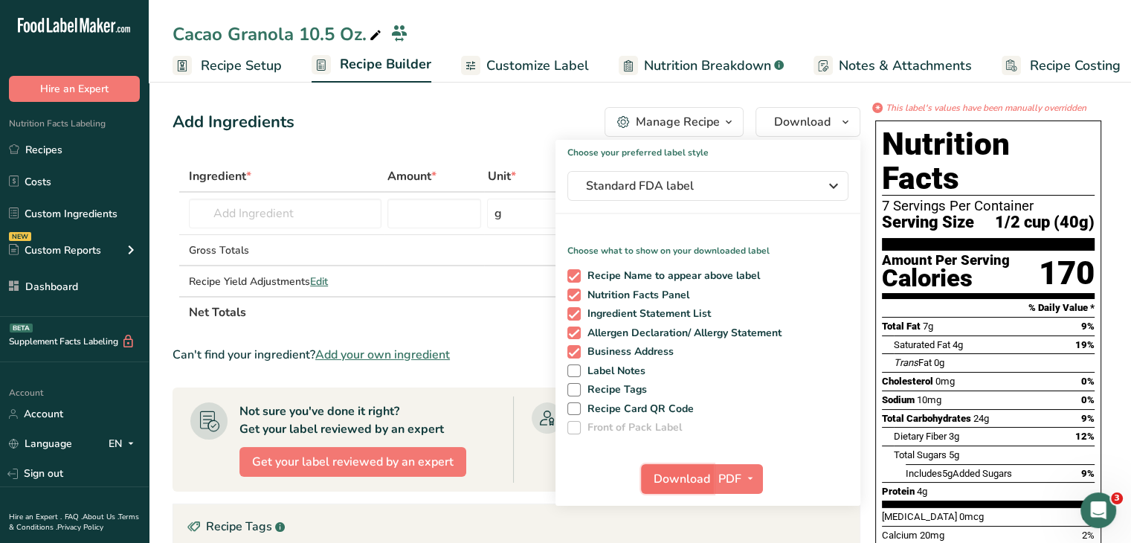
click at [678, 470] on span "Download" at bounding box center [682, 479] width 57 height 18
drag, startPoint x: 334, startPoint y: 33, endPoint x: 299, endPoint y: 34, distance: 35.0
click at [299, 34] on div "Cacao Granola 10.5 Oz." at bounding box center [279, 34] width 212 height 27
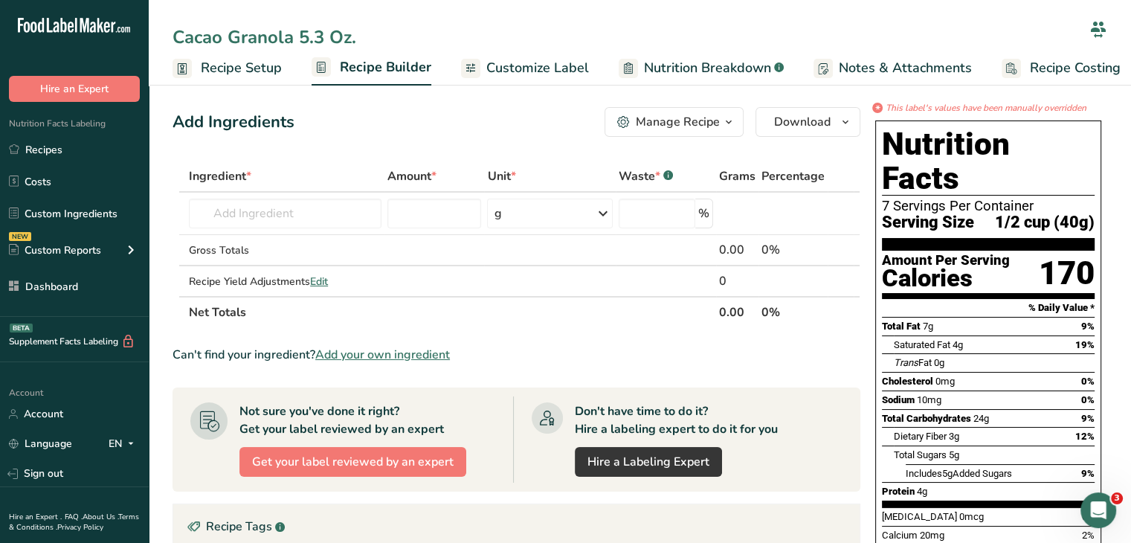
type input "Cacao Granola 5.3 Oz."
click at [448, 115] on div "Add Ingredients Manage Recipe Delete Recipe Duplicate Recipe Scale Recipe Save …" at bounding box center [517, 122] width 688 height 30
click at [547, 68] on span "Customize Label" at bounding box center [538, 66] width 103 height 20
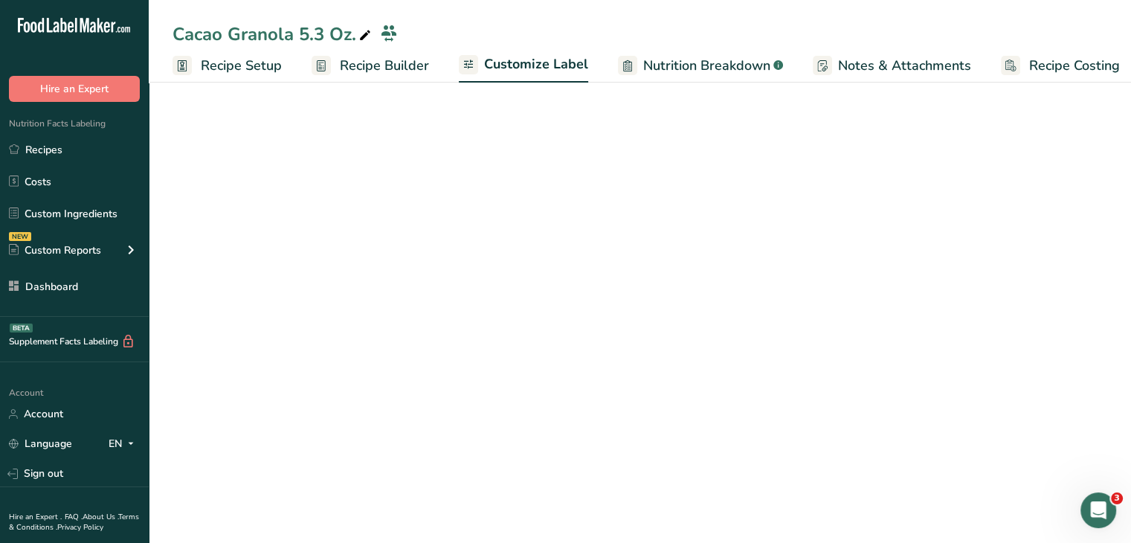
scroll to position [0, 13]
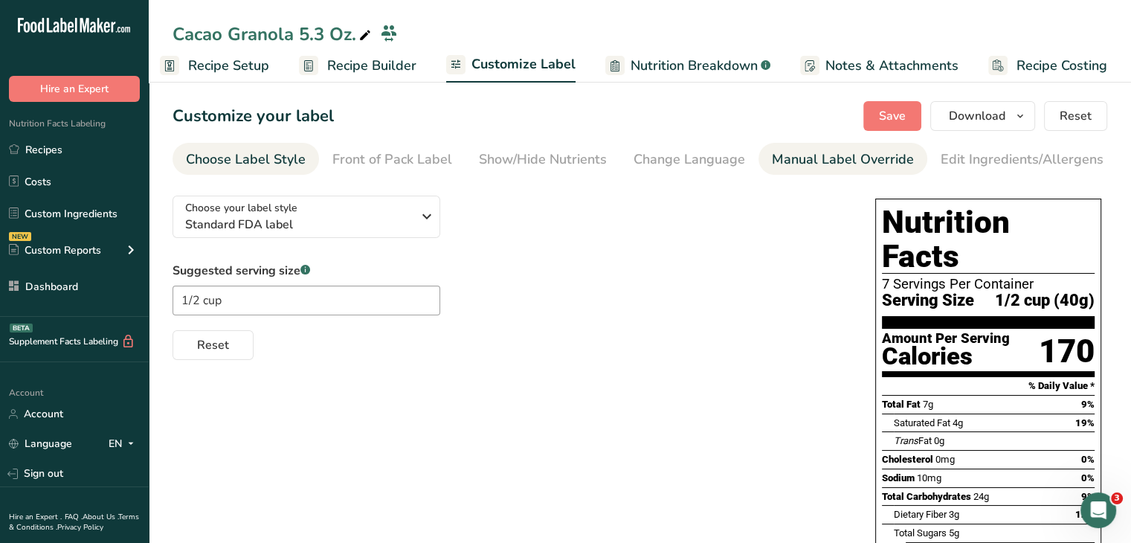
click at [839, 154] on div "Manual Label Override" at bounding box center [843, 160] width 142 height 20
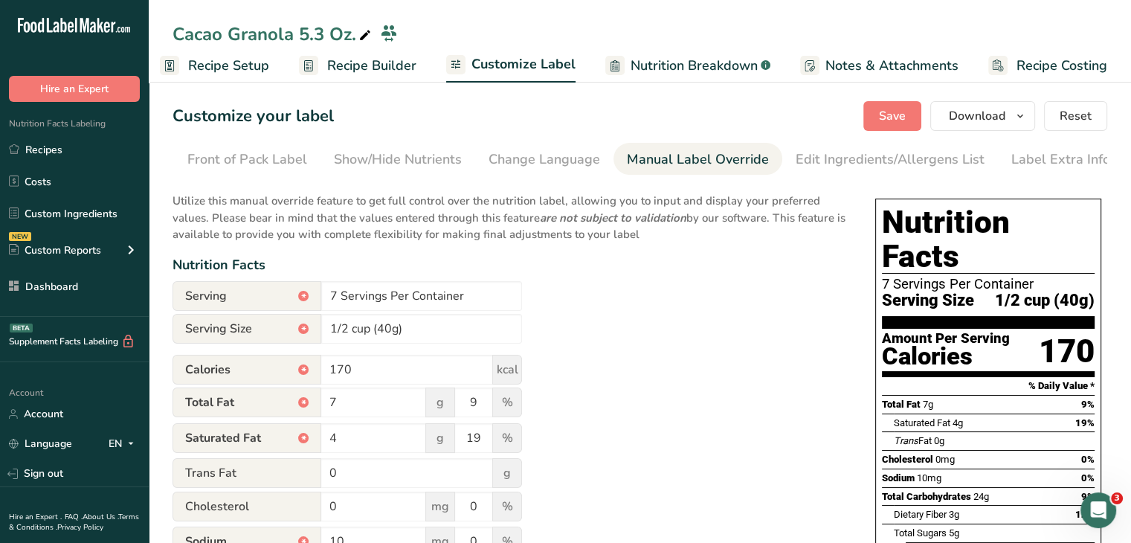
scroll to position [0, 146]
drag, startPoint x: 335, startPoint y: 297, endPoint x: 325, endPoint y: 297, distance: 10.4
click at [325, 297] on input "7 Servings Per Container" at bounding box center [421, 296] width 201 height 30
type input "About 4 Servings Per Container"
click at [884, 115] on span "Save" at bounding box center [892, 116] width 27 height 18
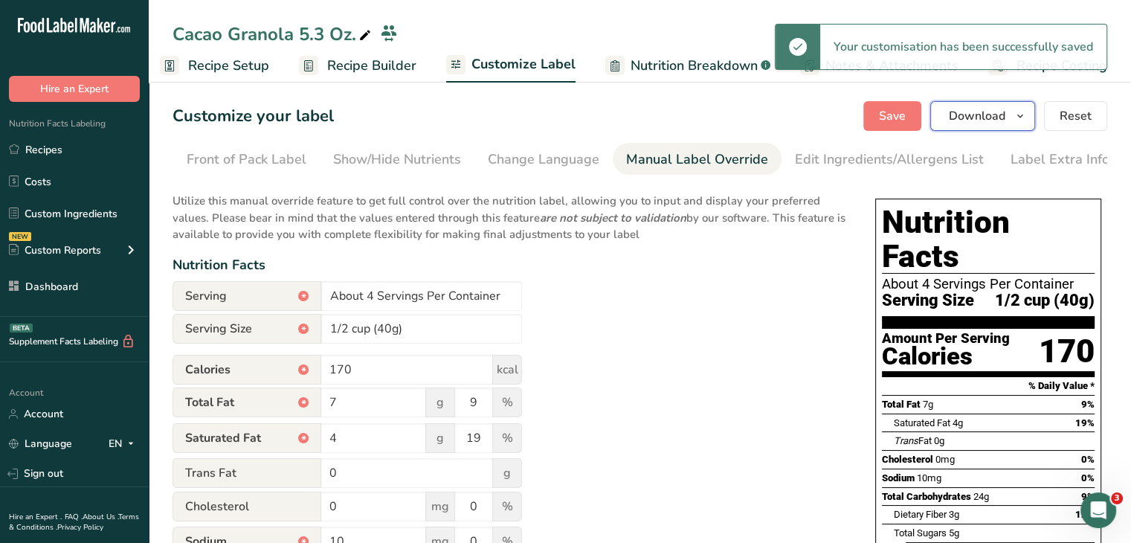
click at [982, 117] on span "Download" at bounding box center [977, 116] width 57 height 18
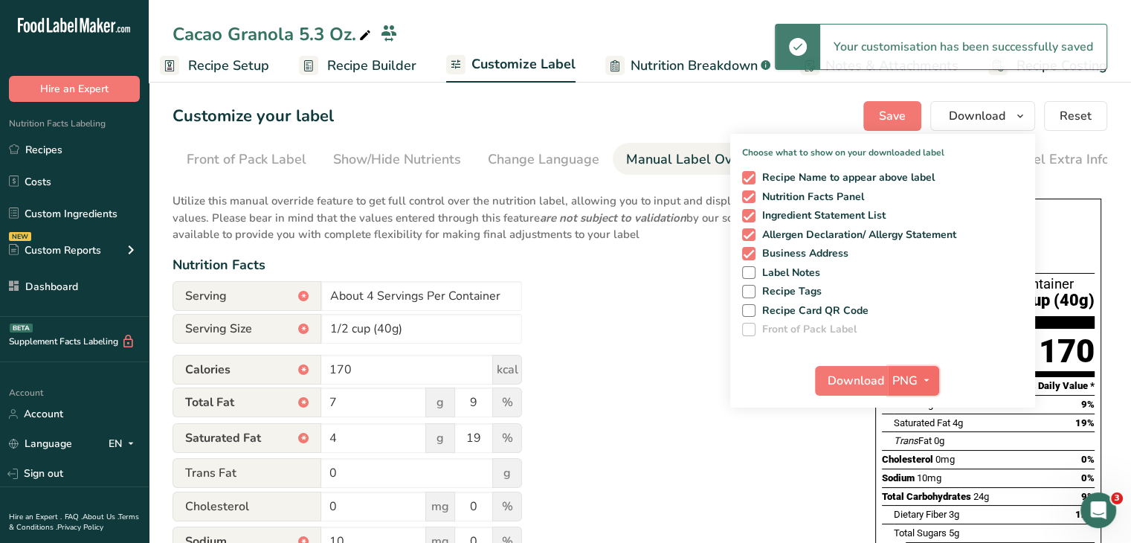
click at [927, 367] on button "PNG" at bounding box center [913, 381] width 51 height 30
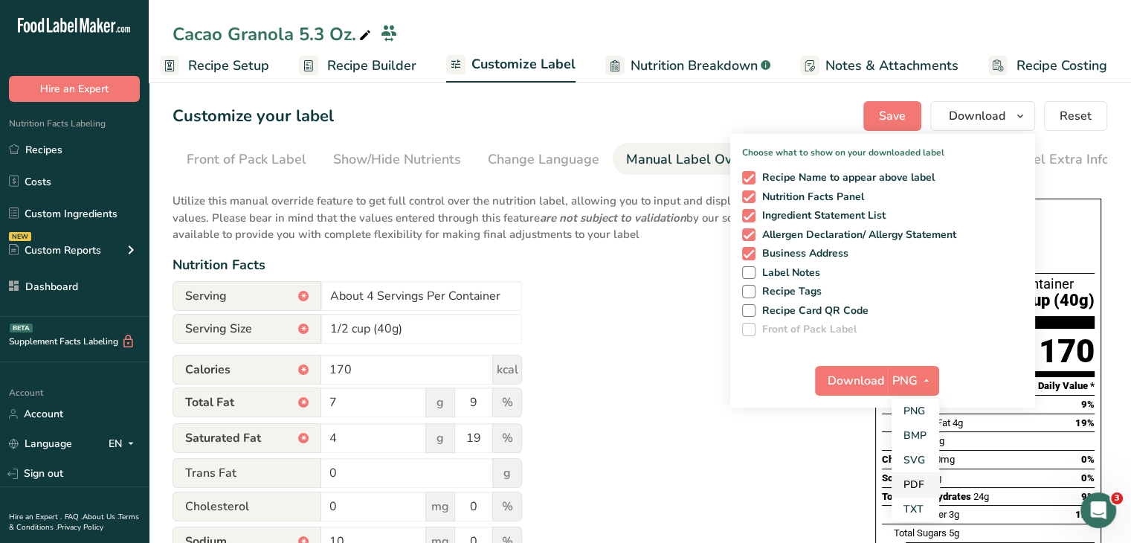
click at [922, 481] on link "PDF" at bounding box center [916, 484] width 48 height 25
click at [864, 381] on span "Download" at bounding box center [857, 381] width 57 height 18
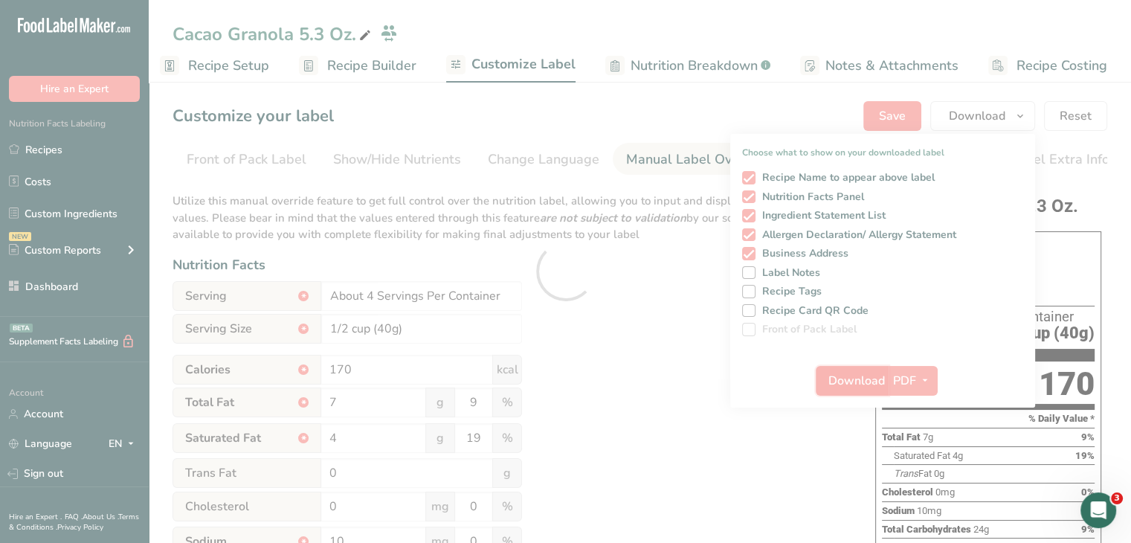
scroll to position [0, 0]
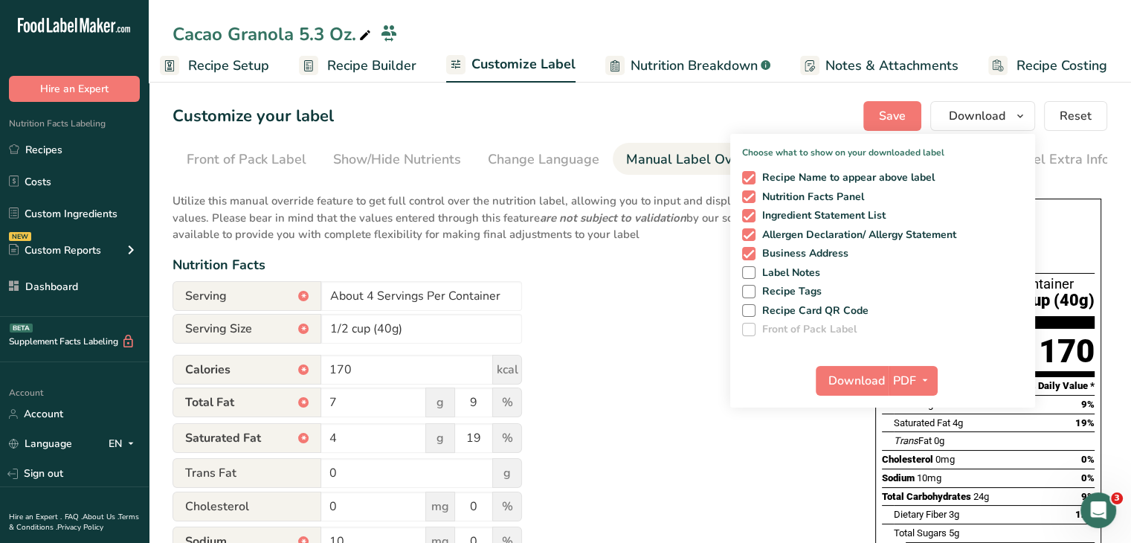
click at [288, 39] on div "Cacao Granola 5.3 Oz." at bounding box center [274, 34] width 202 height 27
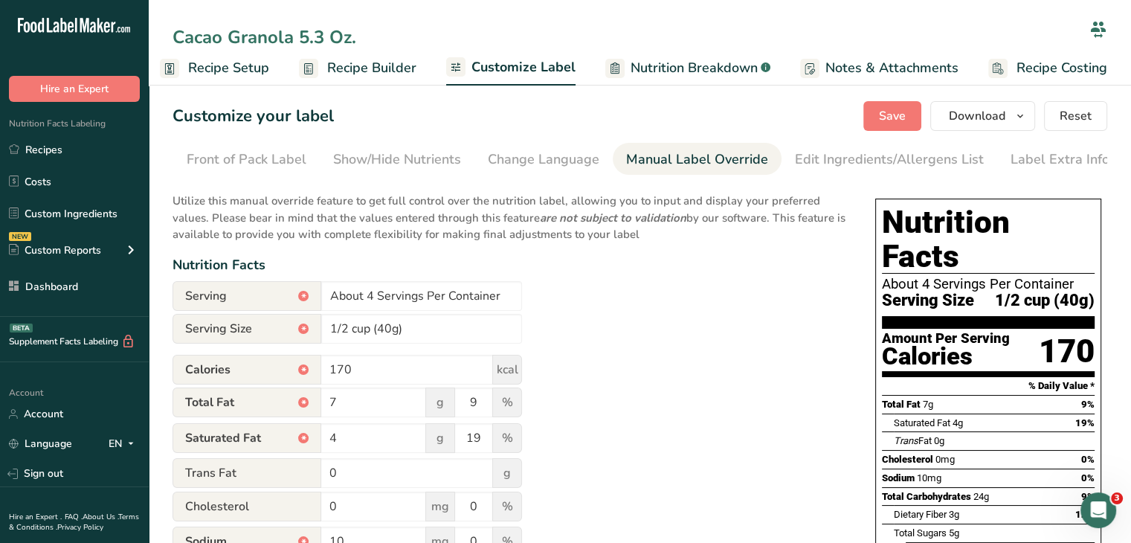
drag, startPoint x: 226, startPoint y: 38, endPoint x: 170, endPoint y: 39, distance: 55.8
click at [170, 39] on div "Cacao Granola 5.3 Oz." at bounding box center [640, 36] width 983 height 30
type input "Peanut Butter Granola 5.3 Oz."
click at [742, 338] on div "Utilize this manual override feature to get full control over the nutrition lab…" at bounding box center [509, 548] width 673 height 729
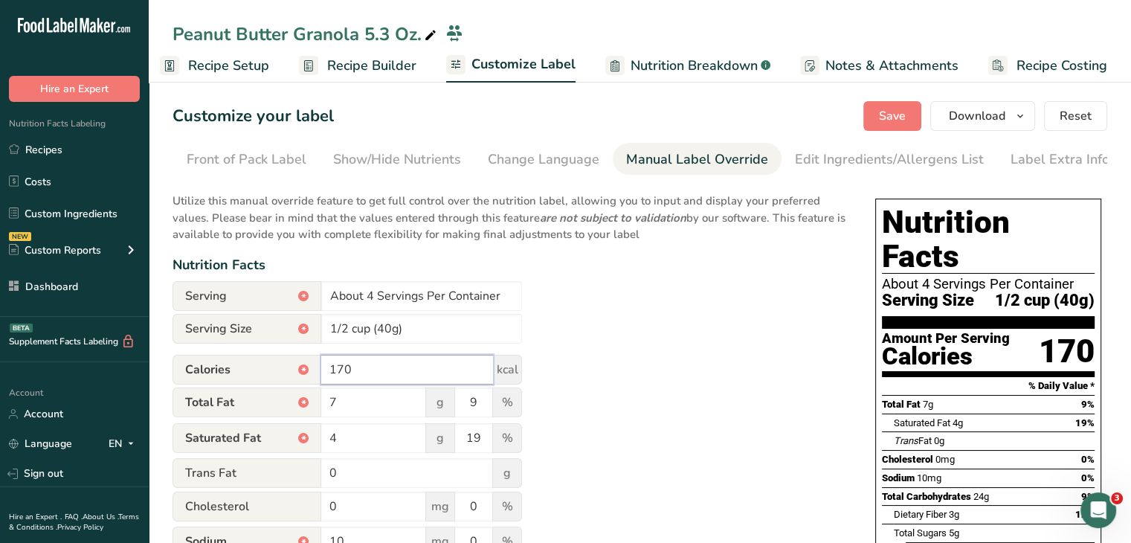
click at [337, 373] on input "170" at bounding box center [407, 370] width 172 height 30
type input "180"
click at [776, 367] on div "Utilize this manual override feature to get full control over the nutrition lab…" at bounding box center [509, 548] width 673 height 729
drag, startPoint x: 373, startPoint y: 297, endPoint x: 324, endPoint y: 297, distance: 48.4
click at [324, 297] on input "About 4 Servings Per Container" at bounding box center [421, 296] width 201 height 30
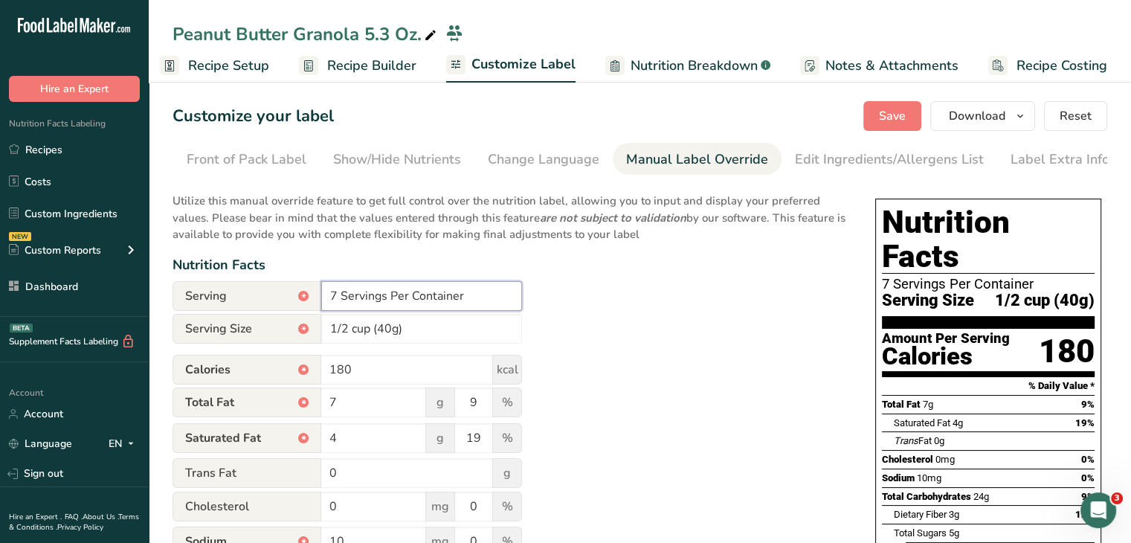
type input "7 Servings Per Container"
click at [629, 265] on div "Nutrition Facts" at bounding box center [509, 265] width 673 height 20
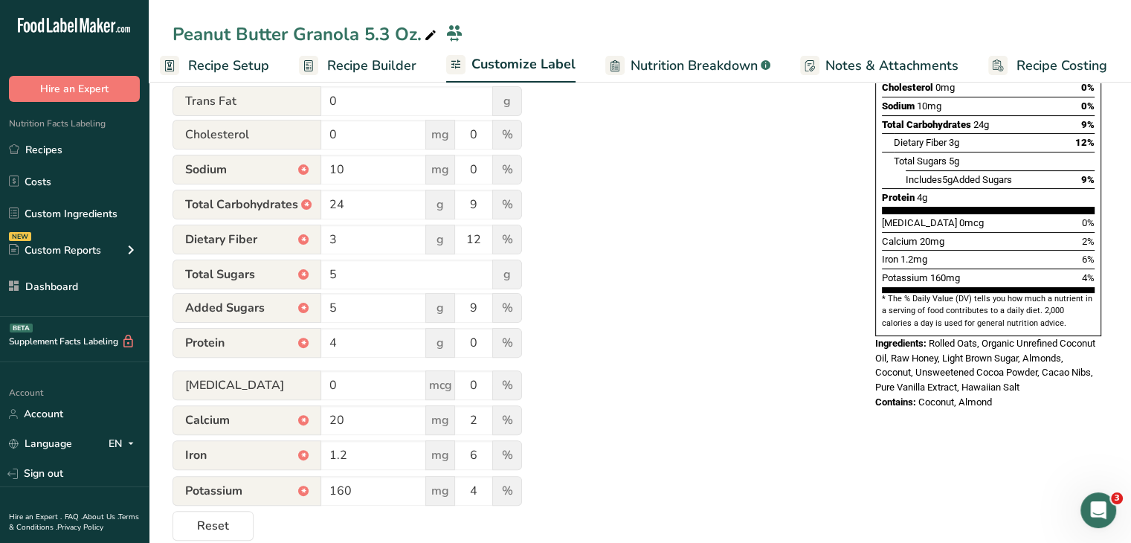
scroll to position [149, 0]
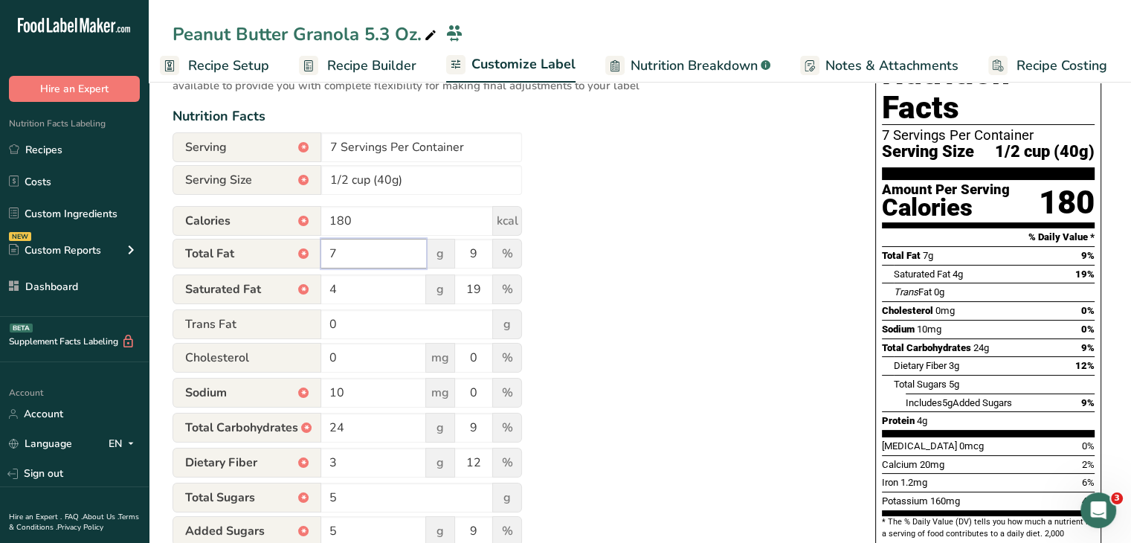
drag, startPoint x: 347, startPoint y: 250, endPoint x: 312, endPoint y: 250, distance: 35.7
click at [312, 250] on div "Total Fat * 7 g 9 %" at bounding box center [348, 254] width 350 height 31
type input "8"
drag, startPoint x: 482, startPoint y: 260, endPoint x: 466, endPoint y: 260, distance: 15.6
click at [466, 260] on input "9" at bounding box center [473, 254] width 37 height 30
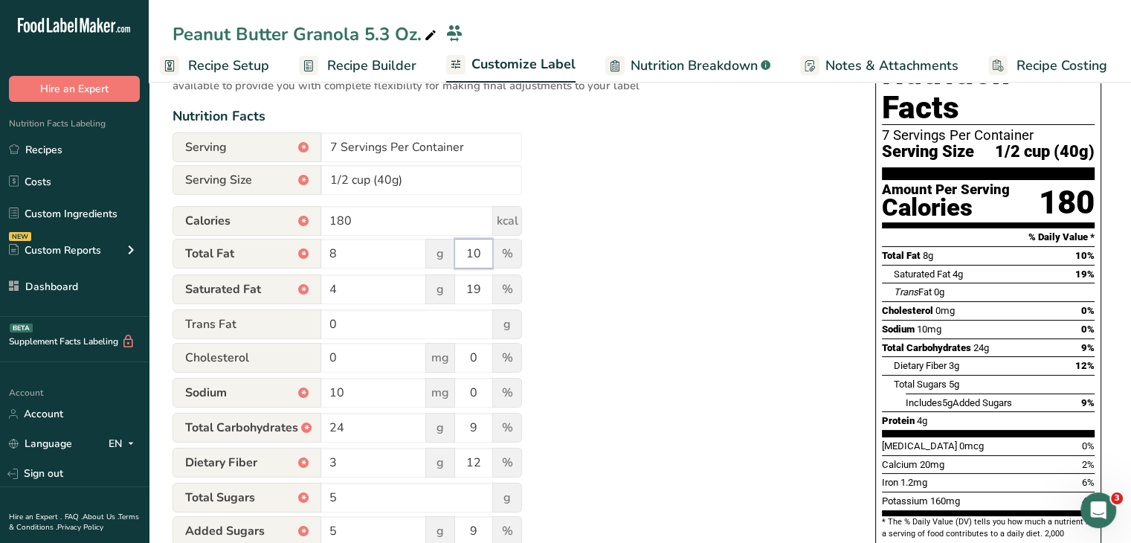
type input "10"
click at [672, 254] on div "Utilize this manual override feature to get full control over the nutrition lab…" at bounding box center [509, 399] width 673 height 729
click at [391, 443] on input "24" at bounding box center [373, 428] width 105 height 30
type input "23"
click at [586, 367] on div "Utilize this manual override feature to get full control over the nutrition lab…" at bounding box center [509, 399] width 673 height 729
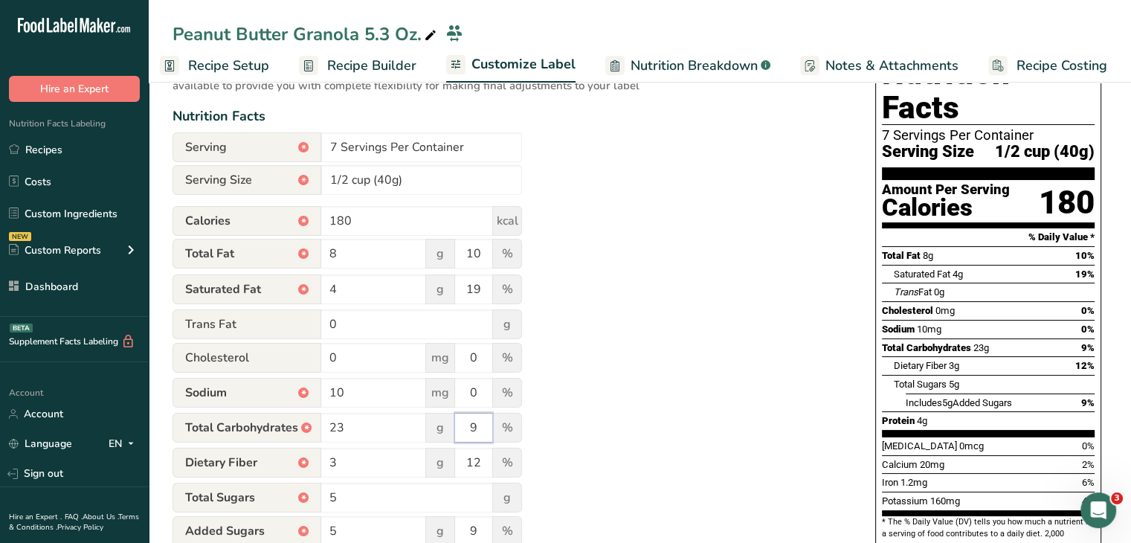
drag, startPoint x: 475, startPoint y: 433, endPoint x: 467, endPoint y: 435, distance: 7.8
click at [464, 435] on input "9" at bounding box center [473, 428] width 37 height 30
type input "8"
click at [640, 374] on div "Utilize this manual override feature to get full control over the nutrition lab…" at bounding box center [509, 399] width 673 height 729
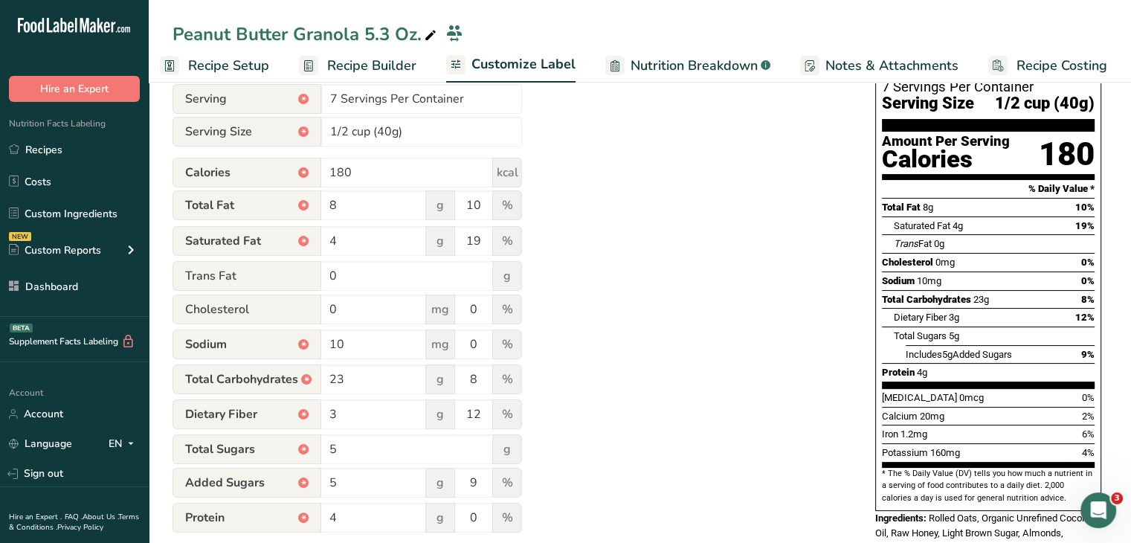
scroll to position [223, 0]
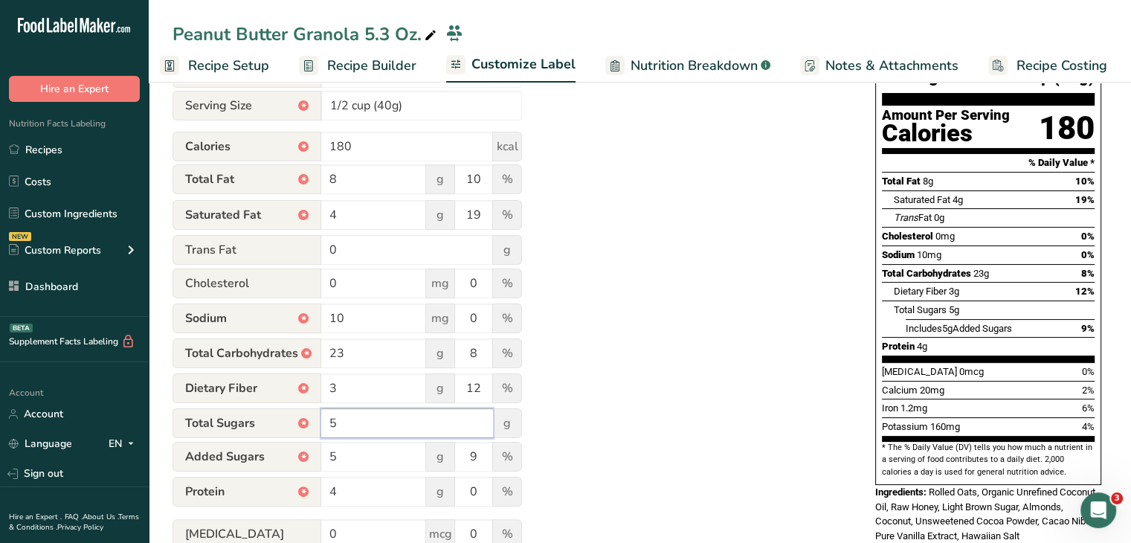
drag, startPoint x: 345, startPoint y: 421, endPoint x: 330, endPoint y: 426, distance: 16.5
click at [330, 426] on input "5" at bounding box center [407, 423] width 172 height 30
type input "4"
drag, startPoint x: 342, startPoint y: 465, endPoint x: 319, endPoint y: 460, distance: 23.6
click at [319, 460] on div "Added Sugars * 5 g 9 %" at bounding box center [348, 457] width 350 height 31
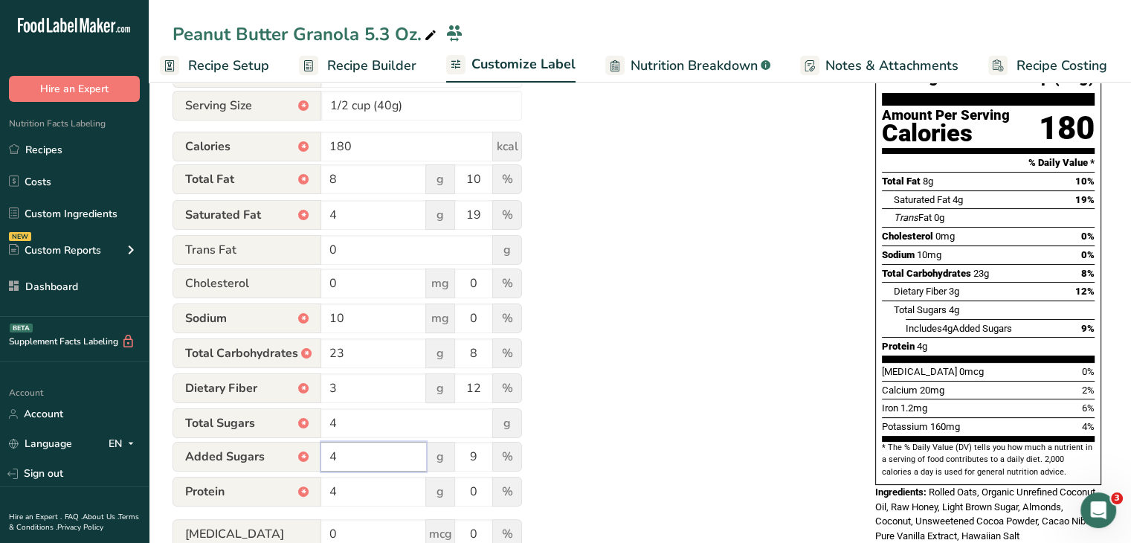
type input "4"
drag, startPoint x: 479, startPoint y: 460, endPoint x: 465, endPoint y: 459, distance: 14.2
click at [465, 459] on input "9" at bounding box center [473, 457] width 37 height 30
type input "7"
click at [656, 362] on div "Utilize this manual override feature to get full control over the nutrition lab…" at bounding box center [509, 325] width 673 height 729
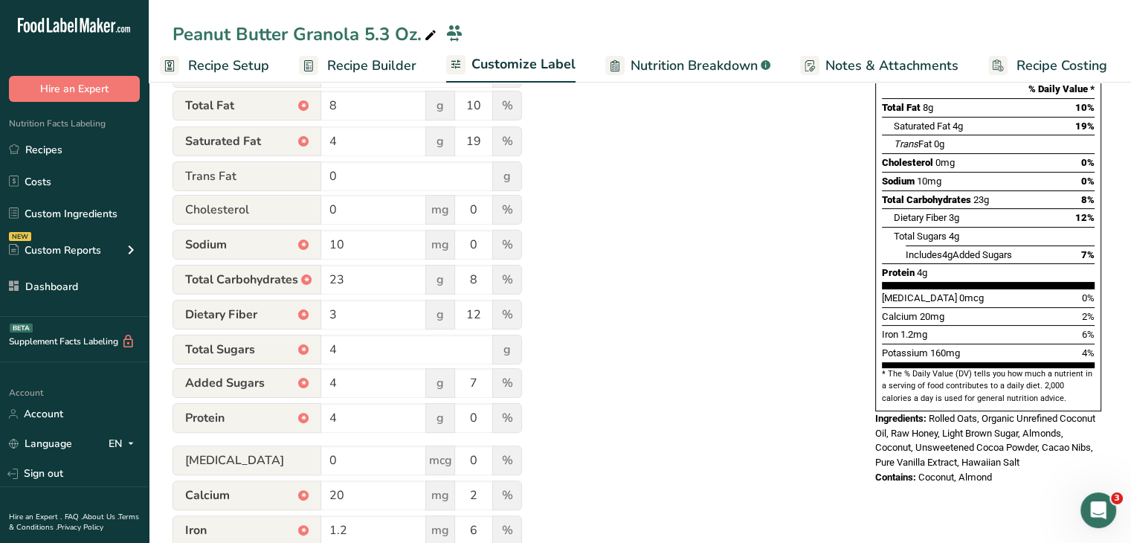
scroll to position [372, 0]
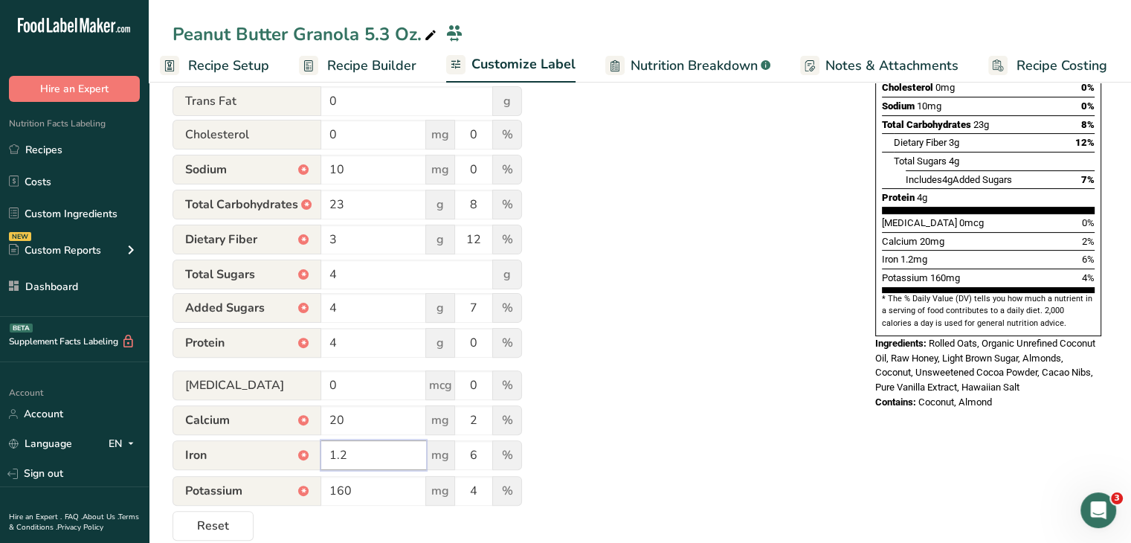
click at [346, 460] on input "1.2" at bounding box center [373, 455] width 105 height 30
type input "1.1"
click at [335, 425] on input "20" at bounding box center [373, 420] width 105 height 30
type input "30"
click at [694, 343] on div "Utilize this manual override feature to get full control over the nutrition lab…" at bounding box center [509, 176] width 673 height 729
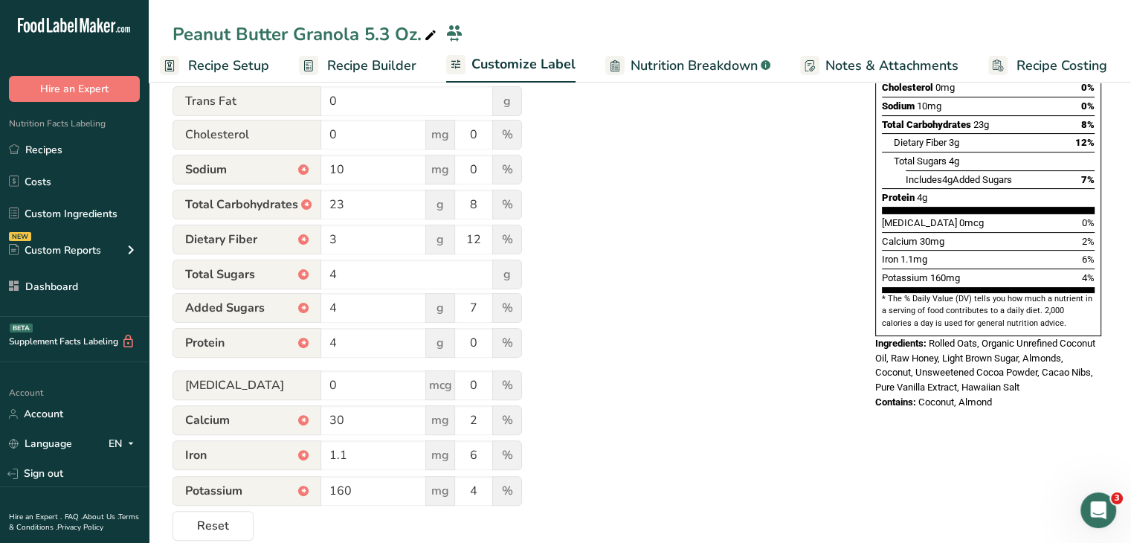
click at [631, 325] on div "Utilize this manual override feature to get full control over the nutrition lab…" at bounding box center [509, 176] width 673 height 729
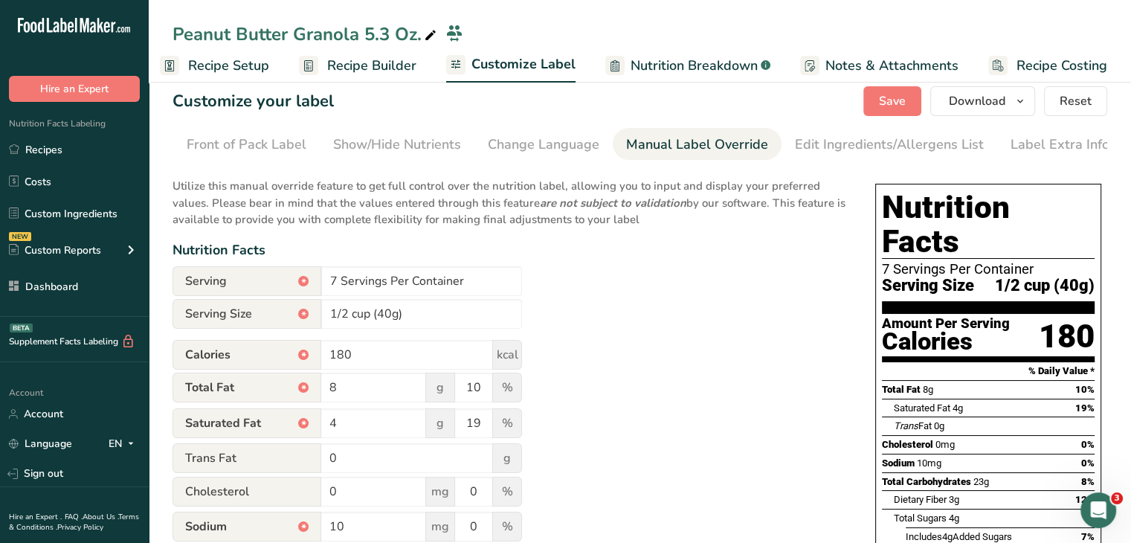
scroll to position [0, 0]
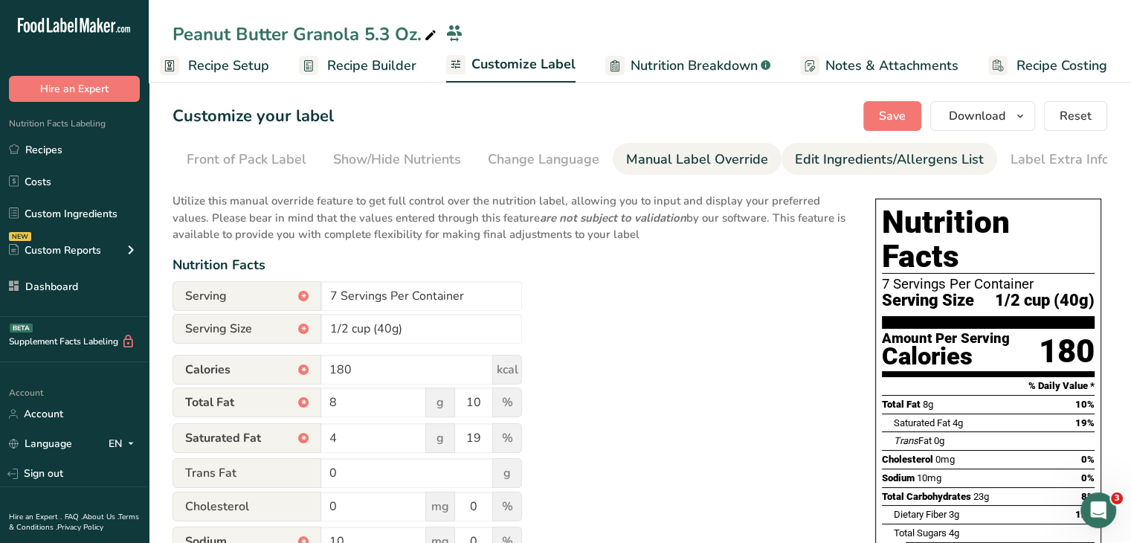
click at [854, 155] on div "Edit Ingredients/Allergens List" at bounding box center [889, 160] width 189 height 20
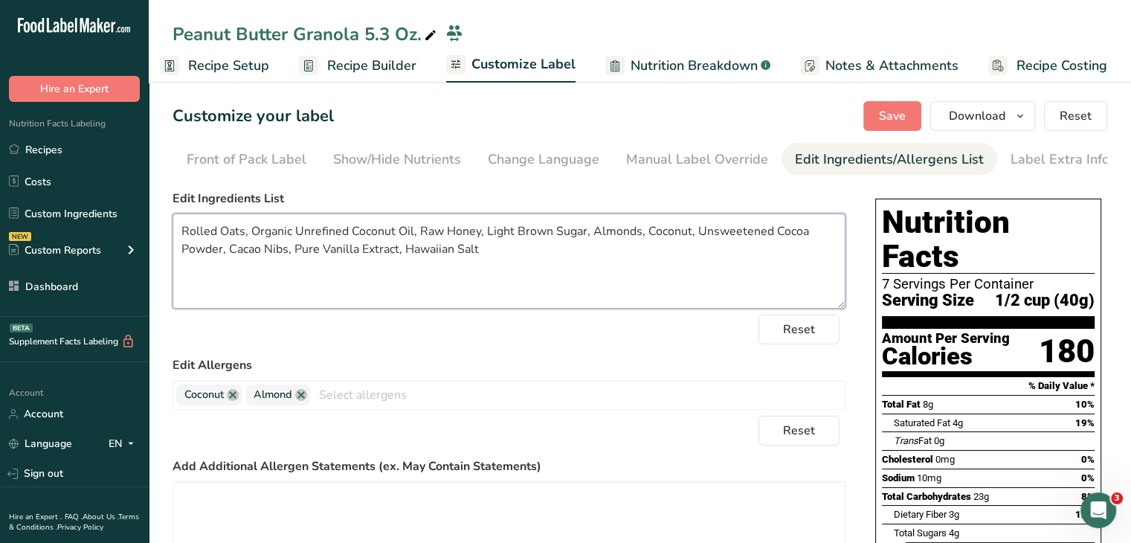
drag, startPoint x: 420, startPoint y: 233, endPoint x: 548, endPoint y: 284, distance: 137.9
click at [548, 284] on textarea "Rolled Oats, Organic Unrefined Coconut Oil, Raw Honey, Light Brown Sugar, Almon…" at bounding box center [509, 260] width 673 height 95
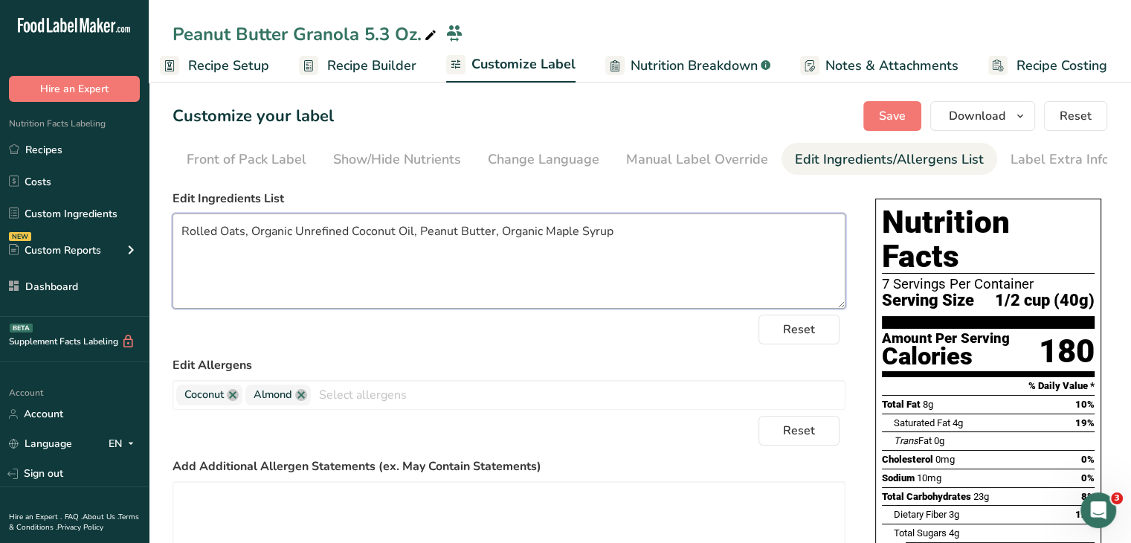
click at [545, 231] on textarea "Rolled Oats, Organic Unrefined Coconut Oil, Peanut Butter, Organic Maple Syrup" at bounding box center [509, 260] width 673 height 95
click at [645, 229] on textarea "Rolled Oats, Organic Unrefined Coconut Oil, Peanut Butter, Organic Pure Maple S…" at bounding box center [509, 260] width 673 height 95
type textarea "Rolled Oats, Organic Unrefined Coconut Oil, Peanut Butter, Organic Pure Maple S…"
click at [304, 397] on link at bounding box center [301, 395] width 12 height 12
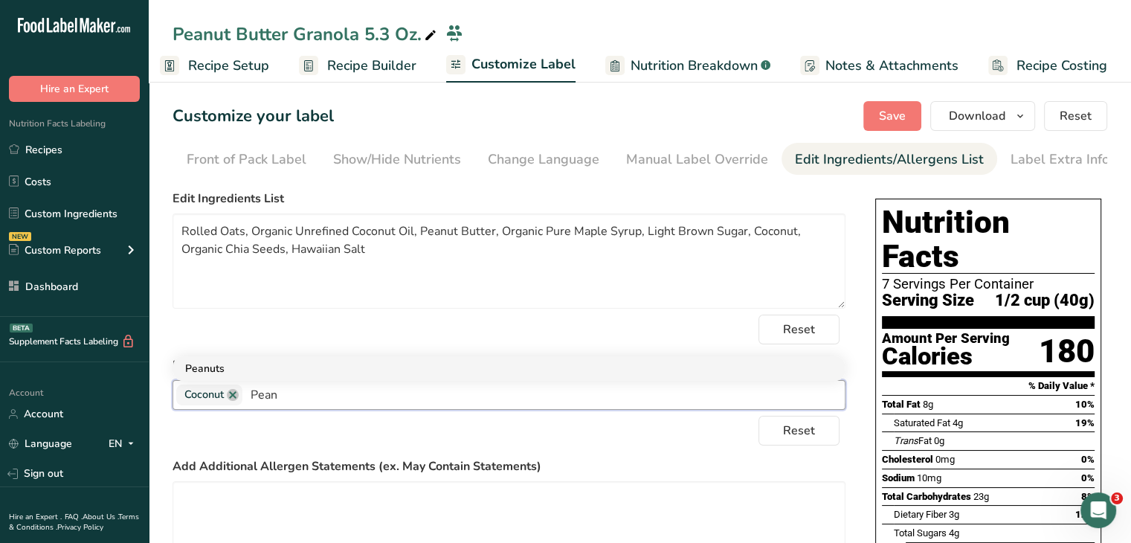
type input "Pean"
click at [317, 369] on link "Peanuts" at bounding box center [509, 368] width 672 height 25
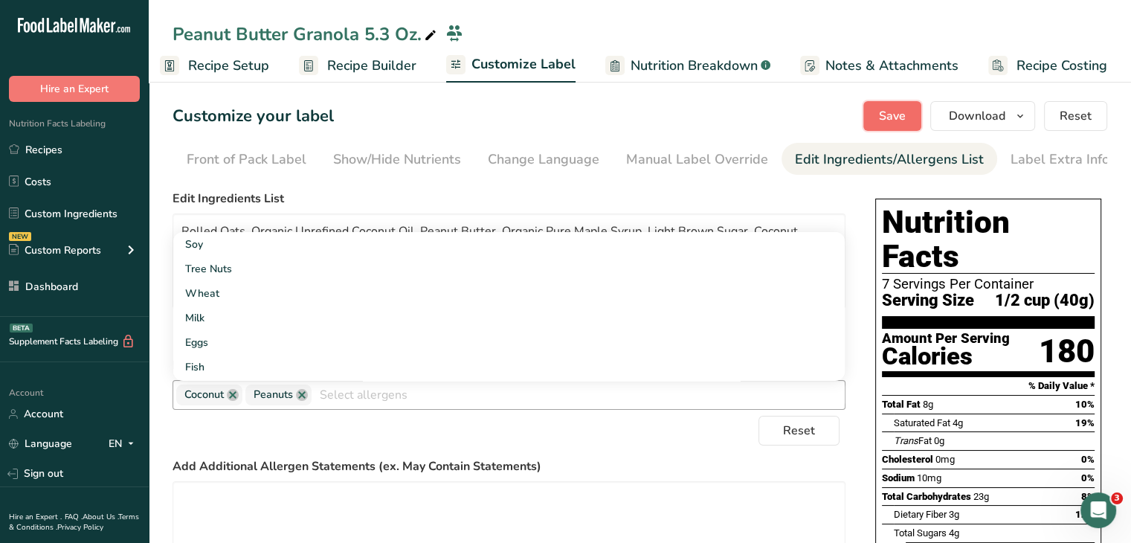
click at [889, 121] on span "Save" at bounding box center [892, 116] width 27 height 18
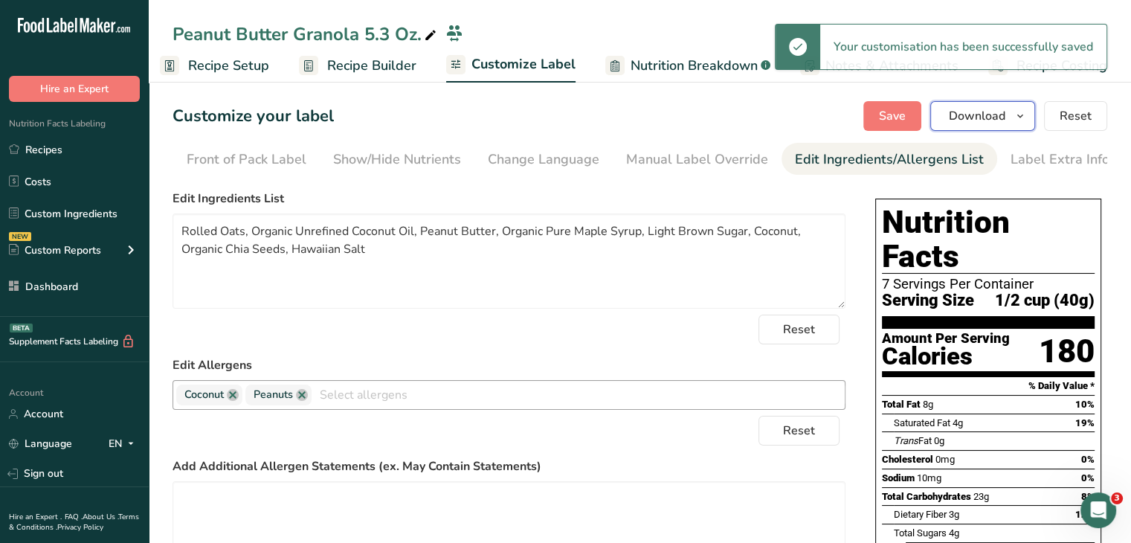
click at [1015, 117] on span "button" at bounding box center [1021, 116] width 18 height 18
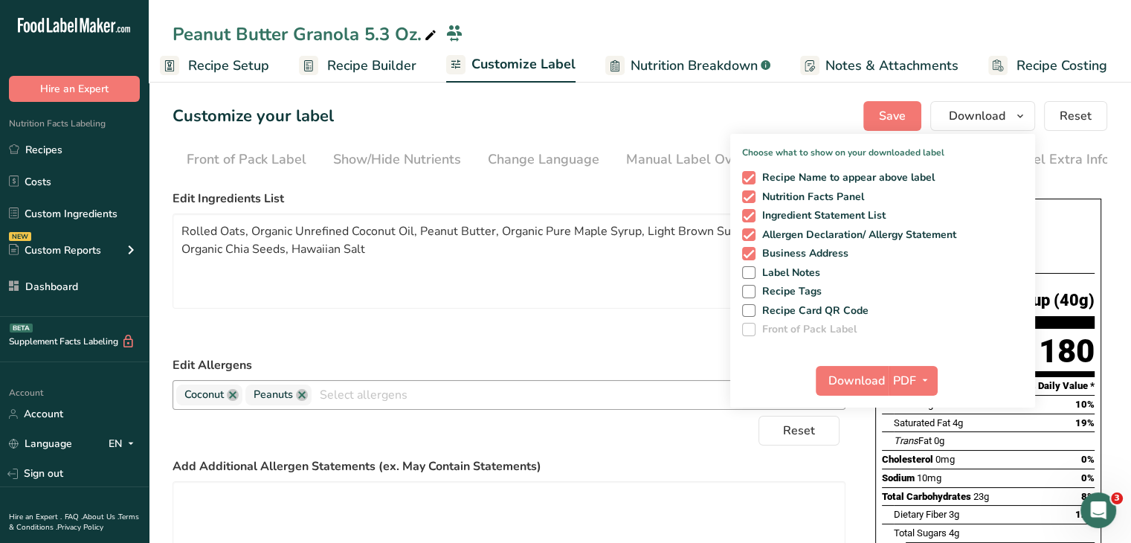
drag, startPoint x: 384, startPoint y: 39, endPoint x: 363, endPoint y: 39, distance: 20.8
click at [363, 39] on div "Peanut Butter Granola 5.3 Oz." at bounding box center [306, 34] width 267 height 27
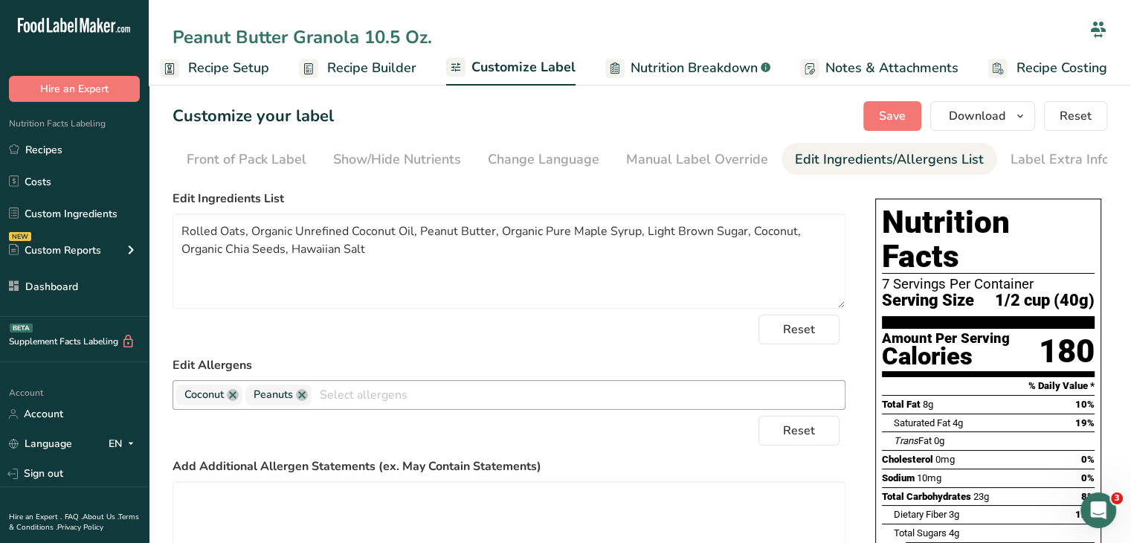
type input "Peanut Butter Granola 10.5 Oz."
click at [1119, 264] on section "Customize your label Save Download Choose what to show on your downloaded label…" at bounding box center [640, 448] width 983 height 742
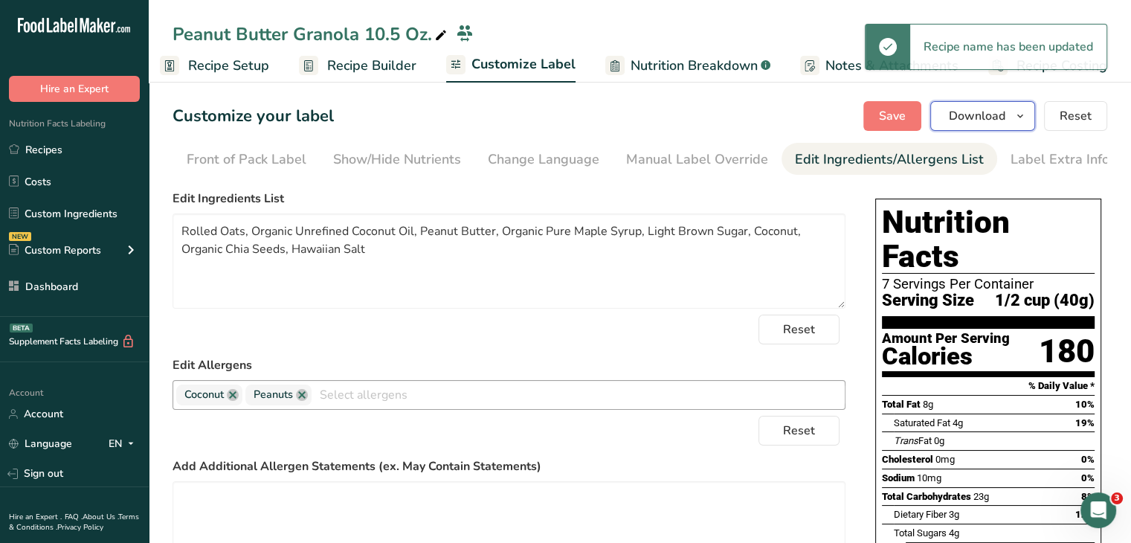
click at [1015, 118] on span "button" at bounding box center [1021, 116] width 18 height 18
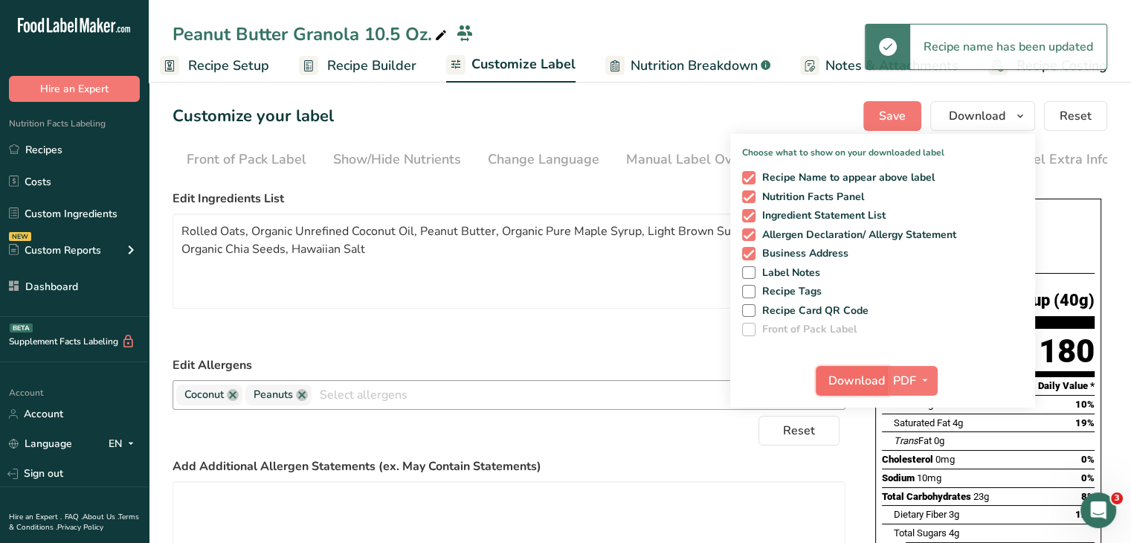
click at [860, 373] on span "Download" at bounding box center [857, 381] width 57 height 18
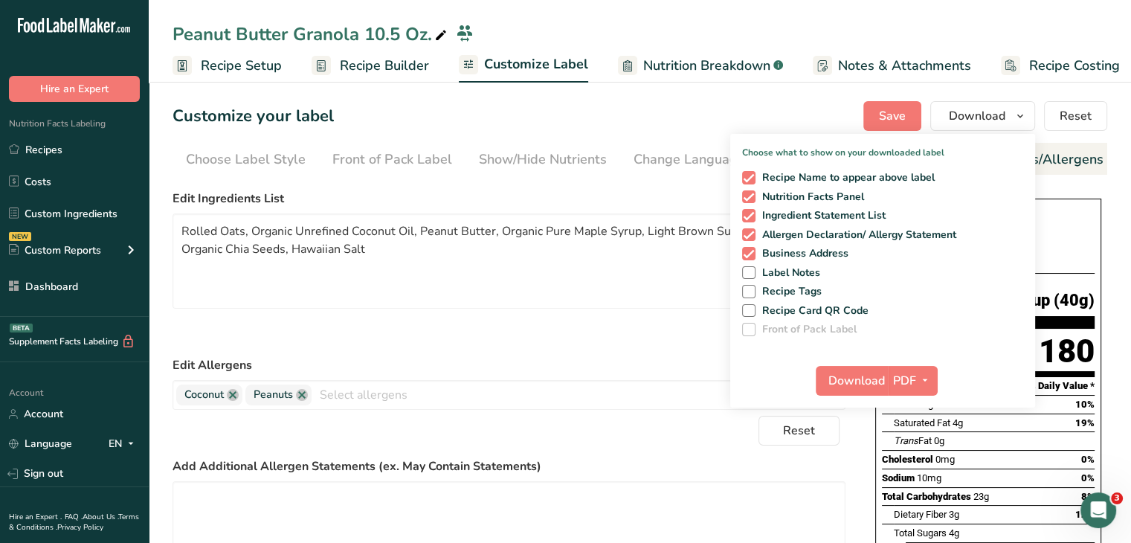
click at [382, 39] on div "Peanut Butter Granola 10.5 Oz." at bounding box center [311, 34] width 277 height 27
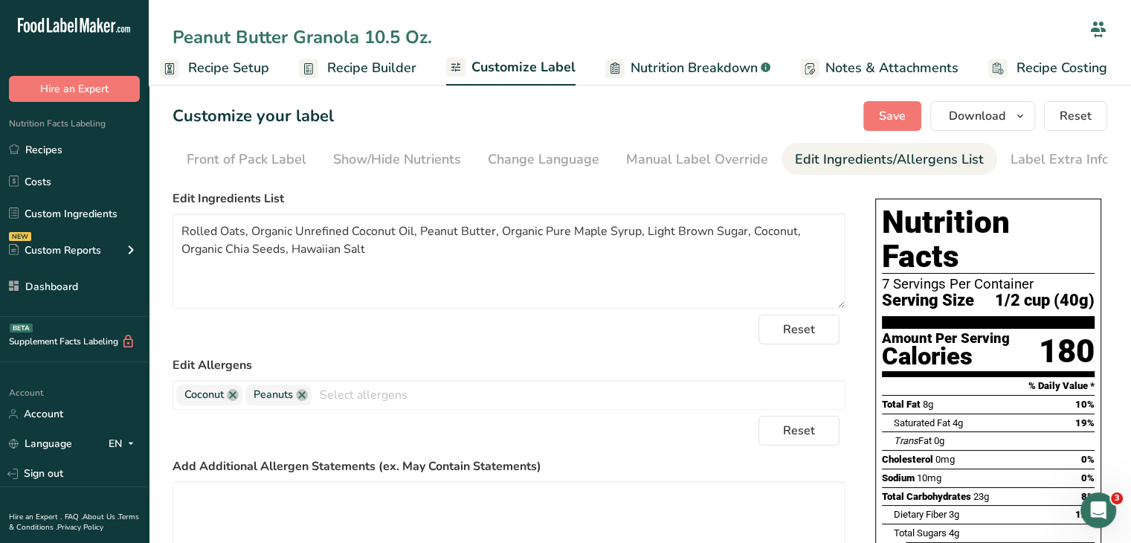
drag, startPoint x: 399, startPoint y: 39, endPoint x: 366, endPoint y: 39, distance: 32.7
click at [366, 39] on input "Peanut Butter Granola 10.5 Oz." at bounding box center [628, 37] width 911 height 27
type input "Peanut Butter Granola 5.3 Oz."
click at [1116, 239] on section "Customize your label Save Download Choose what to show on your downloaded label…" at bounding box center [640, 448] width 983 height 742
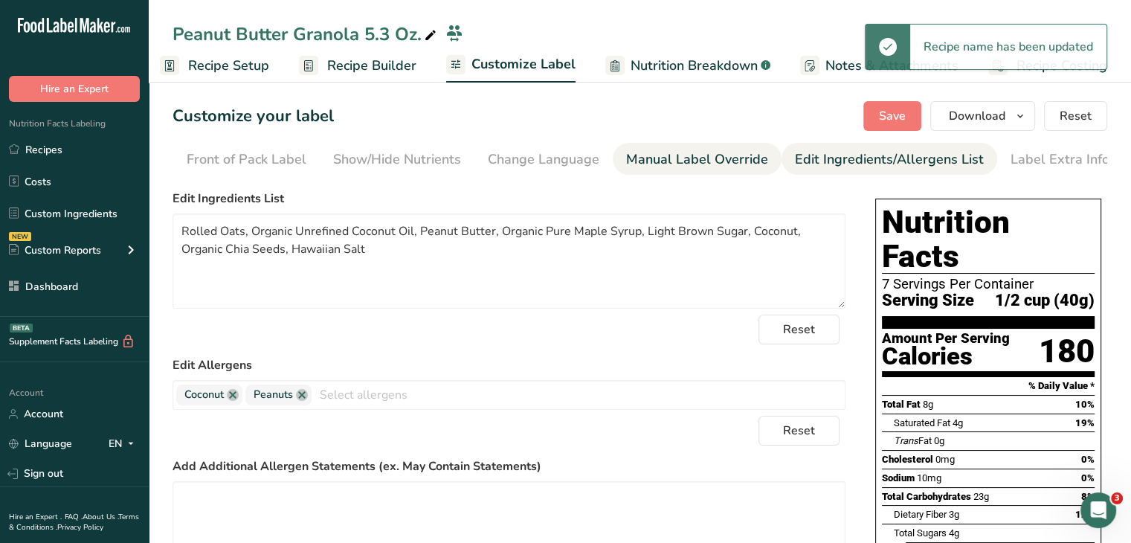
click at [707, 155] on div "Manual Label Override" at bounding box center [697, 160] width 142 height 20
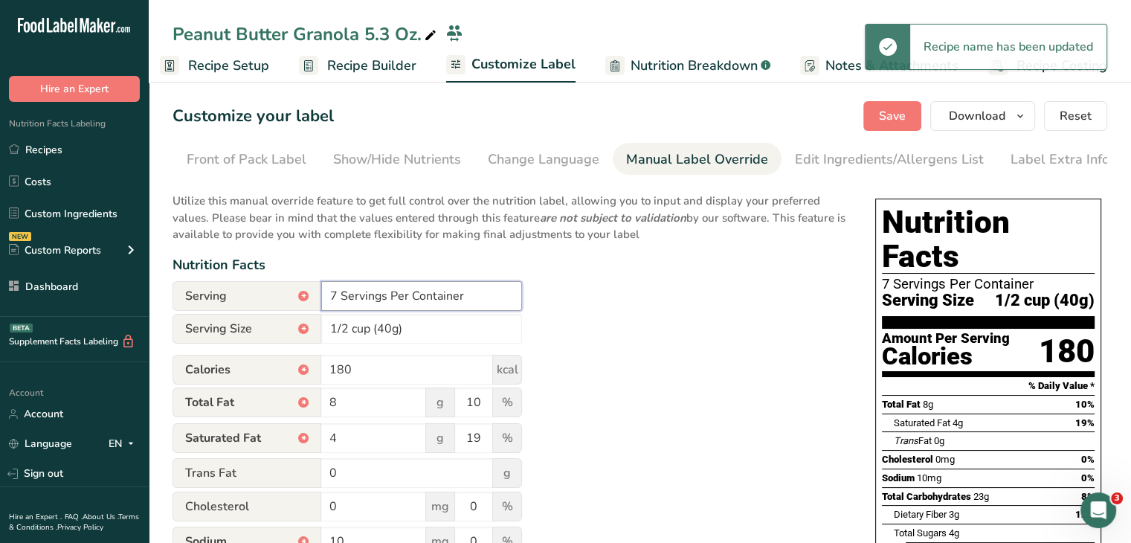
click at [331, 305] on input "7 Servings Per Container" at bounding box center [421, 296] width 201 height 30
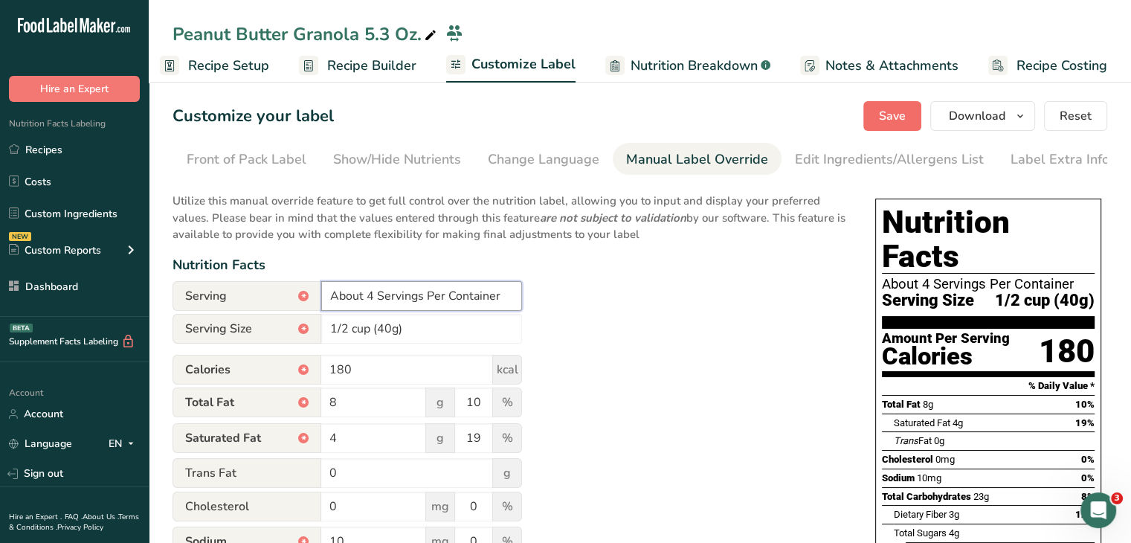
type input "About 4 Servings Per Container"
click at [898, 108] on span "Save" at bounding box center [892, 116] width 27 height 18
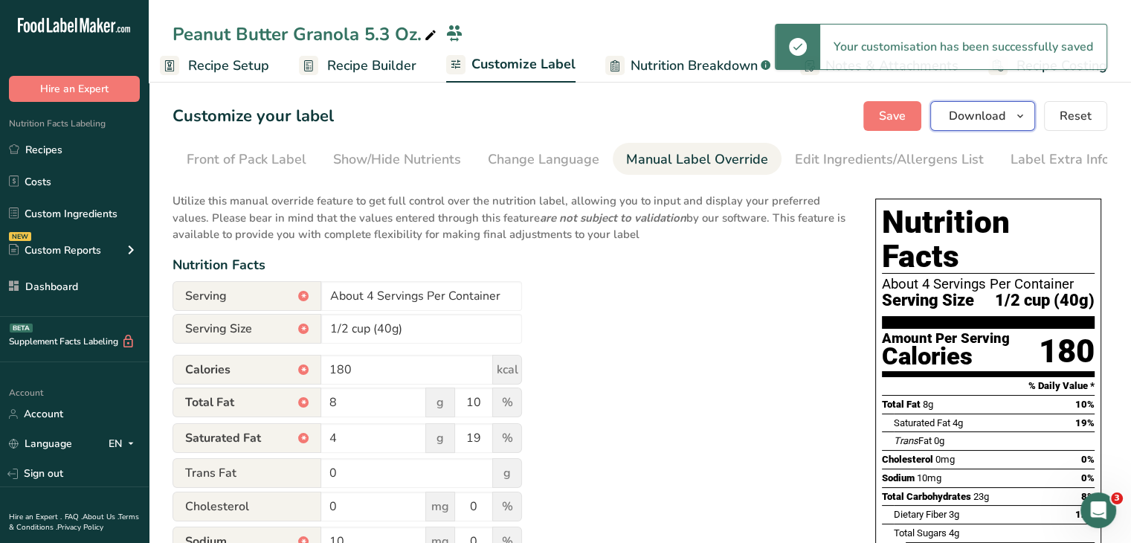
click at [1000, 119] on span "Download" at bounding box center [977, 116] width 57 height 18
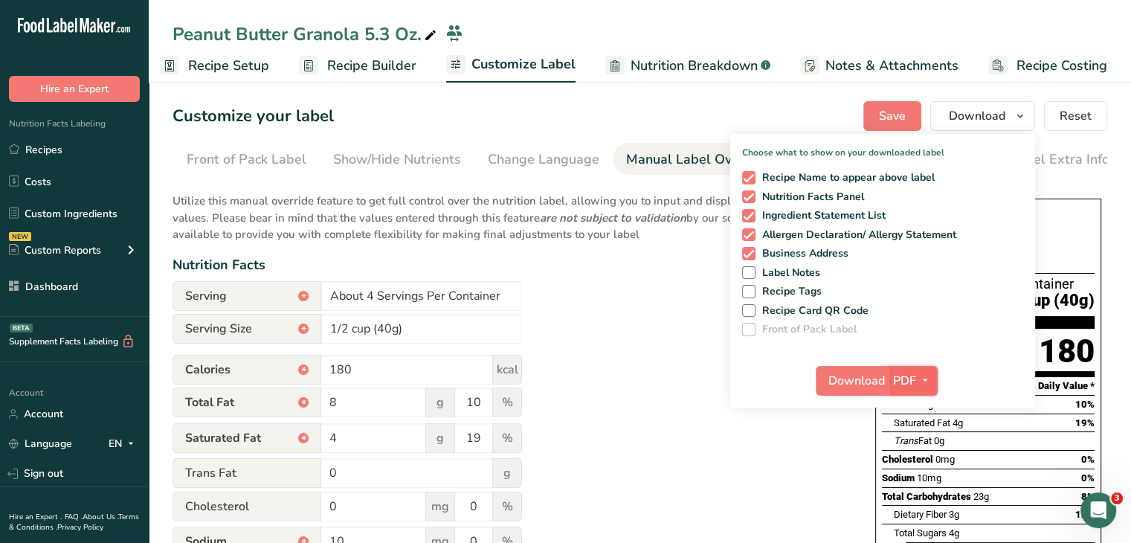
click at [919, 384] on span "button" at bounding box center [925, 381] width 18 height 18
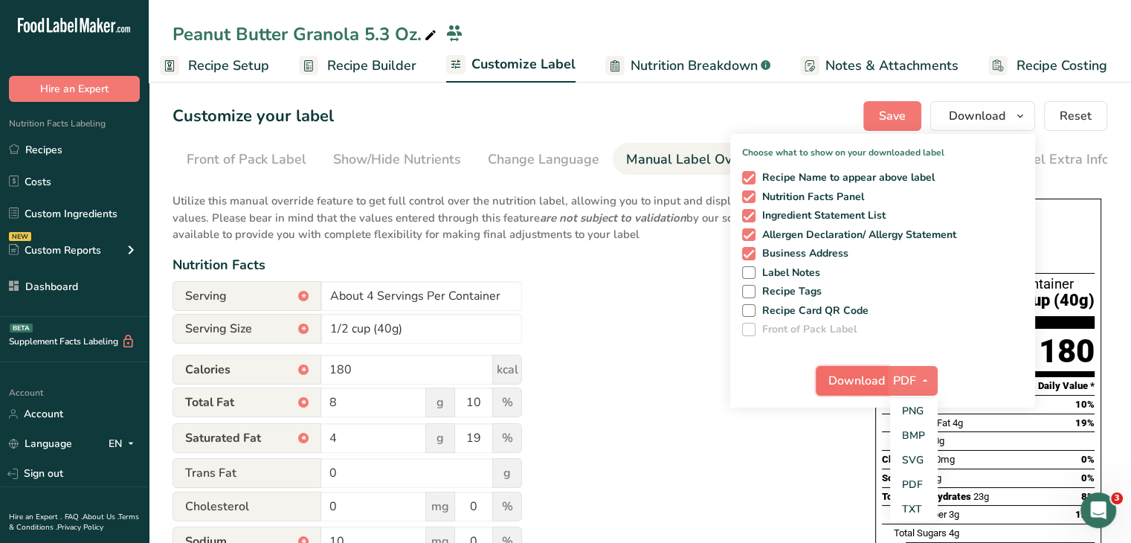
click at [860, 380] on span "Download" at bounding box center [857, 381] width 57 height 18
